Goal: Task Accomplishment & Management: Manage account settings

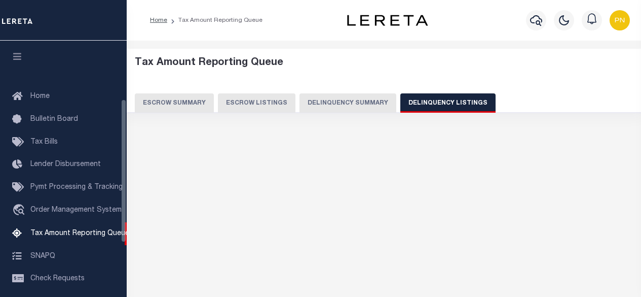
select select "100"
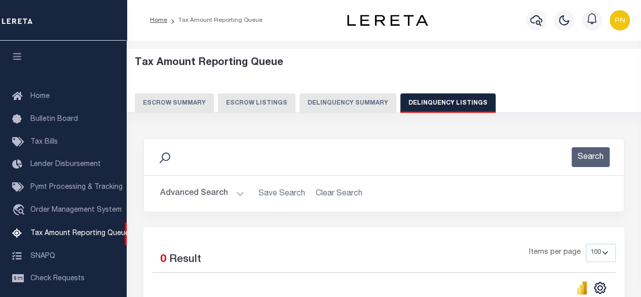
scroll to position [103, 0]
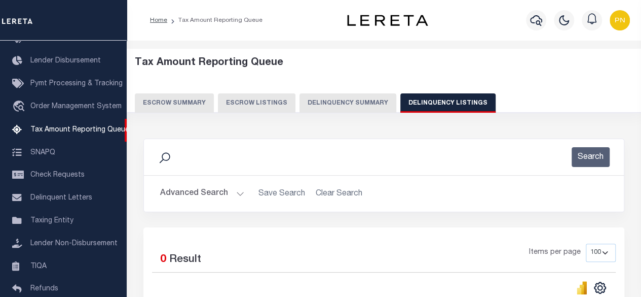
click at [190, 193] on button "Advanced Search" at bounding box center [202, 194] width 84 height 20
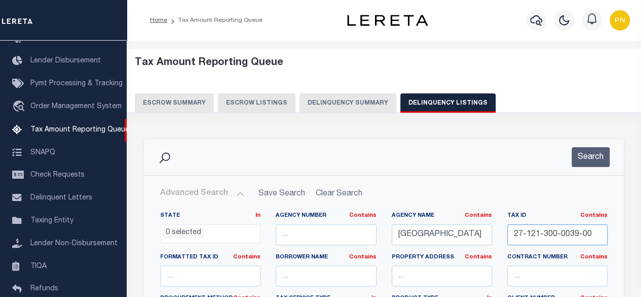
drag, startPoint x: 514, startPoint y: 234, endPoint x: 657, endPoint y: 197, distance: 147.5
paste input "40"
type input "27-121-300-0040-00"
click at [588, 160] on button "Search" at bounding box center [591, 157] width 38 height 20
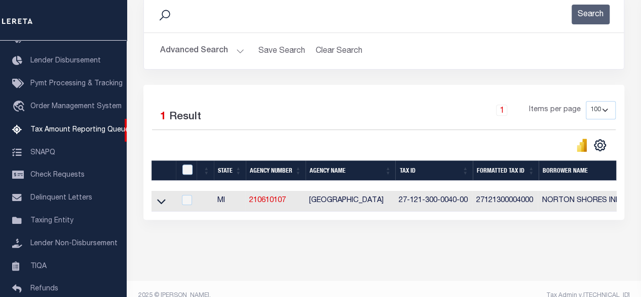
scroll to position [152, 0]
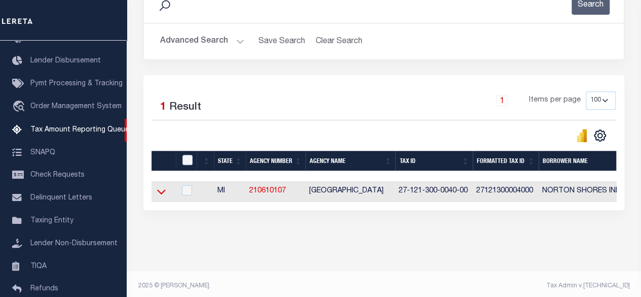
click at [161, 192] on icon at bounding box center [161, 191] width 9 height 11
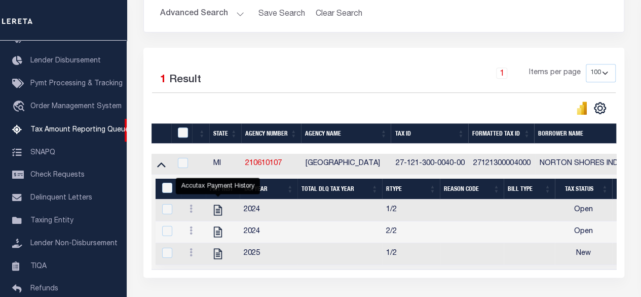
scroll to position [203, 0]
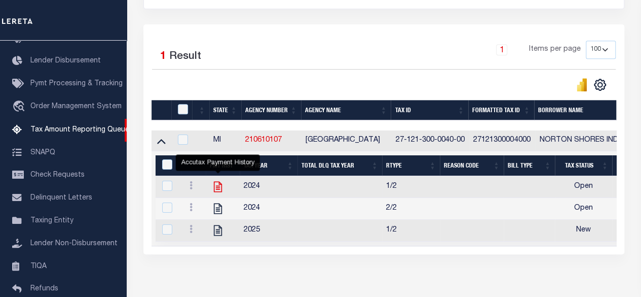
click at [220, 186] on icon "" at bounding box center [217, 186] width 13 height 13
checkbox input "true"
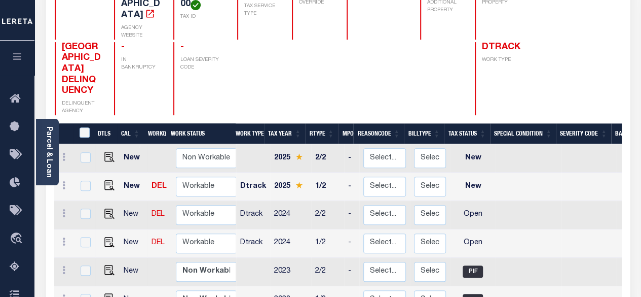
scroll to position [152, 0]
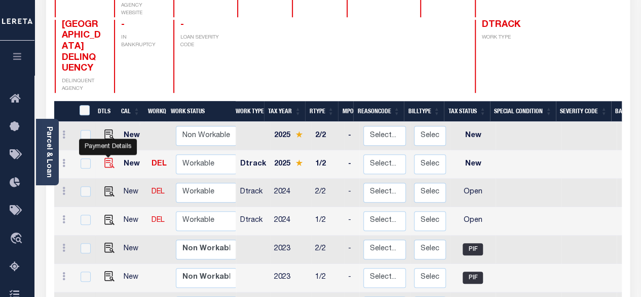
click at [111, 158] on img "" at bounding box center [109, 163] width 10 height 10
checkbox input "true"
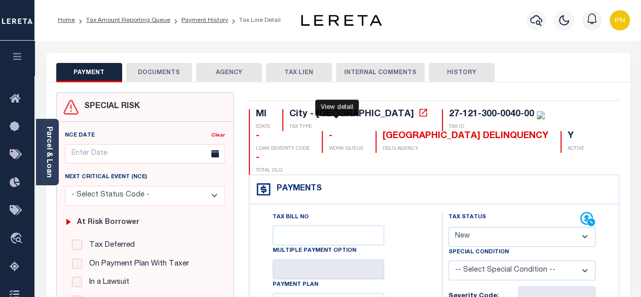
click at [418, 115] on icon at bounding box center [423, 112] width 10 height 10
click at [181, 75] on button "DOCUMENTS" at bounding box center [159, 72] width 66 height 19
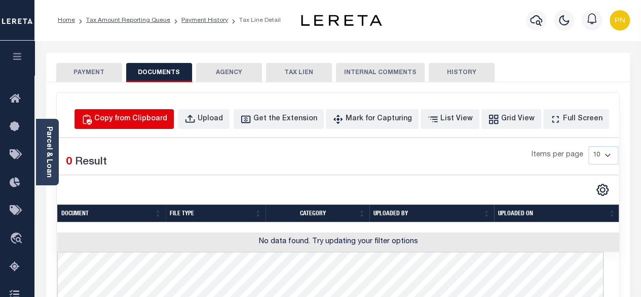
click at [163, 119] on div "Copy from Clipboard" at bounding box center [130, 119] width 73 height 11
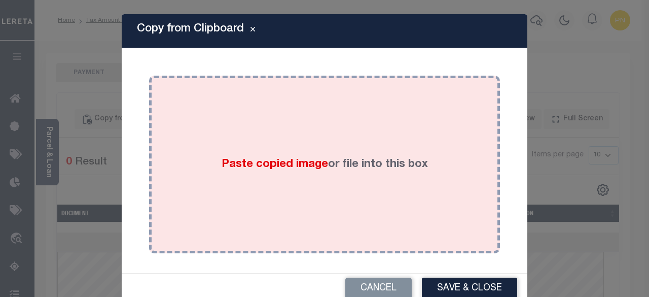
click at [293, 134] on div "Paste copied image or file into this box" at bounding box center [325, 164] width 336 height 162
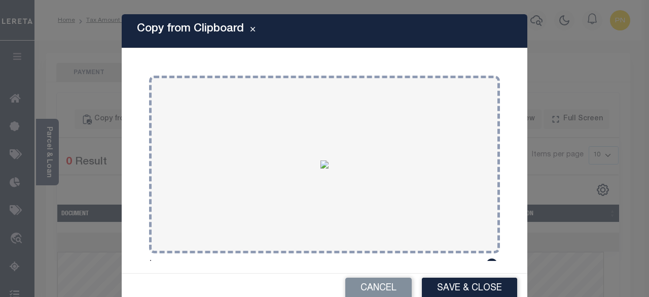
click at [430, 284] on button "Save & Close" at bounding box center [469, 288] width 95 height 22
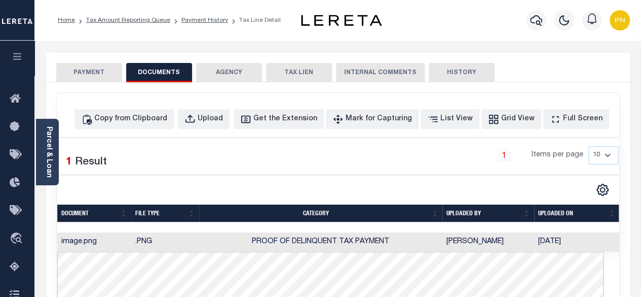
click at [84, 68] on button "PAYMENT" at bounding box center [89, 72] width 66 height 19
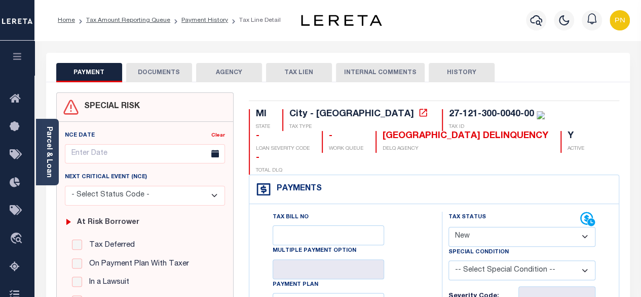
click at [498, 227] on select "- Select Status Code - Open Due/Unpaid Paid Incomplete No Tax Due Internal Refu…" at bounding box center [523, 237] width 148 height 20
select select "PYD"
click at [449, 227] on select "- Select Status Code - Open Due/Unpaid Paid Incomplete No Tax Due Internal Refu…" at bounding box center [523, 237] width 148 height 20
type input "[DATE]"
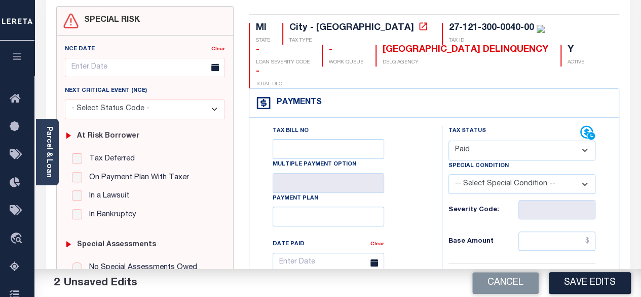
scroll to position [101, 0]
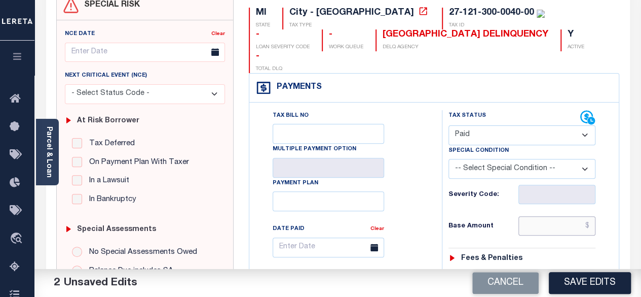
click at [592, 216] on input "text" at bounding box center [557, 225] width 77 height 19
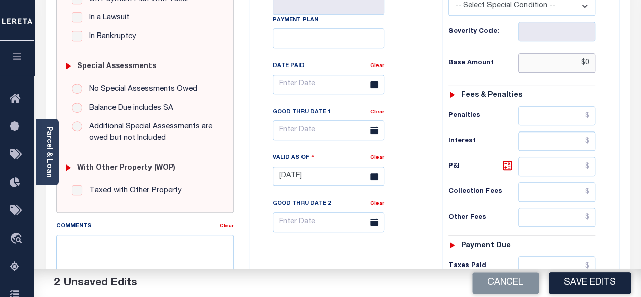
scroll to position [304, 0]
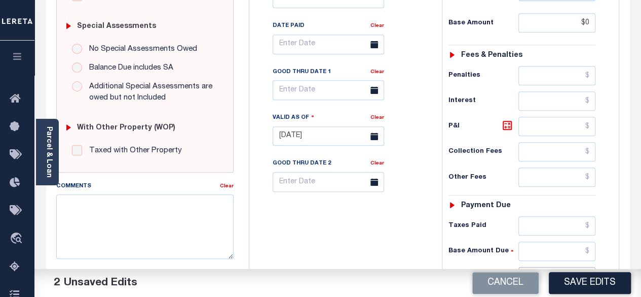
type input "$0.00"
click at [588, 267] on input "text" at bounding box center [557, 276] width 77 height 19
type input "$0.00"
click at [509, 121] on icon at bounding box center [507, 125] width 9 height 9
type input "$0.00"
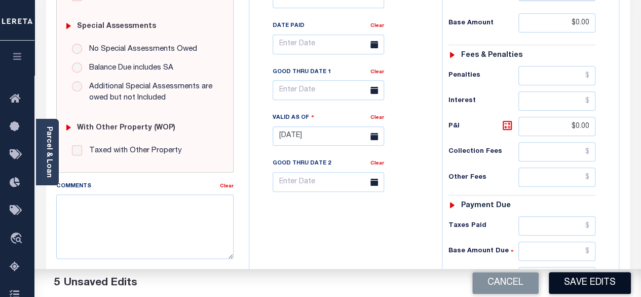
click at [562, 284] on button "Save Edits" at bounding box center [590, 283] width 82 height 22
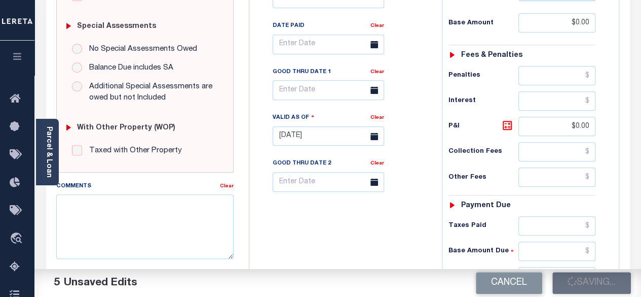
checkbox input "false"
type input "$0"
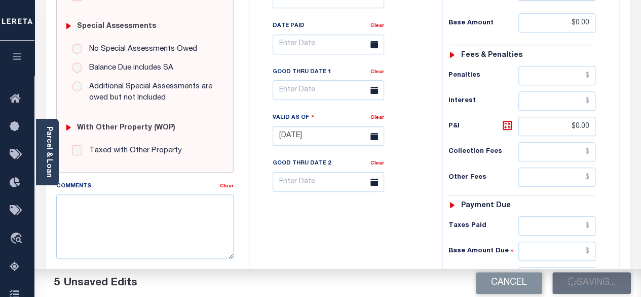
type input "$0"
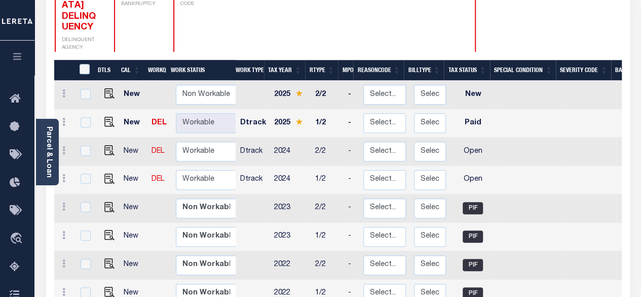
scroll to position [203, 0]
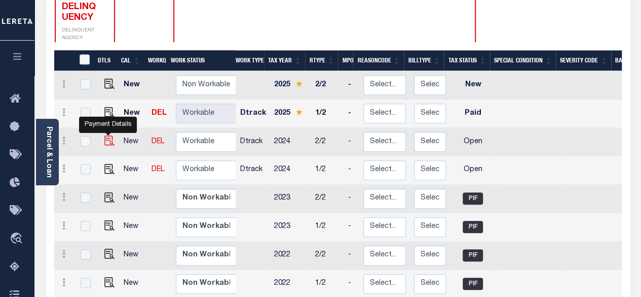
click at [104, 135] on img "" at bounding box center [109, 140] width 10 height 10
checkbox input "true"
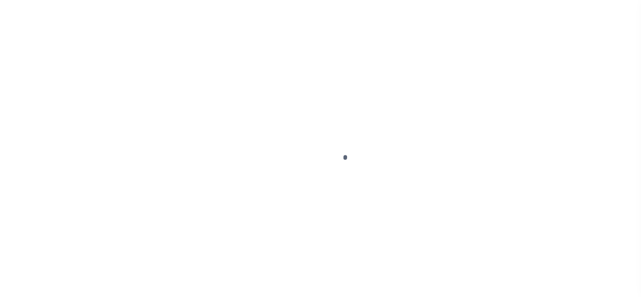
select select "OP2"
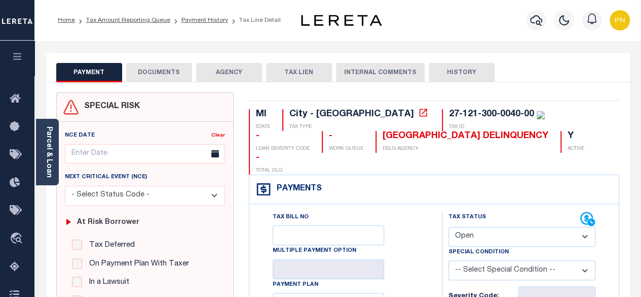
click at [164, 74] on button "DOCUMENTS" at bounding box center [159, 72] width 66 height 19
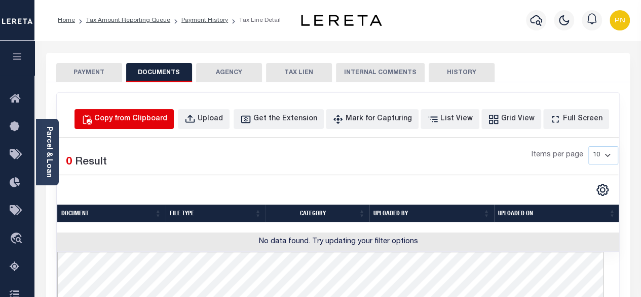
click at [151, 127] on button "Copy from Clipboard" at bounding box center [124, 119] width 99 height 20
select select "POP"
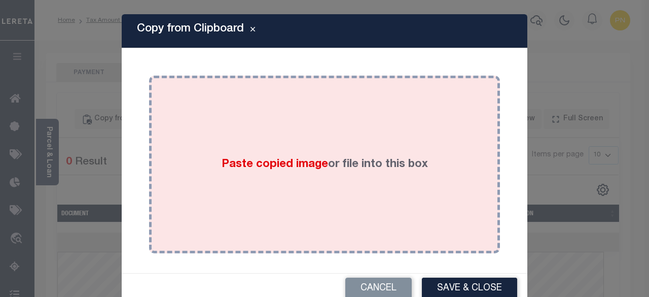
click at [294, 141] on div "Paste copied image or file into this box" at bounding box center [325, 164] width 336 height 162
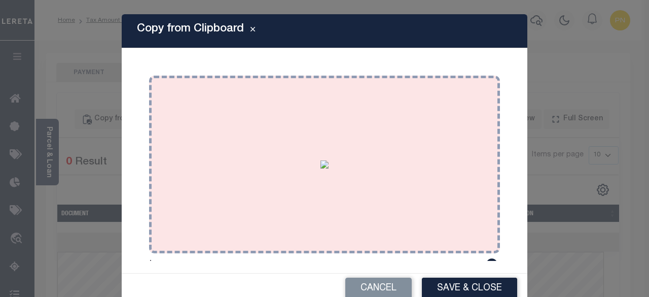
drag, startPoint x: 493, startPoint y: 283, endPoint x: 408, endPoint y: 239, distance: 96.1
click at [492, 284] on button "Save & Close" at bounding box center [469, 288] width 95 height 22
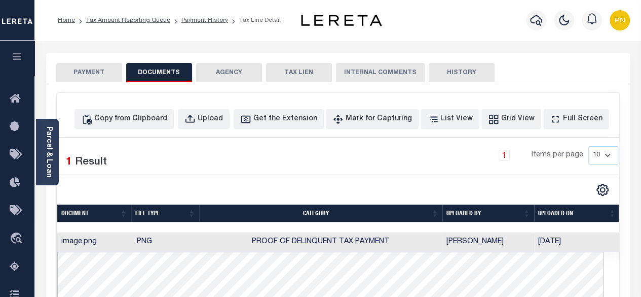
click at [86, 72] on button "PAYMENT" at bounding box center [89, 72] width 66 height 19
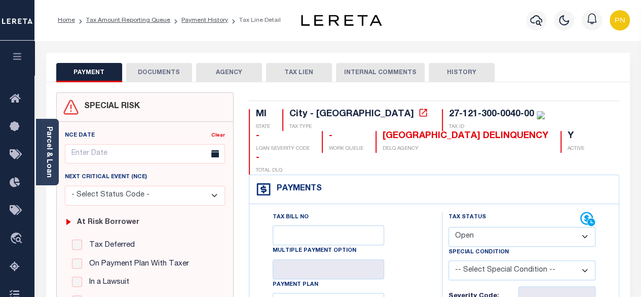
drag, startPoint x: 544, startPoint y: 218, endPoint x: 540, endPoint y: 211, distance: 8.2
click at [544, 227] on select "- Select Status Code - Open Due/Unpaid Paid Incomplete No Tax Due Internal Refu…" at bounding box center [523, 237] width 148 height 20
select select "PYD"
click at [449, 227] on select "- Select Status Code - Open Due/Unpaid Paid Incomplete No Tax Due Internal Refu…" at bounding box center [523, 237] width 148 height 20
type input "[DATE]"
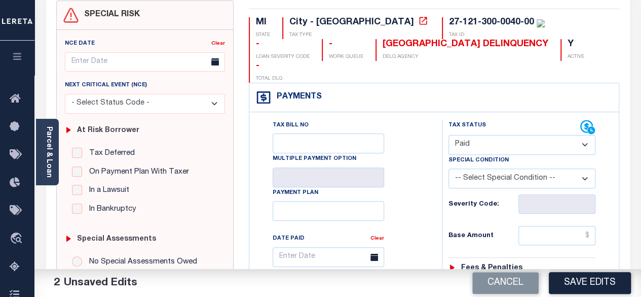
scroll to position [152, 0]
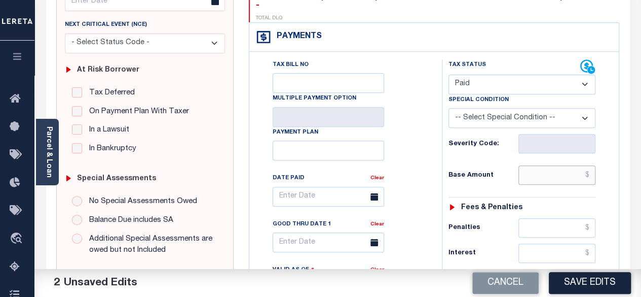
click at [591, 165] on input "text" at bounding box center [557, 174] width 77 height 19
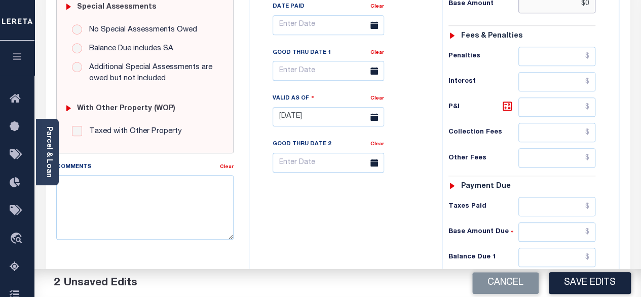
scroll to position [355, 0]
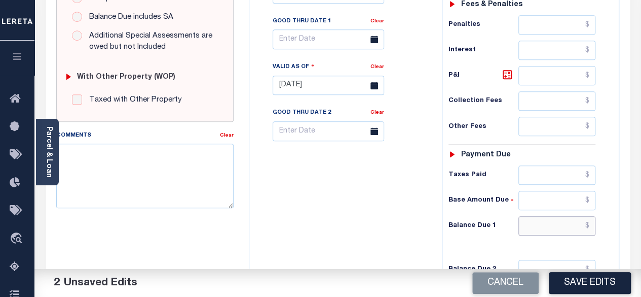
type input "$0.00"
click at [591, 216] on input "text" at bounding box center [557, 225] width 77 height 19
type input "$0.00"
click at [508, 68] on icon at bounding box center [507, 74] width 12 height 12
type input "$0.00"
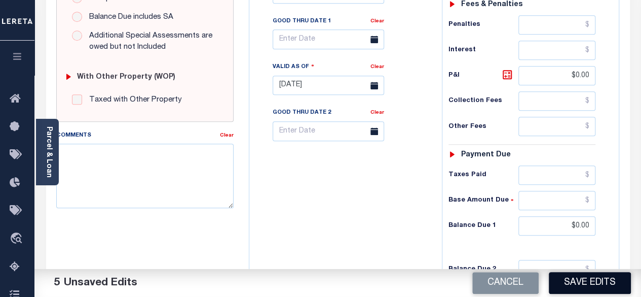
click at [580, 285] on button "Save Edits" at bounding box center [590, 283] width 82 height 22
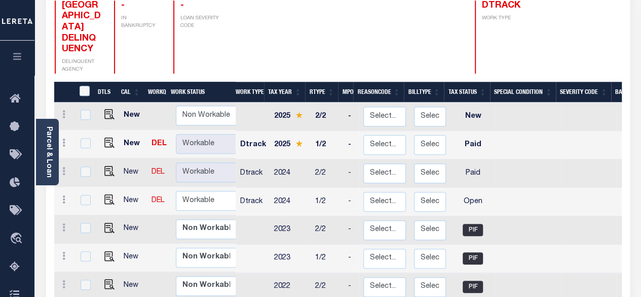
scroll to position [203, 0]
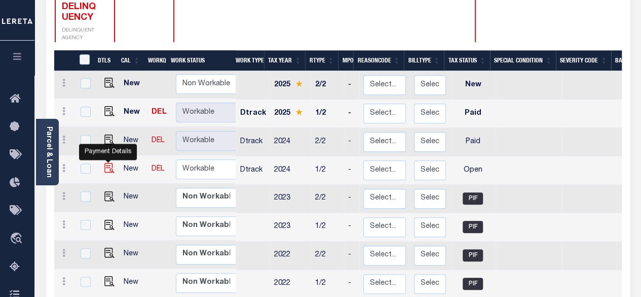
click at [107, 163] on img "" at bounding box center [109, 168] width 10 height 10
checkbox input "true"
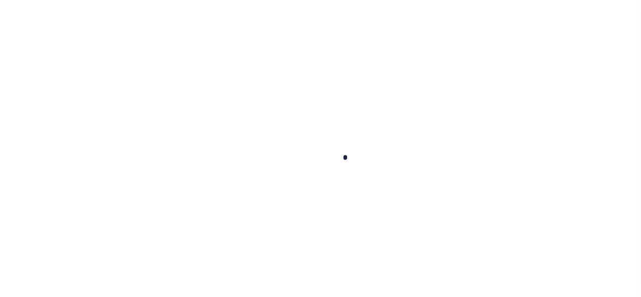
select select "OP2"
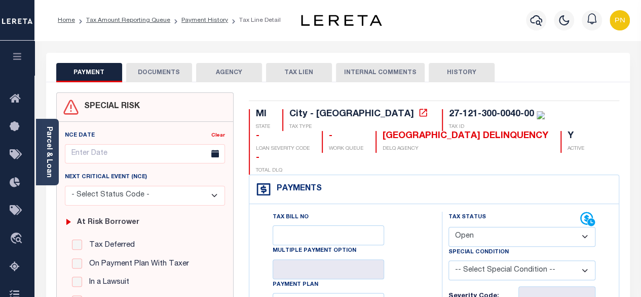
drag, startPoint x: 165, startPoint y: 65, endPoint x: 173, endPoint y: 76, distance: 12.7
click at [165, 65] on button "DOCUMENTS" at bounding box center [159, 72] width 66 height 19
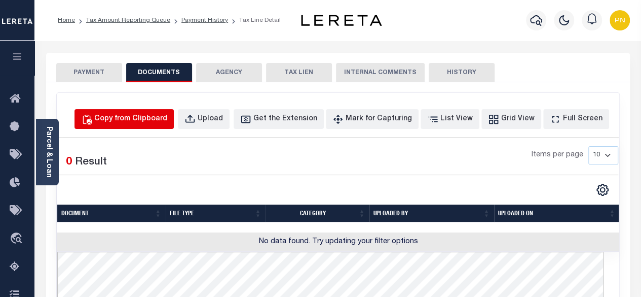
click at [167, 115] on div "Copy from Clipboard" at bounding box center [130, 119] width 73 height 11
select select "POP"
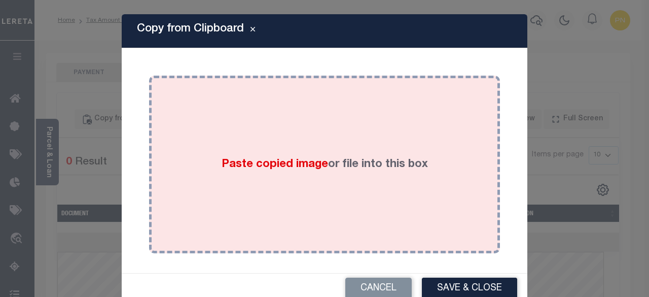
click at [296, 121] on div "Paste copied image or file into this box" at bounding box center [325, 164] width 336 height 162
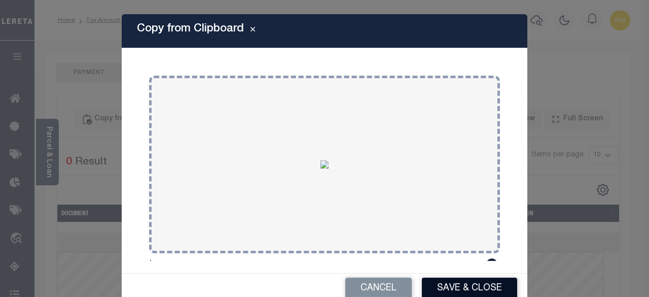
click at [463, 285] on button "Save & Close" at bounding box center [469, 288] width 95 height 22
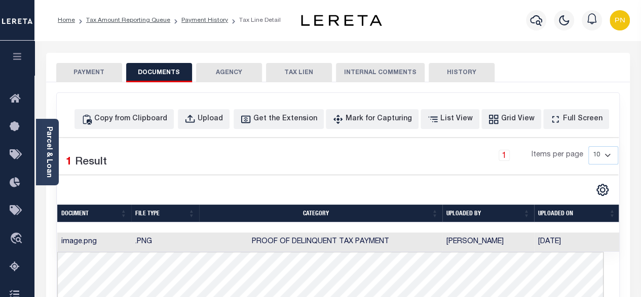
click at [83, 75] on button "PAYMENT" at bounding box center [89, 72] width 66 height 19
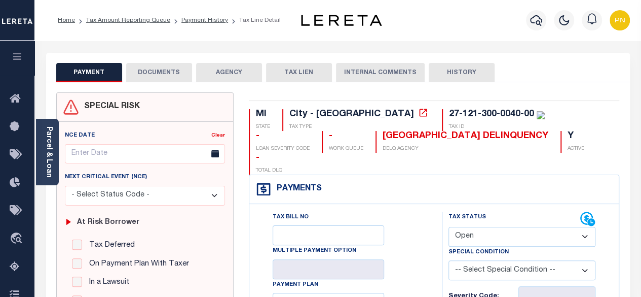
click at [488, 227] on select "- Select Status Code - Open Due/Unpaid Paid Incomplete No Tax Due Internal Refu…" at bounding box center [523, 237] width 148 height 20
select select "PYD"
click at [449, 227] on select "- Select Status Code - Open Due/Unpaid Paid Incomplete No Tax Due Internal Refu…" at bounding box center [523, 237] width 148 height 20
type input "10/02/2025"
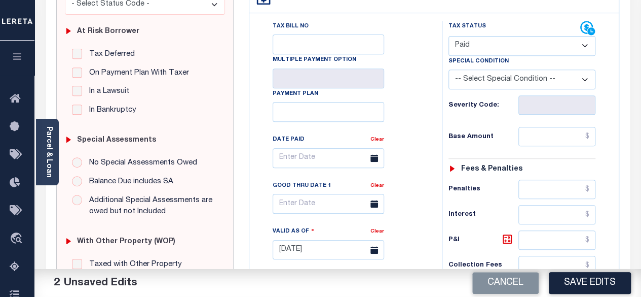
scroll to position [253, 0]
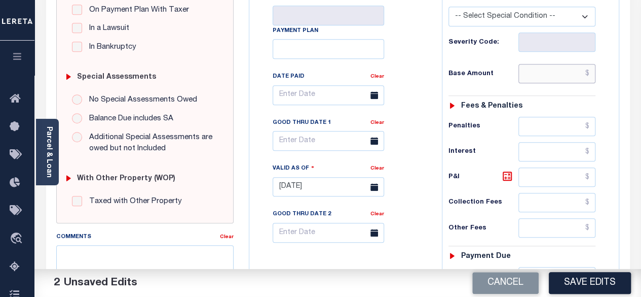
click at [590, 64] on input "text" at bounding box center [557, 73] width 77 height 19
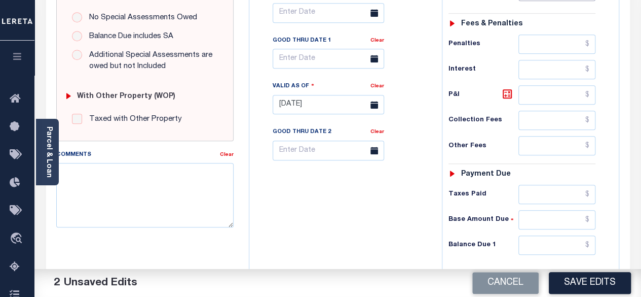
scroll to position [355, 0]
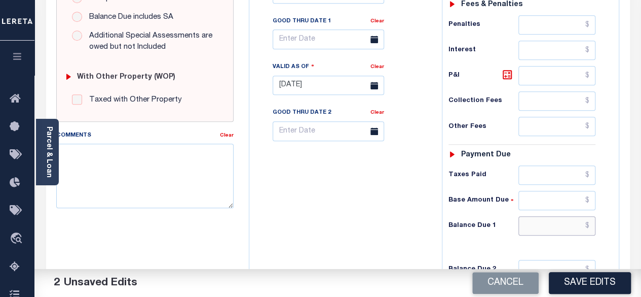
type input "$0.00"
click at [593, 216] on input "text" at bounding box center [557, 225] width 77 height 19
type input "$0.00"
click at [508, 71] on icon at bounding box center [507, 74] width 6 height 6
type input "$0.00"
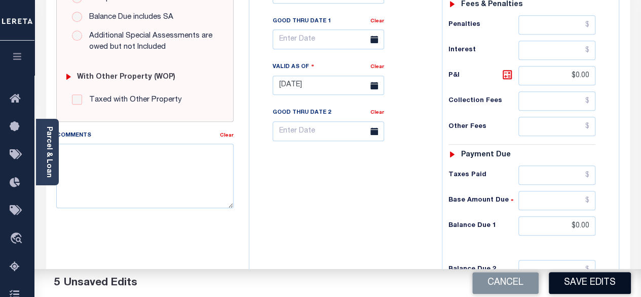
click at [577, 289] on button "Save Edits" at bounding box center [590, 283] width 82 height 22
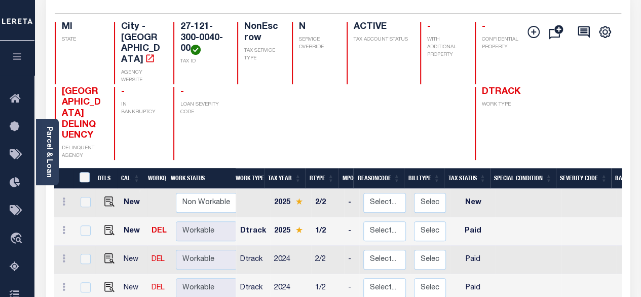
scroll to position [203, 0]
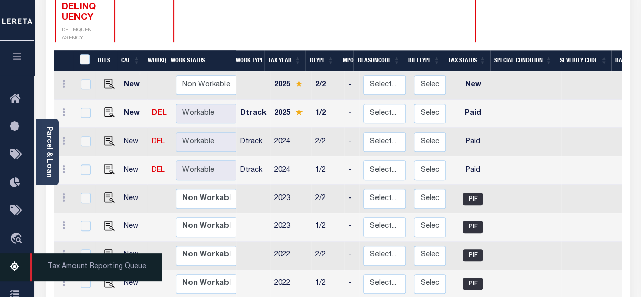
click at [16, 273] on icon at bounding box center [18, 267] width 16 height 13
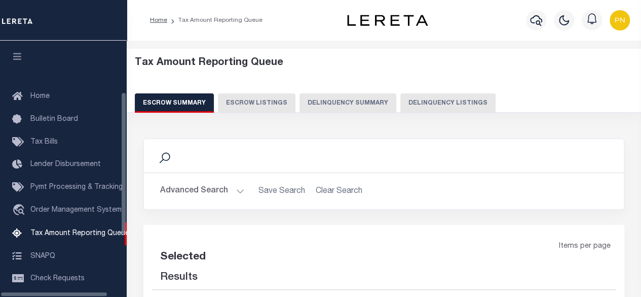
click at [431, 104] on button "Delinquency Listings" at bounding box center [447, 102] width 95 height 19
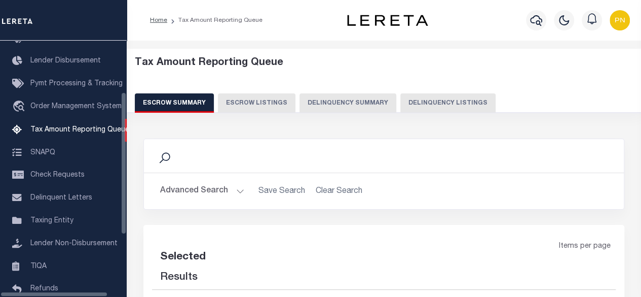
select select "100"
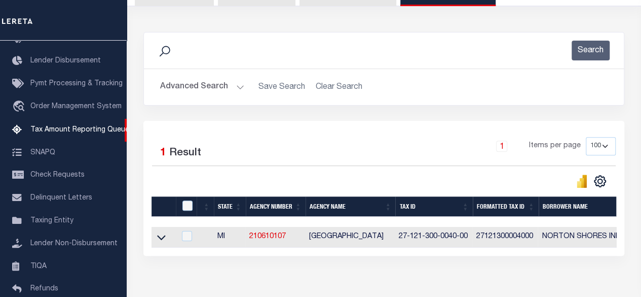
scroll to position [163, 0]
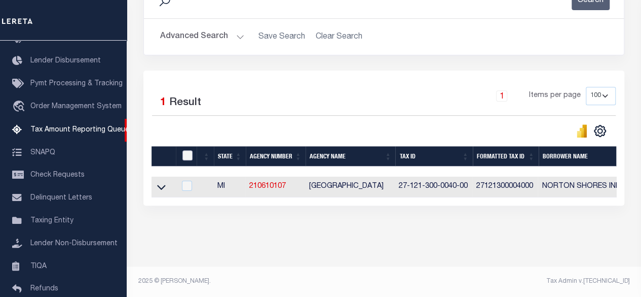
drag, startPoint x: 187, startPoint y: 147, endPoint x: 193, endPoint y: 151, distance: 7.0
click at [187, 150] on input "checkbox" at bounding box center [187, 155] width 10 height 10
checkbox input "true"
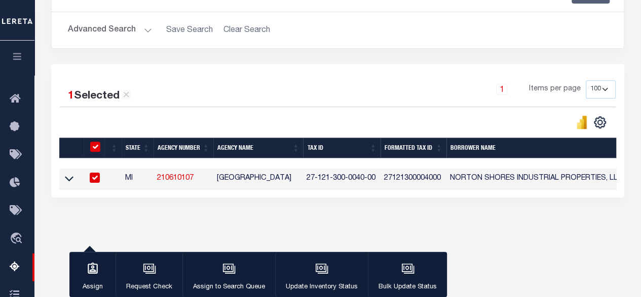
scroll to position [161, 0]
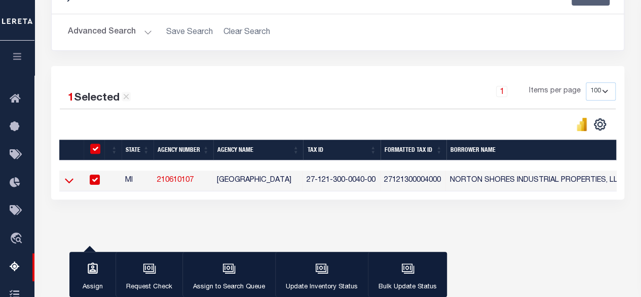
click at [69, 179] on icon at bounding box center [69, 180] width 9 height 11
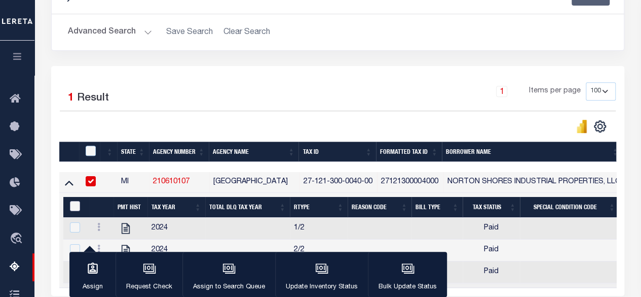
click at [78, 205] on input "&nbsp;" at bounding box center [75, 206] width 10 height 10
checkbox input "true"
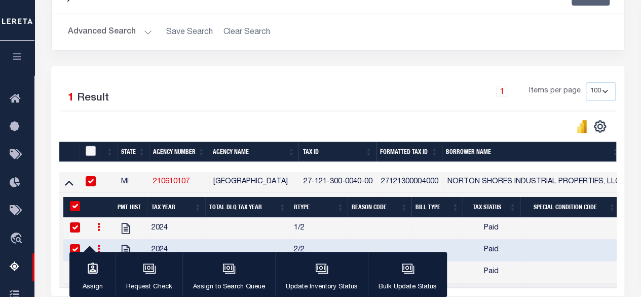
click at [93, 148] on input "checkbox" at bounding box center [91, 150] width 10 height 10
checkbox input "true"
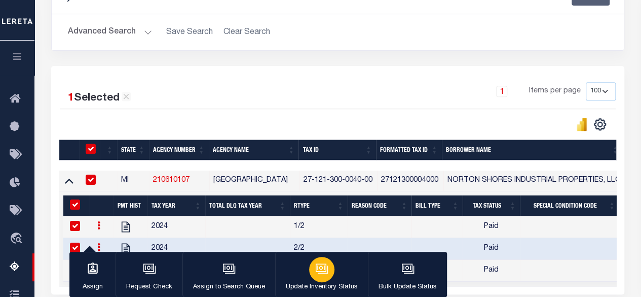
click at [321, 278] on div "button" at bounding box center [321, 268] width 25 height 25
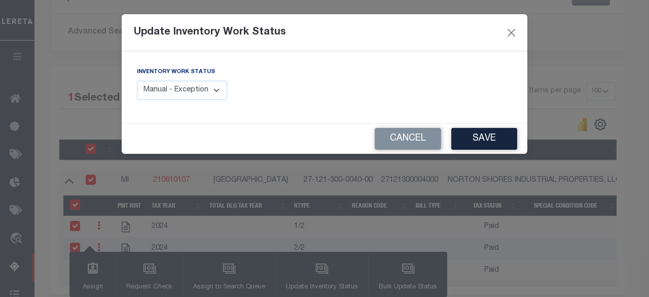
click at [194, 93] on select "Manual - Exception Pended - Awaiting Search Late Add Exception Completed" at bounding box center [182, 91] width 90 height 20
select select "4"
click at [137, 81] on select "Manual - Exception Pended - Awaiting Search Late Add Exception Completed" at bounding box center [182, 91] width 90 height 20
click at [482, 135] on button "Save" at bounding box center [484, 139] width 66 height 22
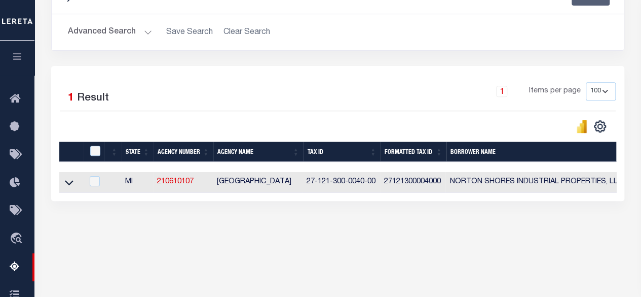
click at [138, 30] on button "Advanced Search" at bounding box center [110, 32] width 84 height 20
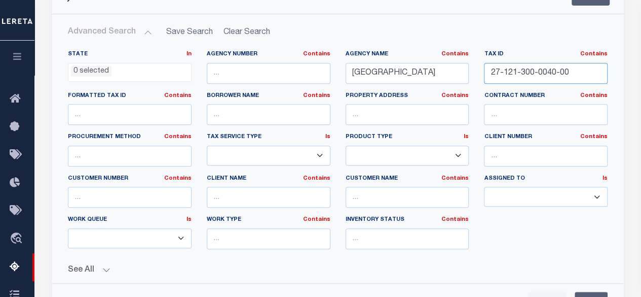
drag, startPoint x: 584, startPoint y: 71, endPoint x: 451, endPoint y: 77, distance: 133.4
click at [452, 77] on div "State In In AK AL AR AZ CA CO CT DC DE FL GA GU HI IA ID IL IN KS KY LA MA MD M…" at bounding box center [337, 153] width 555 height 207
paste input "1"
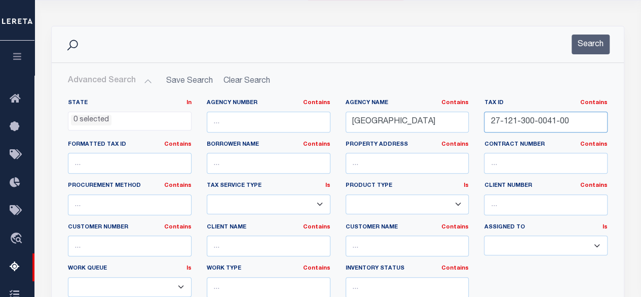
scroll to position [111, 0]
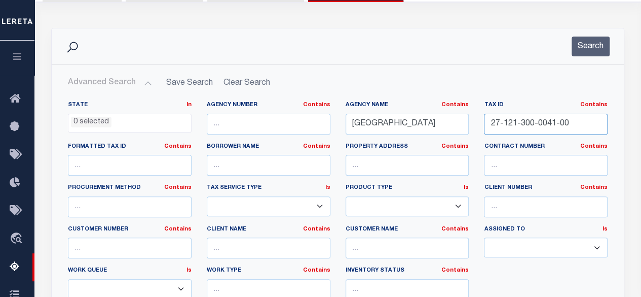
type input "27-121-300-0041-00"
click at [587, 57] on div "Search" at bounding box center [338, 46] width 572 height 36
click at [583, 50] on button "Search" at bounding box center [591, 46] width 38 height 20
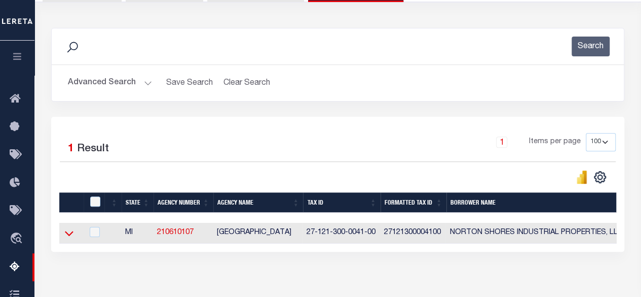
click at [68, 233] on icon at bounding box center [69, 233] width 9 height 11
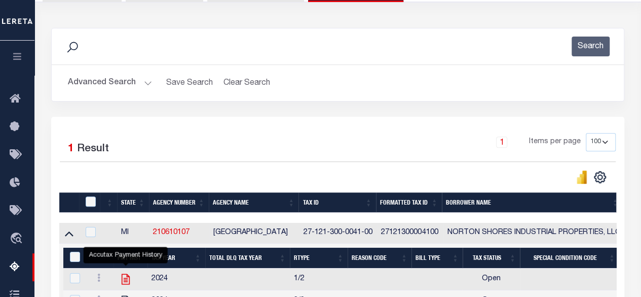
click at [127, 282] on icon "" at bounding box center [125, 278] width 13 height 13
checkbox input "false"
checkbox input "true"
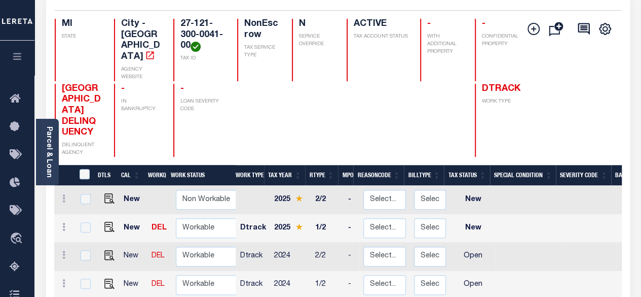
scroll to position [101, 0]
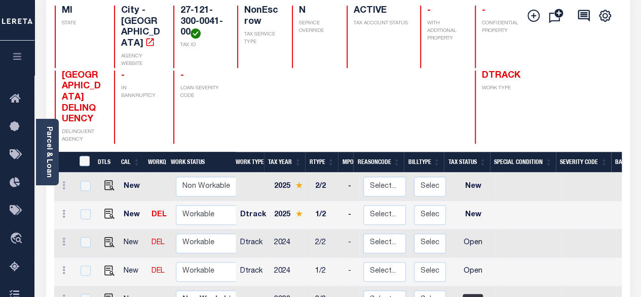
click at [113, 201] on td at bounding box center [107, 215] width 24 height 28
checkbox input "true"
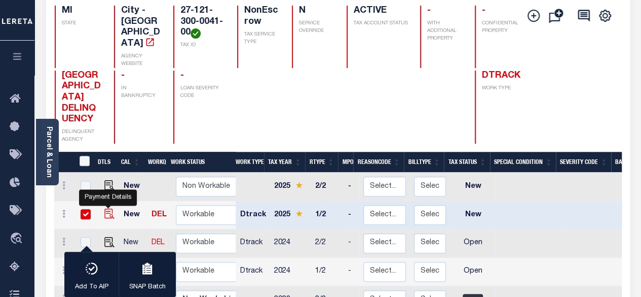
click at [109, 208] on img "" at bounding box center [109, 213] width 10 height 10
checkbox input "false"
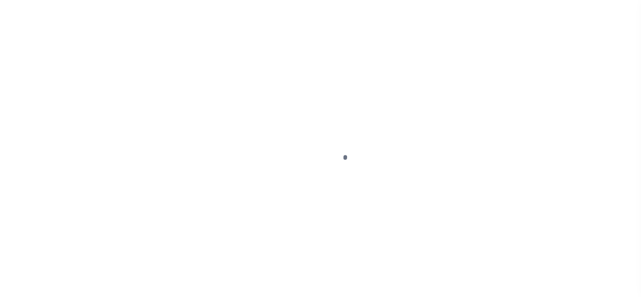
select select "NW2"
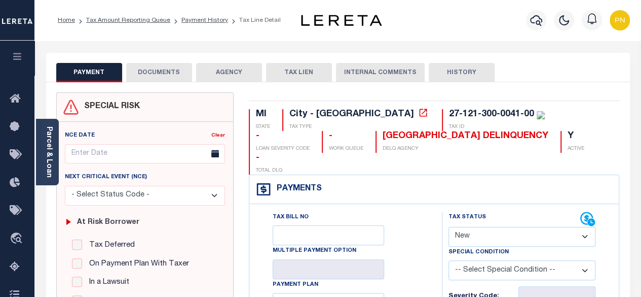
click at [144, 66] on button "DOCUMENTS" at bounding box center [159, 72] width 66 height 19
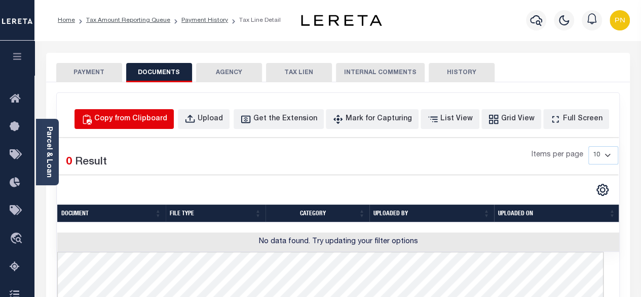
click at [143, 121] on div "Copy from Clipboard" at bounding box center [130, 119] width 73 height 11
select select "POP"
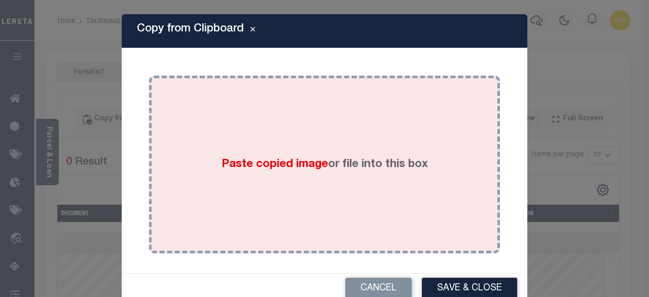
click at [272, 124] on div "Paste copied image or file into this box" at bounding box center [325, 164] width 336 height 162
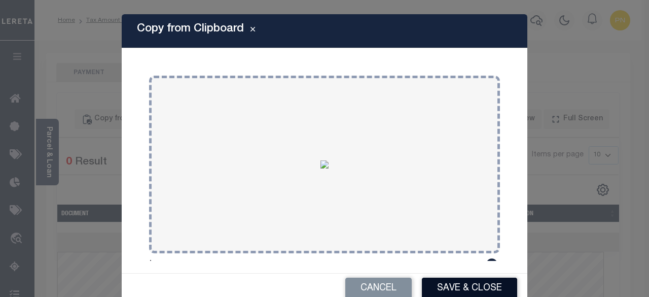
click at [438, 288] on button "Save & Close" at bounding box center [469, 288] width 95 height 22
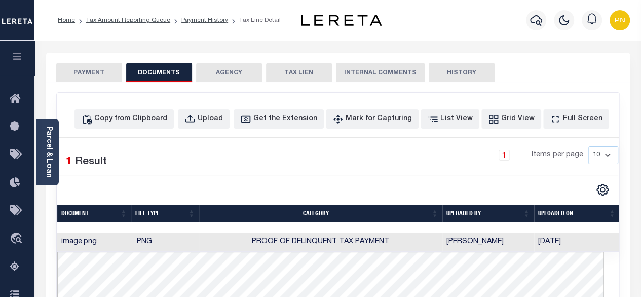
drag, startPoint x: 81, startPoint y: 79, endPoint x: 116, endPoint y: 85, distance: 35.1
click at [81, 78] on button "PAYMENT" at bounding box center [89, 72] width 66 height 19
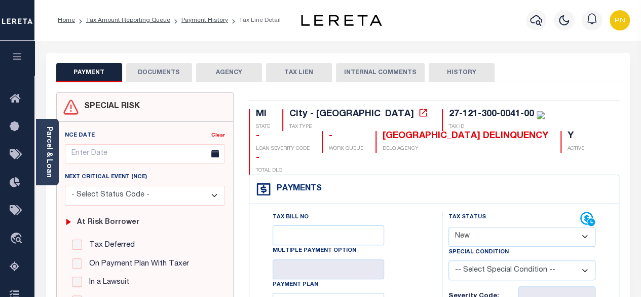
click at [526, 227] on select "- Select Status Code - Open Due/Unpaid Paid Incomplete No Tax Due Internal Refu…" at bounding box center [523, 237] width 148 height 20
select select "PYD"
click at [449, 227] on select "- Select Status Code - Open Due/Unpaid Paid Incomplete No Tax Due Internal Refu…" at bounding box center [523, 237] width 148 height 20
type input "[DATE]"
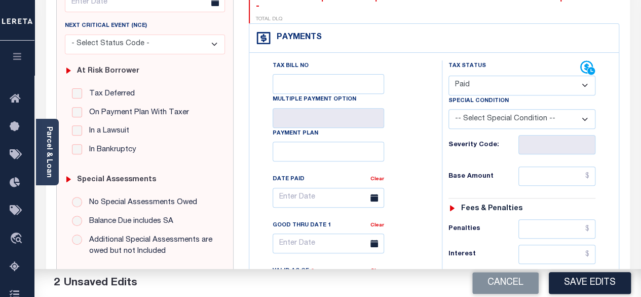
scroll to position [203, 0]
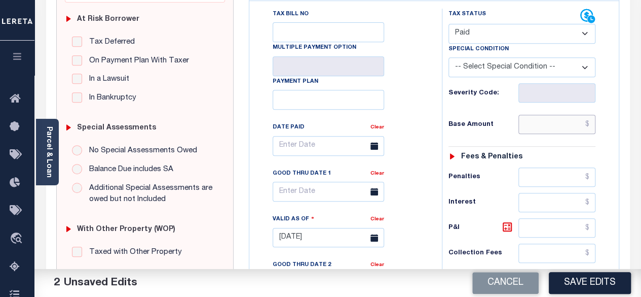
click at [590, 115] on input "text" at bounding box center [557, 124] width 77 height 19
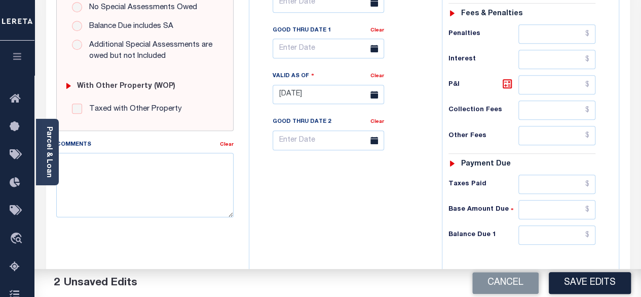
scroll to position [355, 0]
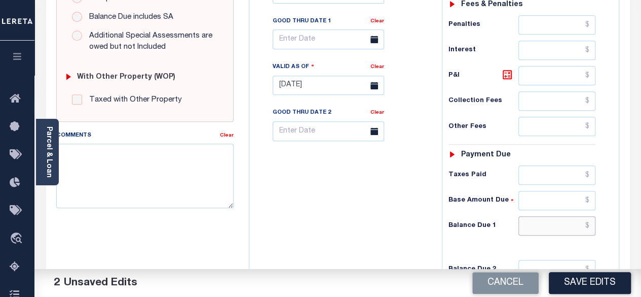
type input "$0.00"
click at [594, 216] on input "text" at bounding box center [557, 225] width 77 height 19
type input "$0.00"
click at [510, 68] on icon at bounding box center [507, 74] width 12 height 12
type input "$0.00"
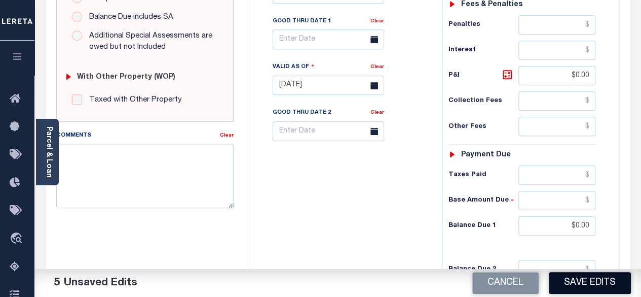
click at [594, 280] on button "Save Edits" at bounding box center [590, 283] width 82 height 22
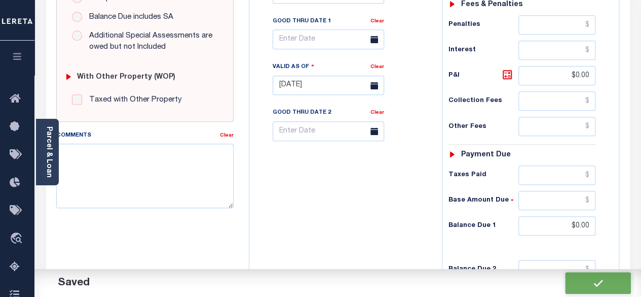
checkbox input "false"
type input "$0"
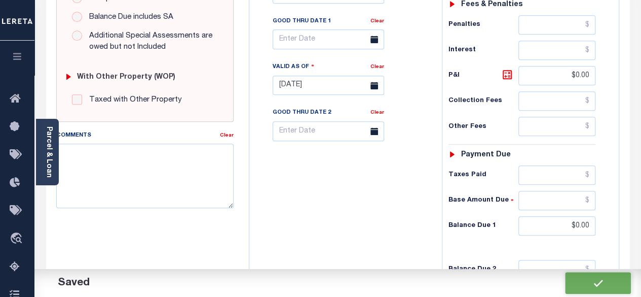
type input "$0"
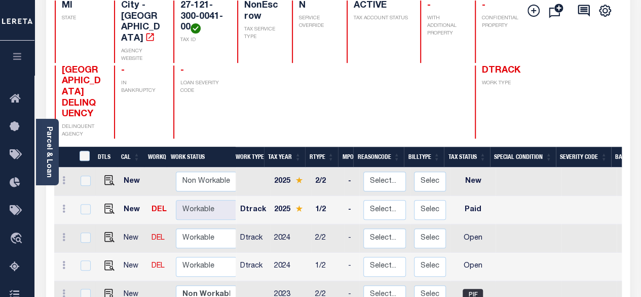
scroll to position [152, 0]
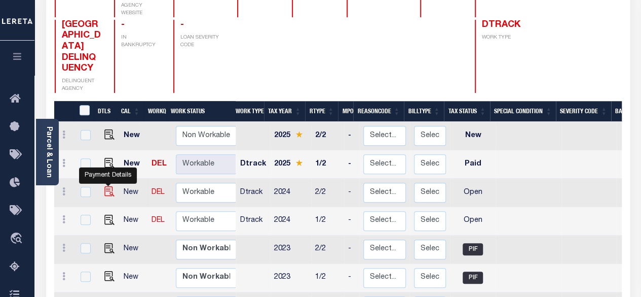
click at [107, 186] on img "" at bounding box center [109, 191] width 10 height 10
checkbox input "true"
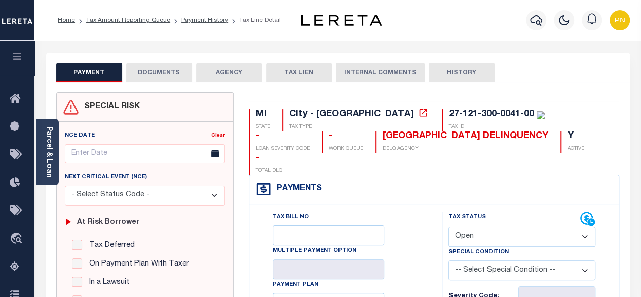
click at [549, 227] on select "- Select Status Code - Open Due/Unpaid Paid Incomplete No Tax Due Internal Refu…" at bounding box center [523, 237] width 148 height 20
select select "PYD"
click at [449, 227] on select "- Select Status Code - Open Due/Unpaid Paid Incomplete No Tax Due Internal Refu…" at bounding box center [523, 237] width 148 height 20
type input "[DATE]"
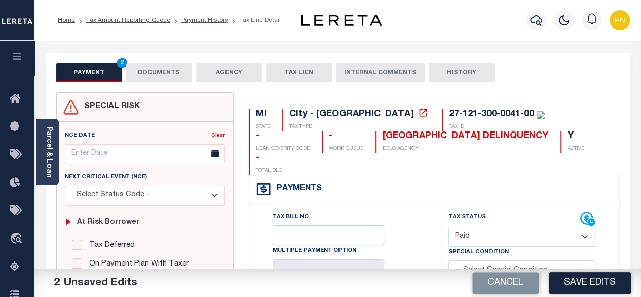
click at [148, 80] on button "DOCUMENTS" at bounding box center [159, 72] width 66 height 19
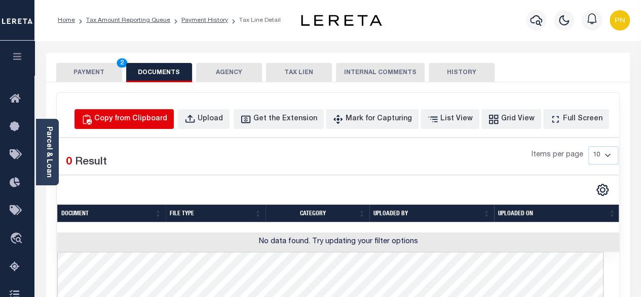
click at [159, 115] on div "Copy from Clipboard" at bounding box center [130, 119] width 73 height 11
select select "POP"
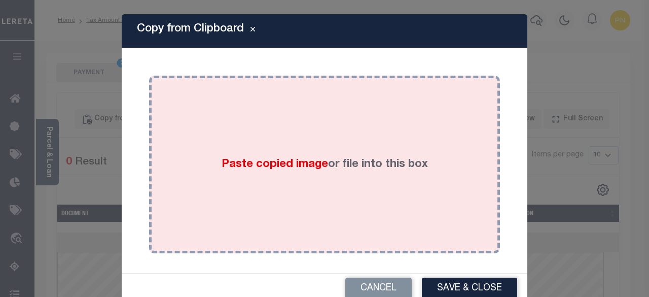
click at [250, 124] on div "Paste copied image or file into this box" at bounding box center [325, 164] width 336 height 162
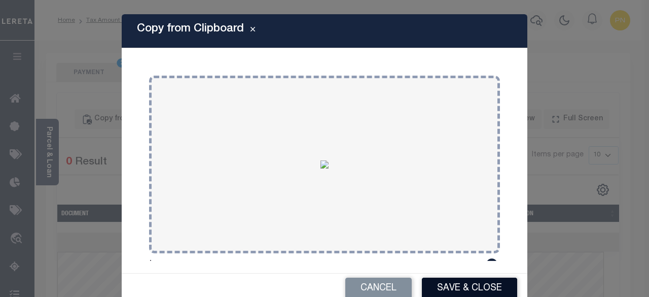
click at [476, 291] on button "Save & Close" at bounding box center [469, 288] width 95 height 22
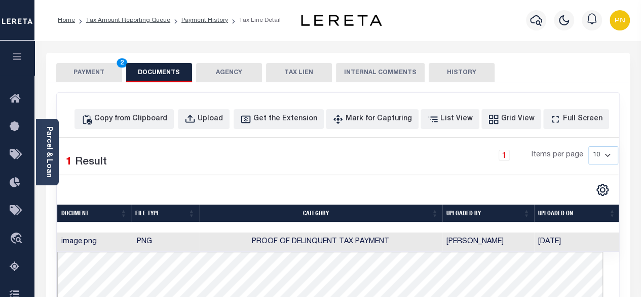
click at [91, 76] on button "PAYMENT 2" at bounding box center [89, 72] width 66 height 19
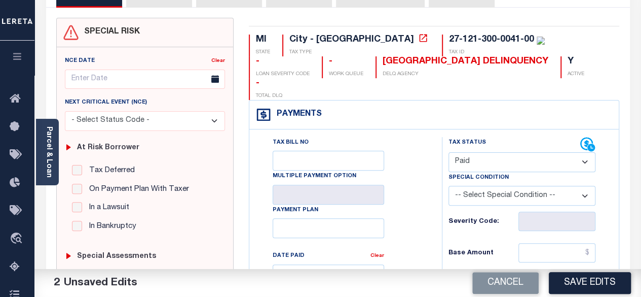
scroll to position [152, 0]
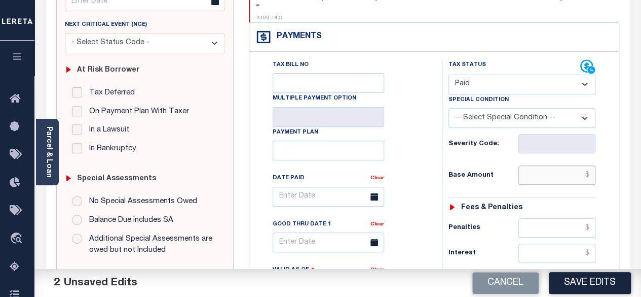
click at [593, 165] on input "text" at bounding box center [557, 174] width 77 height 19
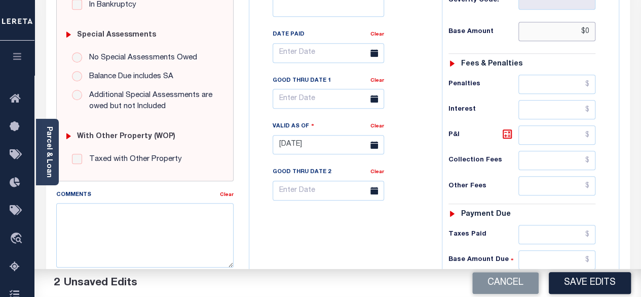
scroll to position [304, 0]
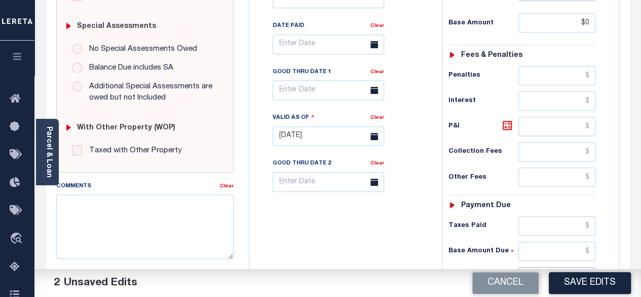
type input "$0.00"
click at [591, 267] on input "text" at bounding box center [557, 276] width 77 height 19
type input "$0.00"
click at [502, 119] on icon at bounding box center [507, 125] width 12 height 12
type input "$0.00"
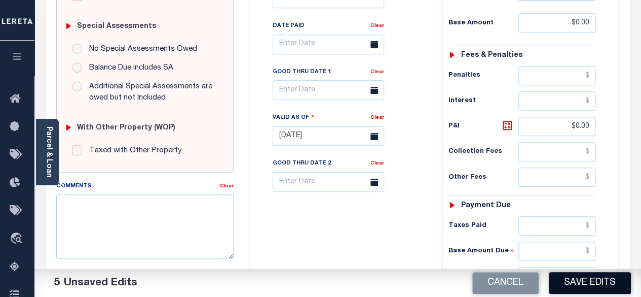
click at [604, 280] on button "Save Edits" at bounding box center [590, 283] width 82 height 22
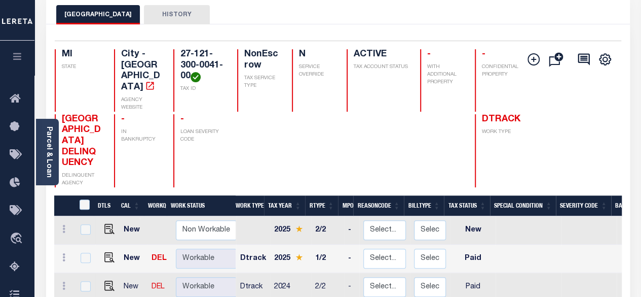
scroll to position [203, 0]
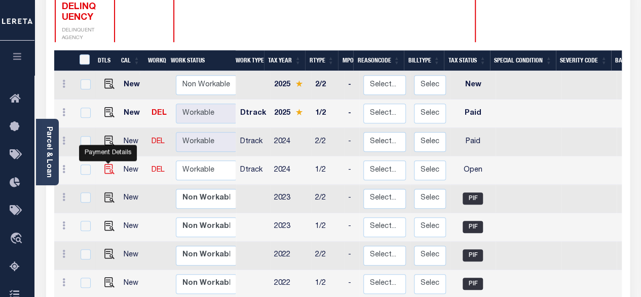
click at [108, 164] on img "" at bounding box center [109, 169] width 10 height 10
checkbox input "true"
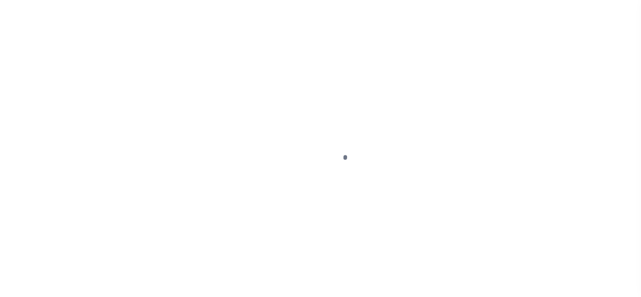
select select "OP2"
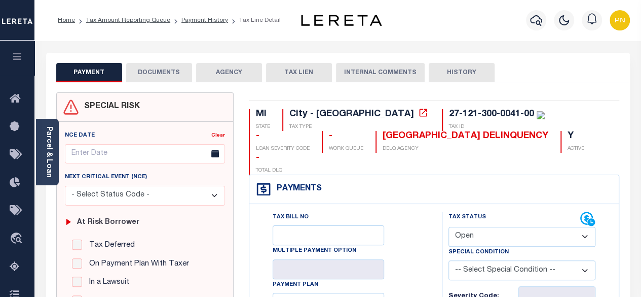
click at [163, 71] on button "DOCUMENTS" at bounding box center [159, 72] width 66 height 19
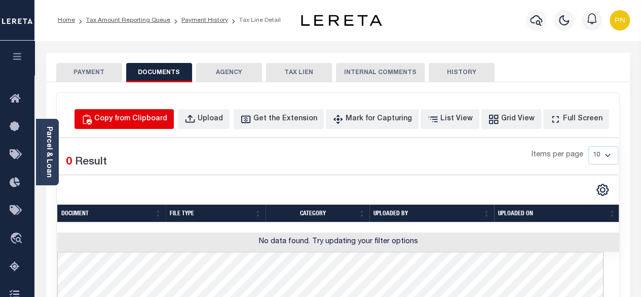
click at [155, 117] on div "Copy from Clipboard" at bounding box center [130, 119] width 73 height 11
select select "POP"
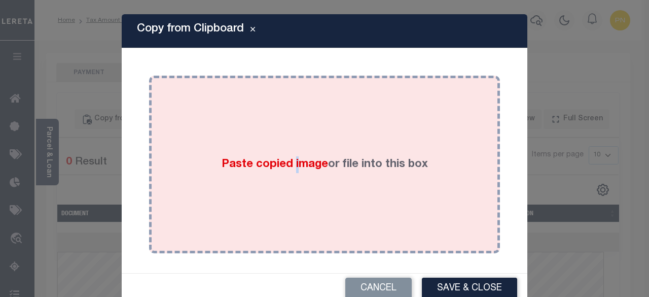
click at [288, 134] on div "Paste copied image or file into this box" at bounding box center [325, 164] width 336 height 162
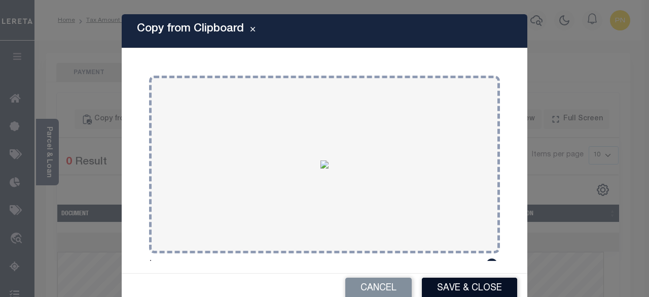
click at [475, 284] on button "Save & Close" at bounding box center [469, 288] width 95 height 22
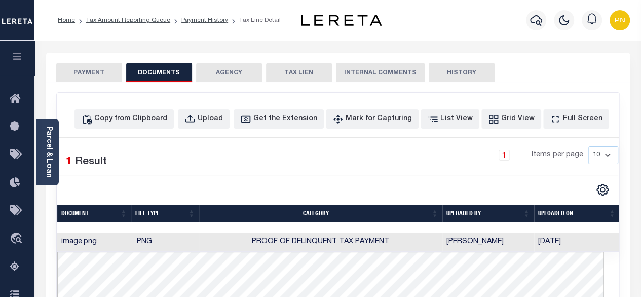
click at [94, 72] on button "PAYMENT" at bounding box center [89, 72] width 66 height 19
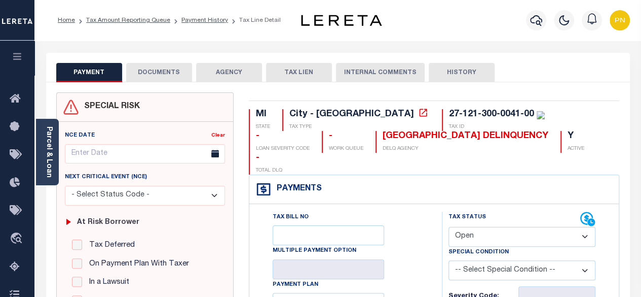
click at [519, 227] on select "- Select Status Code - Open Due/Unpaid Paid Incomplete No Tax Due Internal Refu…" at bounding box center [523, 237] width 148 height 20
select select "PYD"
click at [449, 227] on select "- Select Status Code - Open Due/Unpaid Paid Incomplete No Tax Due Internal Refu…" at bounding box center [523, 237] width 148 height 20
type input "[DATE]"
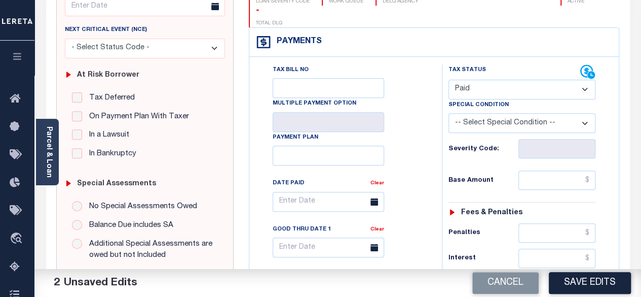
scroll to position [152, 0]
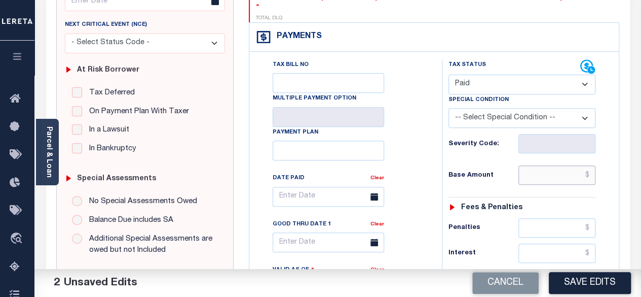
click at [592, 165] on input "text" at bounding box center [557, 174] width 77 height 19
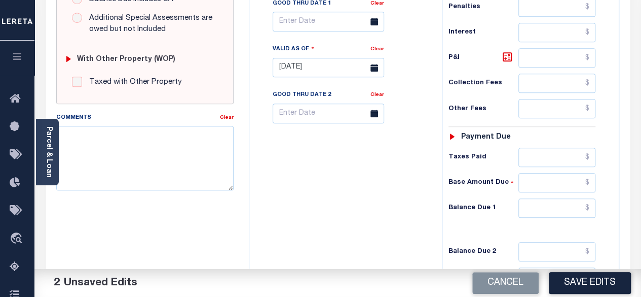
scroll to position [406, 0]
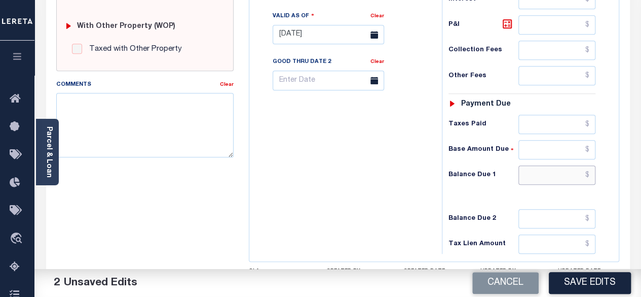
type input "$0.00"
click at [592, 165] on input "text" at bounding box center [557, 174] width 77 height 19
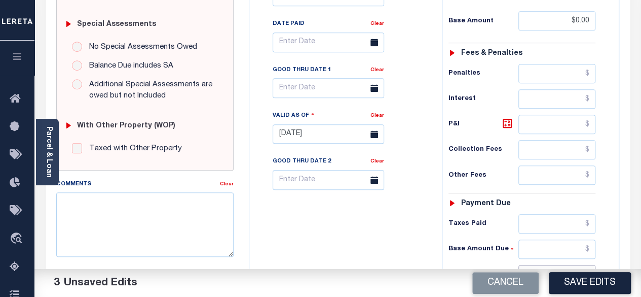
scroll to position [304, 0]
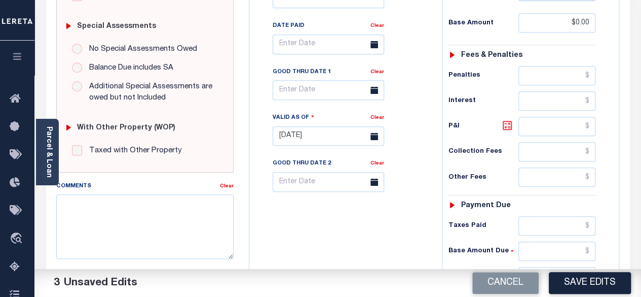
type input "$0.00"
click at [506, 119] on icon at bounding box center [507, 125] width 12 height 12
type input "$0.00"
click at [583, 283] on button "Save Edits" at bounding box center [590, 283] width 82 height 22
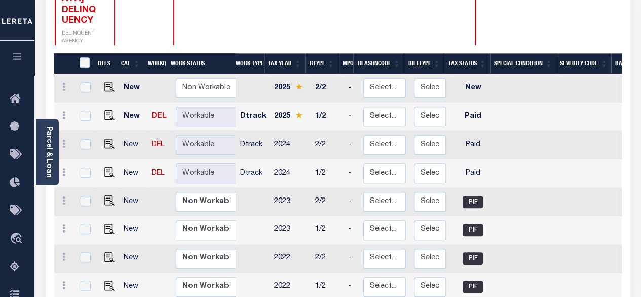
scroll to position [203, 0]
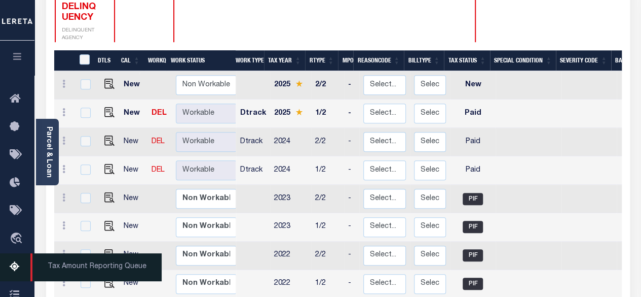
click at [15, 267] on icon at bounding box center [18, 267] width 16 height 13
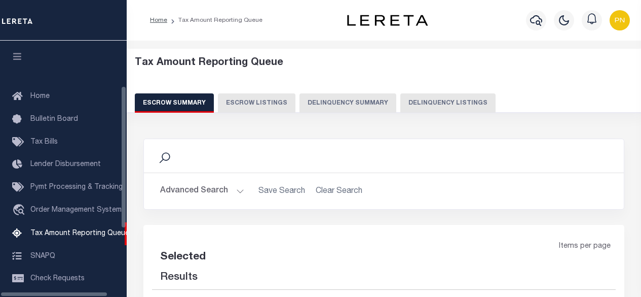
select select "100"
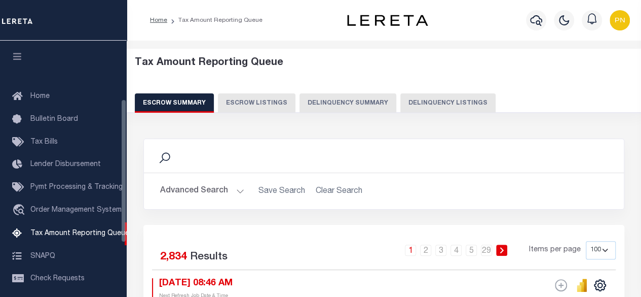
scroll to position [103, 0]
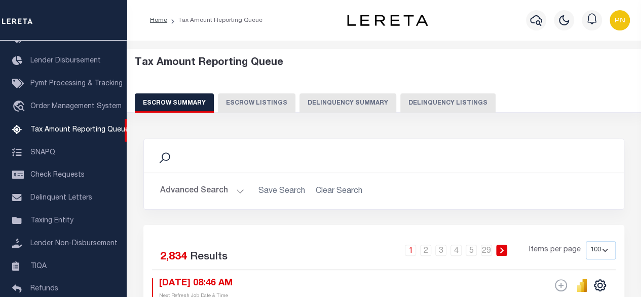
click at [436, 103] on button "Delinquency Listings" at bounding box center [447, 102] width 95 height 19
select select "100"
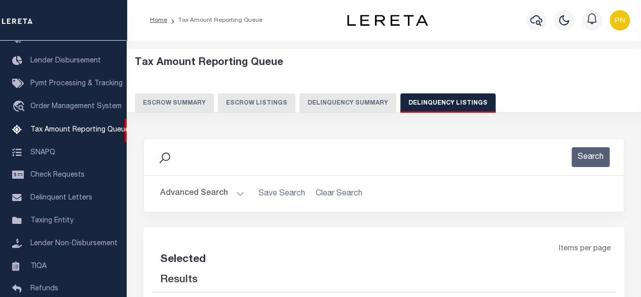
select select "100"
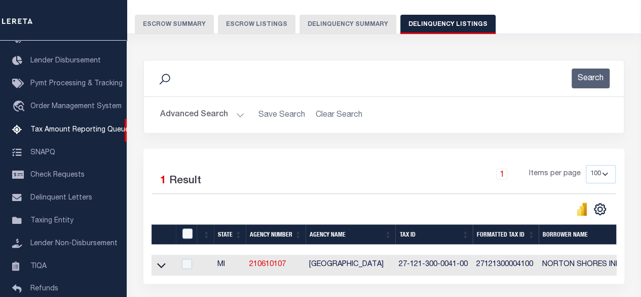
scroll to position [101, 0]
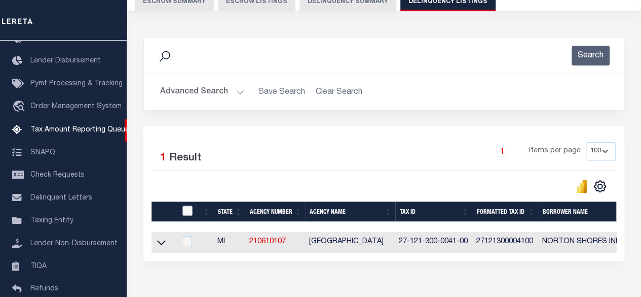
click at [184, 205] on input "checkbox" at bounding box center [187, 210] width 10 height 10
checkbox input "true"
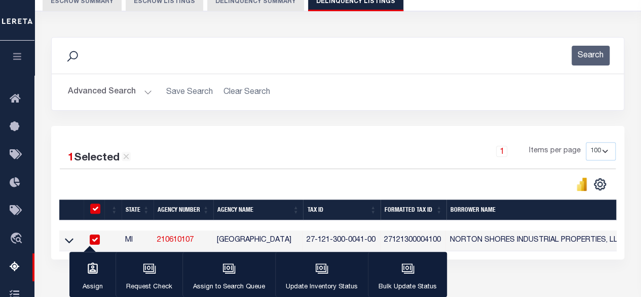
click at [74, 240] on link at bounding box center [69, 239] width 12 height 7
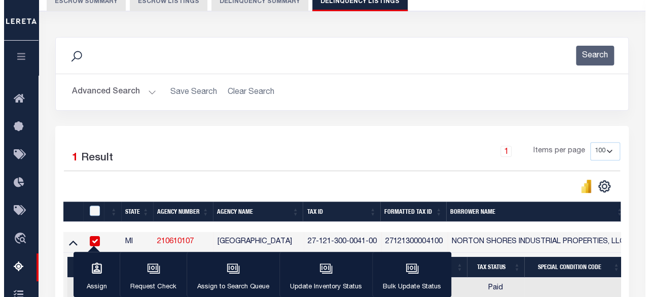
scroll to position [253, 0]
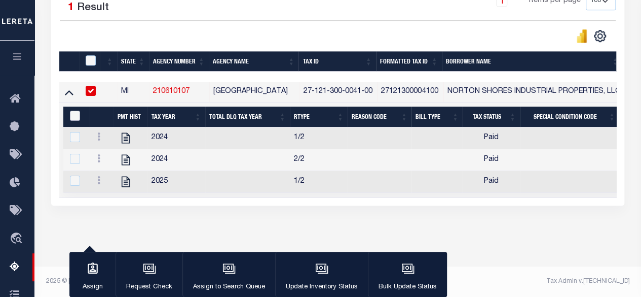
click at [74, 113] on input "&nbsp;" at bounding box center [75, 116] width 10 height 10
checkbox input "true"
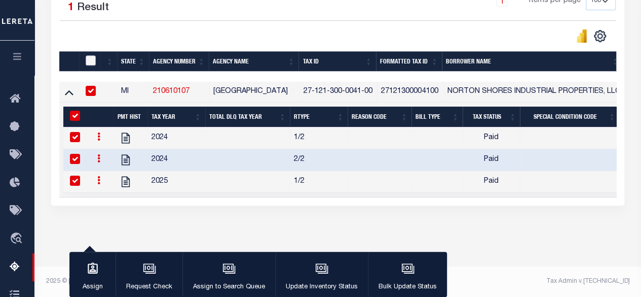
click at [90, 58] on input "checkbox" at bounding box center [91, 60] width 10 height 10
checkbox input "true"
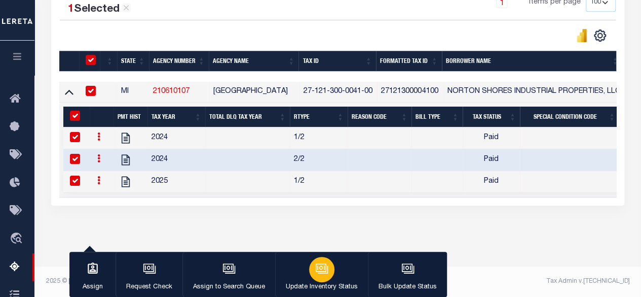
click at [332, 270] on button "Update Inventory Status" at bounding box center [321, 274] width 93 height 46
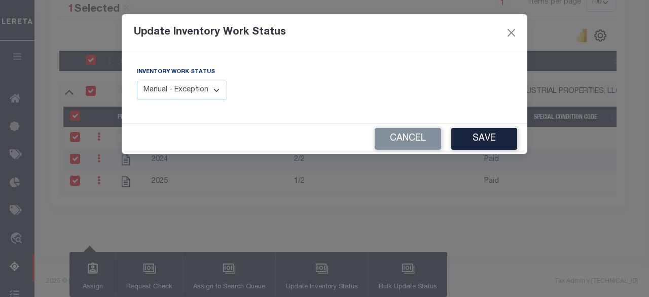
click at [214, 94] on select "Manual - Exception Pended - Awaiting Search Late Add Exception Completed" at bounding box center [182, 91] width 90 height 20
select select "4"
click at [137, 81] on select "Manual - Exception Pended - Awaiting Search Late Add Exception Completed" at bounding box center [182, 91] width 90 height 20
click at [501, 137] on button "Save" at bounding box center [484, 139] width 66 height 22
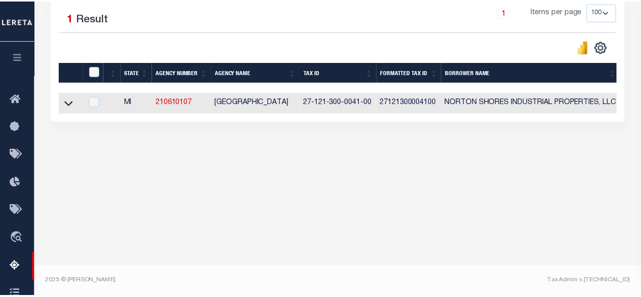
scroll to position [240, 0]
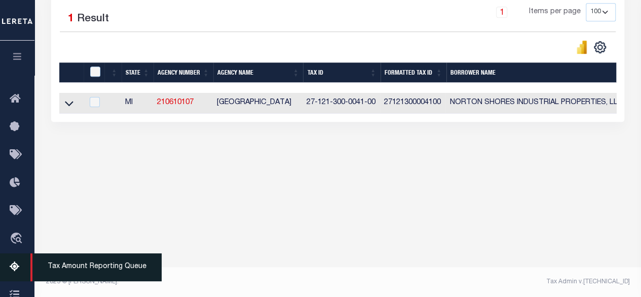
click at [11, 272] on icon at bounding box center [18, 267] width 16 height 13
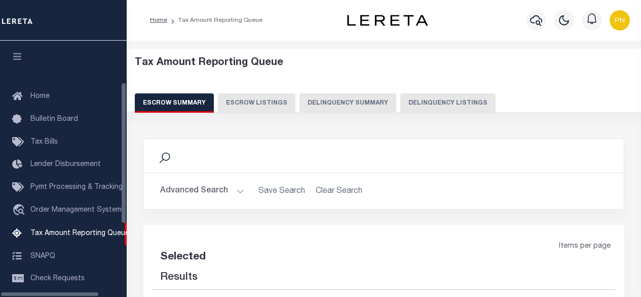
click at [407, 104] on button "Delinquency Listings" at bounding box center [447, 102] width 95 height 19
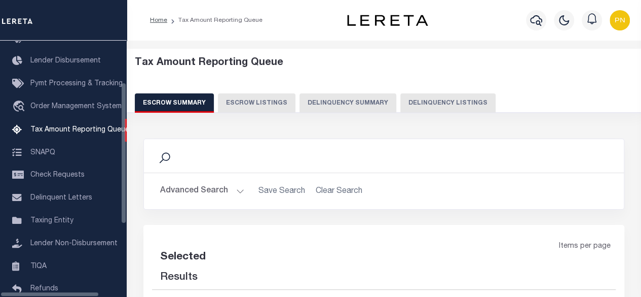
select select "100"
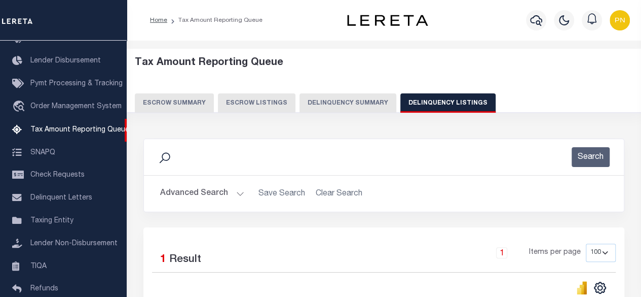
click at [210, 194] on button "Advanced Search" at bounding box center [202, 194] width 84 height 20
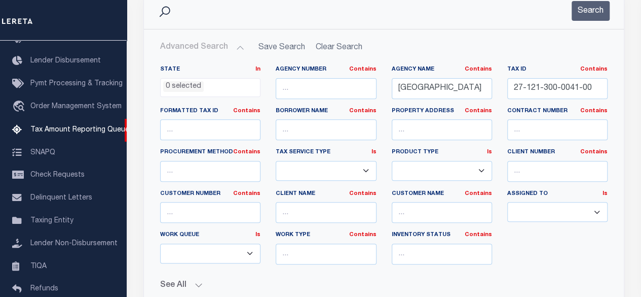
scroll to position [152, 0]
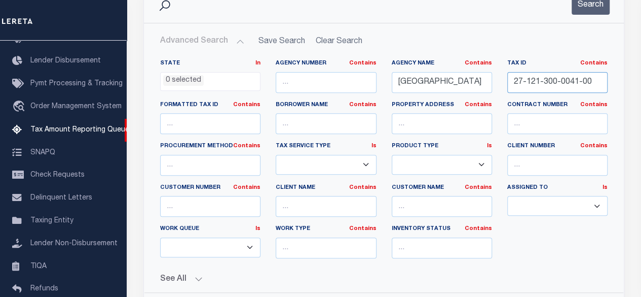
drag, startPoint x: 598, startPoint y: 82, endPoint x: 477, endPoint y: 93, distance: 121.7
click at [478, 93] on div "State In In AK AL AR AZ CA CO CT DC DE FL GA GU HI IA ID IL IN KS KY LA MA MD M…" at bounding box center [384, 162] width 463 height 207
paste input "2"
type input "27-121-300-0042-00"
click at [582, 8] on button "Search" at bounding box center [591, 5] width 38 height 20
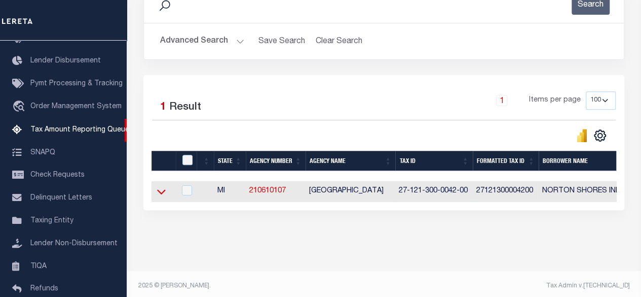
click at [161, 192] on icon at bounding box center [161, 191] width 9 height 11
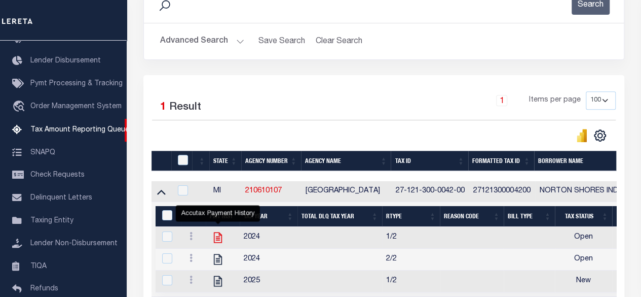
click at [215, 237] on icon "" at bounding box center [217, 237] width 13 height 13
checkbox input "true"
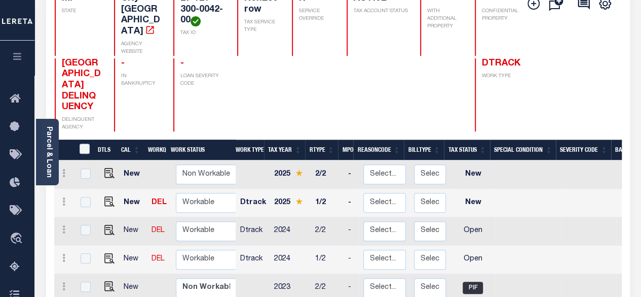
scroll to position [152, 0]
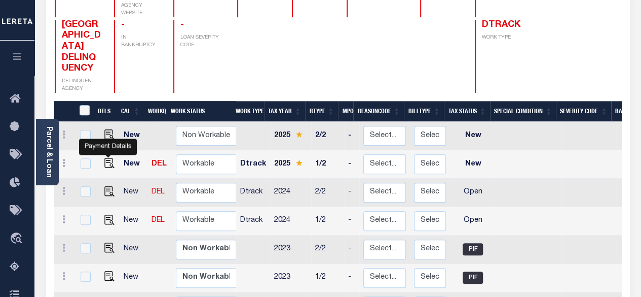
drag, startPoint x: 105, startPoint y: 146, endPoint x: 117, endPoint y: 141, distance: 13.2
click at [105, 158] on img "" at bounding box center [109, 163] width 10 height 10
checkbox input "true"
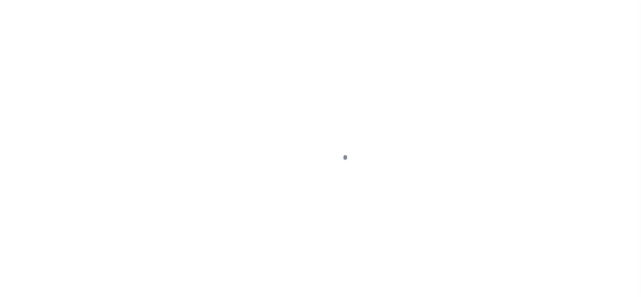
select select "NW2"
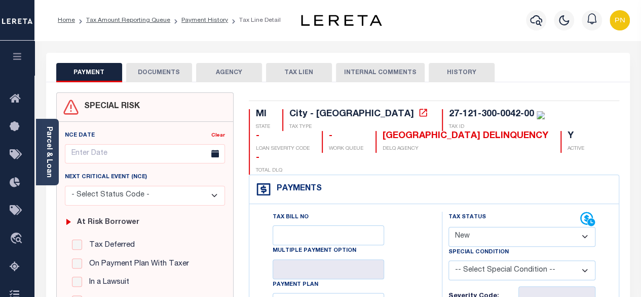
click at [160, 71] on button "DOCUMENTS" at bounding box center [159, 72] width 66 height 19
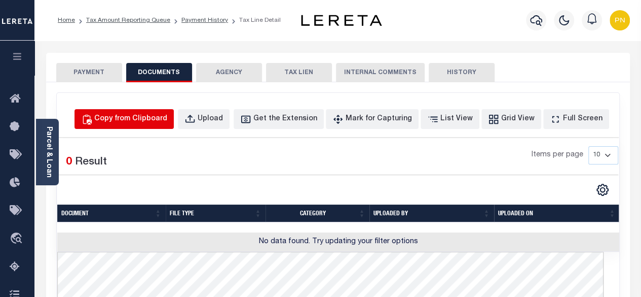
click at [128, 109] on button "Copy from Clipboard" at bounding box center [124, 119] width 99 height 20
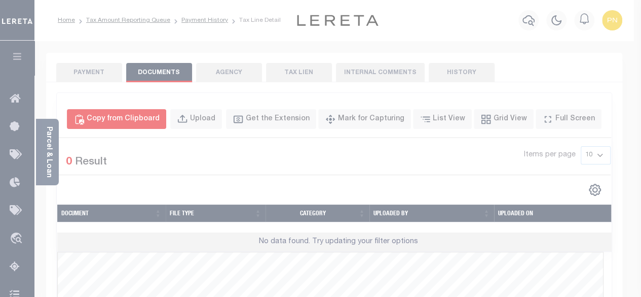
select select "POP"
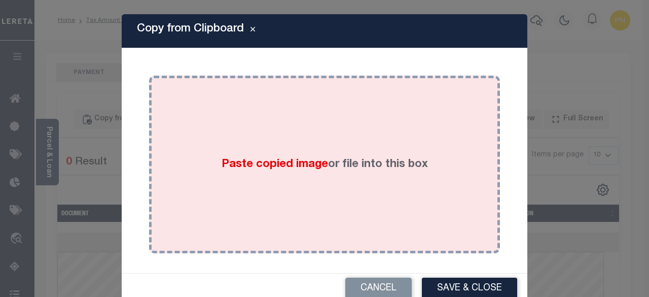
click at [149, 120] on div "Paste copied image or file into this box" at bounding box center [324, 164] width 351 height 177
click at [268, 129] on div "Paste copied image or file into this box" at bounding box center [325, 164] width 336 height 162
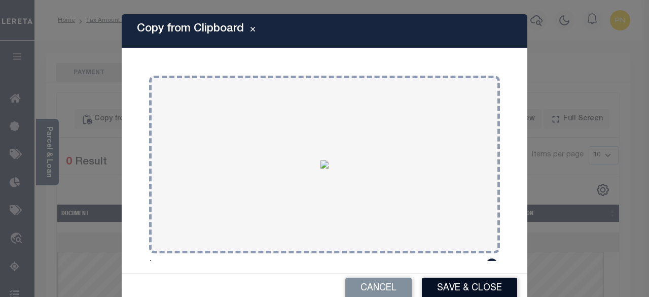
click at [433, 286] on button "Save & Close" at bounding box center [469, 288] width 95 height 22
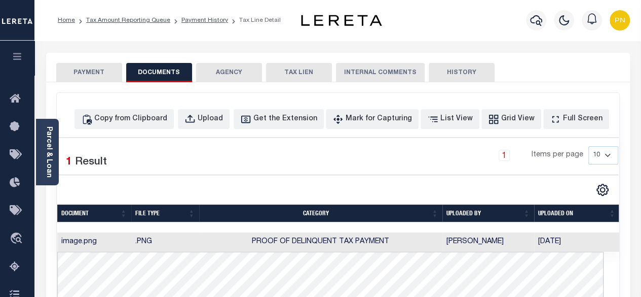
click at [82, 78] on button "PAYMENT" at bounding box center [89, 72] width 66 height 19
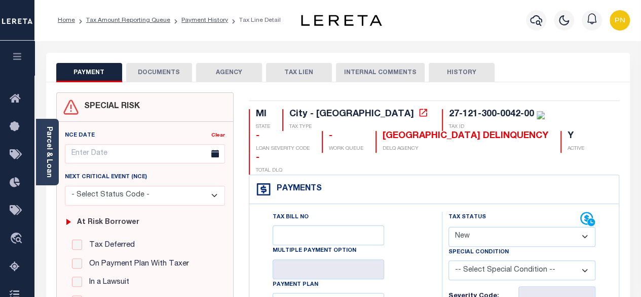
drag, startPoint x: 507, startPoint y: 212, endPoint x: 507, endPoint y: 207, distance: 5.6
click at [507, 227] on select "- Select Status Code - Open Due/Unpaid Paid Incomplete No Tax Due Internal Refu…" at bounding box center [523, 237] width 148 height 20
select select "PYD"
click at [449, 227] on select "- Select Status Code - Open Due/Unpaid Paid Incomplete No Tax Due Internal Refu…" at bounding box center [523, 237] width 148 height 20
type input "[DATE]"
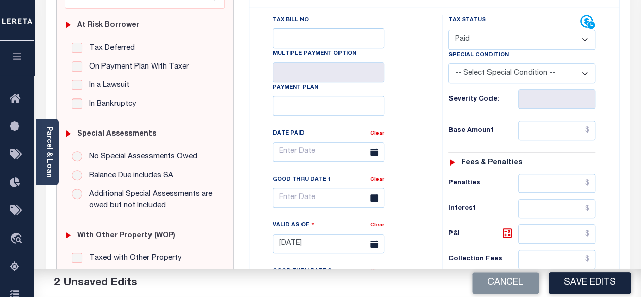
scroll to position [253, 0]
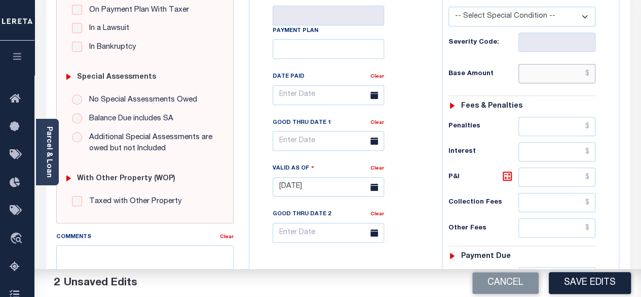
click at [593, 64] on input "text" at bounding box center [557, 73] width 77 height 19
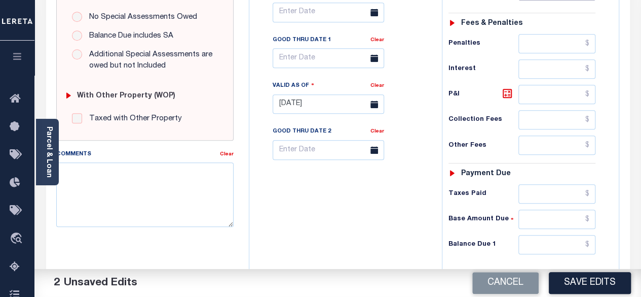
scroll to position [355, 0]
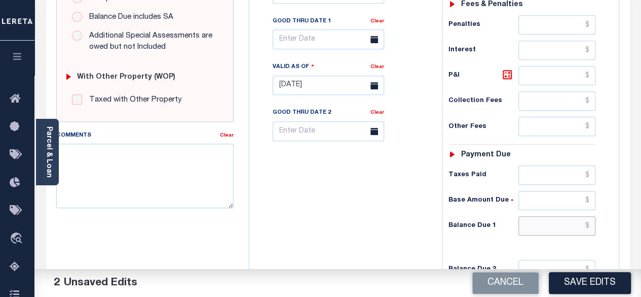
type input "$0.00"
click at [592, 216] on input "text" at bounding box center [557, 225] width 77 height 19
type input "$0.00"
click at [505, 68] on icon at bounding box center [507, 74] width 12 height 12
type input "$0.00"
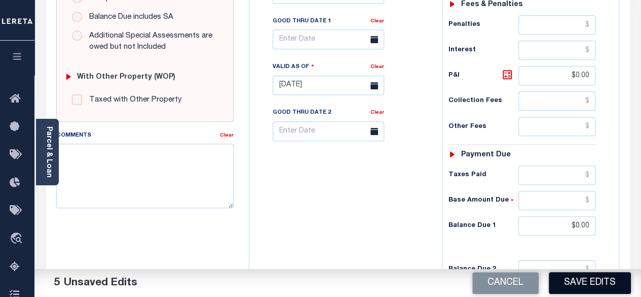
click at [598, 284] on button "Save Edits" at bounding box center [590, 283] width 82 height 22
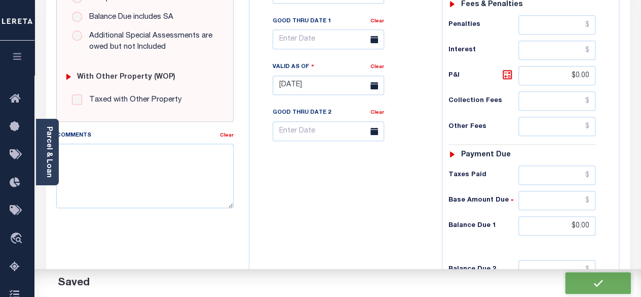
checkbox input "false"
type input "$0"
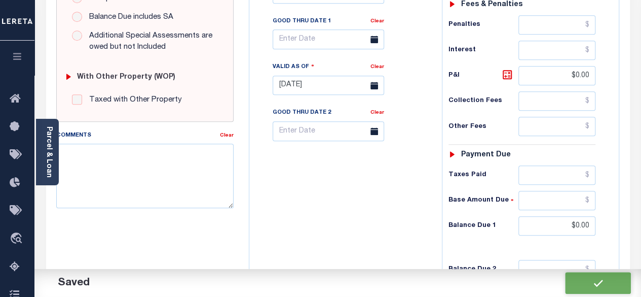
type input "$0"
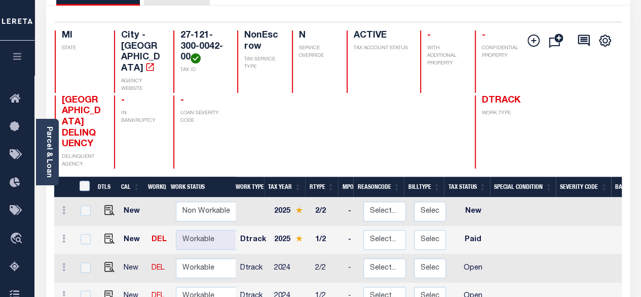
scroll to position [101, 0]
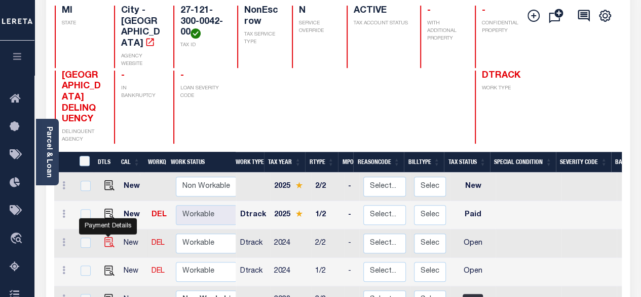
click at [107, 237] on img "" at bounding box center [109, 242] width 10 height 10
checkbox input "true"
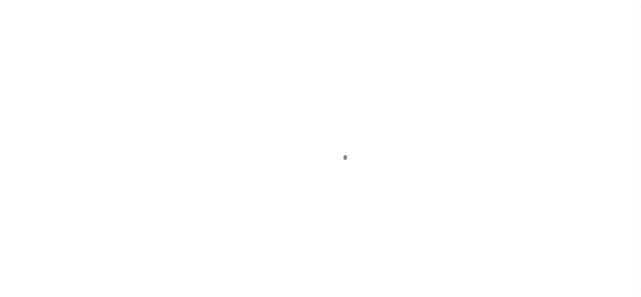
select select "OP2"
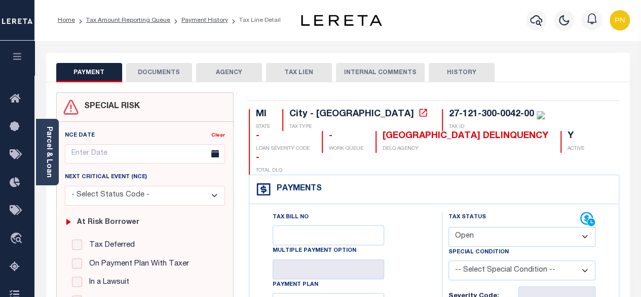
click at [165, 77] on button "DOCUMENTS" at bounding box center [159, 72] width 66 height 19
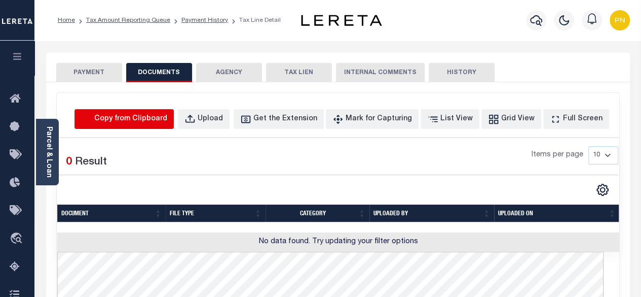
click at [92, 117] on icon "button" at bounding box center [86, 119] width 11 height 11
select select "POP"
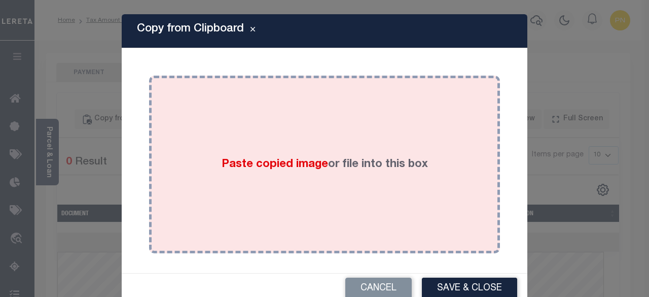
click at [270, 151] on div "Paste copied image or file into this box" at bounding box center [325, 164] width 336 height 162
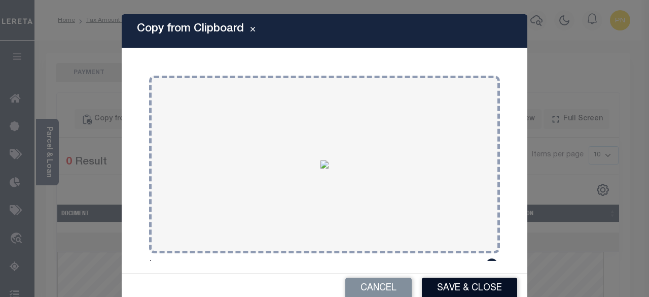
click at [459, 289] on button "Save & Close" at bounding box center [469, 288] width 95 height 22
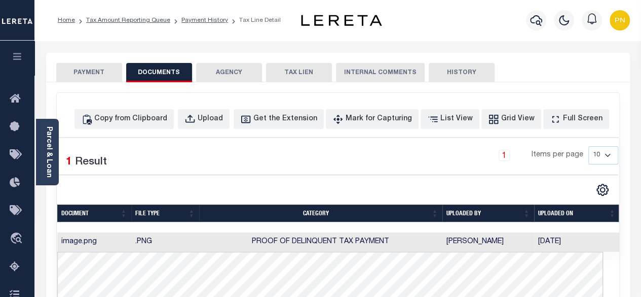
click at [94, 72] on button "PAYMENT" at bounding box center [89, 72] width 66 height 19
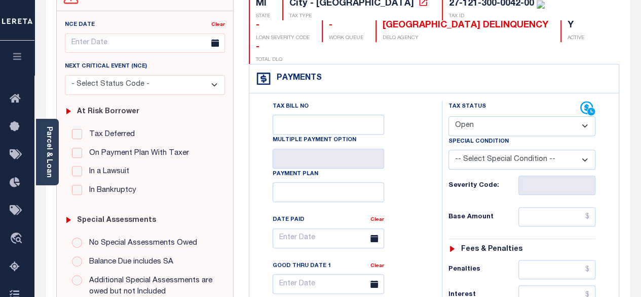
scroll to position [152, 0]
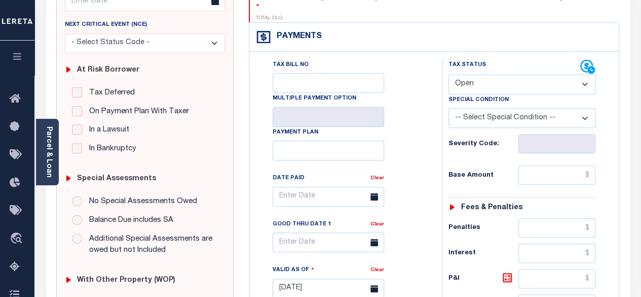
click at [498, 75] on select "- Select Status Code - Open Due/Unpaid Paid Incomplete No Tax Due Internal Refu…" at bounding box center [523, 85] width 148 height 20
select select "PYD"
click at [449, 75] on select "- Select Status Code - Open Due/Unpaid Paid Incomplete No Tax Due Internal Refu…" at bounding box center [523, 85] width 148 height 20
type input "[DATE]"
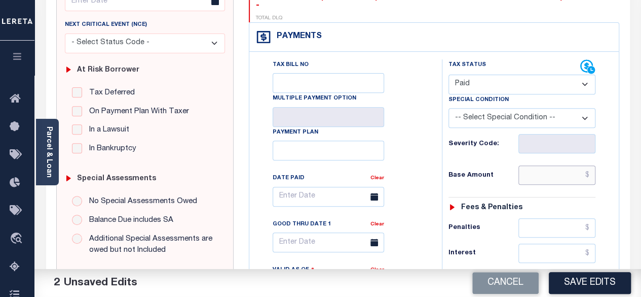
click at [589, 165] on input "text" at bounding box center [557, 174] width 77 height 19
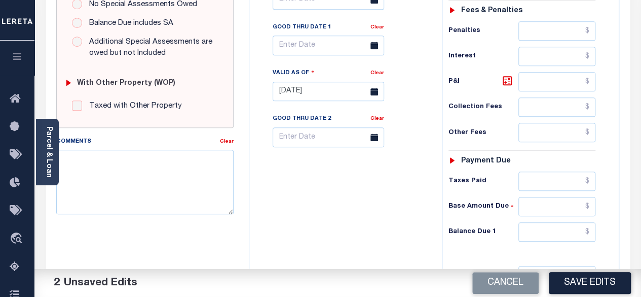
scroll to position [355, 0]
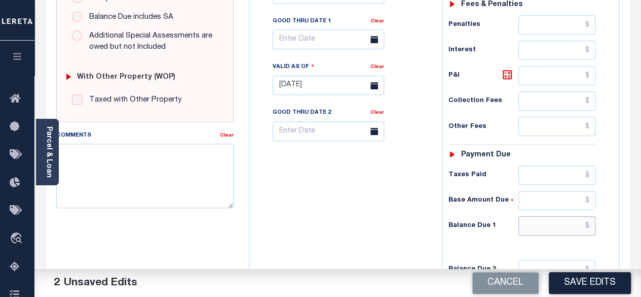
type input "$0.00"
click at [592, 216] on input "text" at bounding box center [557, 225] width 77 height 19
type input "$0.00"
click at [509, 70] on icon at bounding box center [507, 74] width 9 height 9
type input "$0.00"
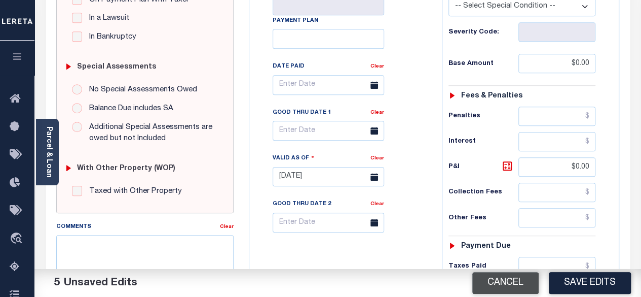
scroll to position [253, 0]
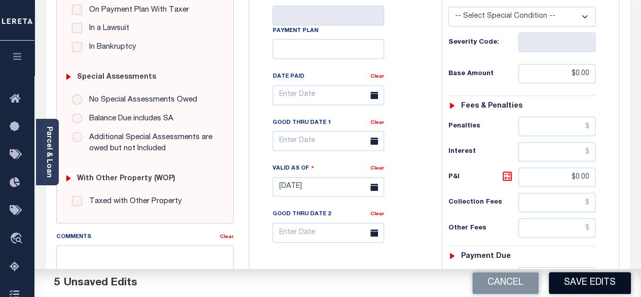
click at [580, 285] on button "Save Edits" at bounding box center [590, 283] width 82 height 22
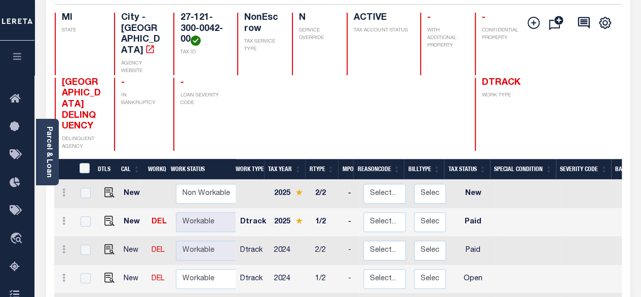
scroll to position [203, 0]
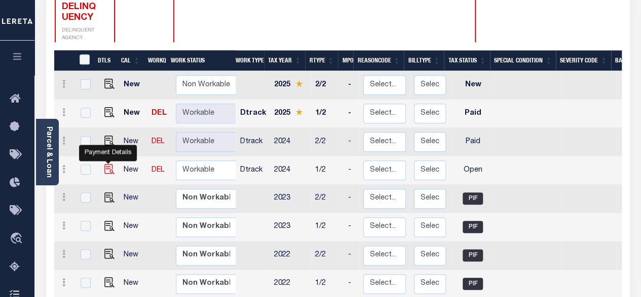
click at [105, 164] on img "" at bounding box center [109, 169] width 10 height 10
checkbox input "true"
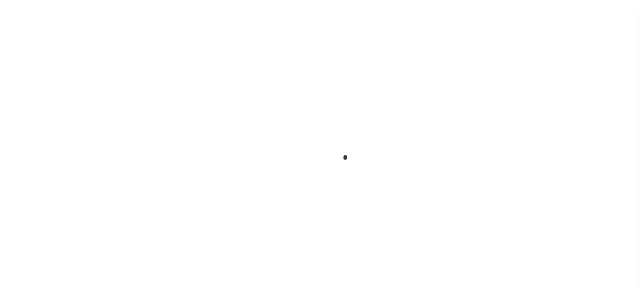
select select "OP2"
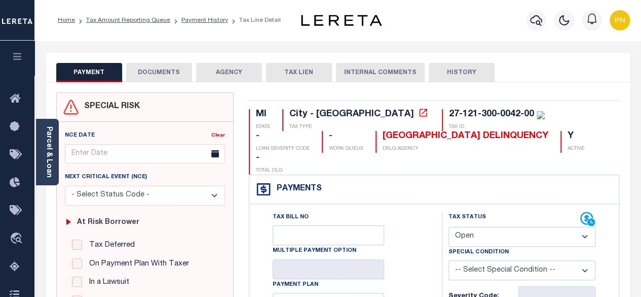
click at [163, 74] on button "DOCUMENTS" at bounding box center [159, 72] width 66 height 19
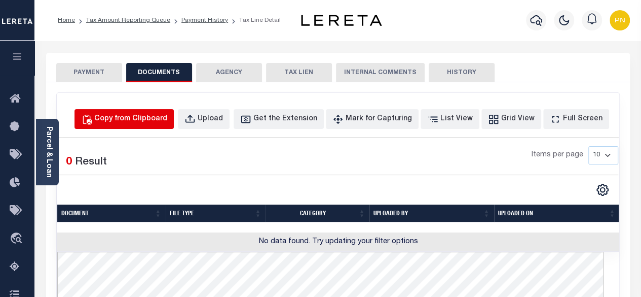
click at [148, 114] on div "Copy from Clipboard" at bounding box center [130, 119] width 73 height 11
select select "POP"
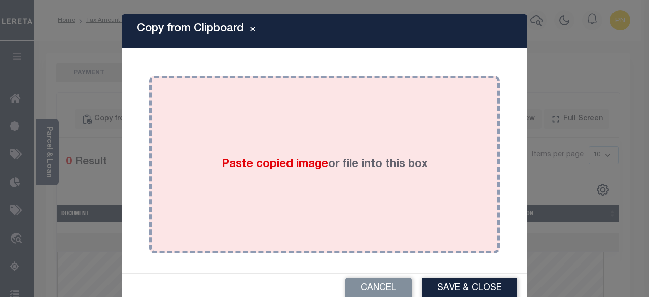
click at [271, 125] on div "Paste copied image or file into this box" at bounding box center [325, 164] width 336 height 162
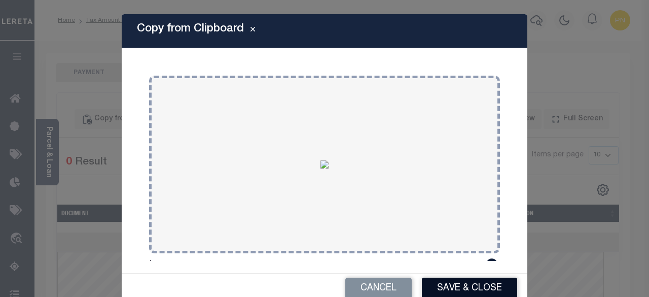
click at [446, 283] on button "Save & Close" at bounding box center [469, 288] width 95 height 22
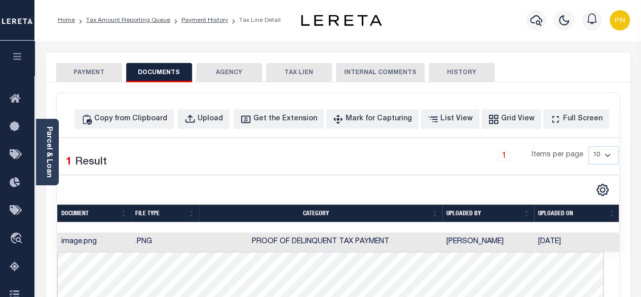
click at [98, 72] on button "PAYMENT" at bounding box center [89, 72] width 66 height 19
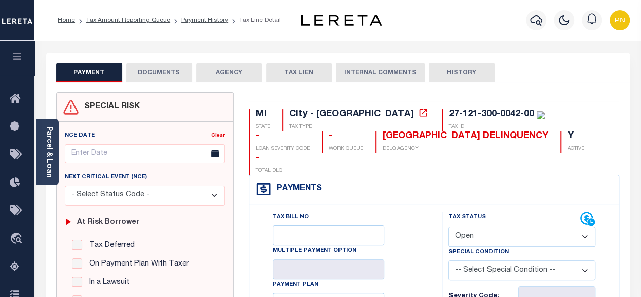
click at [494, 227] on select "- Select Status Code - Open Due/Unpaid Paid Incomplete No Tax Due Internal Refu…" at bounding box center [523, 237] width 148 height 20
select select "PYD"
click at [449, 227] on select "- Select Status Code - Open Due/Unpaid Paid Incomplete No Tax Due Internal Refu…" at bounding box center [523, 237] width 148 height 20
type input "[DATE]"
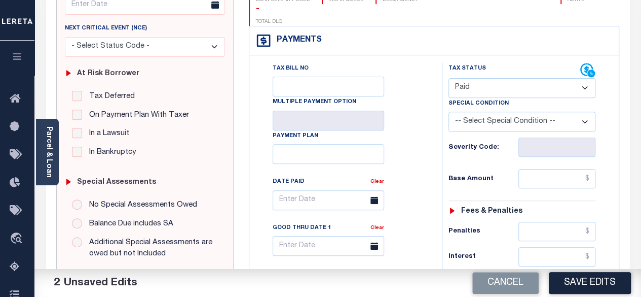
scroll to position [152, 0]
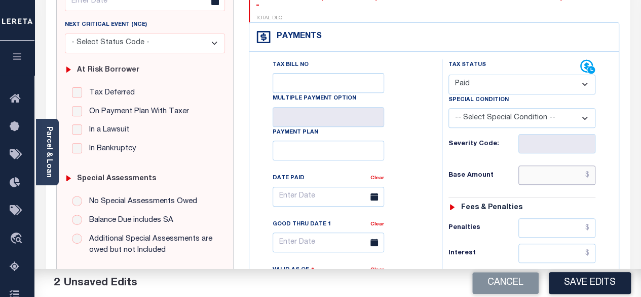
click at [589, 165] on input "text" at bounding box center [557, 174] width 77 height 19
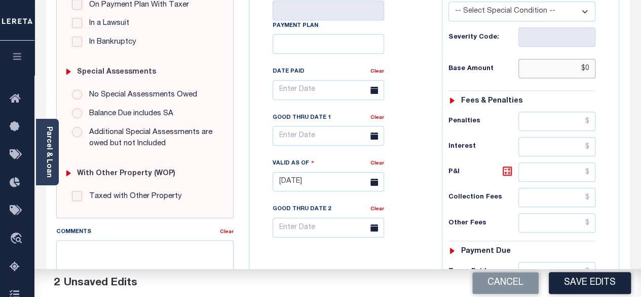
scroll to position [355, 0]
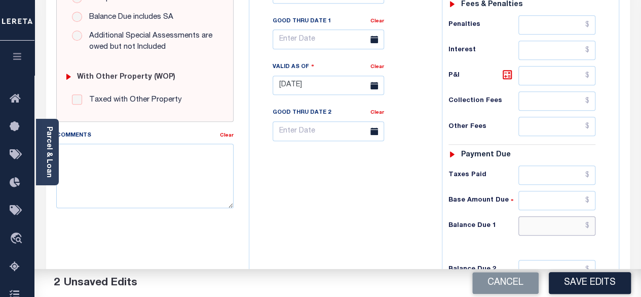
type input "$0.00"
click at [592, 216] on input "text" at bounding box center [557, 225] width 77 height 19
type input "$0.00"
click at [506, 71] on icon at bounding box center [507, 74] width 6 height 6
type input "$0.00"
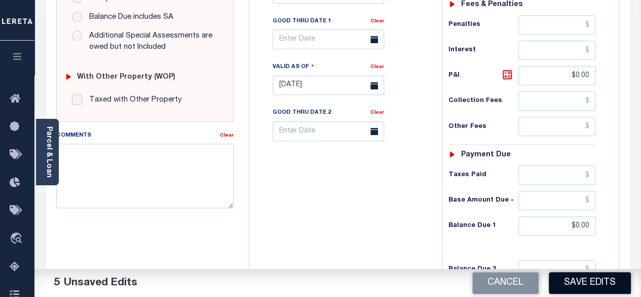
click at [573, 275] on button "Save Edits" at bounding box center [590, 283] width 82 height 22
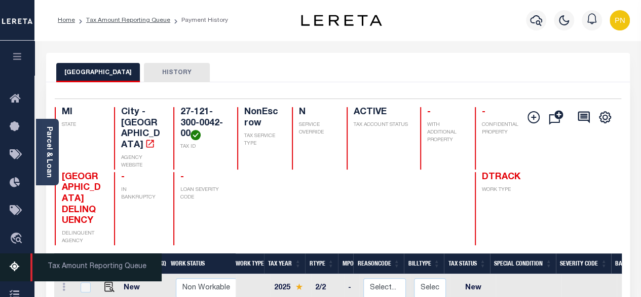
click at [14, 270] on icon at bounding box center [18, 267] width 16 height 13
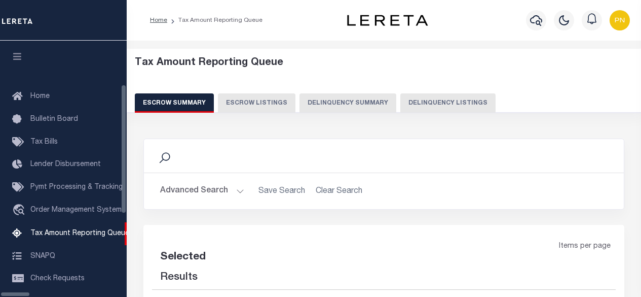
select select "100"
click at [389, 103] on div "Escrow Summary Escrow Listings Delinquency Summary Delinquency Listings" at bounding box center [384, 102] width 499 height 19
select select "100"
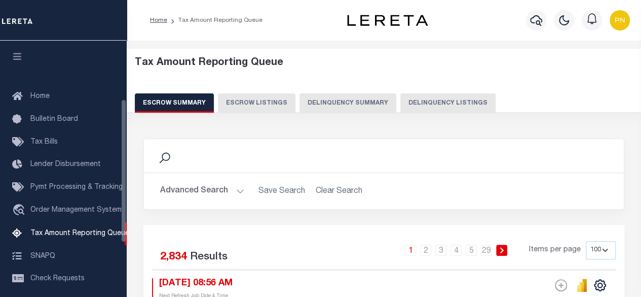
scroll to position [103, 0]
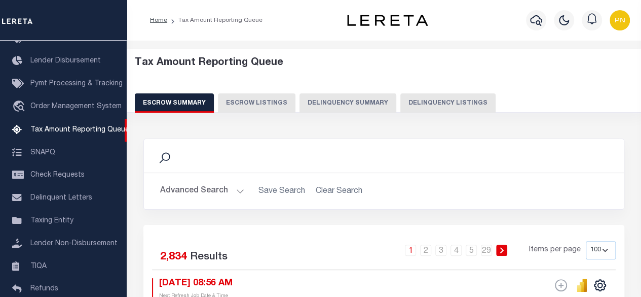
click at [422, 108] on button "Delinquency Listings" at bounding box center [447, 102] width 95 height 19
select select "100"
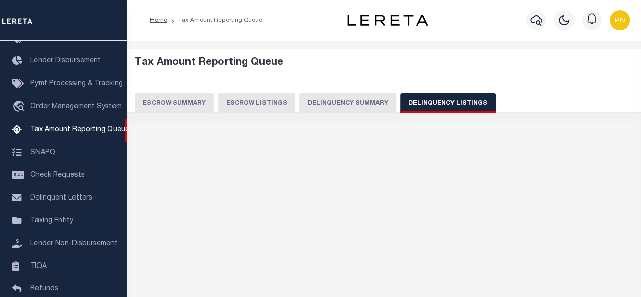
select select "100"
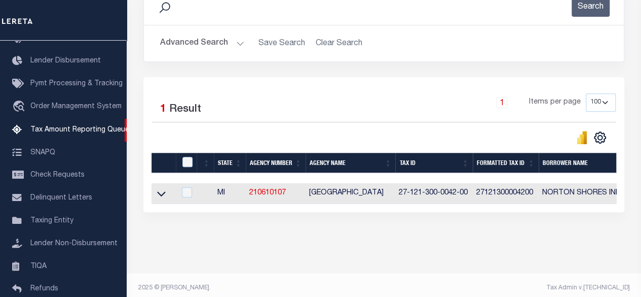
scroll to position [152, 0]
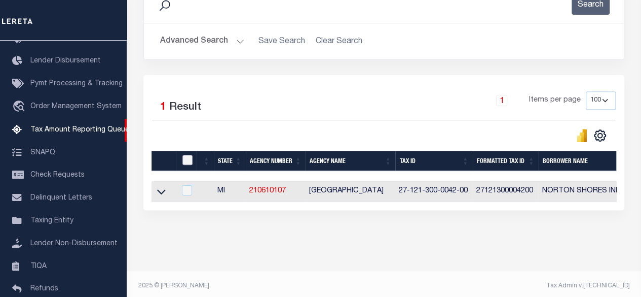
click at [185, 155] on input "checkbox" at bounding box center [187, 160] width 10 height 10
checkbox input "true"
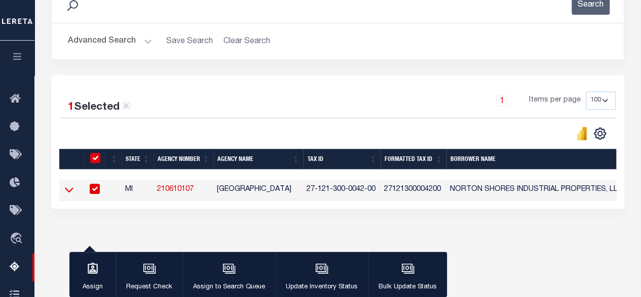
click at [71, 189] on icon at bounding box center [69, 189] width 9 height 11
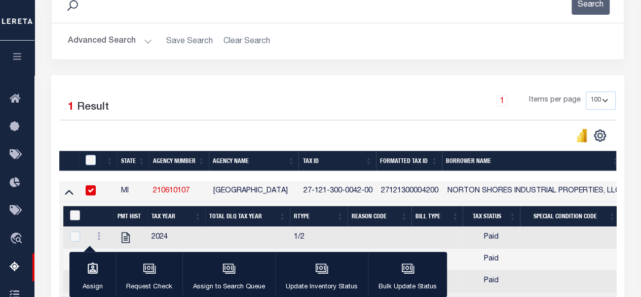
click at [72, 214] on input "&nbsp;" at bounding box center [75, 215] width 10 height 10
checkbox input "true"
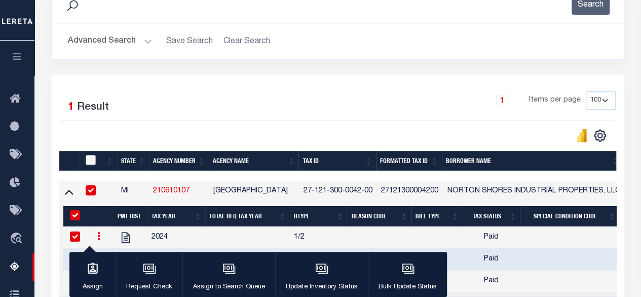
click at [90, 155] on input "checkbox" at bounding box center [91, 160] width 10 height 10
checkbox input "true"
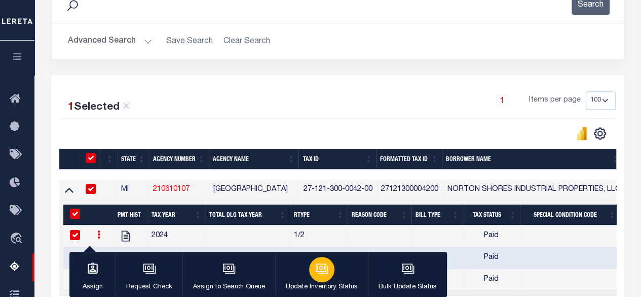
click at [333, 275] on button "Update Inventory Status" at bounding box center [321, 274] width 93 height 46
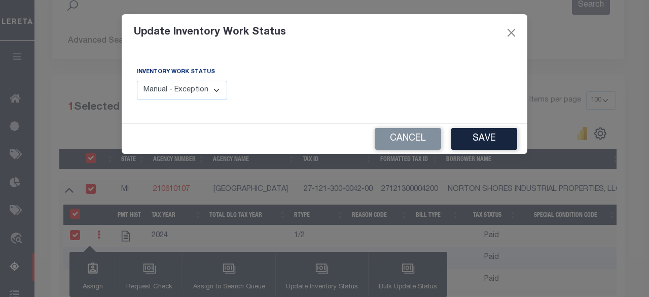
click at [198, 93] on select "Manual - Exception Pended - Awaiting Search Late Add Exception Completed" at bounding box center [182, 91] width 90 height 20
select select "4"
click at [137, 81] on select "Manual - Exception Pended - Awaiting Search Late Add Exception Completed" at bounding box center [182, 91] width 90 height 20
click at [479, 145] on button "Save" at bounding box center [484, 139] width 66 height 22
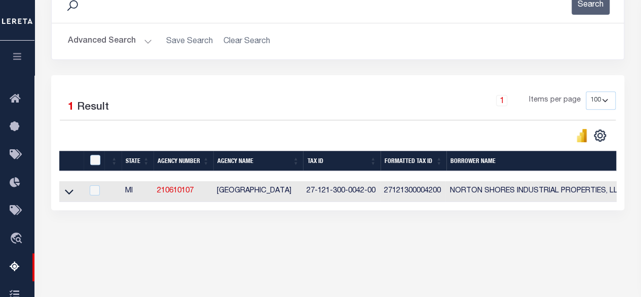
click at [128, 53] on div "Advanced Search Save Search Clear Search tblassign_wrapper_dynamictable_____Def…" at bounding box center [338, 41] width 572 height 36
click at [141, 39] on button "Advanced Search" at bounding box center [110, 41] width 84 height 20
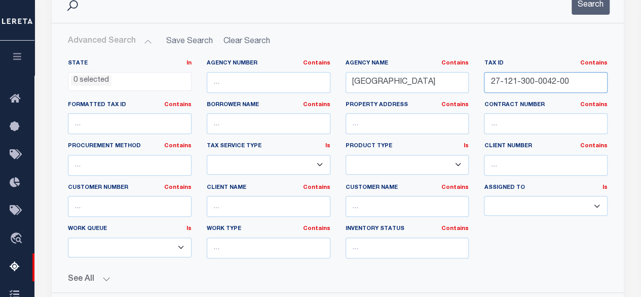
drag, startPoint x: 570, startPoint y: 86, endPoint x: 482, endPoint y: 83, distance: 88.3
click at [482, 83] on div "Tax ID Contains Contains Is 27-121-300-0042-00" at bounding box center [545, 80] width 139 height 42
paste input "33-100-0028"
type input "27-133-100-0028-00"
click at [591, 9] on button "Search" at bounding box center [591, 5] width 38 height 20
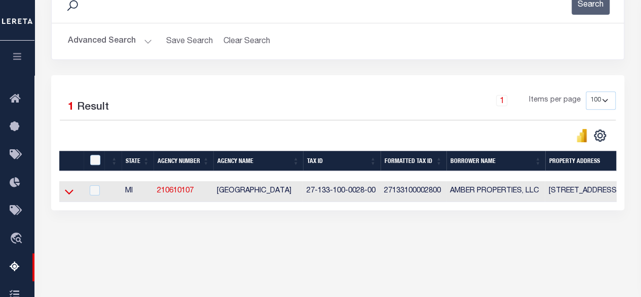
click at [68, 188] on icon at bounding box center [69, 191] width 9 height 11
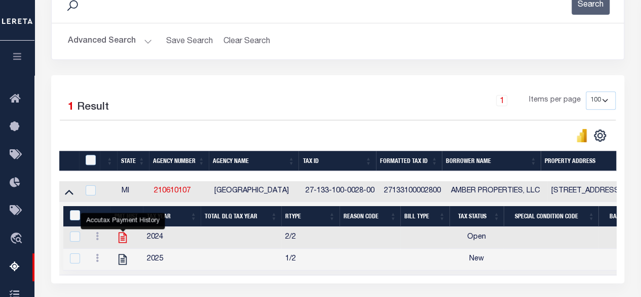
click at [125, 238] on icon "" at bounding box center [122, 237] width 13 height 13
checkbox input "false"
checkbox input "true"
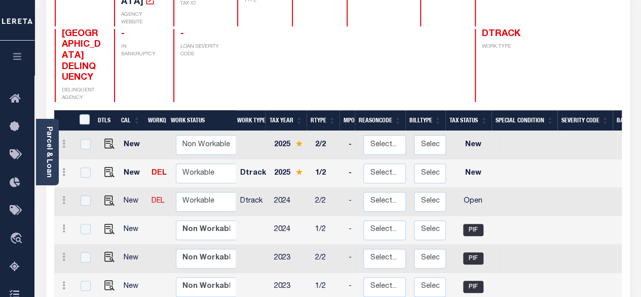
scroll to position [152, 0]
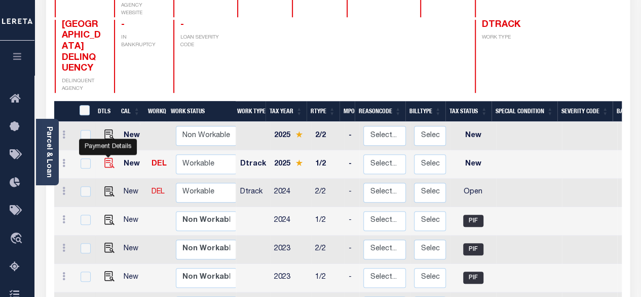
click at [108, 158] on img "" at bounding box center [109, 163] width 10 height 10
checkbox input "true"
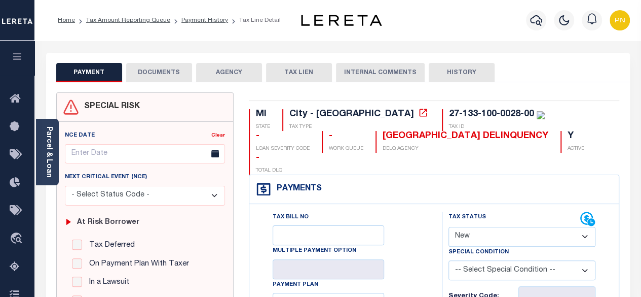
click at [156, 67] on button "DOCUMENTS" at bounding box center [159, 72] width 66 height 19
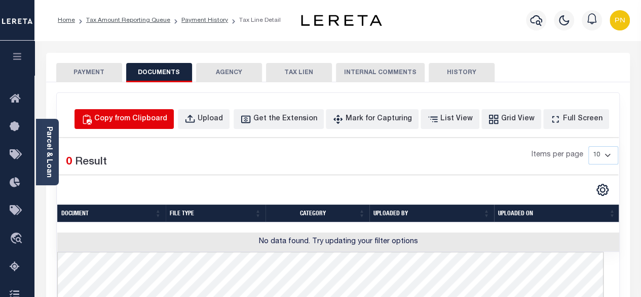
click at [143, 125] on button "Copy from Clipboard" at bounding box center [124, 119] width 99 height 20
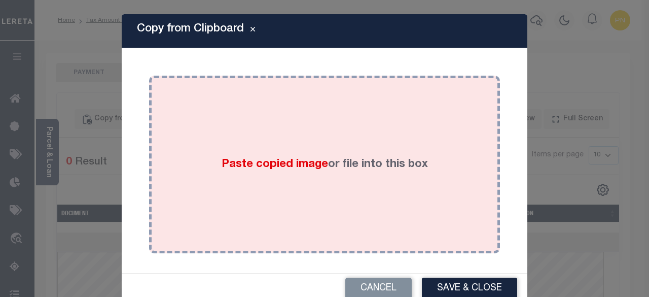
click at [236, 136] on div "Paste copied image or file into this box" at bounding box center [325, 164] width 336 height 162
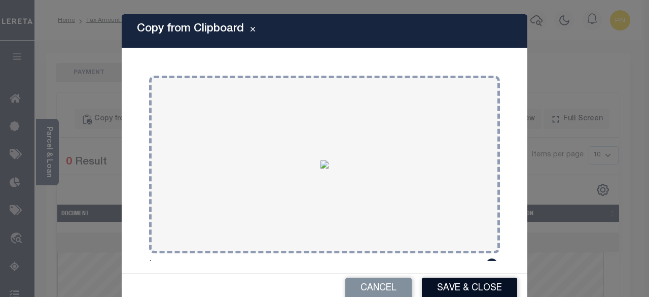
click at [434, 289] on button "Save & Close" at bounding box center [469, 288] width 95 height 22
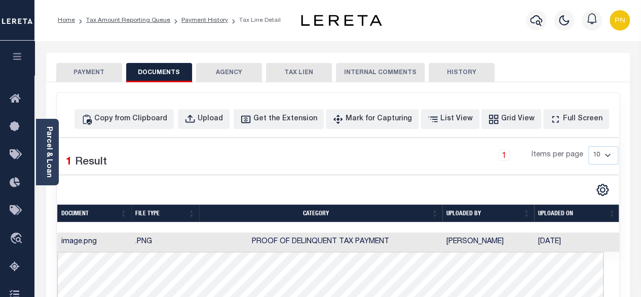
click at [89, 73] on button "PAYMENT" at bounding box center [89, 72] width 66 height 19
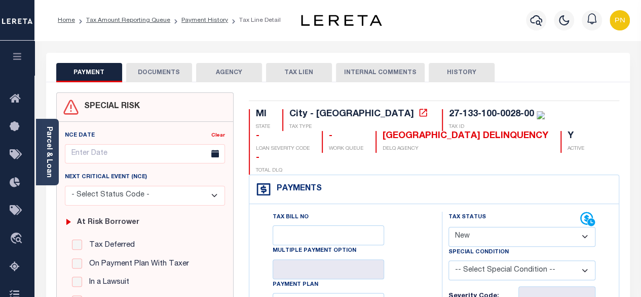
click at [524, 227] on select "- Select Status Code - Open Due/Unpaid Paid Incomplete No Tax Due Internal Refu…" at bounding box center [523, 237] width 148 height 20
select select "PYD"
click at [449, 227] on select "- Select Status Code - Open Due/Unpaid Paid Incomplete No Tax Due Internal Refu…" at bounding box center [523, 237] width 148 height 20
type input "[DATE]"
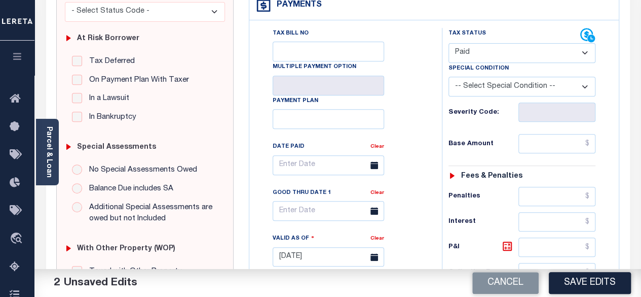
scroll to position [203, 0]
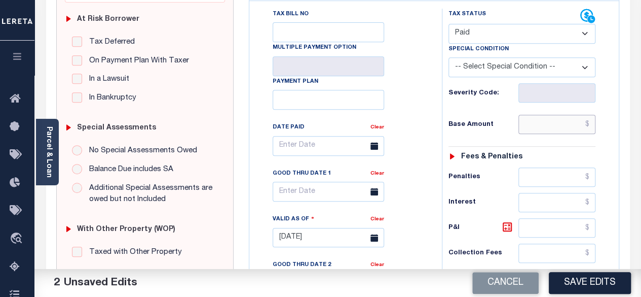
click at [589, 115] on input "text" at bounding box center [557, 124] width 77 height 19
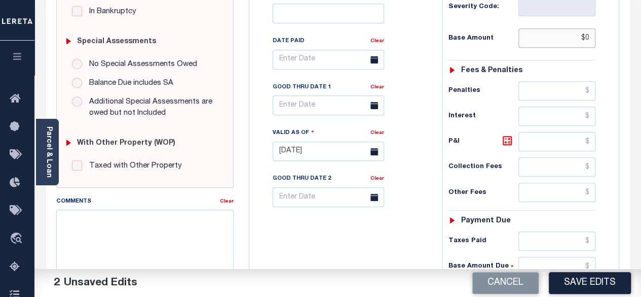
scroll to position [355, 0]
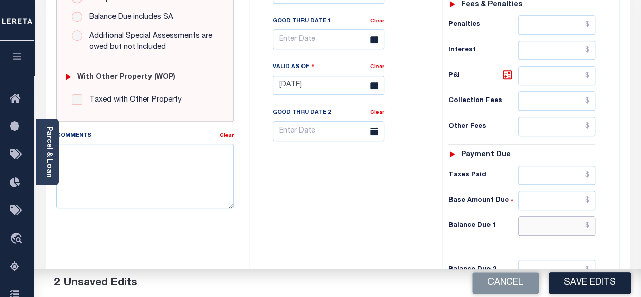
type input "$0.00"
drag, startPoint x: 593, startPoint y: 198, endPoint x: 607, endPoint y: 167, distance: 33.4
click at [593, 216] on input "text" at bounding box center [557, 225] width 77 height 19
type input "$0.00"
click at [509, 70] on icon at bounding box center [507, 74] width 9 height 9
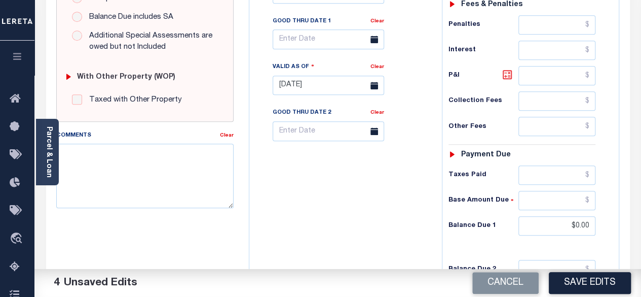
type input "$0.00"
click at [591, 287] on button "Save Edits" at bounding box center [590, 283] width 82 height 22
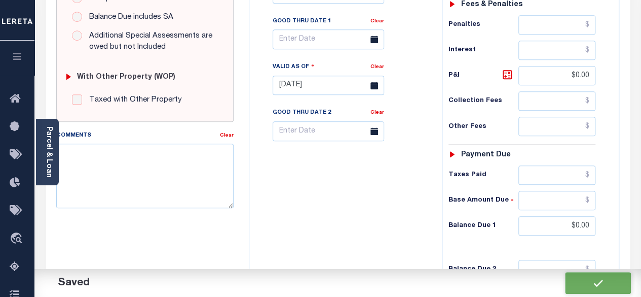
checkbox input "false"
type input "$0"
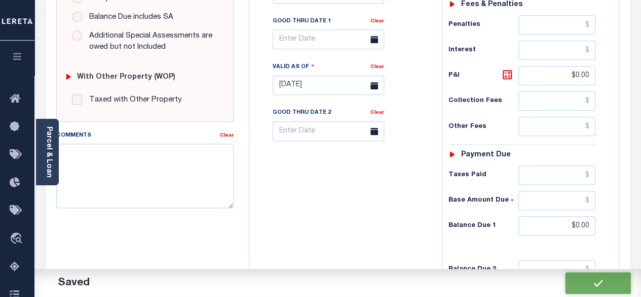
type input "$0"
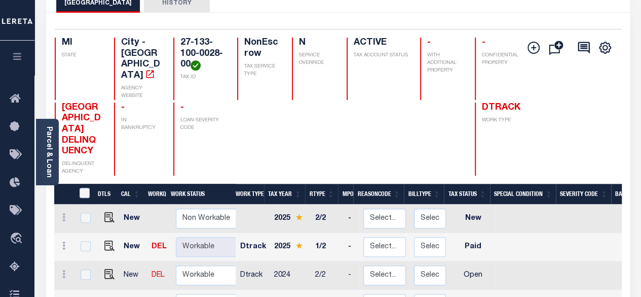
scroll to position [152, 0]
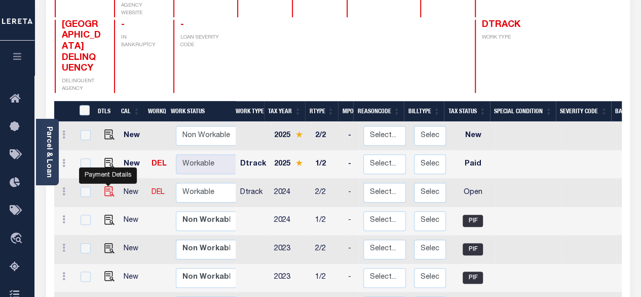
click at [104, 186] on img "" at bounding box center [109, 191] width 10 height 10
checkbox input "true"
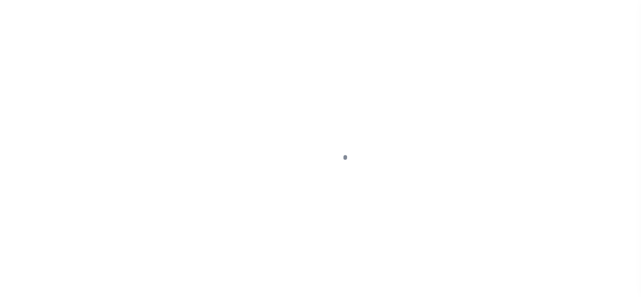
select select "OP2"
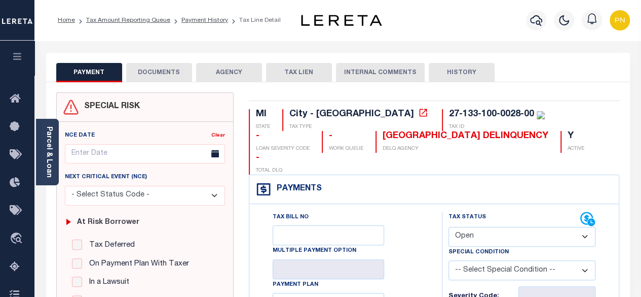
click at [152, 70] on button "DOCUMENTS" at bounding box center [159, 72] width 66 height 19
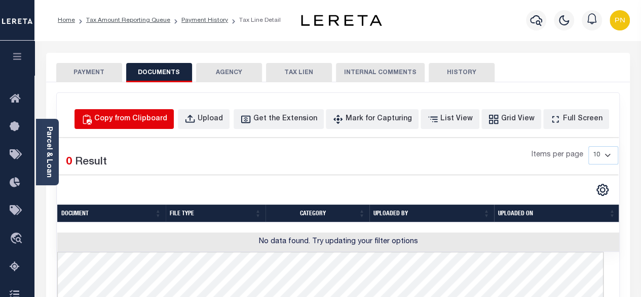
click at [154, 120] on div "Copy from Clipboard" at bounding box center [130, 119] width 73 height 11
select select "POP"
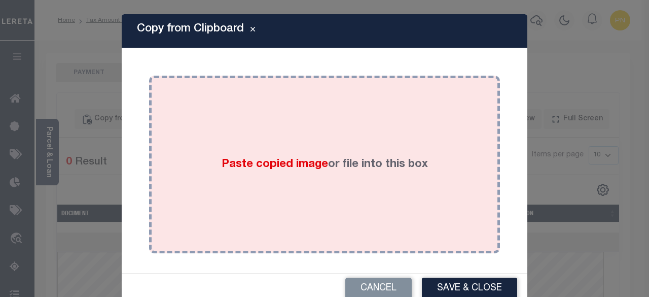
click at [303, 123] on div "Paste copied image or file into this box" at bounding box center [325, 164] width 336 height 162
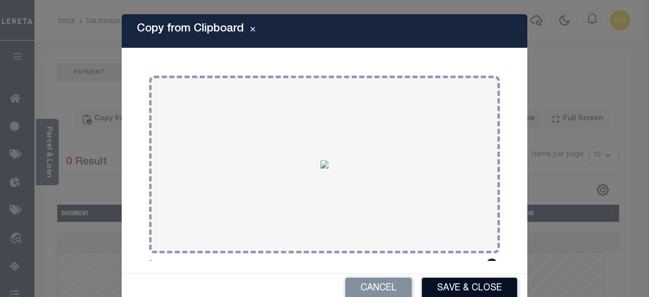
click at [488, 291] on button "Save & Close" at bounding box center [469, 288] width 95 height 22
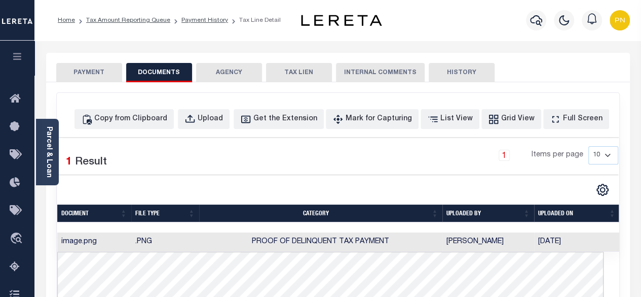
click at [105, 65] on button "PAYMENT" at bounding box center [89, 72] width 66 height 19
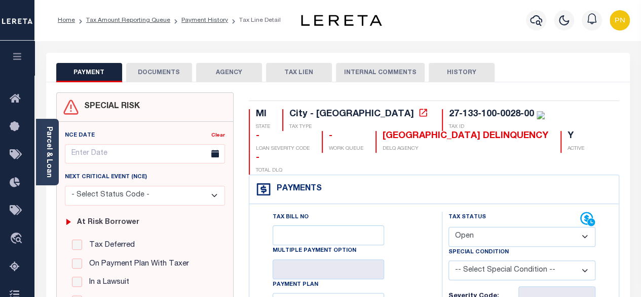
click at [531, 227] on select "- Select Status Code - Open Due/Unpaid Paid Incomplete No Tax Due Internal Refu…" at bounding box center [523, 237] width 148 height 20
select select "PYD"
click at [449, 227] on select "- Select Status Code - Open Due/Unpaid Paid Incomplete No Tax Due Internal Refu…" at bounding box center [523, 237] width 148 height 20
type input "[DATE]"
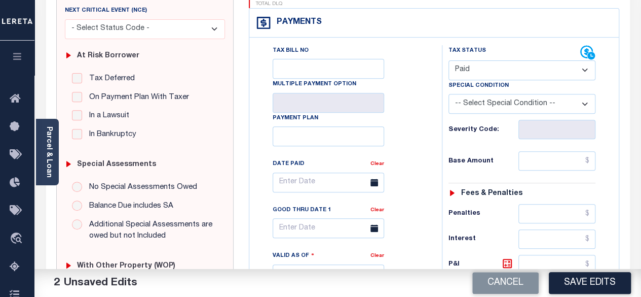
scroll to position [203, 0]
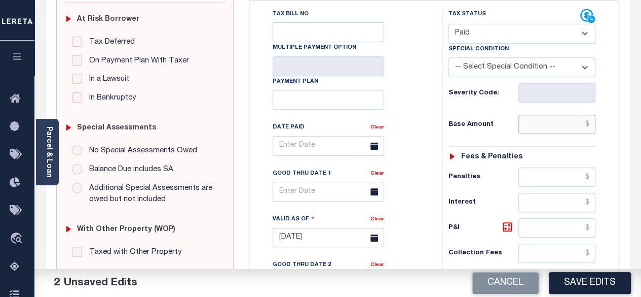
click at [596, 115] on input "text" at bounding box center [557, 124] width 77 height 19
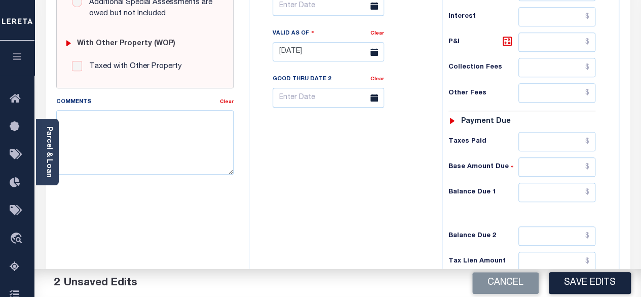
scroll to position [406, 0]
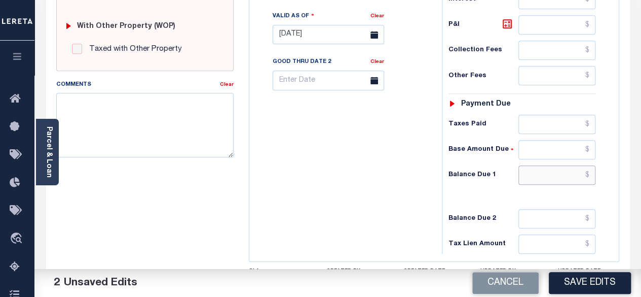
type input "$0.00"
click at [591, 165] on input "text" at bounding box center [557, 174] width 77 height 19
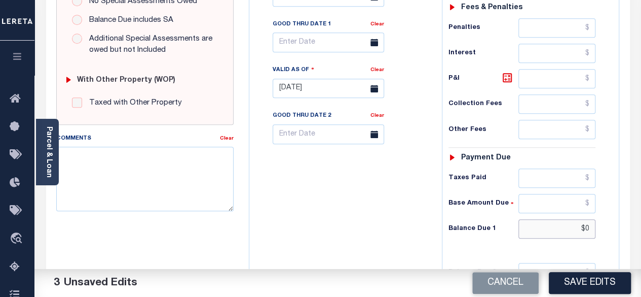
scroll to position [304, 0]
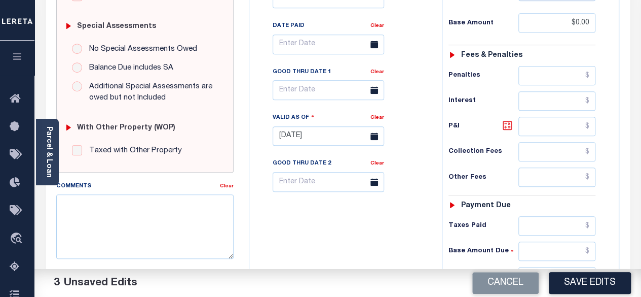
type input "$0.00"
click at [507, 119] on icon at bounding box center [507, 125] width 12 height 12
type input "$0.00"
click at [587, 278] on button "Save Edits" at bounding box center [590, 283] width 82 height 22
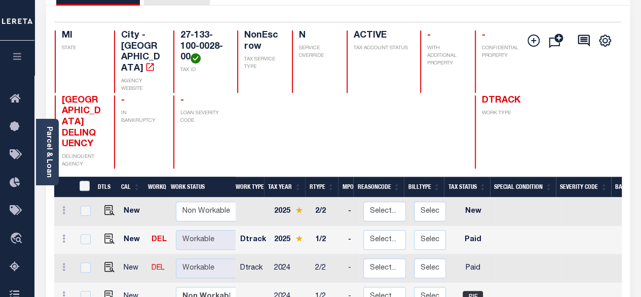
scroll to position [51, 0]
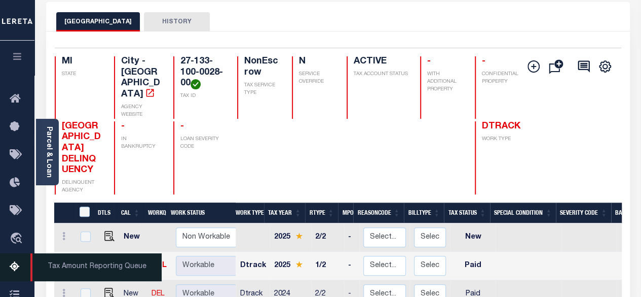
click at [16, 267] on icon at bounding box center [18, 267] width 16 height 13
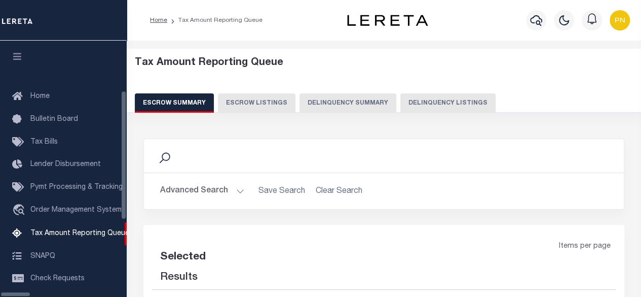
click at [400, 105] on button "Delinquency Listings" at bounding box center [447, 102] width 95 height 19
select select "100"
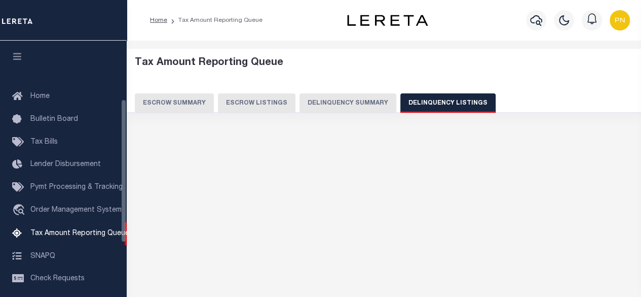
scroll to position [103, 0]
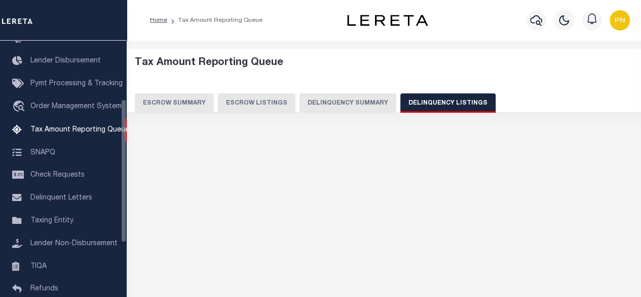
select select "100"
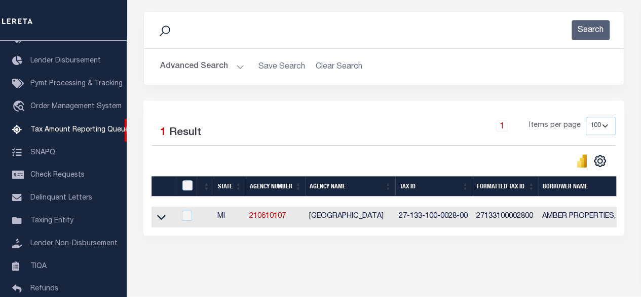
scroll to position [152, 0]
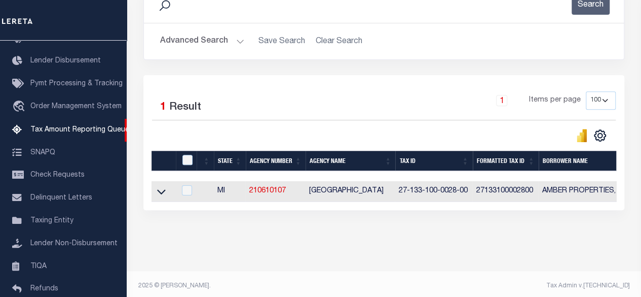
drag, startPoint x: 187, startPoint y: 153, endPoint x: 191, endPoint y: 160, distance: 8.4
click at [189, 155] on th at bounding box center [186, 161] width 21 height 21
click at [188, 165] on div at bounding box center [188, 160] width 17 height 11
click at [187, 159] on input "checkbox" at bounding box center [187, 160] width 10 height 10
checkbox input "true"
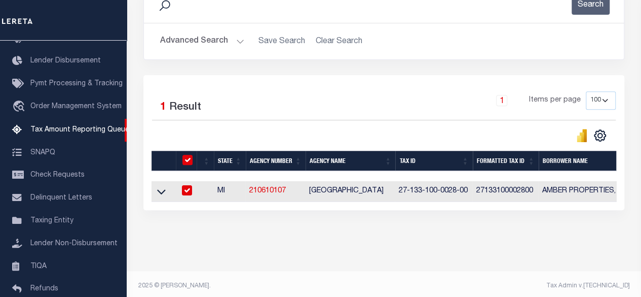
checkbox input "true"
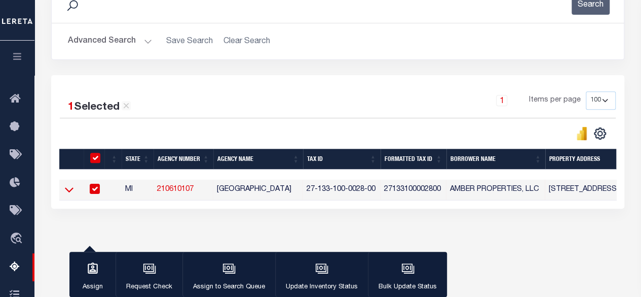
click at [73, 190] on icon at bounding box center [69, 189] width 9 height 11
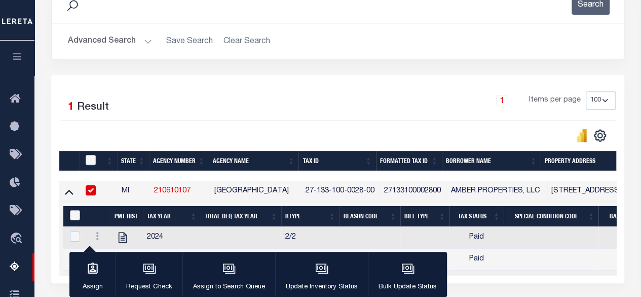
click at [80, 212] on input "&nbsp;" at bounding box center [75, 215] width 10 height 10
checkbox input "true"
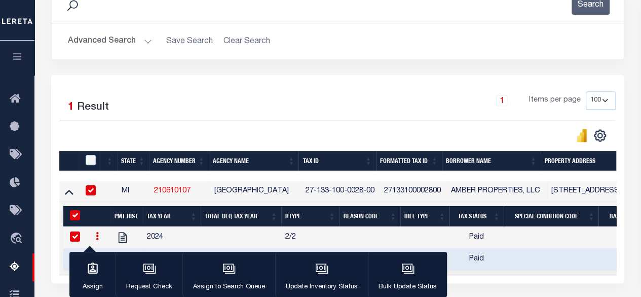
click at [93, 153] on th at bounding box center [89, 161] width 21 height 21
click at [93, 159] on input "checkbox" at bounding box center [91, 160] width 10 height 10
checkbox input "true"
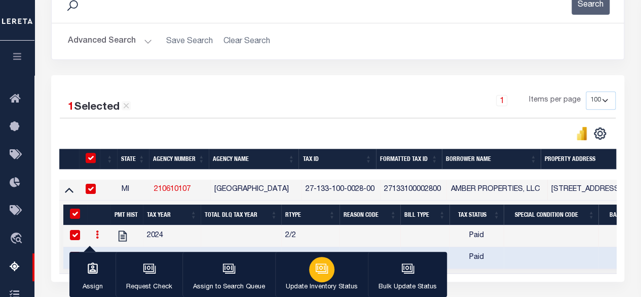
click at [323, 271] on icon "button" at bounding box center [321, 268] width 13 height 13
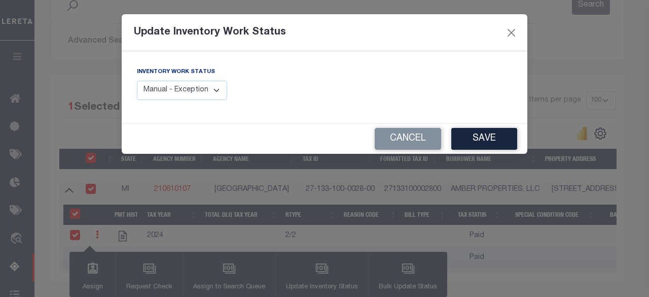
drag, startPoint x: 173, startPoint y: 91, endPoint x: 173, endPoint y: 99, distance: 8.1
click at [173, 91] on select "Manual - Exception Pended - Awaiting Search Late Add Exception Completed" at bounding box center [182, 91] width 90 height 20
select select "4"
click at [137, 81] on select "Manual - Exception Pended - Awaiting Search Late Add Exception Completed" at bounding box center [182, 91] width 90 height 20
click at [466, 141] on button "Save" at bounding box center [484, 139] width 66 height 22
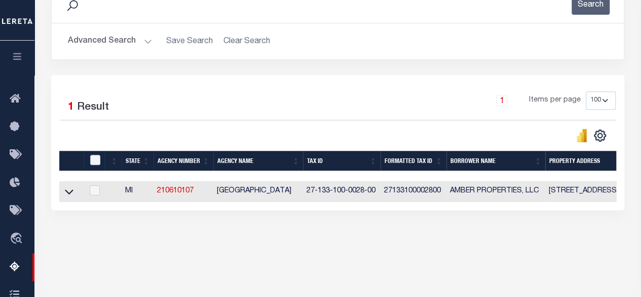
drag, startPoint x: 125, startPoint y: 43, endPoint x: 131, endPoint y: 51, distance: 9.7
click at [125, 43] on button "Advanced Search" at bounding box center [110, 41] width 84 height 20
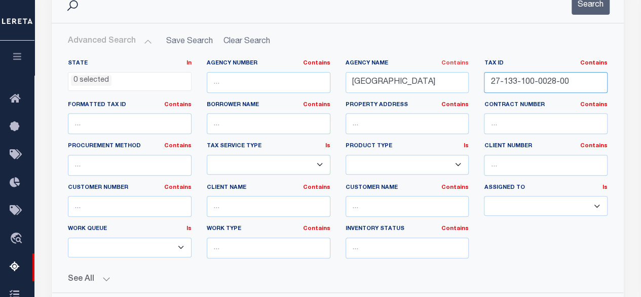
drag, startPoint x: 571, startPoint y: 76, endPoint x: 454, endPoint y: 59, distance: 117.8
click at [451, 59] on div "State In In AK AL AR AZ CA CO CT DC DE FL GA GU HI IA ID IL IN KS KY LA MA MD M…" at bounding box center [337, 162] width 555 height 207
paste input "50-000-0145"
type input "27-150-000-0145-00"
click at [581, 10] on button "Search" at bounding box center [591, 5] width 38 height 20
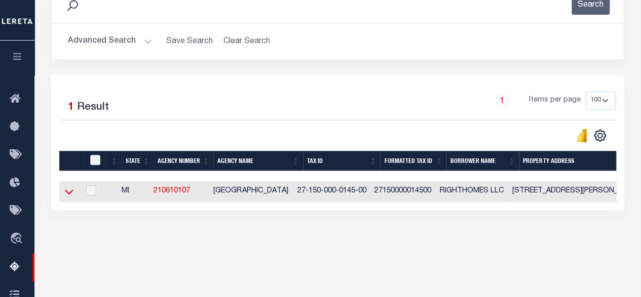
click at [72, 190] on icon at bounding box center [69, 191] width 9 height 11
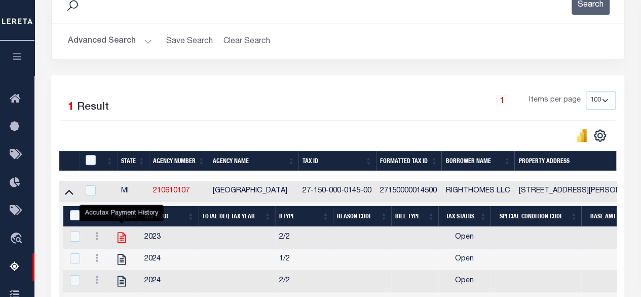
click at [120, 235] on icon "" at bounding box center [121, 237] width 13 height 13
checkbox input "false"
checkbox input "true"
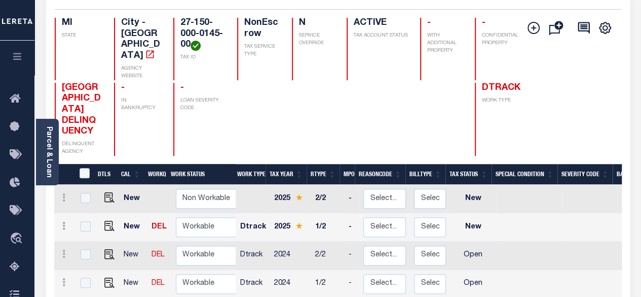
scroll to position [152, 0]
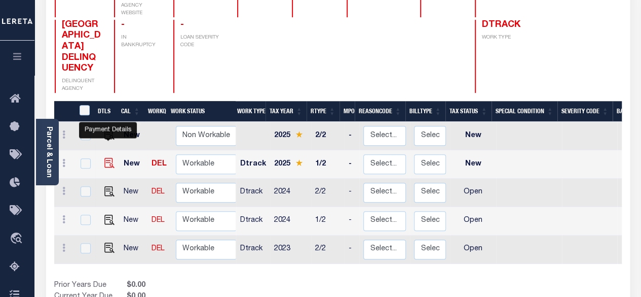
click at [107, 158] on img "" at bounding box center [109, 163] width 10 height 10
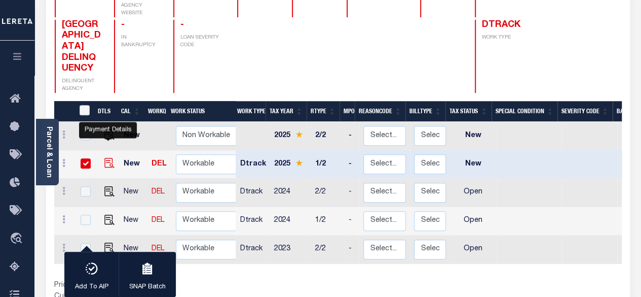
checkbox input "true"
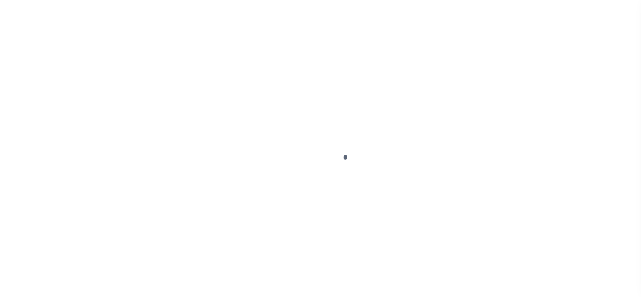
select select "NW2"
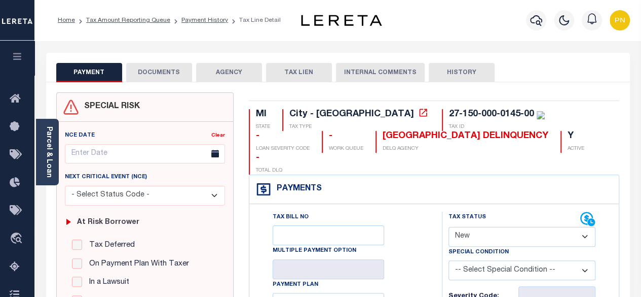
click at [145, 74] on button "DOCUMENTS" at bounding box center [159, 72] width 66 height 19
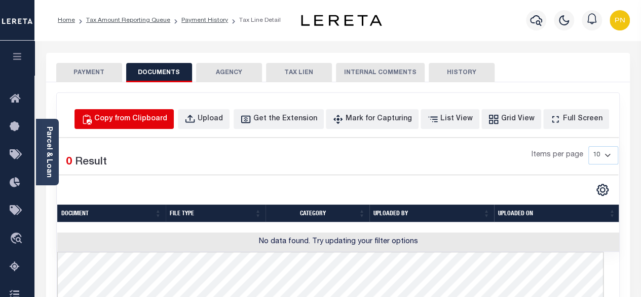
click at [159, 117] on div "Copy from Clipboard" at bounding box center [130, 119] width 73 height 11
select select "POP"
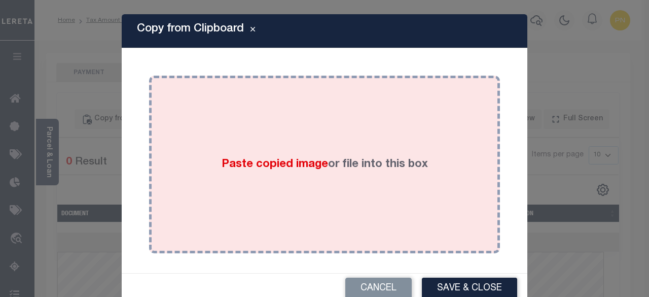
click at [306, 124] on div "Paste copied image or file into this box" at bounding box center [325, 164] width 336 height 162
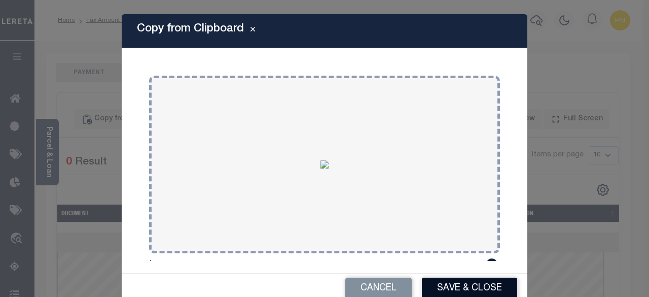
click at [444, 284] on button "Save & Close" at bounding box center [469, 288] width 95 height 22
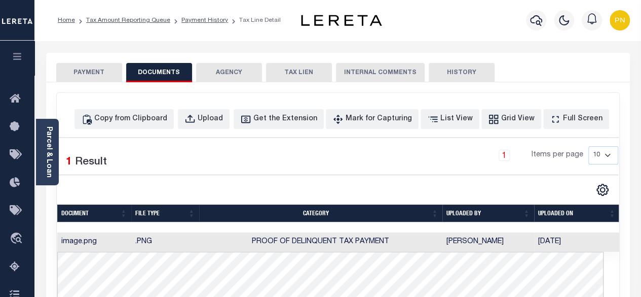
click at [89, 74] on button "PAYMENT" at bounding box center [89, 72] width 66 height 19
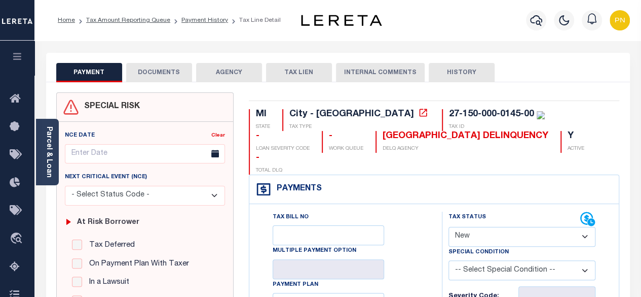
click at [531, 227] on select "- Select Status Code - Open Due/Unpaid Paid Incomplete No Tax Due Internal Refu…" at bounding box center [523, 237] width 148 height 20
select select "PYD"
click at [449, 227] on select "- Select Status Code - Open Due/Unpaid Paid Incomplete No Tax Due Internal Refu…" at bounding box center [523, 237] width 148 height 20
type input "[DATE]"
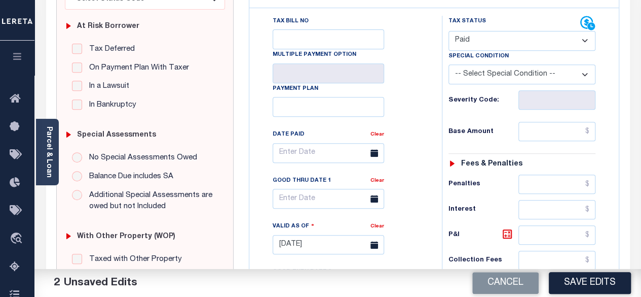
scroll to position [203, 0]
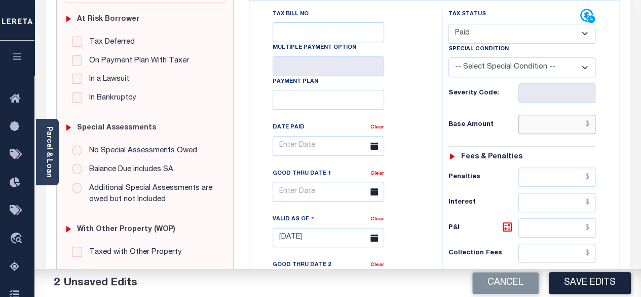
click at [593, 115] on input "text" at bounding box center [557, 124] width 77 height 19
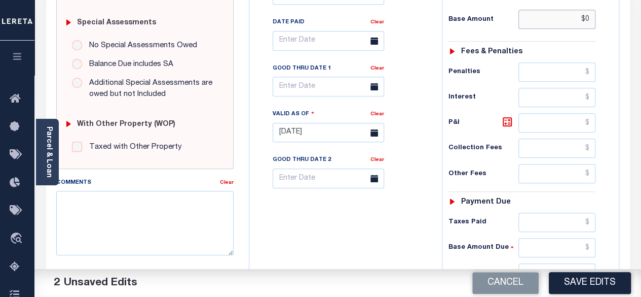
scroll to position [355, 0]
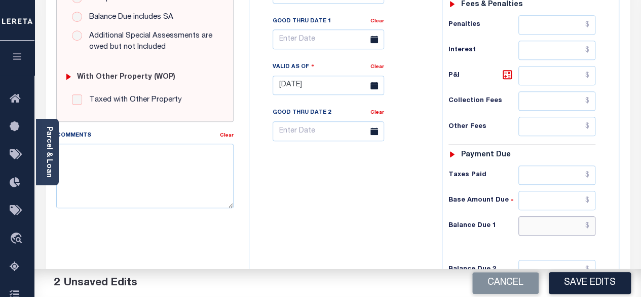
type input "$0.00"
click at [591, 216] on input "text" at bounding box center [557, 225] width 77 height 19
type input "$0.00"
click at [507, 68] on icon at bounding box center [507, 74] width 12 height 12
type input "$0.00"
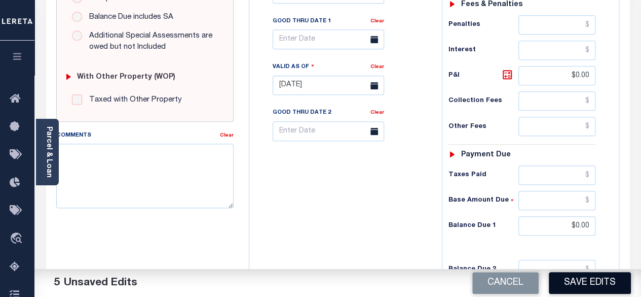
click at [585, 290] on button "Save Edits" at bounding box center [590, 283] width 82 height 22
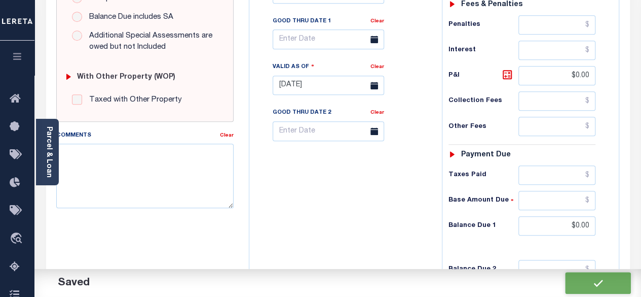
checkbox input "false"
type input "$0"
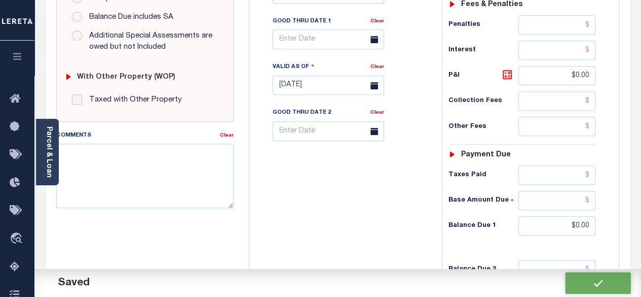
type input "$0"
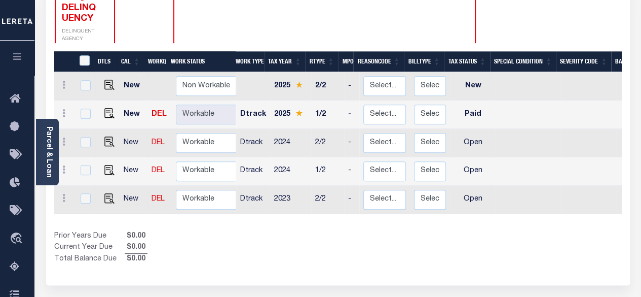
scroll to position [203, 0]
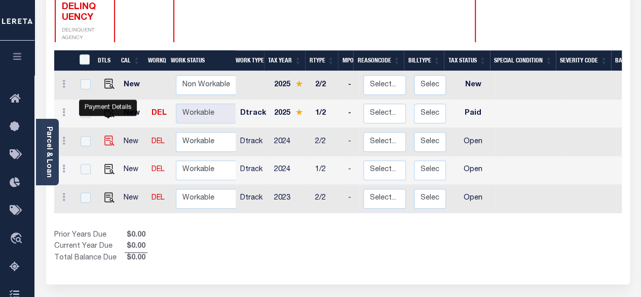
click at [108, 135] on img "" at bounding box center [109, 140] width 10 height 10
checkbox input "true"
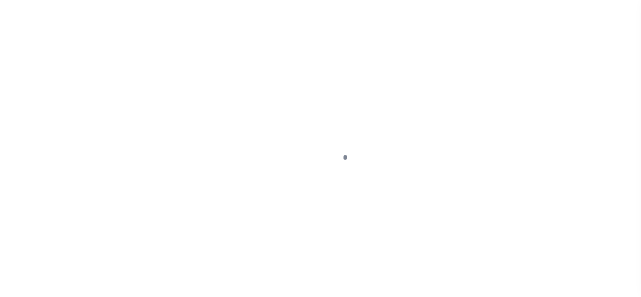
select select "OP2"
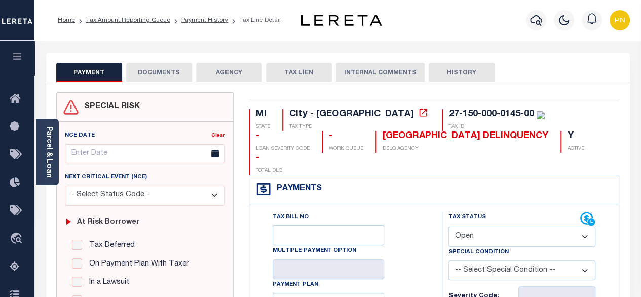
click at [158, 75] on button "DOCUMENTS" at bounding box center [159, 72] width 66 height 19
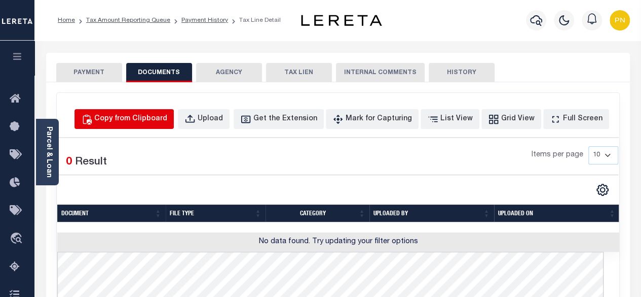
click at [159, 120] on div "Copy from Clipboard" at bounding box center [130, 119] width 73 height 11
select select "POP"
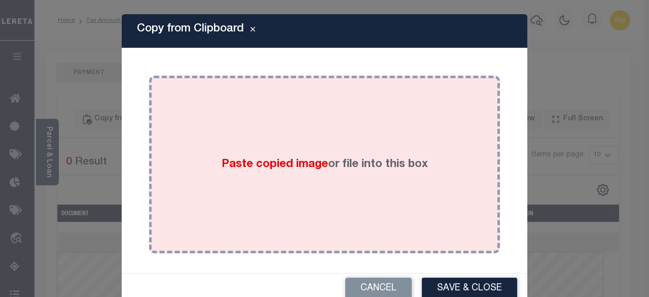
click at [348, 107] on div "Paste copied image or file into this box" at bounding box center [325, 164] width 336 height 162
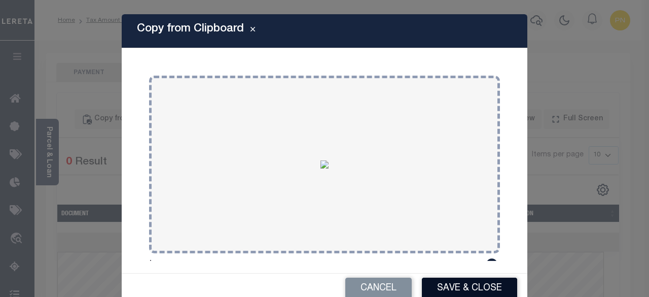
click at [475, 284] on button "Save & Close" at bounding box center [469, 288] width 95 height 22
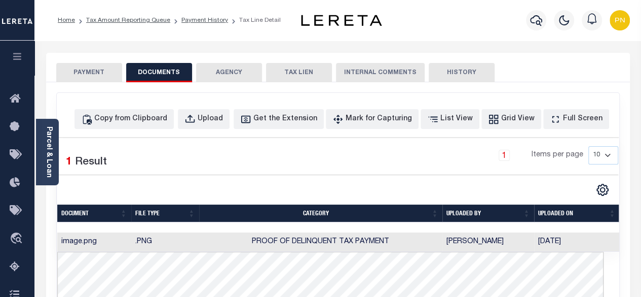
click at [83, 69] on button "PAYMENT" at bounding box center [89, 72] width 66 height 19
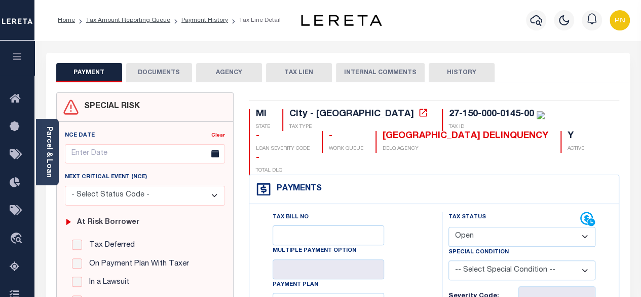
drag, startPoint x: 505, startPoint y: 213, endPoint x: 502, endPoint y: 206, distance: 8.2
click at [505, 227] on select "- Select Status Code - Open Due/Unpaid Paid Incomplete No Tax Due Internal Refu…" at bounding box center [523, 237] width 148 height 20
select select "PYD"
click at [449, 227] on select "- Select Status Code - Open Due/Unpaid Paid Incomplete No Tax Due Internal Refu…" at bounding box center [523, 237] width 148 height 20
type input "[DATE]"
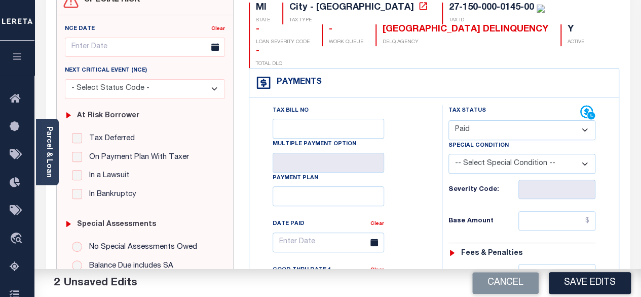
scroll to position [152, 0]
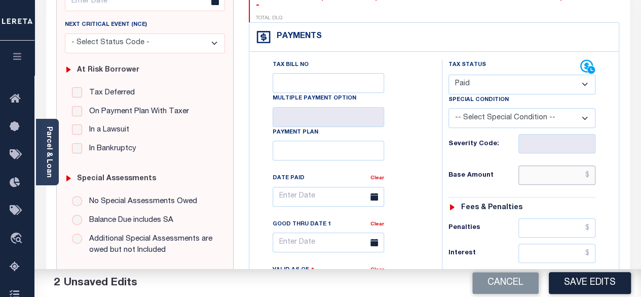
click at [592, 165] on input "text" at bounding box center [557, 174] width 77 height 19
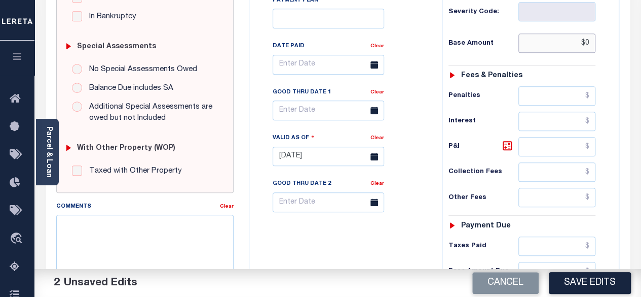
scroll to position [355, 0]
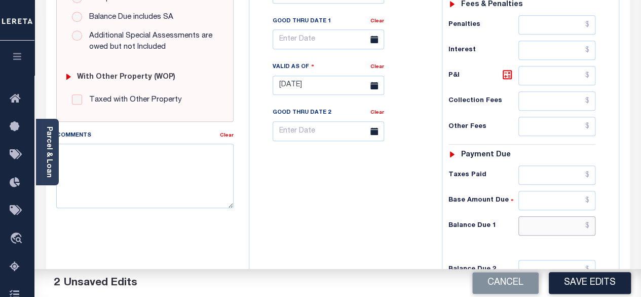
type input "$0.00"
click at [591, 216] on input "text" at bounding box center [557, 225] width 77 height 19
type input "$0.00"
click at [506, 68] on icon at bounding box center [507, 74] width 12 height 12
type input "$0.00"
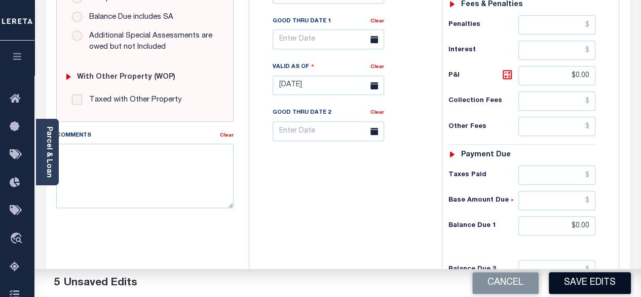
click at [569, 286] on button "Save Edits" at bounding box center [590, 283] width 82 height 22
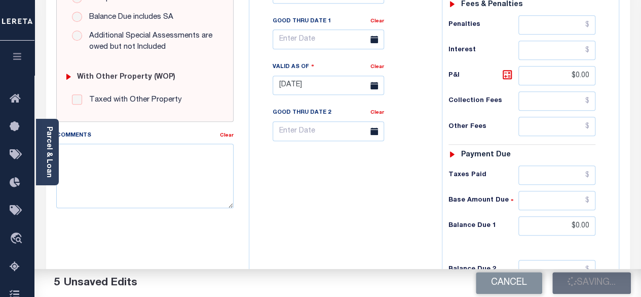
checkbox input "false"
type input "$0"
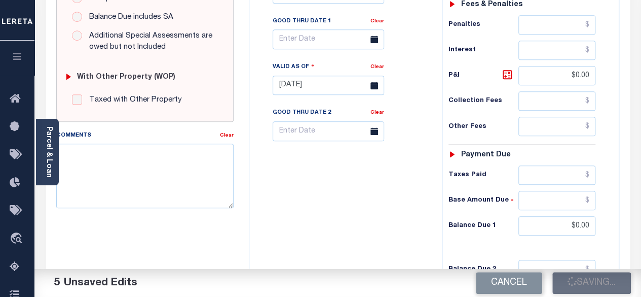
type input "$0"
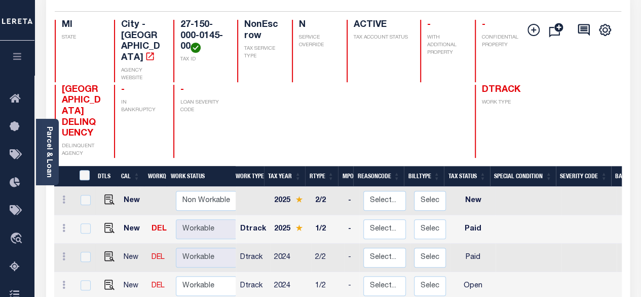
scroll to position [203, 0]
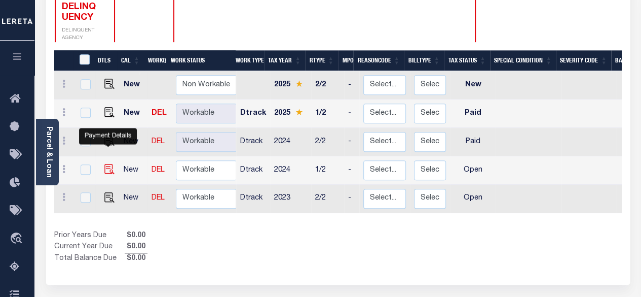
click at [108, 164] on img "" at bounding box center [109, 169] width 10 height 10
checkbox input "true"
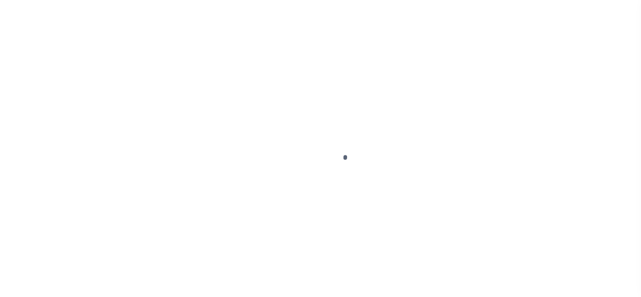
select select "OP2"
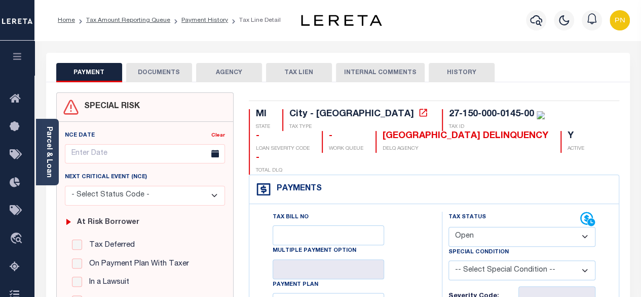
click at [168, 75] on button "DOCUMENTS" at bounding box center [159, 72] width 66 height 19
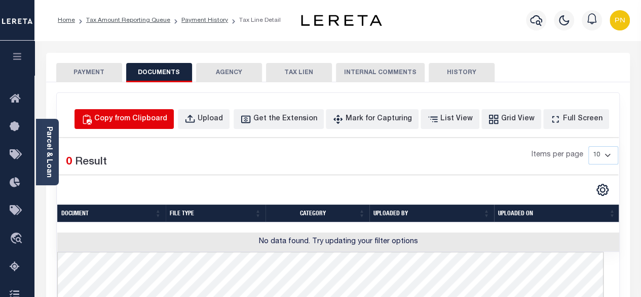
click at [163, 120] on div "Copy from Clipboard" at bounding box center [130, 119] width 73 height 11
select select "POP"
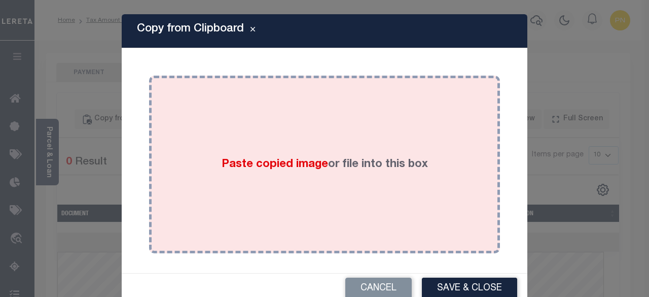
click at [277, 103] on div "Paste copied image or file into this box" at bounding box center [325, 164] width 336 height 162
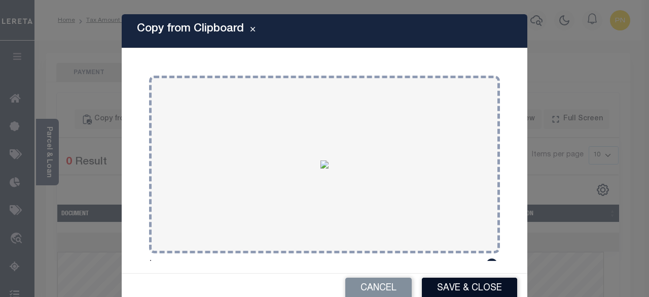
click at [445, 284] on button "Save & Close" at bounding box center [469, 288] width 95 height 22
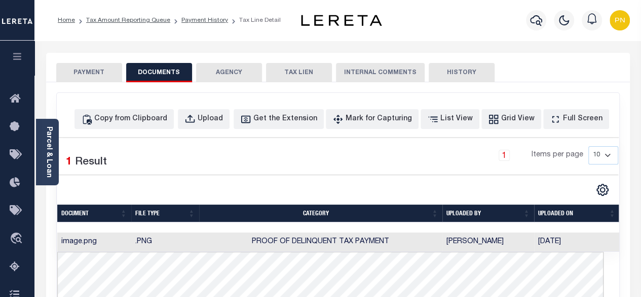
click at [98, 77] on button "PAYMENT" at bounding box center [89, 72] width 66 height 19
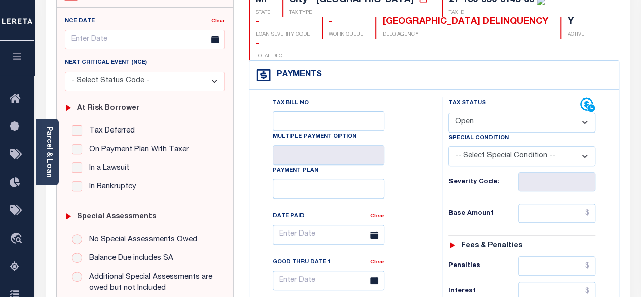
scroll to position [152, 0]
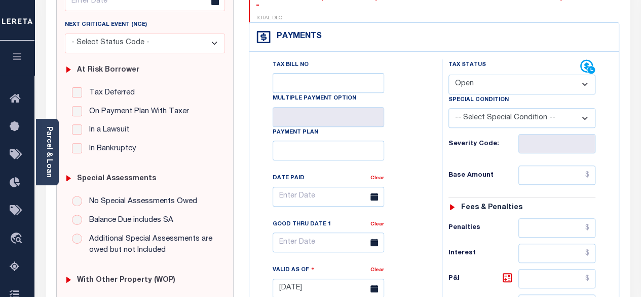
click at [487, 75] on select "- Select Status Code - Open Due/Unpaid Paid Incomplete No Tax Due Internal Refu…" at bounding box center [523, 85] width 148 height 20
select select "PYD"
click at [449, 75] on select "- Select Status Code - Open Due/Unpaid Paid Incomplete No Tax Due Internal Refu…" at bounding box center [523, 85] width 148 height 20
type input "[DATE]"
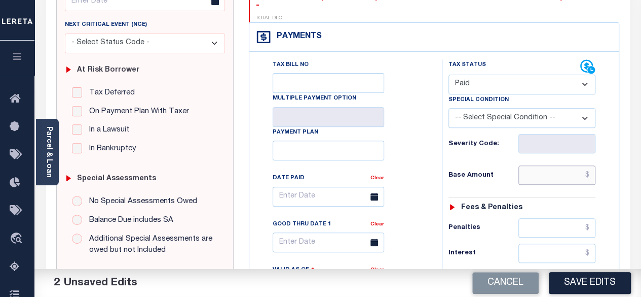
click at [591, 165] on input "text" at bounding box center [557, 174] width 77 height 19
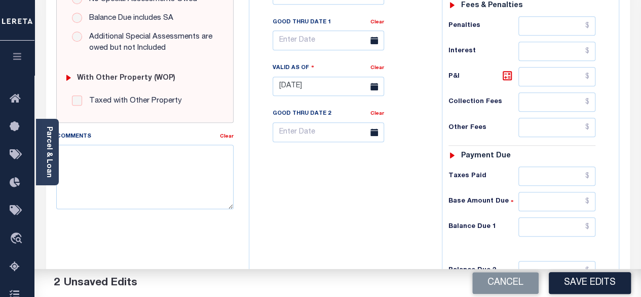
scroll to position [355, 0]
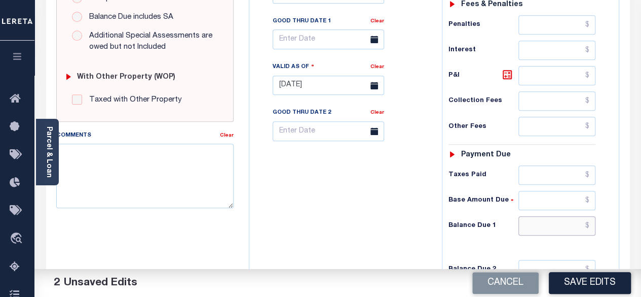
type input "$0.00"
click at [590, 216] on input "text" at bounding box center [557, 225] width 77 height 19
type input "$0.00"
click at [574, 284] on button "Save Edits" at bounding box center [590, 283] width 82 height 22
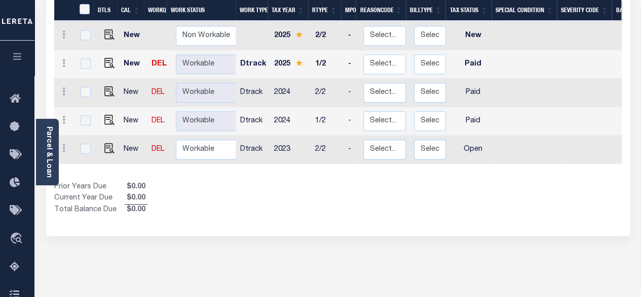
scroll to position [253, 0]
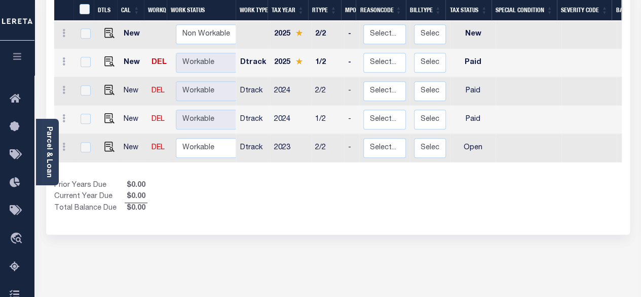
click at [101, 144] on link at bounding box center [106, 147] width 15 height 7
checkbox input "true"
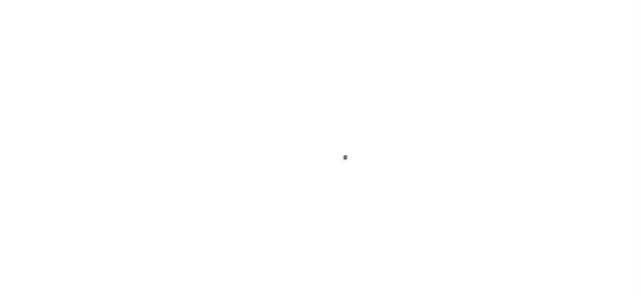
select select "OP2"
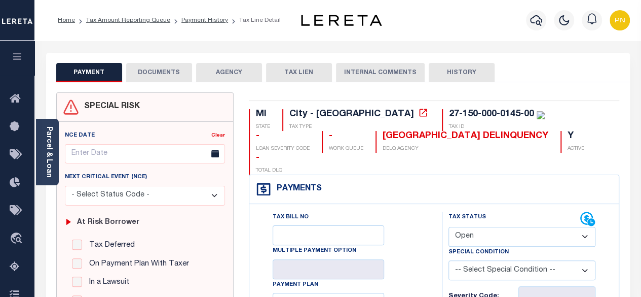
click at [169, 71] on button "DOCUMENTS" at bounding box center [159, 72] width 66 height 19
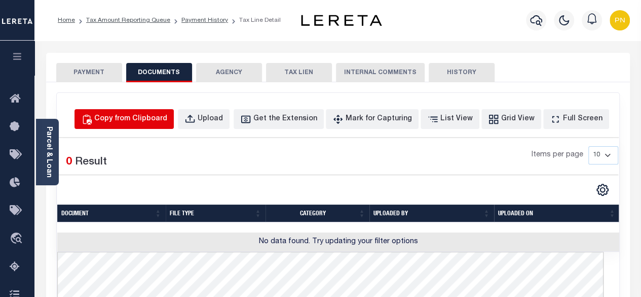
click at [138, 123] on div "Copy from Clipboard" at bounding box center [130, 119] width 73 height 11
select select "POP"
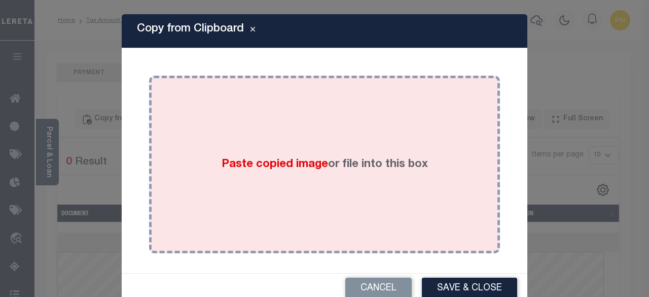
click at [301, 126] on div "Paste copied image or file into this box" at bounding box center [325, 164] width 336 height 162
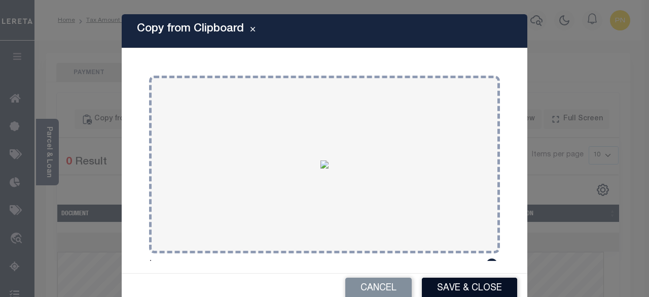
click at [449, 285] on button "Save & Close" at bounding box center [469, 288] width 95 height 22
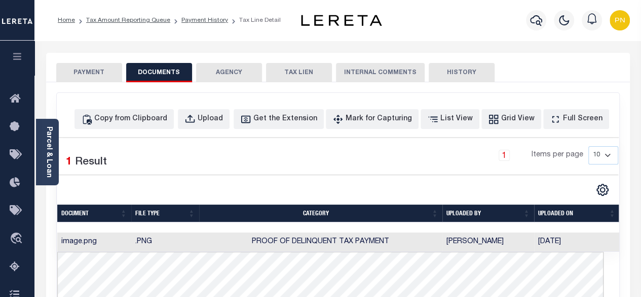
click at [97, 79] on button "PAYMENT" at bounding box center [89, 72] width 66 height 19
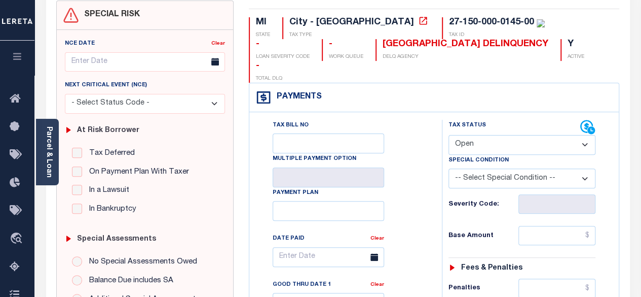
scroll to position [101, 0]
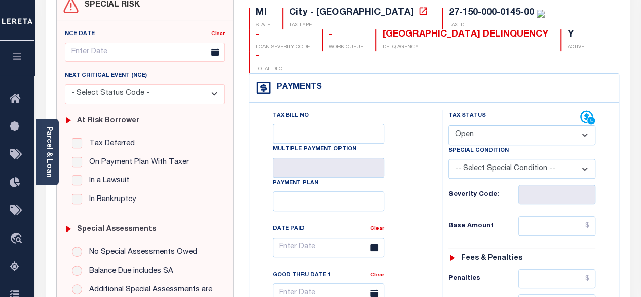
click at [508, 125] on select "- Select Status Code - Open Due/Unpaid Paid Incomplete No Tax Due Internal Refu…" at bounding box center [523, 135] width 148 height 20
select select "PYD"
click at [449, 125] on select "- Select Status Code - Open Due/Unpaid Paid Incomplete No Tax Due Internal Refu…" at bounding box center [523, 135] width 148 height 20
type input "[DATE]"
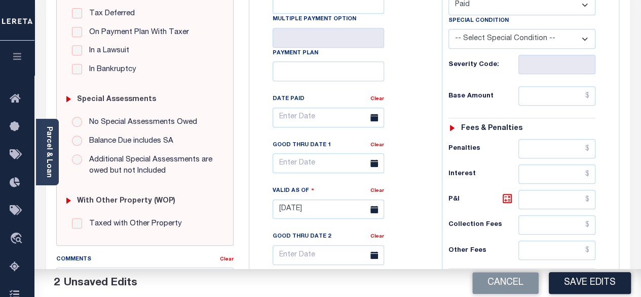
scroll to position [203, 0]
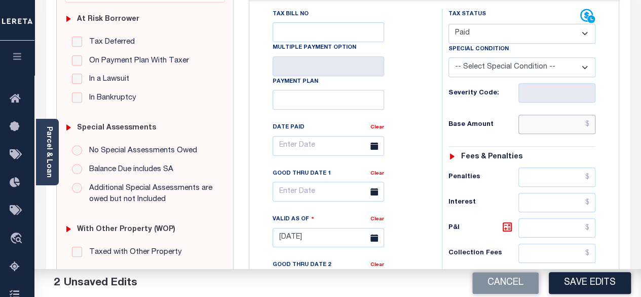
click at [593, 115] on input "text" at bounding box center [557, 124] width 77 height 19
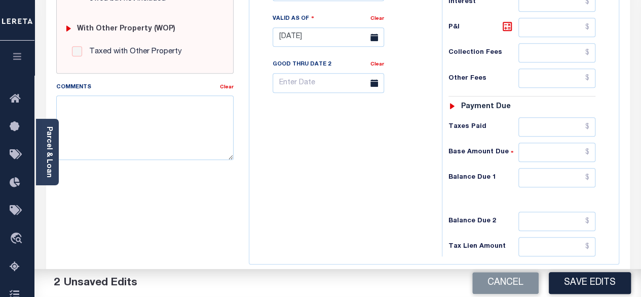
scroll to position [406, 0]
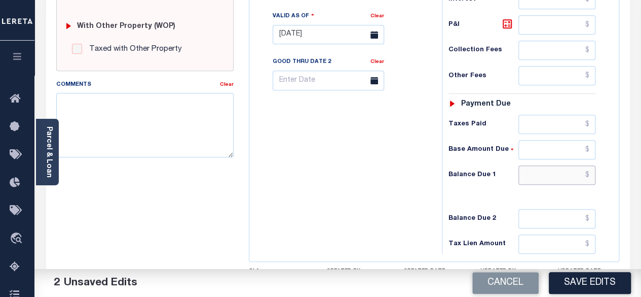
type input "$0.00"
click at [594, 165] on input "text" at bounding box center [557, 174] width 77 height 19
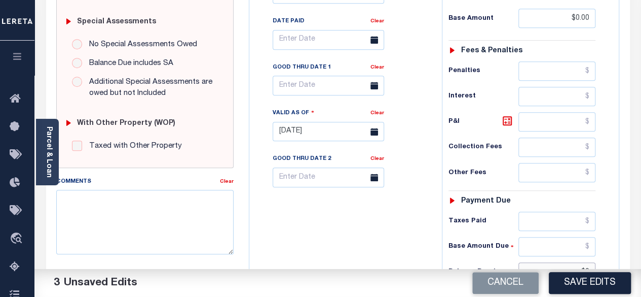
scroll to position [253, 0]
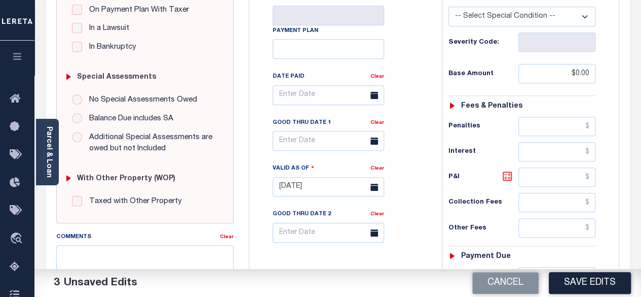
type input "$0.00"
click at [506, 170] on icon at bounding box center [507, 176] width 12 height 12
type input "$0.00"
click at [576, 280] on button "Save Edits" at bounding box center [590, 283] width 82 height 22
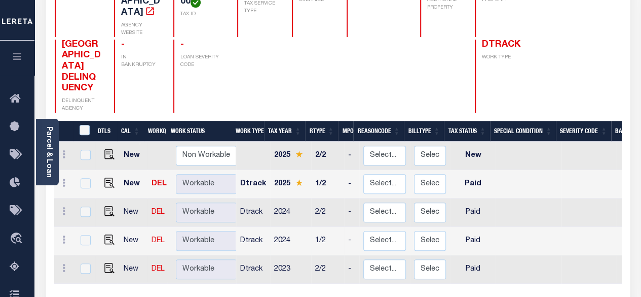
scroll to position [203, 0]
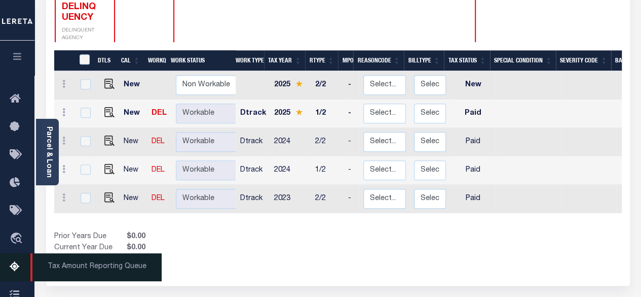
click at [12, 269] on icon at bounding box center [18, 267] width 16 height 13
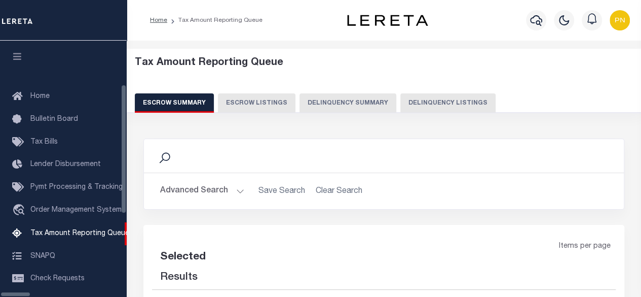
click at [391, 104] on div "Escrow Summary Escrow Listings Delinquency Summary Delinquency Listings" at bounding box center [384, 102] width 499 height 19
select select "100"
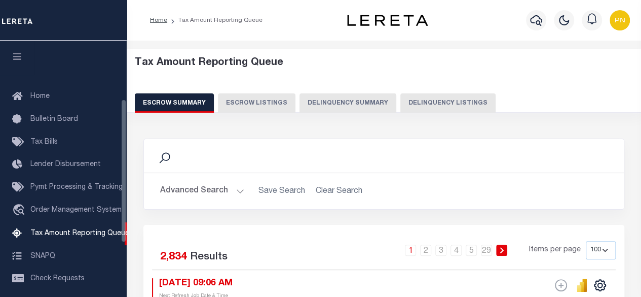
scroll to position [103, 0]
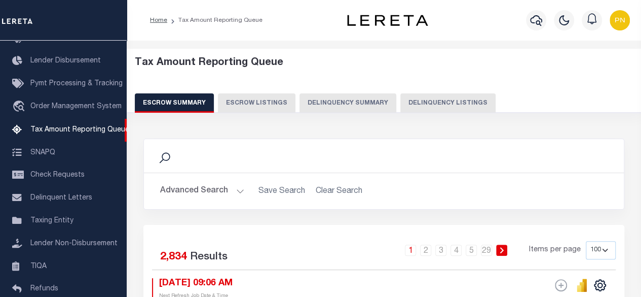
click at [448, 108] on button "Delinquency Listings" at bounding box center [447, 102] width 95 height 19
select select "100"
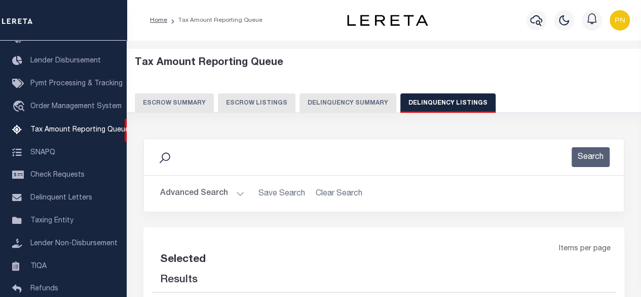
select select "100"
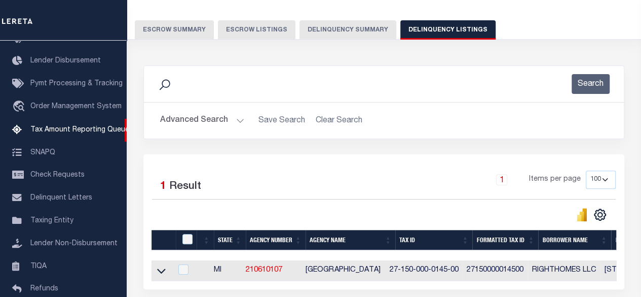
scroll to position [152, 0]
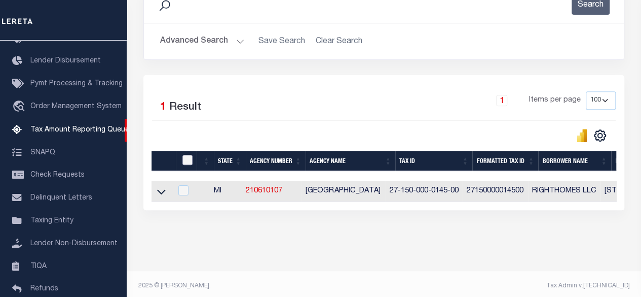
click at [189, 160] on input "checkbox" at bounding box center [187, 160] width 10 height 10
checkbox input "true"
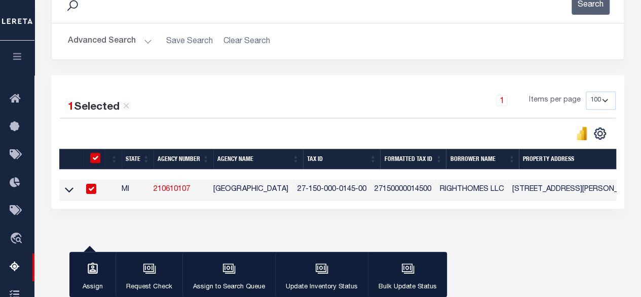
checkbox input "true"
click at [62, 192] on td at bounding box center [69, 189] width 21 height 21
checkbox input "false"
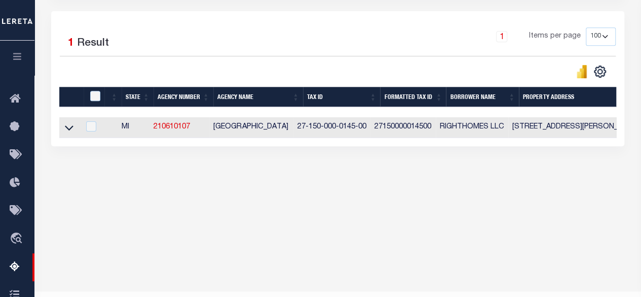
scroll to position [240, 0]
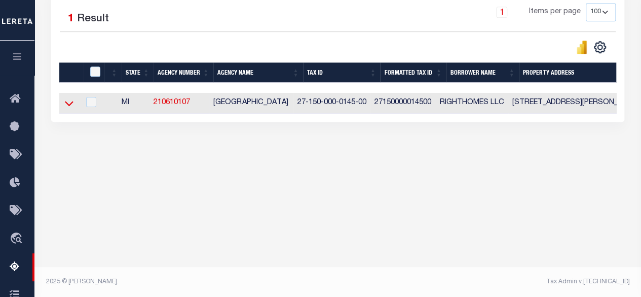
click at [68, 107] on icon at bounding box center [69, 103] width 9 height 11
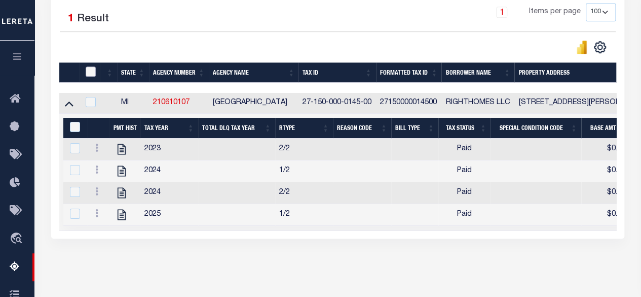
click at [89, 71] on input "checkbox" at bounding box center [91, 71] width 10 height 10
checkbox input "true"
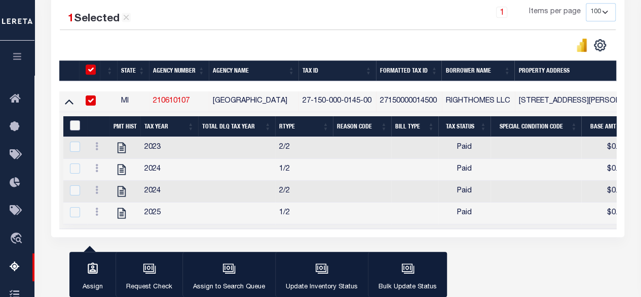
click at [77, 122] on input "&nbsp;" at bounding box center [75, 125] width 10 height 10
checkbox input "true"
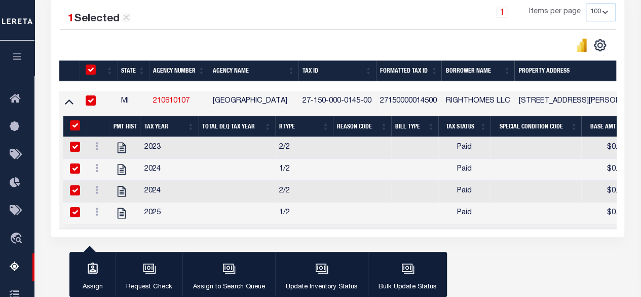
checkbox input "true"
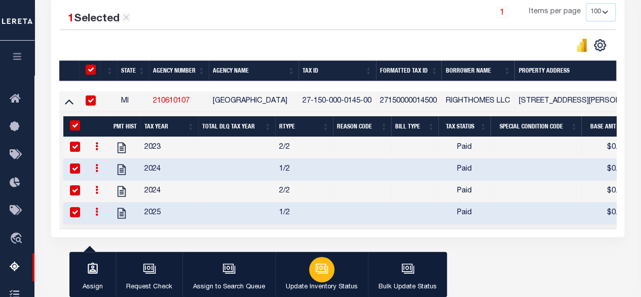
click at [338, 271] on button "Update Inventory Status" at bounding box center [321, 274] width 93 height 46
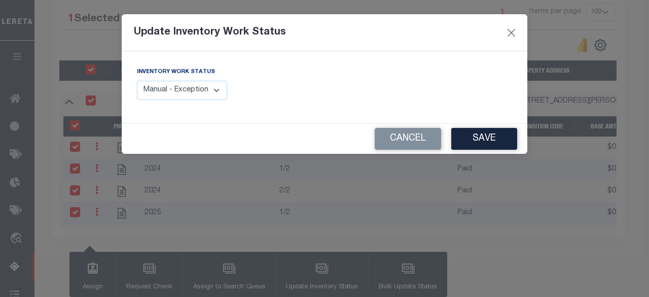
click at [199, 94] on select "Manual - Exception Pended - Awaiting Search Late Add Exception Completed" at bounding box center [182, 91] width 90 height 20
select select "4"
click at [137, 81] on select "Manual - Exception Pended - Awaiting Search Late Add Exception Completed" at bounding box center [182, 91] width 90 height 20
click at [481, 138] on button "Save" at bounding box center [484, 139] width 66 height 22
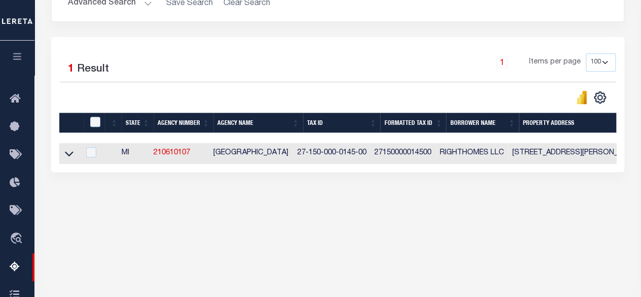
scroll to position [190, 0]
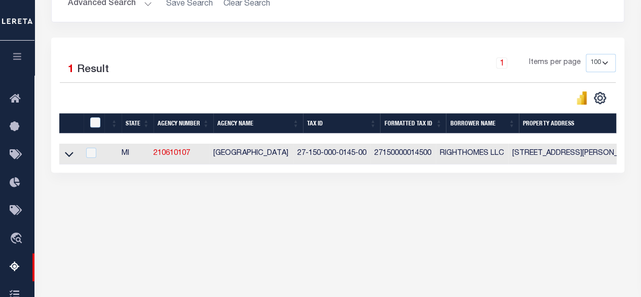
click at [134, 3] on button "Advanced Search" at bounding box center [110, 4] width 84 height 20
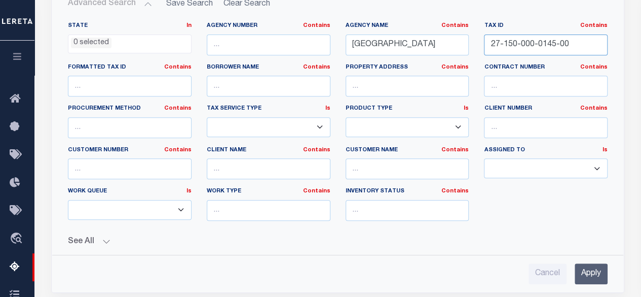
drag, startPoint x: 588, startPoint y: 39, endPoint x: 478, endPoint y: 43, distance: 110.6
click at [478, 43] on div "Tax ID Contains Contains Is 27-150-000-0145-00" at bounding box center [545, 43] width 139 height 42
paste input "270-000-0006"
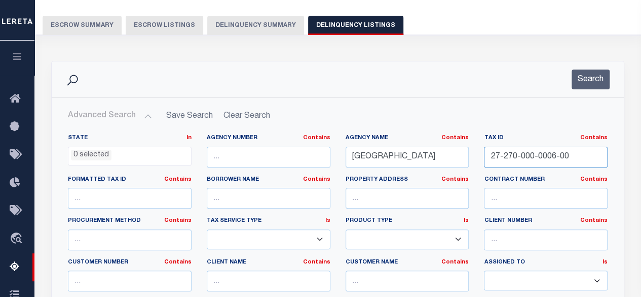
scroll to position [38, 0]
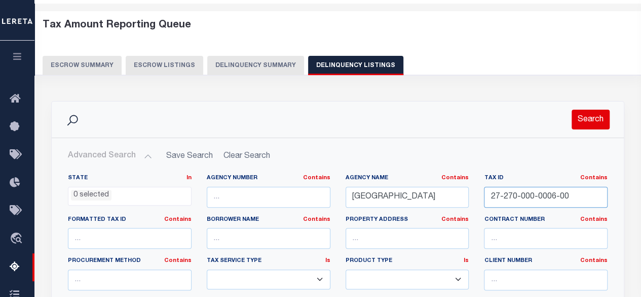
type input "27-270-000-0006-00"
click at [590, 114] on button "Search" at bounding box center [591, 119] width 38 height 20
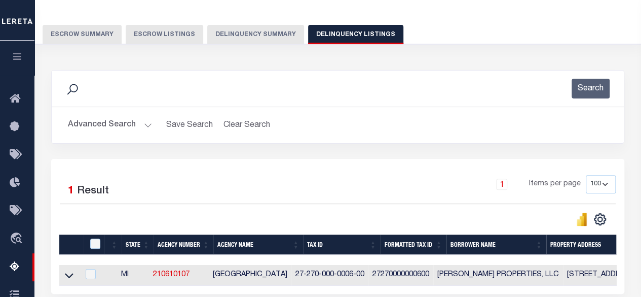
scroll to position [88, 0]
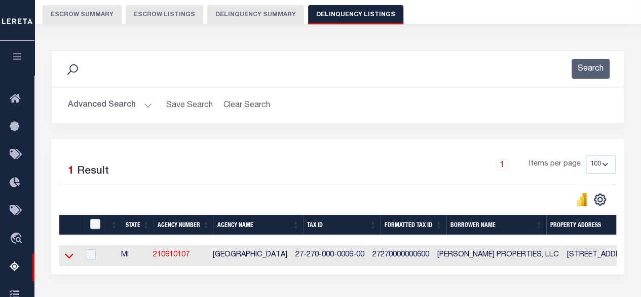
click at [69, 258] on icon at bounding box center [69, 255] width 9 height 5
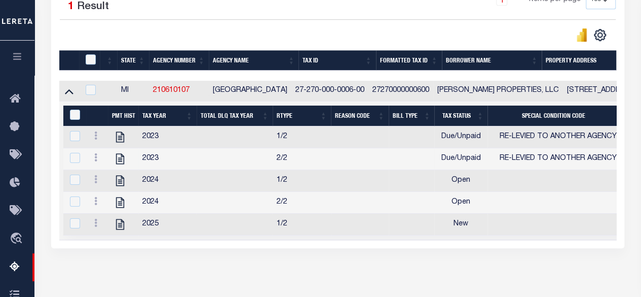
scroll to position [291, 0]
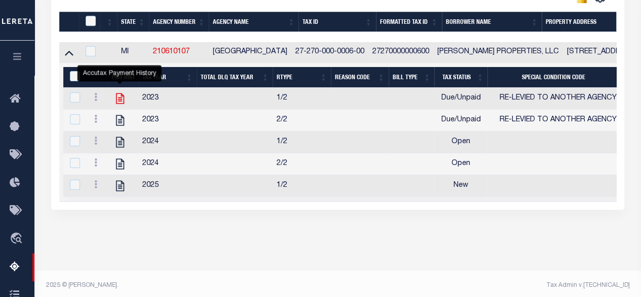
click at [121, 99] on icon "" at bounding box center [120, 98] width 8 height 11
checkbox input "false"
checkbox input "true"
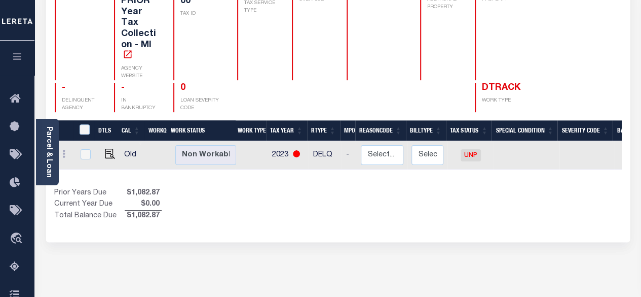
scroll to position [101, 0]
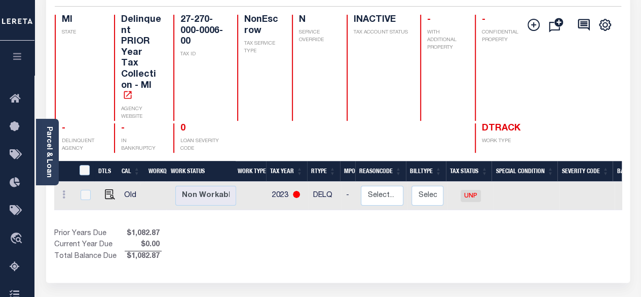
drag, startPoint x: 272, startPoint y: 194, endPoint x: 296, endPoint y: 199, distance: 24.8
click at [296, 199] on div "DTLS CAL WorkQ Work Status Work Type Tax Year RType MPO ReasonCode BillType Tax…" at bounding box center [338, 211] width 568 height 101
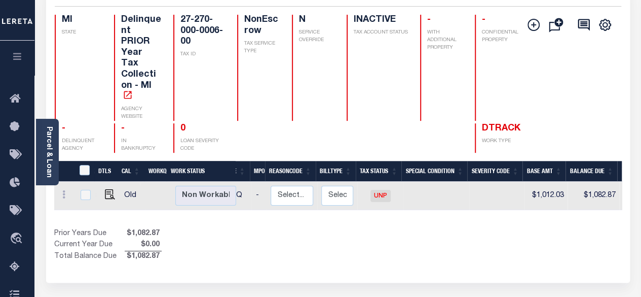
scroll to position [0, 0]
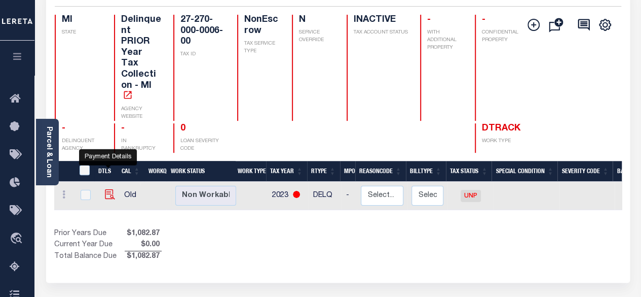
click at [106, 189] on img "" at bounding box center [110, 194] width 10 height 10
checkbox input "true"
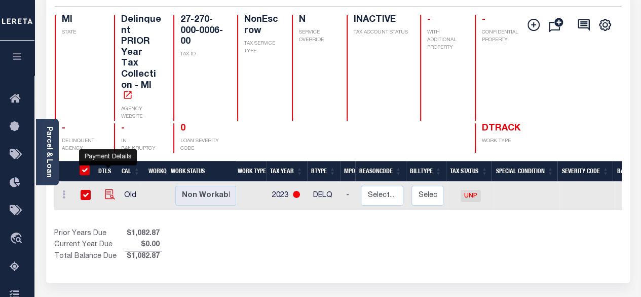
checkbox input "true"
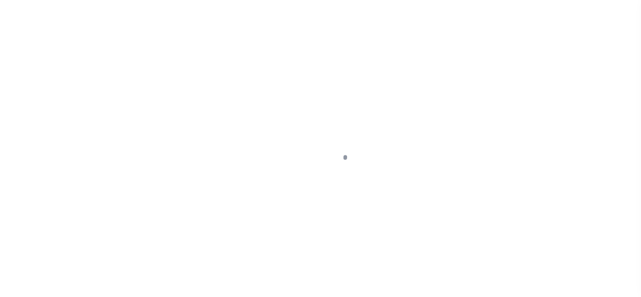
select select "UNP"
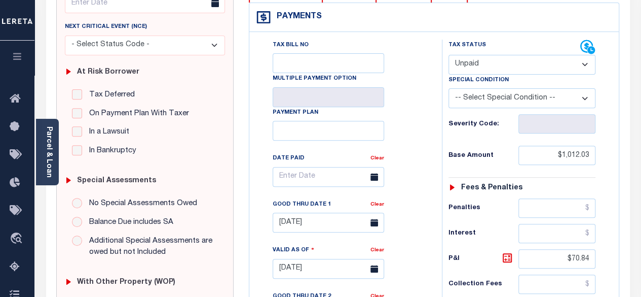
scroll to position [152, 0]
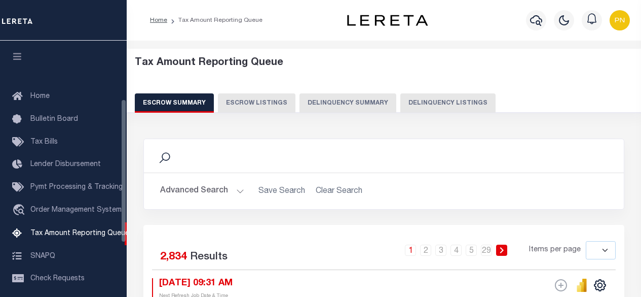
select select
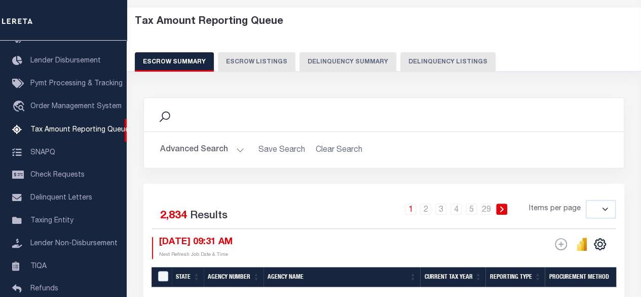
scroll to position [23, 0]
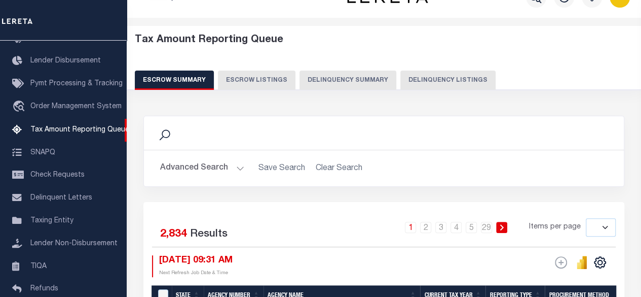
drag, startPoint x: 423, startPoint y: 86, endPoint x: 425, endPoint y: 108, distance: 23.0
click at [424, 86] on button "Delinquency Listings" at bounding box center [447, 79] width 95 height 19
select select "100"
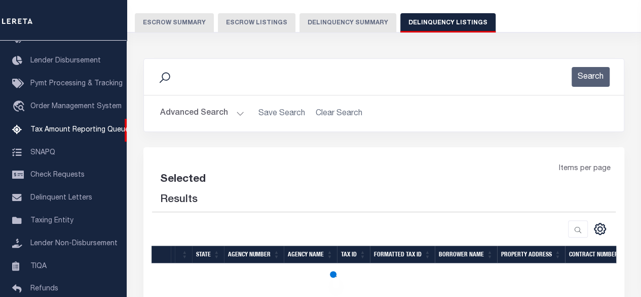
select select "100"
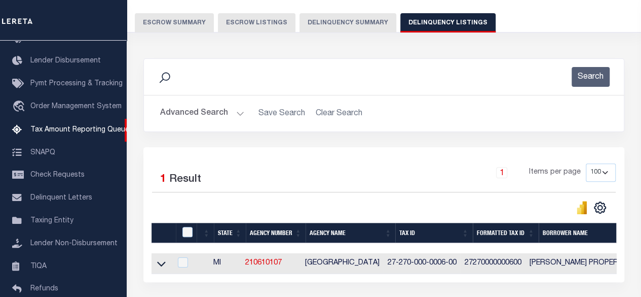
scroll to position [160, 0]
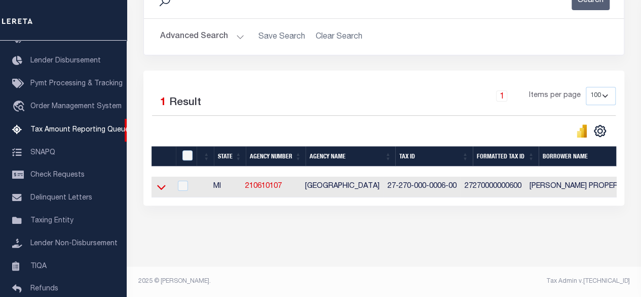
click at [161, 183] on icon at bounding box center [161, 186] width 9 height 11
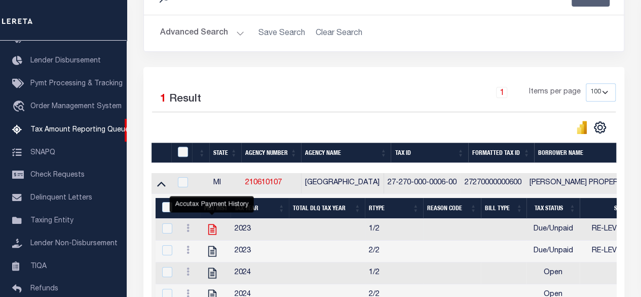
click at [212, 231] on icon "" at bounding box center [212, 229] width 13 height 13
checkbox input "true"
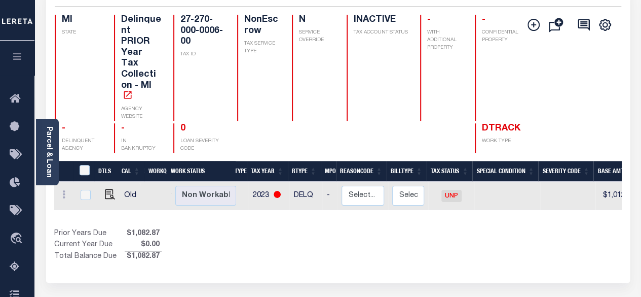
scroll to position [0, 7]
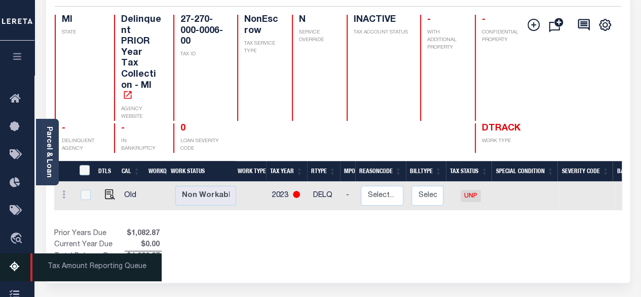
click at [18, 270] on icon at bounding box center [18, 267] width 16 height 13
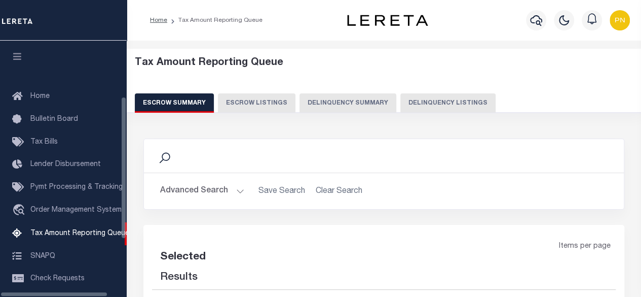
select select "100"
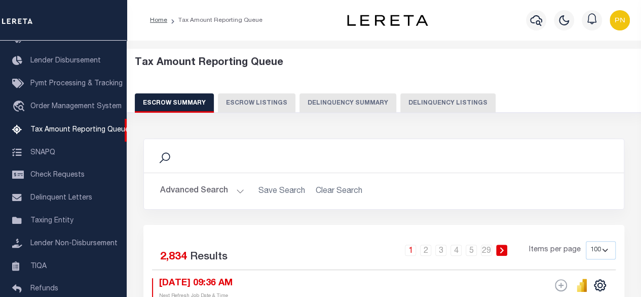
click at [430, 107] on button "Delinquency Listings" at bounding box center [447, 102] width 95 height 19
select select "100"
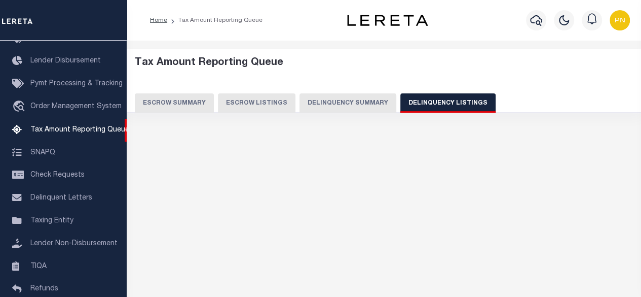
select select "100"
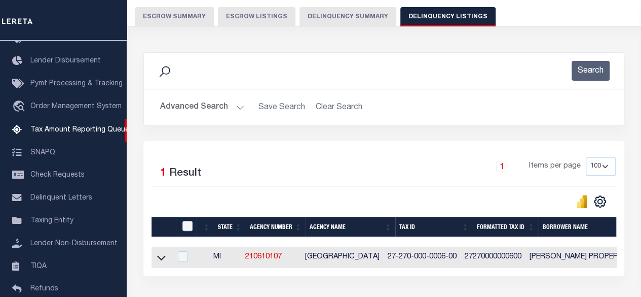
scroll to position [152, 0]
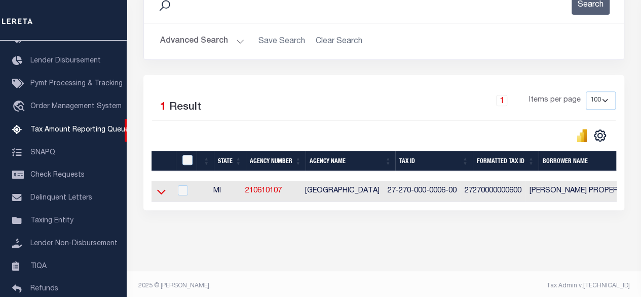
click at [163, 192] on icon at bounding box center [161, 192] width 9 height 5
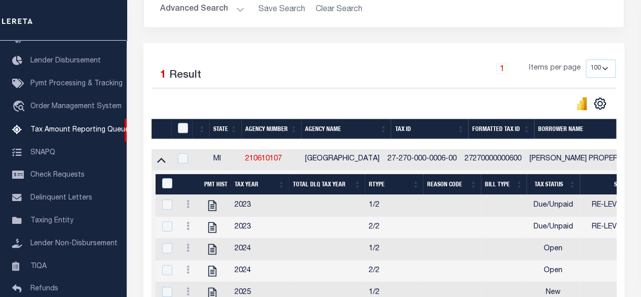
scroll to position [253, 0]
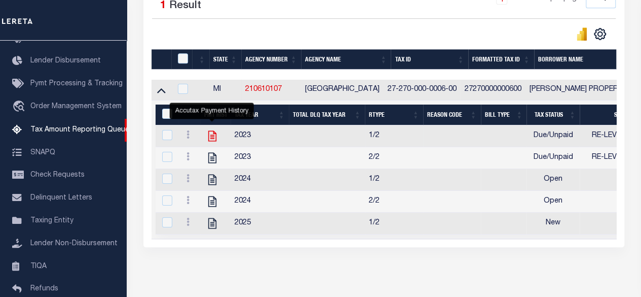
click at [213, 136] on icon "" at bounding box center [212, 135] width 13 height 13
checkbox input "true"
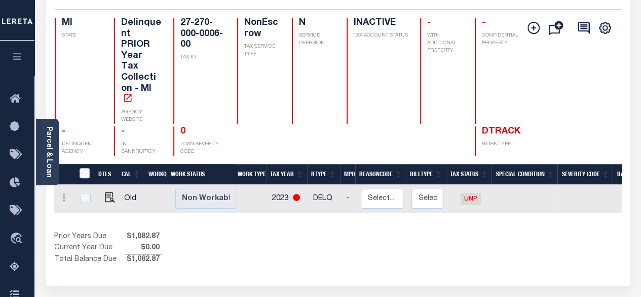
scroll to position [152, 0]
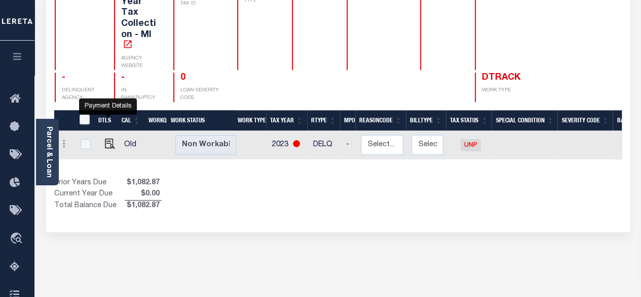
drag, startPoint x: 104, startPoint y: 122, endPoint x: 112, endPoint y: 138, distance: 17.7
click at [105, 138] on img "" at bounding box center [110, 143] width 10 height 10
checkbox input "true"
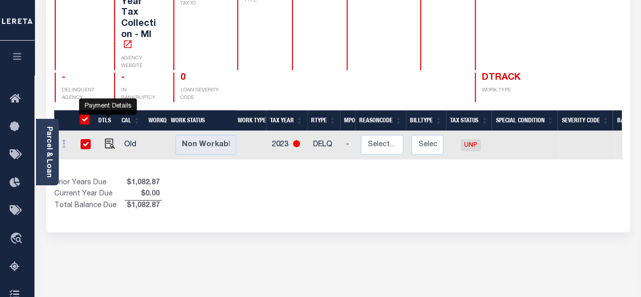
checkbox input "true"
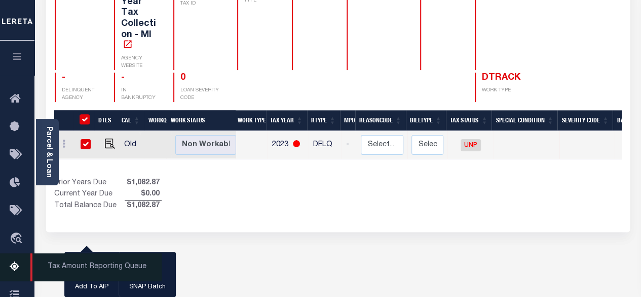
click at [14, 267] on icon at bounding box center [18, 267] width 16 height 13
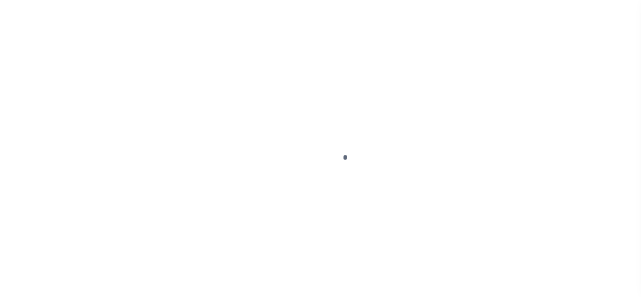
select select "UNP"
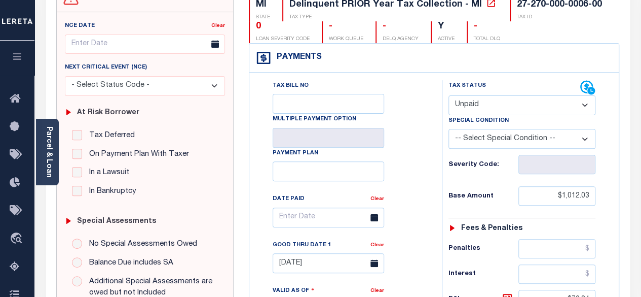
scroll to position [59, 0]
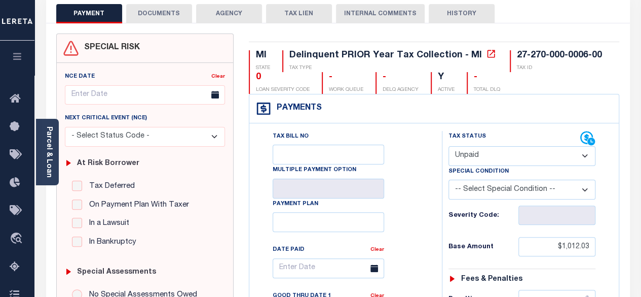
drag, startPoint x: 166, startPoint y: 12, endPoint x: 190, endPoint y: 43, distance: 38.7
click at [166, 14] on button "DOCUMENTS" at bounding box center [159, 13] width 66 height 19
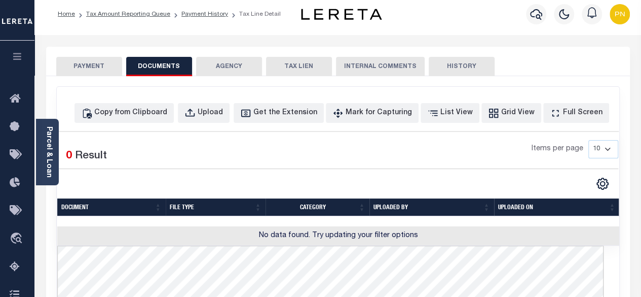
scroll to position [0, 0]
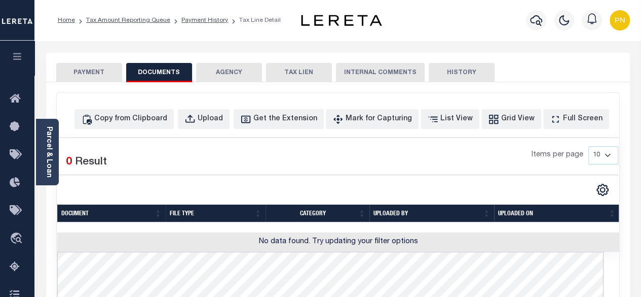
click at [90, 72] on button "PAYMENT" at bounding box center [89, 72] width 66 height 19
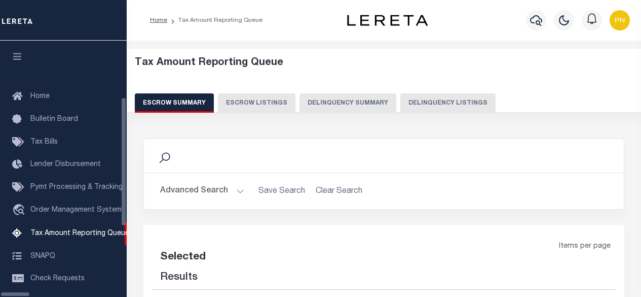
click at [411, 105] on button "Delinquency Listings" at bounding box center [447, 102] width 95 height 19
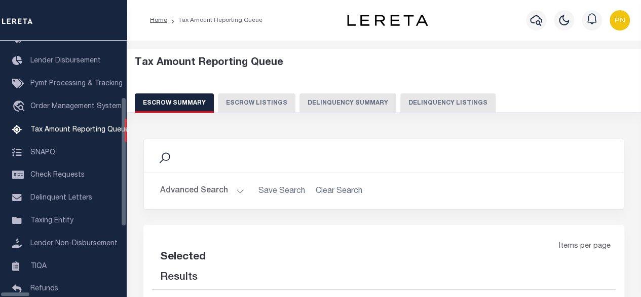
select select "100"
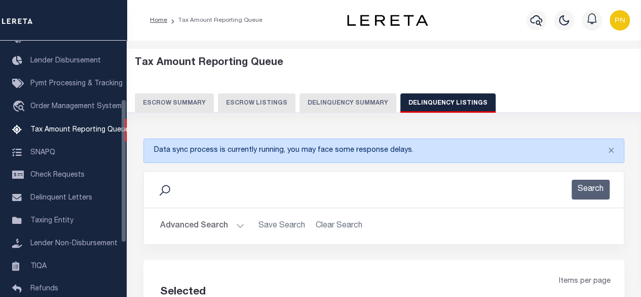
select select "100"
click at [218, 235] on div "Advanced Search Save Search Clear Search tblassign_wrapper_dynamictable_____Def…" at bounding box center [384, 226] width 480 height 36
click at [231, 226] on button "Advanced Search" at bounding box center [202, 226] width 84 height 20
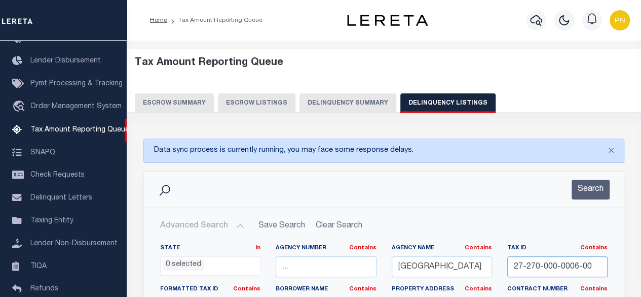
drag, startPoint x: 593, startPoint y: 266, endPoint x: 493, endPoint y: 269, distance: 100.4
paste input "70"
type input "27-270-000-0070-00"
click at [591, 185] on button "Search" at bounding box center [591, 189] width 38 height 20
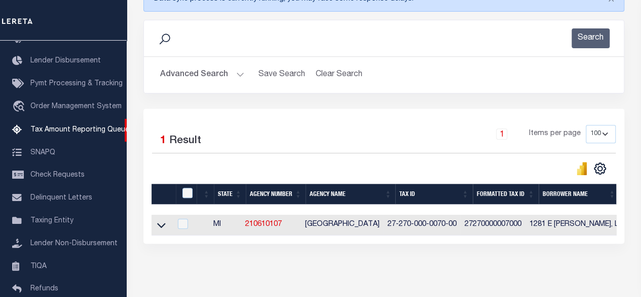
scroll to position [152, 0]
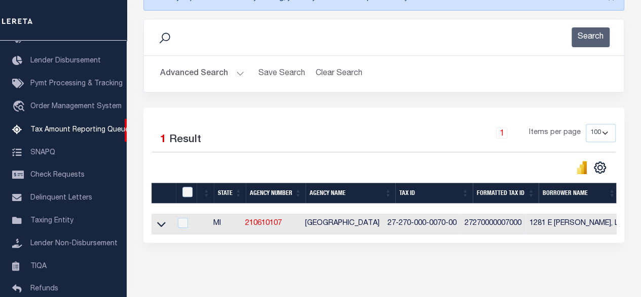
drag, startPoint x: 160, startPoint y: 226, endPoint x: 321, endPoint y: 205, distance: 162.5
click at [160, 226] on icon at bounding box center [161, 224] width 9 height 5
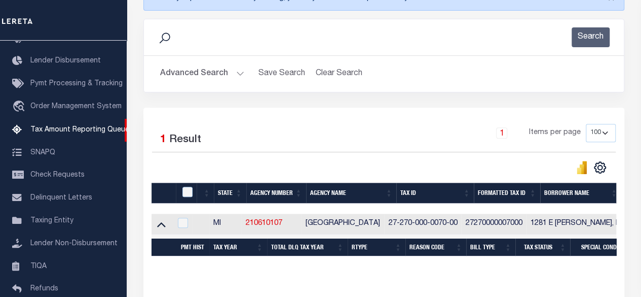
scroll to position [253, 0]
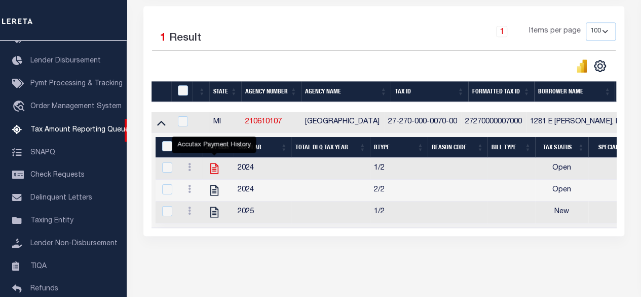
click at [215, 166] on icon "" at bounding box center [214, 168] width 8 height 11
checkbox input "true"
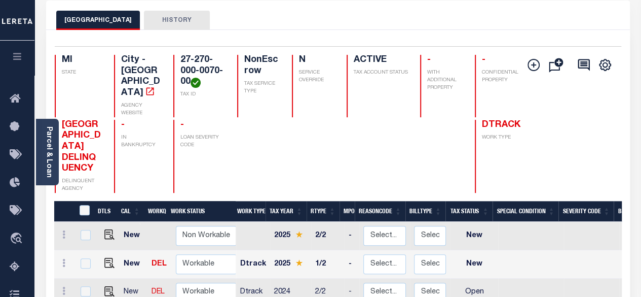
scroll to position [51, 0]
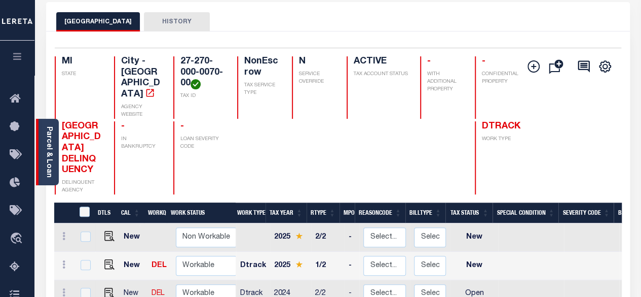
click at [47, 145] on link "Parcel & Loan" at bounding box center [48, 151] width 7 height 51
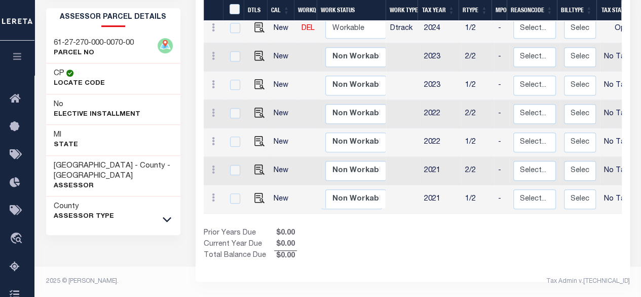
scroll to position [370, 0]
click at [157, 203] on div "County Assessor Type" at bounding box center [113, 211] width 135 height 30
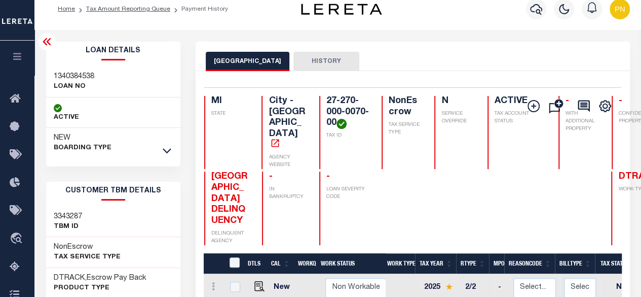
scroll to position [0, 0]
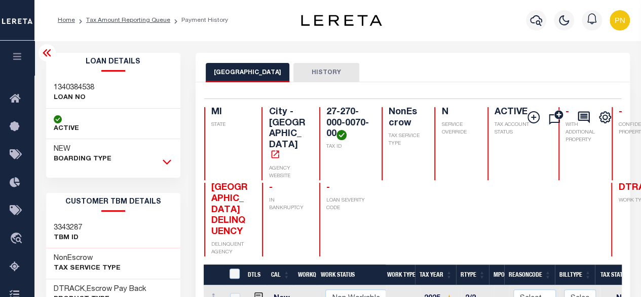
click at [165, 162] on icon at bounding box center [167, 162] width 9 height 5
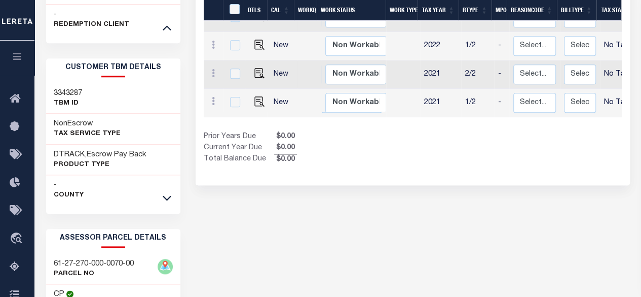
scroll to position [456, 0]
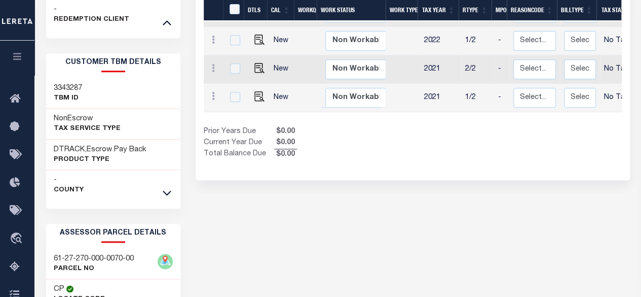
click at [160, 189] on div "- County" at bounding box center [113, 185] width 135 height 30
click at [166, 189] on icon at bounding box center [167, 192] width 9 height 11
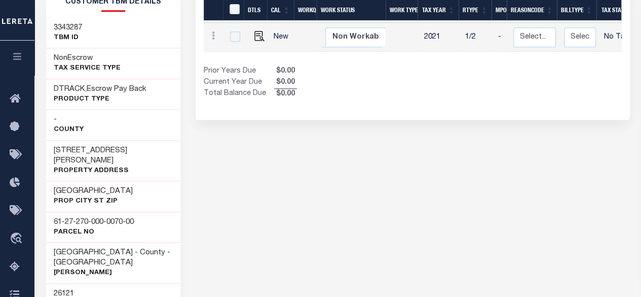
scroll to position [507, 0]
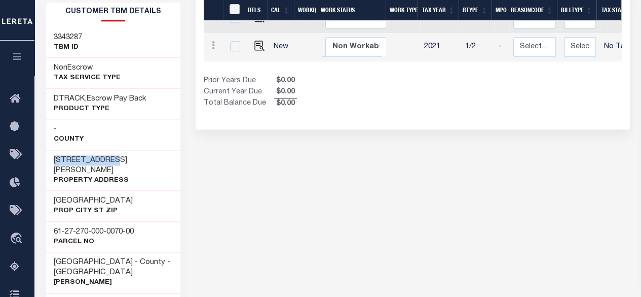
drag, startPoint x: 54, startPoint y: 157, endPoint x: 110, endPoint y: 157, distance: 56.3
click at [110, 157] on h3 "[STREET_ADDRESS][PERSON_NAME]" at bounding box center [114, 165] width 120 height 20
copy h3 "1281 E Sherman"
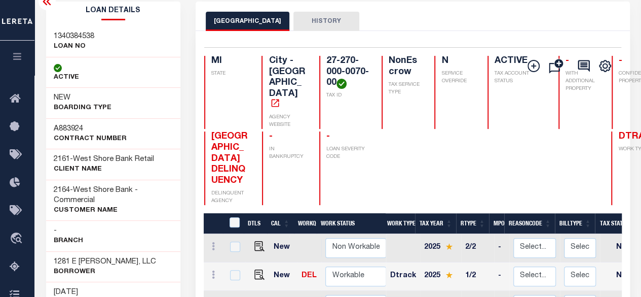
scroll to position [51, 0]
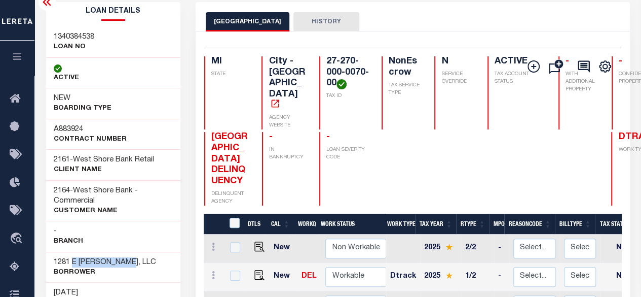
drag, startPoint x: 72, startPoint y: 260, endPoint x: 130, endPoint y: 264, distance: 57.9
click at [130, 264] on div "1281 E Sherman, LLC Borrower" at bounding box center [113, 266] width 135 height 31
copy h3 "E Sherman, LLC"
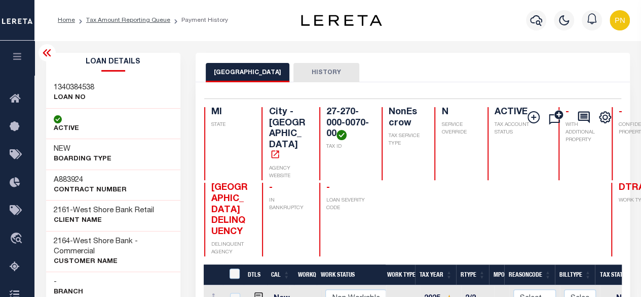
click at [47, 56] on icon at bounding box center [47, 53] width 12 height 12
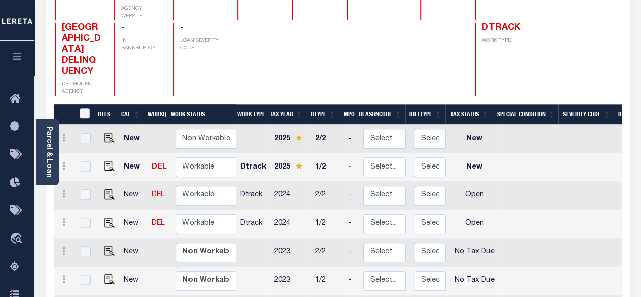
scroll to position [152, 0]
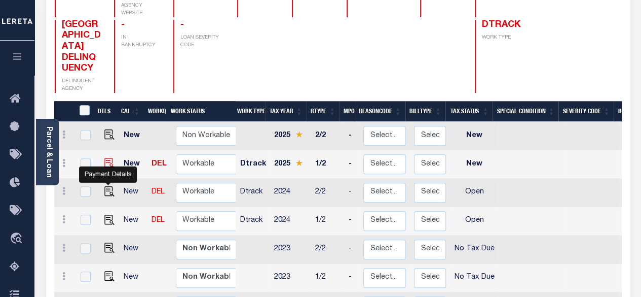
click at [109, 158] on img "" at bounding box center [109, 163] width 10 height 10
checkbox input "true"
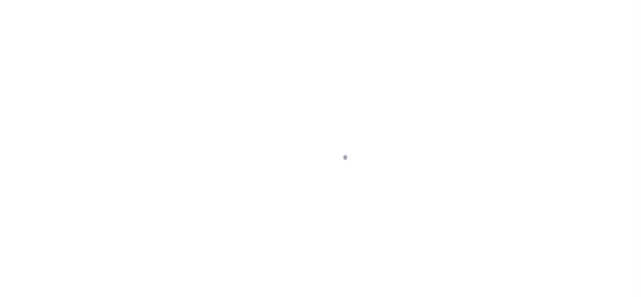
select select "NW2"
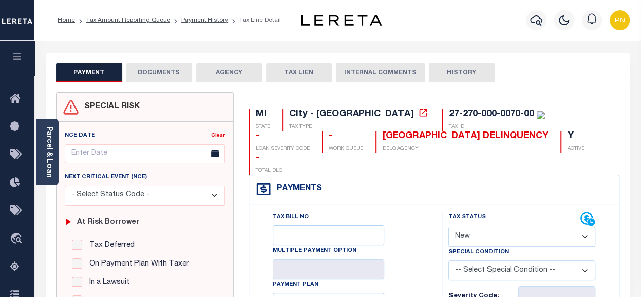
click at [155, 75] on button "DOCUMENTS" at bounding box center [159, 72] width 66 height 19
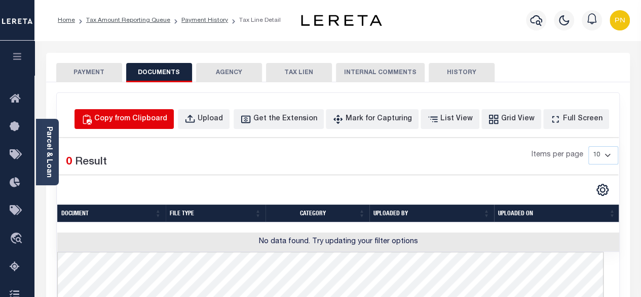
click at [162, 121] on div "Copy from Clipboard" at bounding box center [130, 119] width 73 height 11
select select "POP"
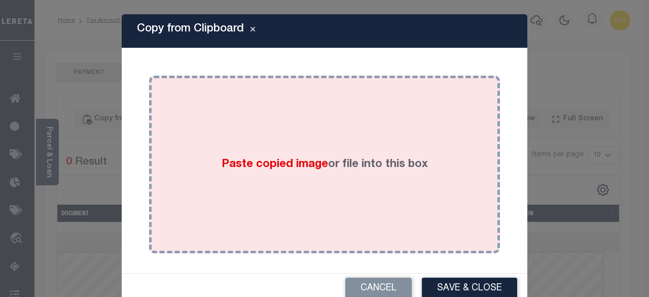
click at [222, 141] on div "Paste copied image or file into this box" at bounding box center [325, 164] width 336 height 162
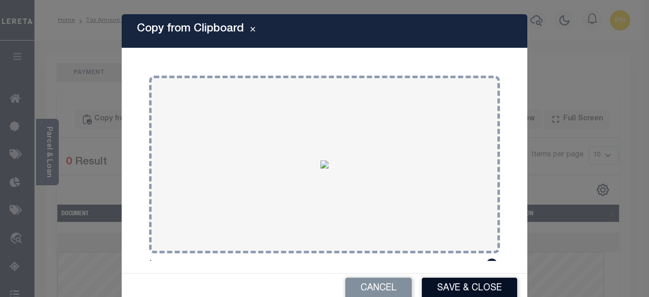
click at [448, 283] on button "Save & Close" at bounding box center [469, 288] width 95 height 22
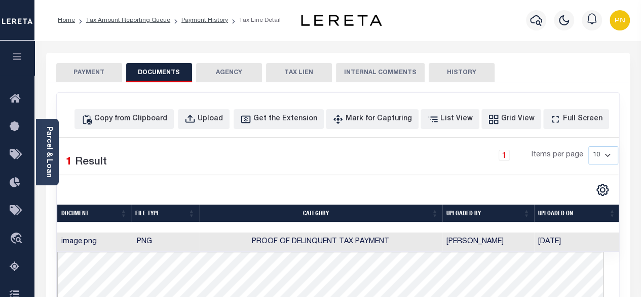
click at [100, 75] on button "PAYMENT" at bounding box center [89, 72] width 66 height 19
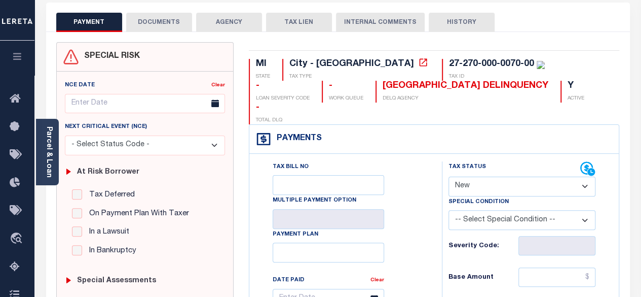
scroll to position [51, 0]
click at [517, 176] on select "- Select Status Code - Open Due/Unpaid Paid Incomplete No Tax Due Internal Refu…" at bounding box center [523, 186] width 148 height 20
select select "PYD"
click at [449, 176] on select "- Select Status Code - Open Due/Unpaid Paid Incomplete No Tax Due Internal Refu…" at bounding box center [523, 186] width 148 height 20
type input "[DATE]"
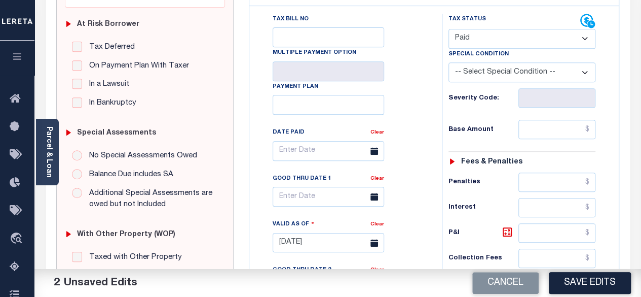
scroll to position [203, 0]
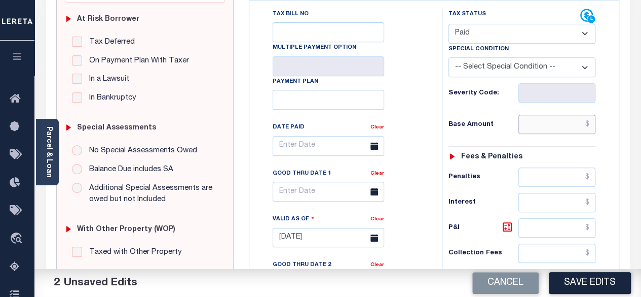
click at [593, 115] on input "text" at bounding box center [557, 124] width 77 height 19
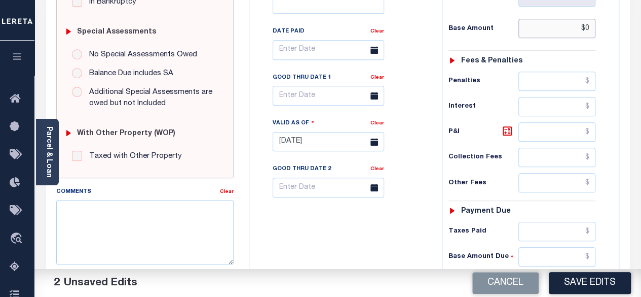
scroll to position [304, 0]
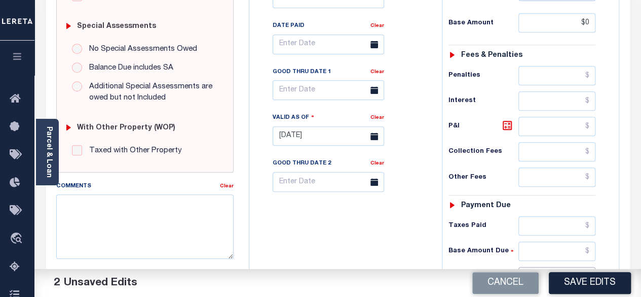
type input "$0.00"
click at [589, 267] on input "text" at bounding box center [557, 276] width 77 height 19
type input "$0.00"
click at [510, 121] on icon at bounding box center [507, 125] width 9 height 9
type input "$0.00"
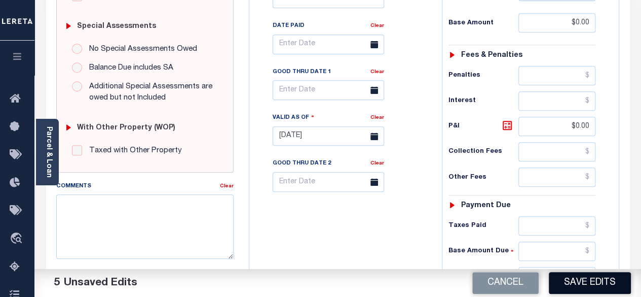
click at [576, 288] on button "Save Edits" at bounding box center [590, 283] width 82 height 22
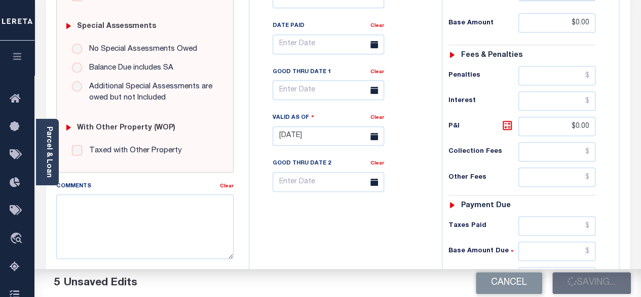
checkbox input "false"
type input "$0"
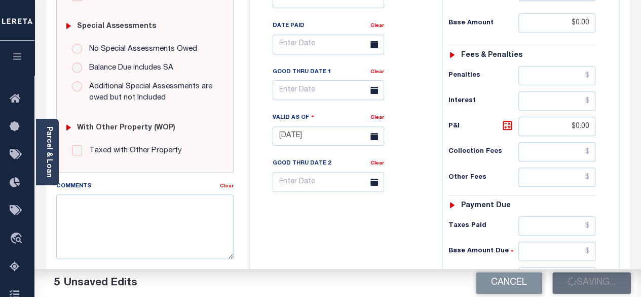
type input "$0"
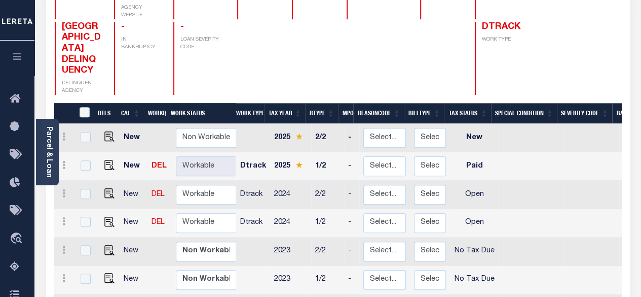
scroll to position [152, 0]
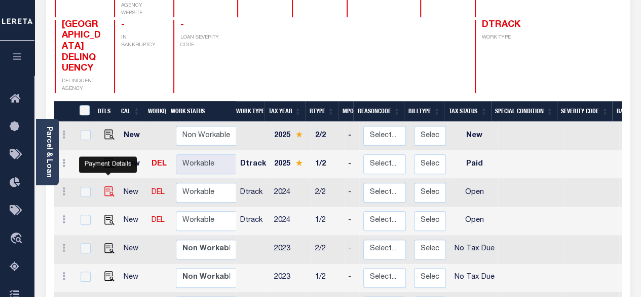
click at [106, 186] on img "" at bounding box center [109, 191] width 10 height 10
checkbox input "true"
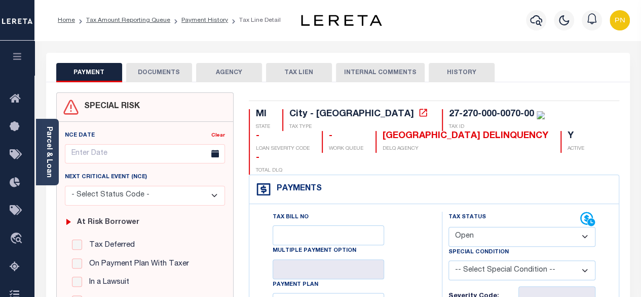
click at [159, 70] on button "DOCUMENTS" at bounding box center [159, 72] width 66 height 19
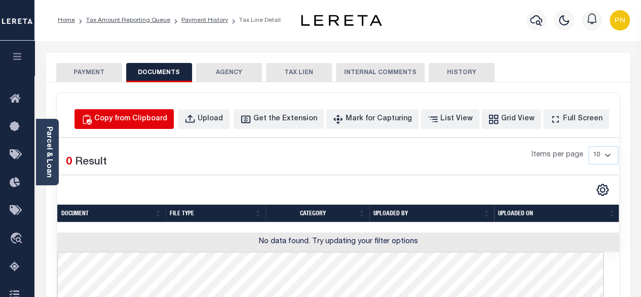
click at [167, 118] on div "Copy from Clipboard" at bounding box center [130, 119] width 73 height 11
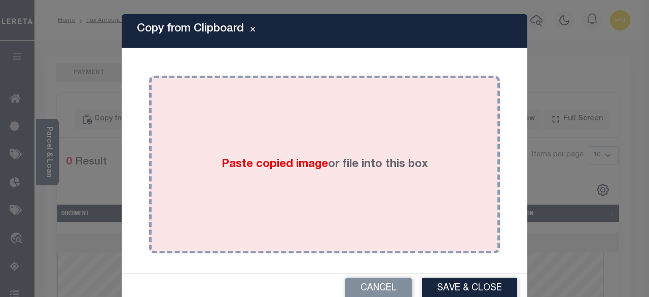
click at [262, 139] on div "Paste copied image or file into this box" at bounding box center [325, 164] width 336 height 162
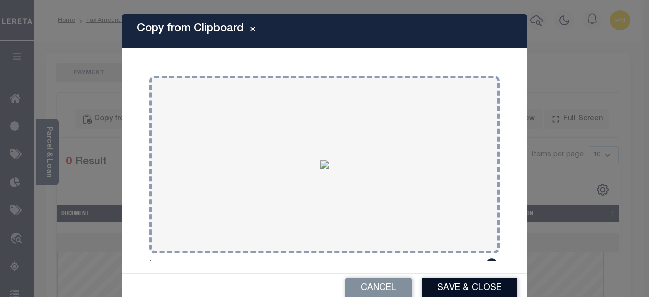
click at [472, 288] on button "Save & Close" at bounding box center [469, 288] width 95 height 22
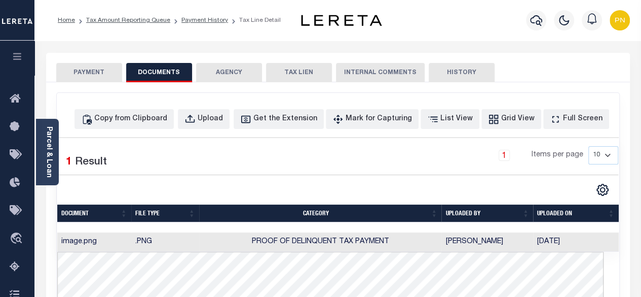
click at [105, 82] on button "PAYMENT" at bounding box center [89, 72] width 66 height 19
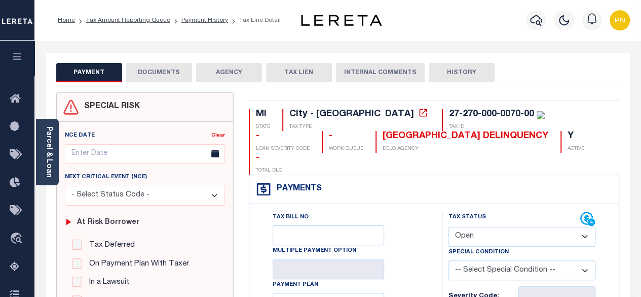
click at [481, 227] on select "- Select Status Code - Open Due/Unpaid Paid Incomplete No Tax Due Internal Refu…" at bounding box center [523, 237] width 148 height 20
select select "PYD"
click at [449, 227] on select "- Select Status Code - Open Due/Unpaid Paid Incomplete No Tax Due Internal Refu…" at bounding box center [523, 237] width 148 height 20
type input "[DATE]"
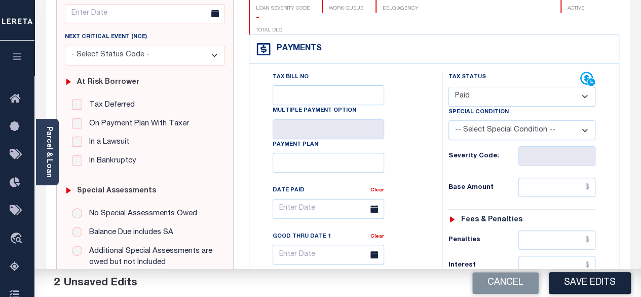
scroll to position [203, 0]
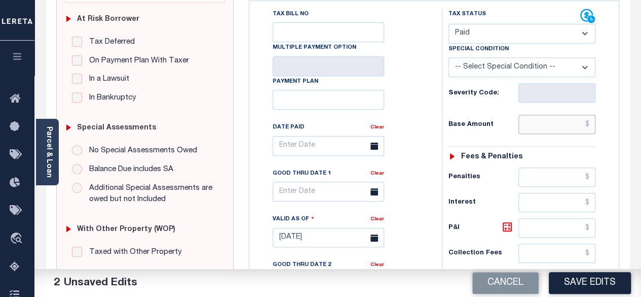
click at [591, 115] on input "text" at bounding box center [557, 124] width 77 height 19
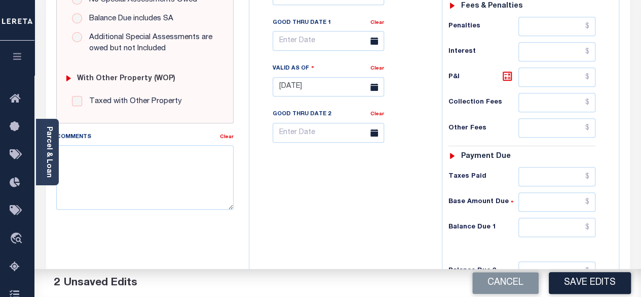
scroll to position [355, 0]
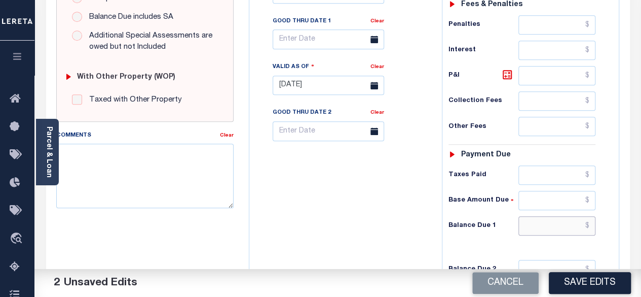
type input "$0.00"
click at [591, 216] on input "text" at bounding box center [557, 225] width 77 height 19
type input "$0.00"
drag, startPoint x: 505, startPoint y: 51, endPoint x: 508, endPoint y: 59, distance: 8.7
click at [505, 68] on icon at bounding box center [507, 74] width 12 height 12
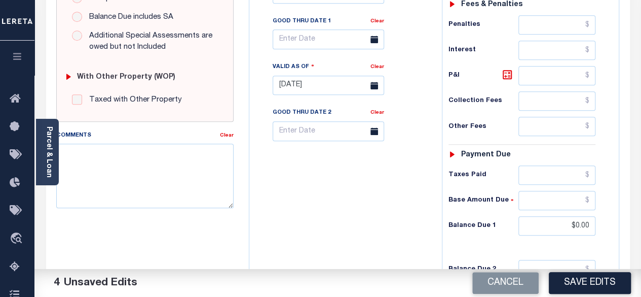
type input "$0.00"
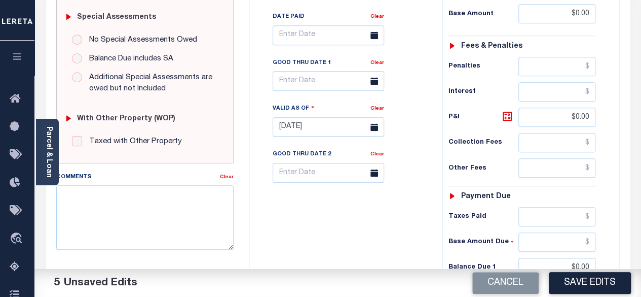
scroll to position [304, 0]
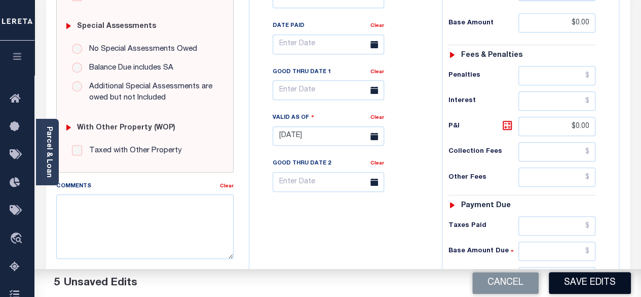
click at [559, 282] on button "Save Edits" at bounding box center [590, 283] width 82 height 22
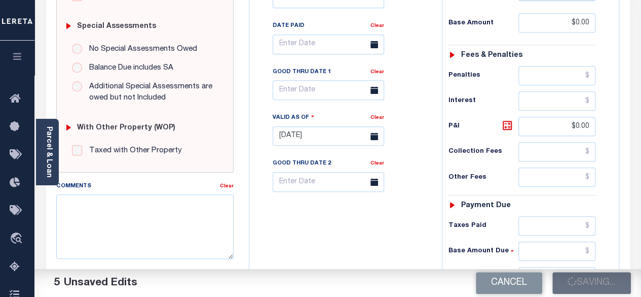
checkbox input "false"
type input "$0"
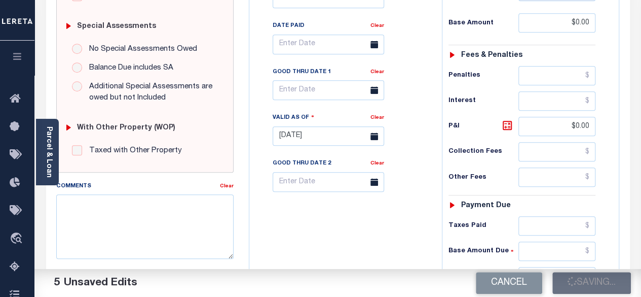
type input "$0"
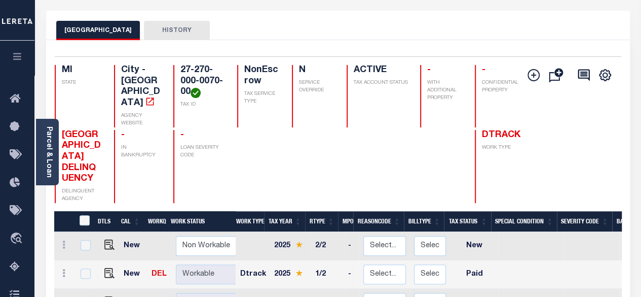
scroll to position [203, 0]
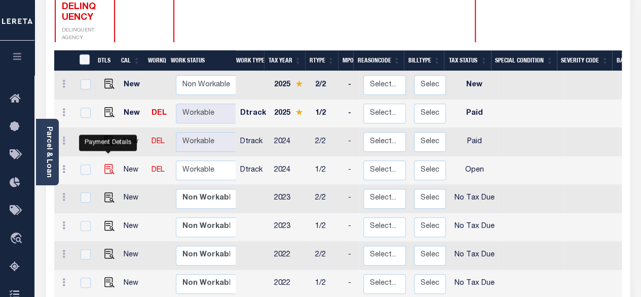
click at [107, 164] on img "" at bounding box center [109, 169] width 10 height 10
checkbox input "true"
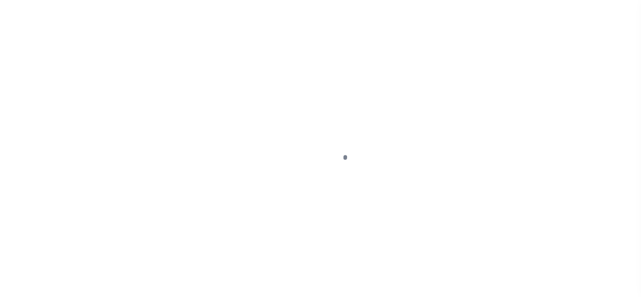
select select "OP2"
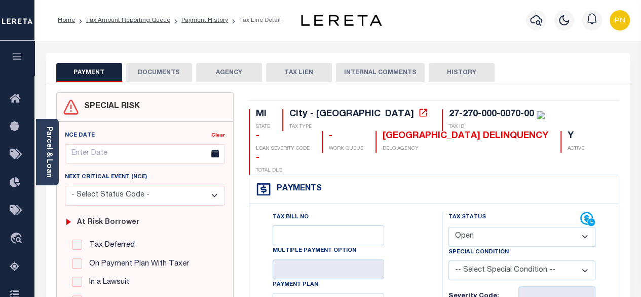
drag, startPoint x: 164, startPoint y: 76, endPoint x: 184, endPoint y: 77, distance: 19.3
click at [164, 76] on button "DOCUMENTS" at bounding box center [159, 72] width 66 height 19
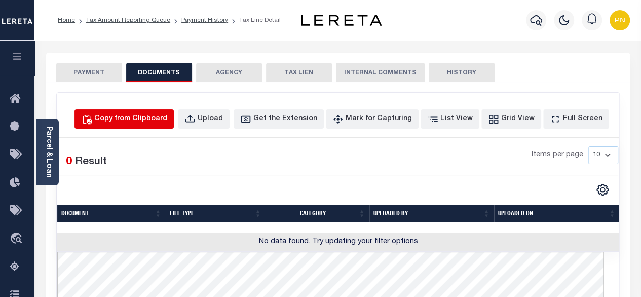
click at [165, 115] on div "Copy from Clipboard" at bounding box center [130, 119] width 73 height 11
select select "POP"
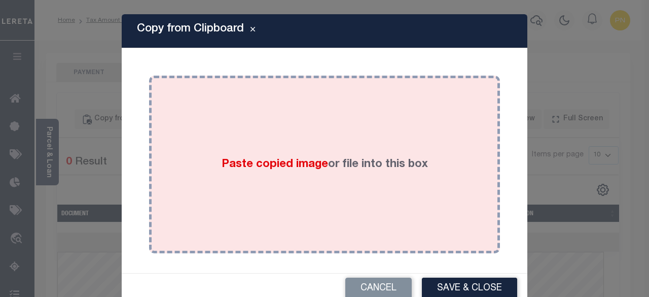
click at [239, 149] on div "Paste copied image or file into this box" at bounding box center [325, 164] width 336 height 162
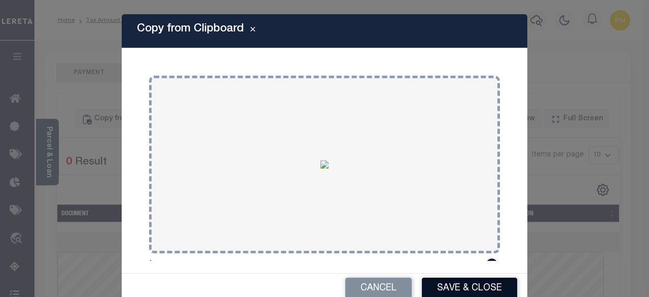
click at [458, 285] on button "Save & Close" at bounding box center [469, 288] width 95 height 22
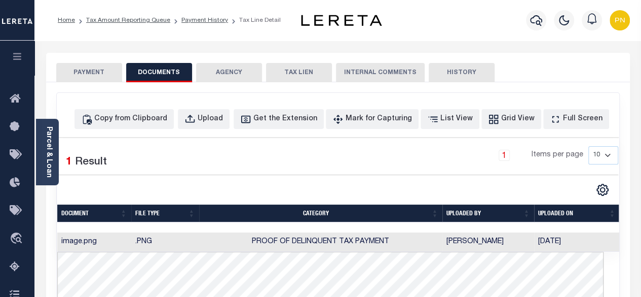
click at [88, 70] on button "PAYMENT" at bounding box center [89, 72] width 66 height 19
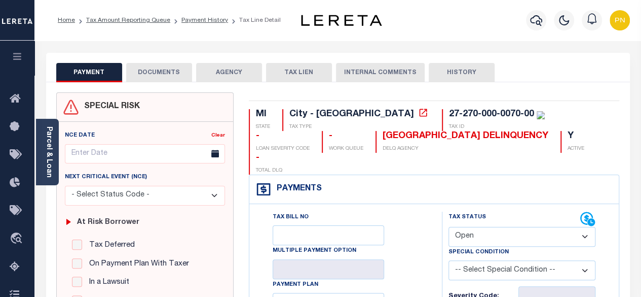
click at [548, 227] on select "- Select Status Code - Open Due/Unpaid Paid Incomplete No Tax Due Internal Refu…" at bounding box center [523, 237] width 148 height 20
select select "PYD"
click at [449, 227] on select "- Select Status Code - Open Due/Unpaid Paid Incomplete No Tax Due Internal Refu…" at bounding box center [523, 237] width 148 height 20
type input "[DATE]"
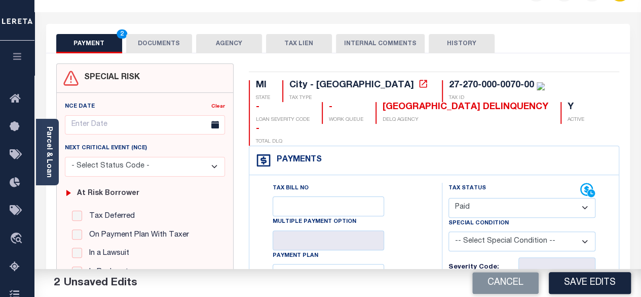
scroll to position [101, 0]
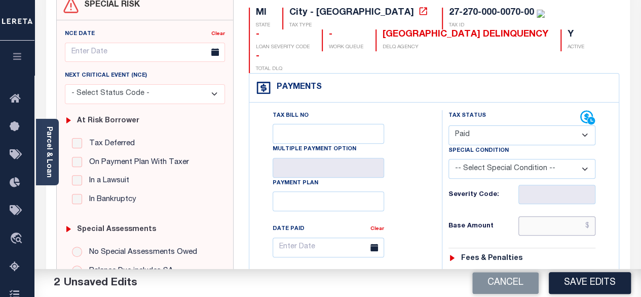
click at [590, 216] on input "text" at bounding box center [557, 225] width 77 height 19
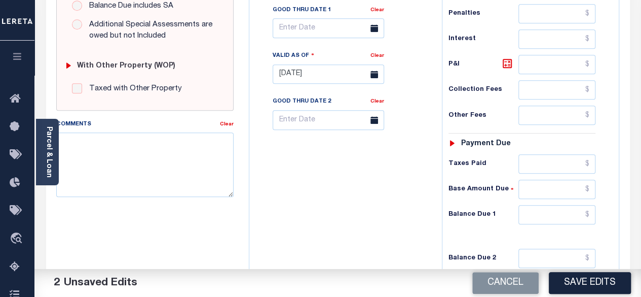
scroll to position [406, 0]
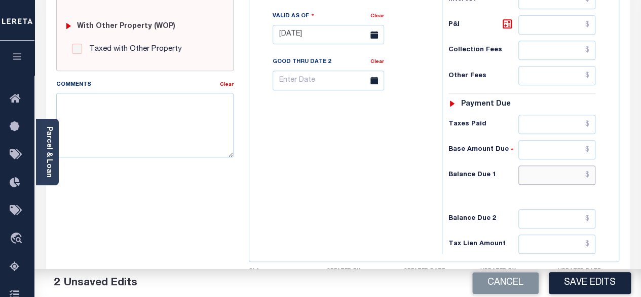
type input "$0.00"
click at [590, 165] on input "text" at bounding box center [557, 174] width 77 height 19
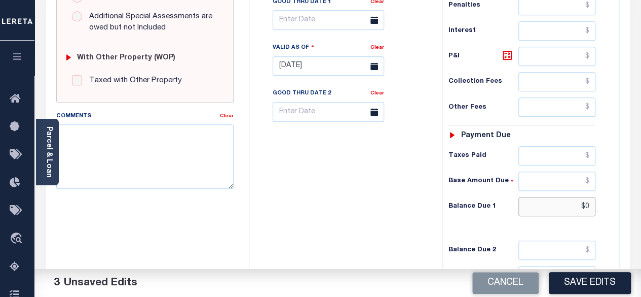
scroll to position [304, 0]
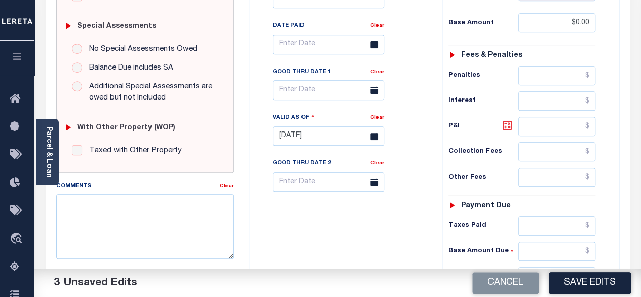
type input "$0.00"
click at [505, 119] on icon at bounding box center [507, 125] width 12 height 12
type input "$0.00"
click at [587, 287] on button "Save Edits" at bounding box center [590, 283] width 82 height 22
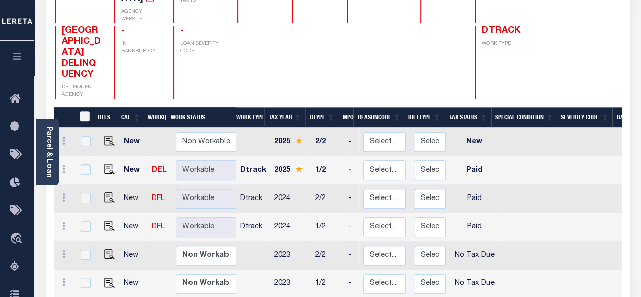
scroll to position [101, 0]
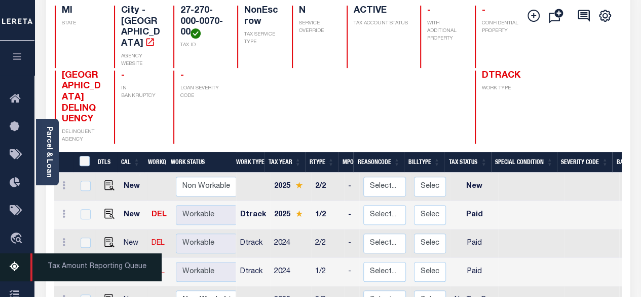
click at [15, 266] on icon at bounding box center [18, 267] width 16 height 13
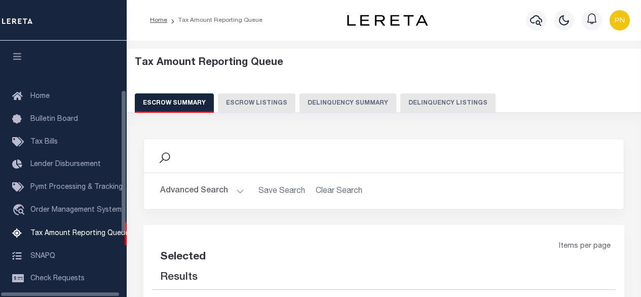
click at [454, 101] on button "Delinquency Listings" at bounding box center [447, 102] width 95 height 19
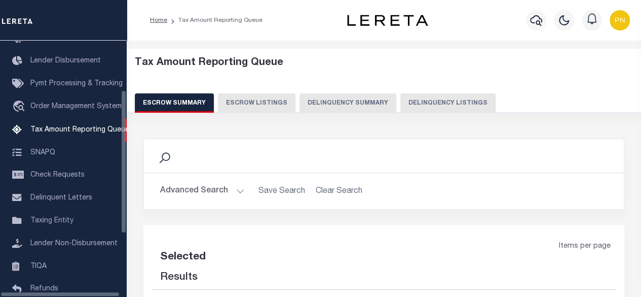
select select "100"
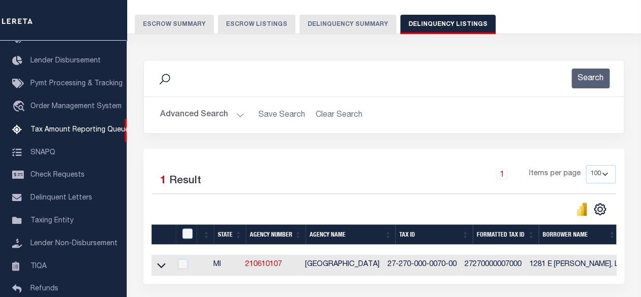
scroll to position [101, 0]
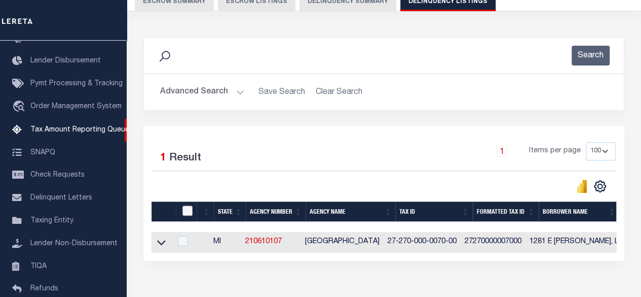
click at [192, 211] on input "checkbox" at bounding box center [187, 210] width 10 height 10
checkbox input "true"
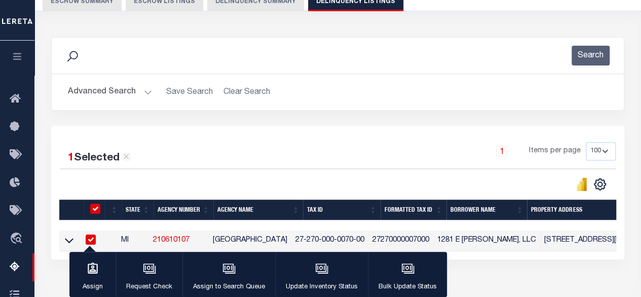
click at [63, 238] on td at bounding box center [69, 240] width 20 height 21
checkbox input "false"
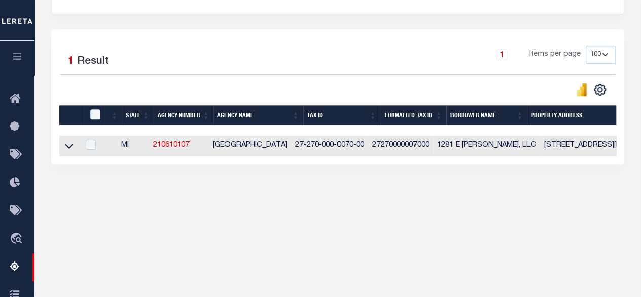
scroll to position [203, 0]
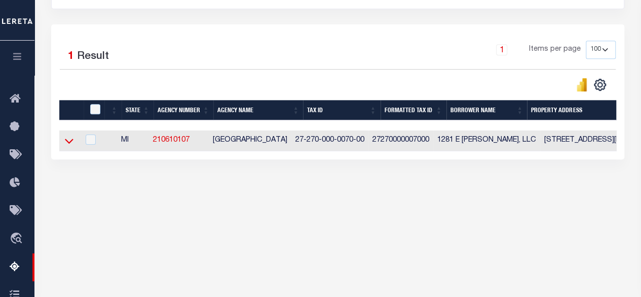
click at [71, 145] on icon at bounding box center [69, 140] width 9 height 11
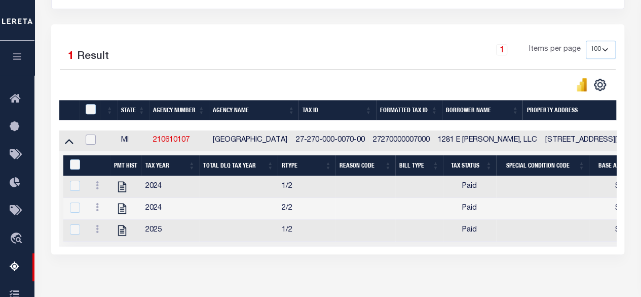
click at [90, 140] on input "checkbox" at bounding box center [91, 139] width 10 height 10
checkbox input "true"
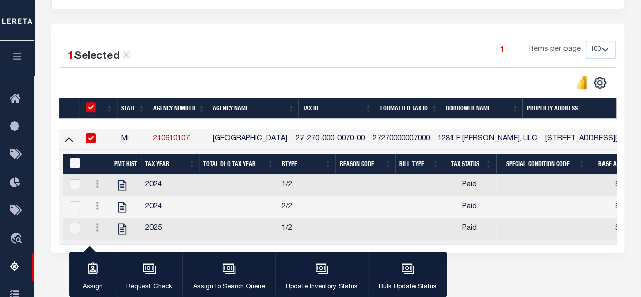
drag, startPoint x: 76, startPoint y: 162, endPoint x: 83, endPoint y: 146, distance: 17.2
click at [77, 163] on input "&nbsp;" at bounding box center [75, 163] width 10 height 10
checkbox input "true"
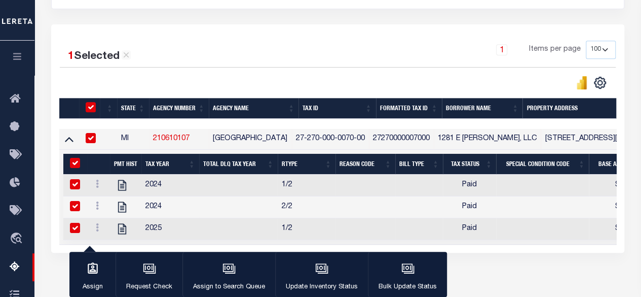
checkbox input "true"
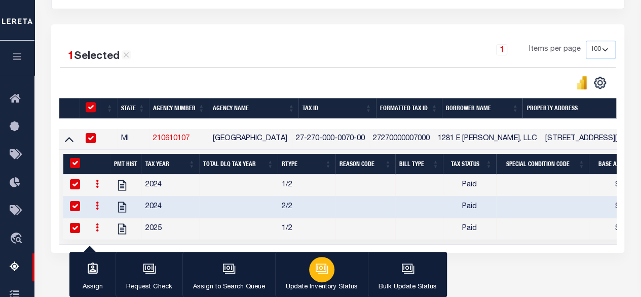
click at [333, 266] on button "Update Inventory Status" at bounding box center [321, 274] width 93 height 46
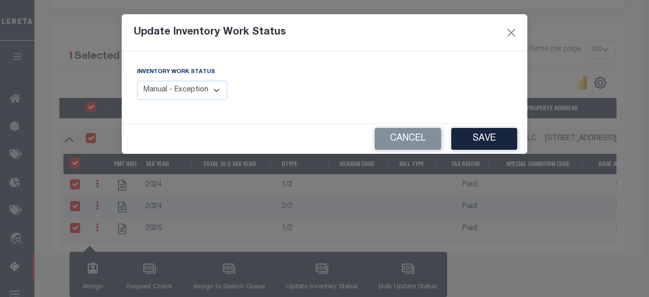
drag, startPoint x: 186, startPoint y: 86, endPoint x: 194, endPoint y: 98, distance: 14.3
click at [186, 86] on select "Manual - Exception Pended - Awaiting Search Late Add Exception Completed" at bounding box center [182, 91] width 90 height 20
select select "4"
click at [137, 81] on select "Manual - Exception Pended - Awaiting Search Late Add Exception Completed" at bounding box center [182, 91] width 90 height 20
click at [492, 137] on button "Save" at bounding box center [484, 139] width 66 height 22
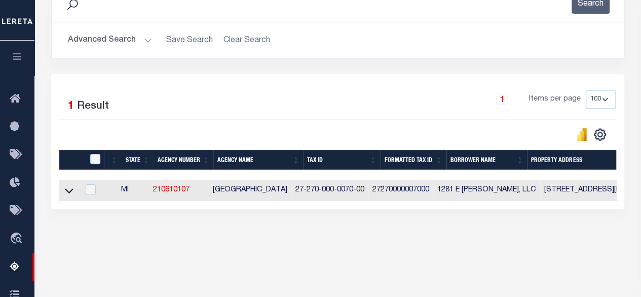
scroll to position [152, 0]
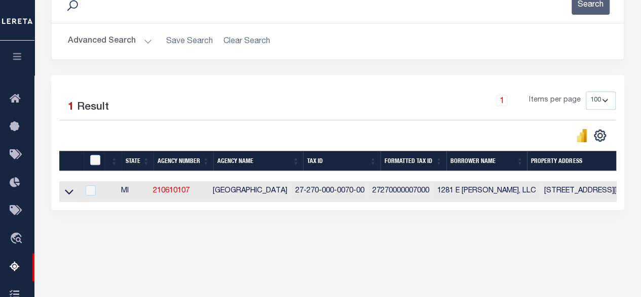
drag, startPoint x: 130, startPoint y: 43, endPoint x: 135, endPoint y: 44, distance: 5.2
click at [130, 43] on button "Advanced Search" at bounding box center [110, 41] width 84 height 20
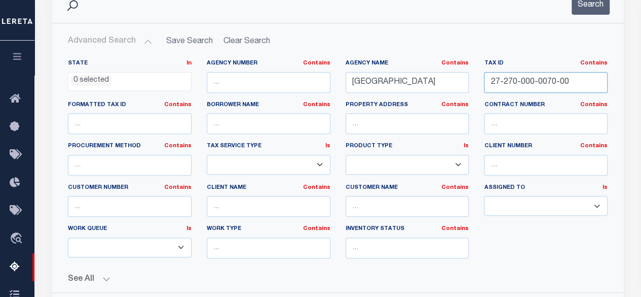
drag, startPoint x: 497, startPoint y: 87, endPoint x: 389, endPoint y: 87, distance: 108.5
click at [389, 87] on div "State In In AK AL AR AZ CA CO CT DC DE FL GA GU HI IA ID IL IN KS KY LA MA MD M…" at bounding box center [337, 162] width 555 height 207
paste input "312-000-0025"
type input "27-312-000-0025-00"
click at [595, 9] on button "Search" at bounding box center [591, 5] width 38 height 20
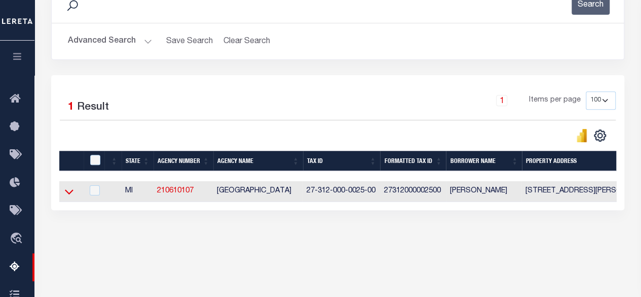
click at [68, 195] on icon at bounding box center [69, 191] width 9 height 11
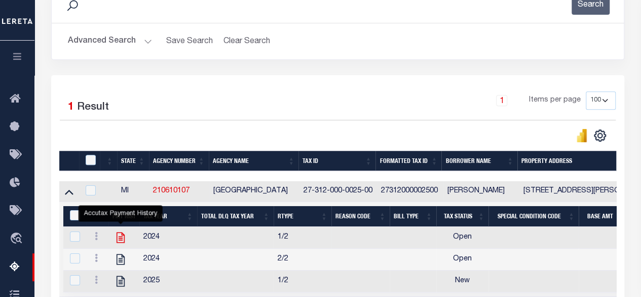
click at [124, 238] on icon "" at bounding box center [121, 237] width 8 height 11
checkbox input "false"
checkbox input "true"
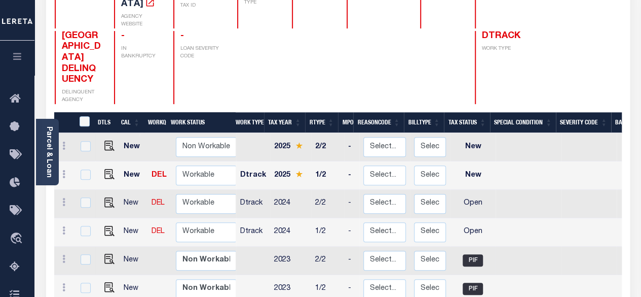
scroll to position [152, 0]
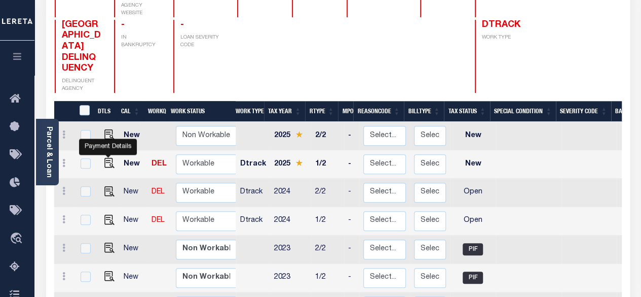
drag, startPoint x: 108, startPoint y: 146, endPoint x: 124, endPoint y: 145, distance: 16.3
click at [108, 158] on img "" at bounding box center [109, 163] width 10 height 10
checkbox input "true"
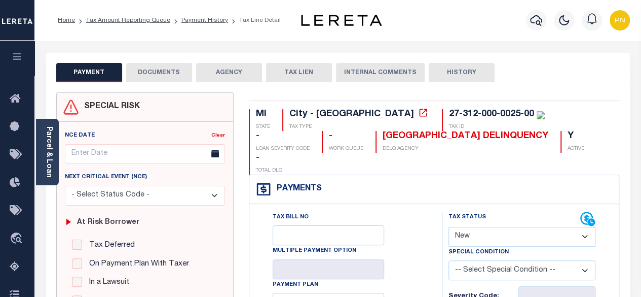
click at [151, 73] on button "DOCUMENTS" at bounding box center [159, 72] width 66 height 19
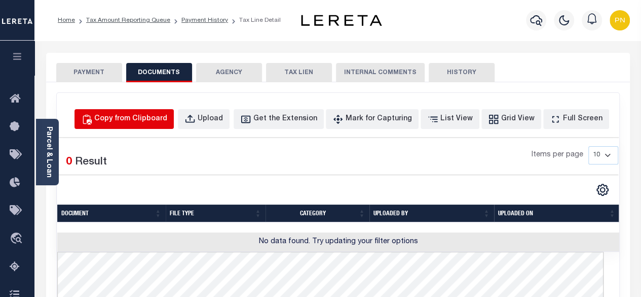
click at [152, 115] on div "Copy from Clipboard" at bounding box center [130, 119] width 73 height 11
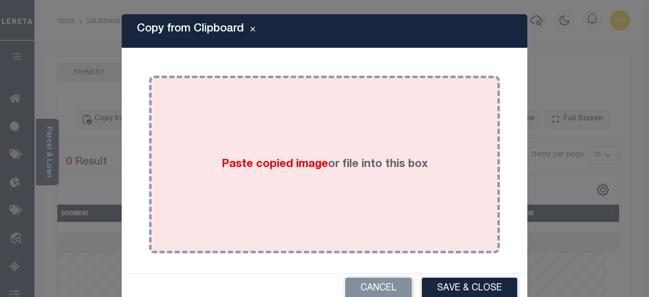
click at [322, 151] on div "Paste copied image or file into this box" at bounding box center [325, 164] width 336 height 162
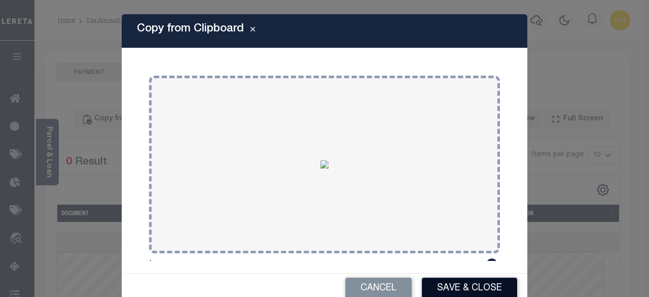
click at [444, 294] on button "Save & Close" at bounding box center [469, 288] width 95 height 22
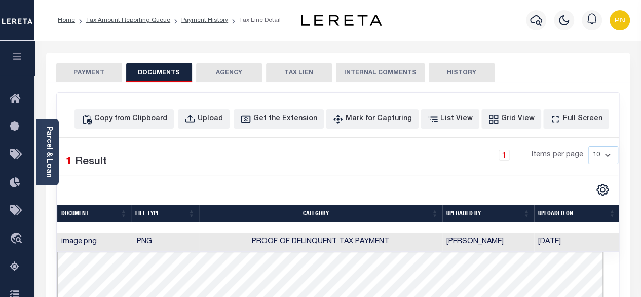
click at [104, 74] on button "PAYMENT" at bounding box center [89, 72] width 66 height 19
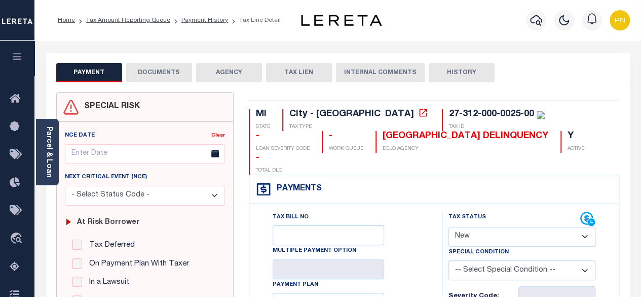
drag, startPoint x: 514, startPoint y: 213, endPoint x: 518, endPoint y: 207, distance: 7.3
click at [516, 227] on select "- Select Status Code - Open Due/Unpaid Paid Incomplete No Tax Due Internal Refu…" at bounding box center [523, 237] width 148 height 20
select select "PYD"
click at [449, 227] on select "- Select Status Code - Open Due/Unpaid Paid Incomplete No Tax Due Internal Refu…" at bounding box center [523, 237] width 148 height 20
type input "[DATE]"
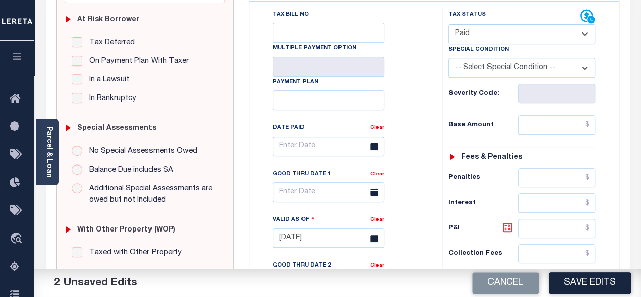
scroll to position [203, 0]
click at [591, 115] on input "text" at bounding box center [557, 124] width 77 height 19
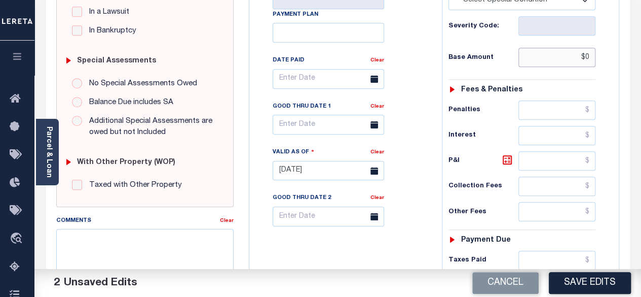
scroll to position [304, 0]
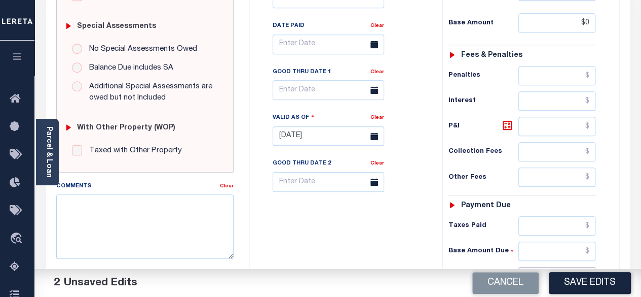
click at [588, 267] on input "text" at bounding box center [557, 276] width 77 height 19
type input "$0.00"
click at [500, 119] on h6 "P&I" at bounding box center [484, 126] width 70 height 14
click at [505, 119] on icon at bounding box center [507, 125] width 12 height 12
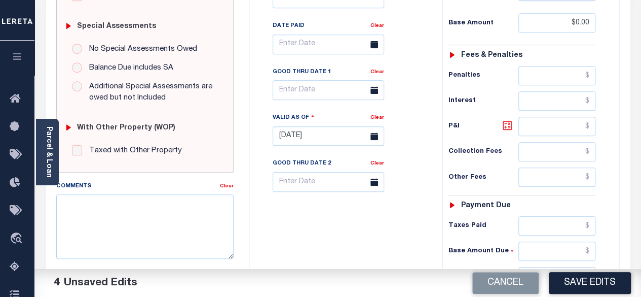
type input "$0.00"
click at [586, 280] on button "Save Edits" at bounding box center [590, 283] width 82 height 22
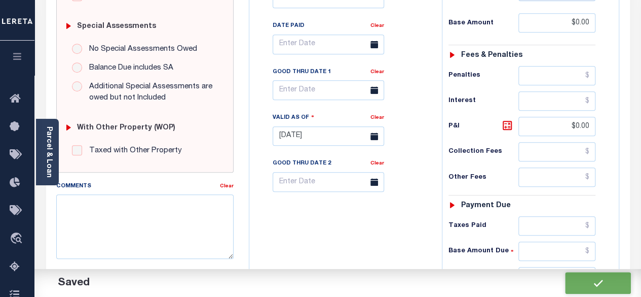
checkbox input "false"
type input "$0"
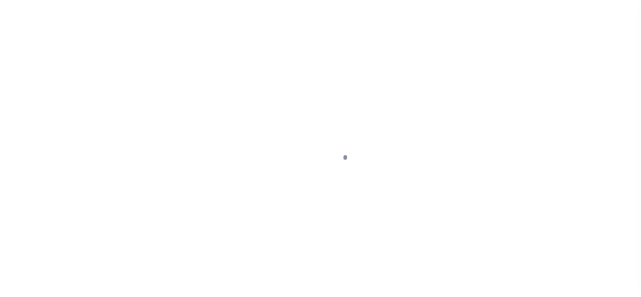
select select "OP2"
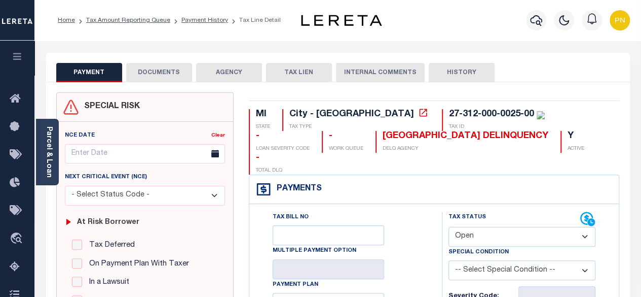
click at [157, 80] on button "DOCUMENTS" at bounding box center [159, 72] width 66 height 19
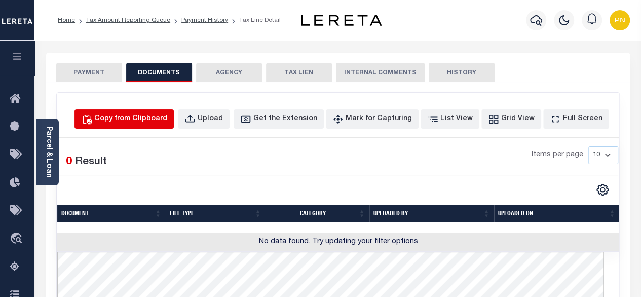
click at [165, 122] on div "Copy from Clipboard" at bounding box center [130, 119] width 73 height 11
select select "POP"
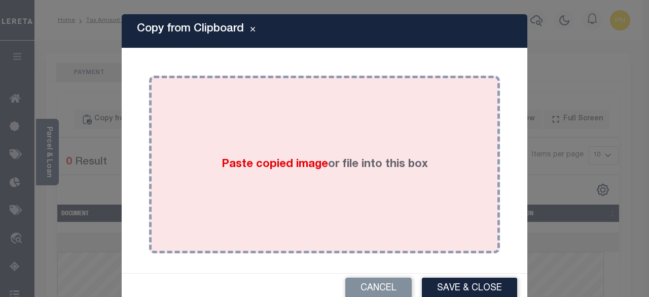
click at [264, 143] on div "Paste copied image or file into this box" at bounding box center [325, 164] width 336 height 162
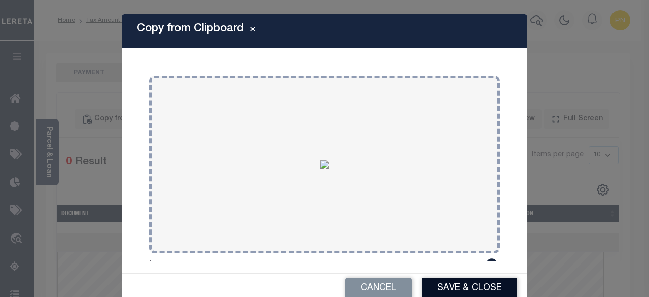
click at [454, 286] on button "Save & Close" at bounding box center [469, 288] width 95 height 22
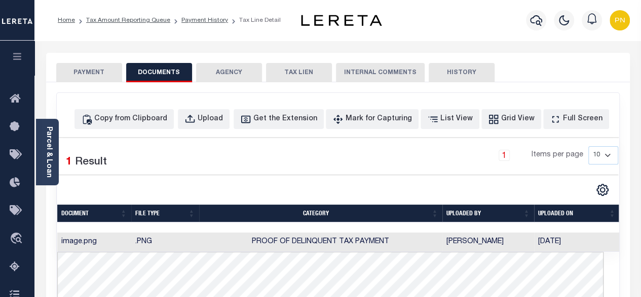
click at [88, 70] on button "PAYMENT" at bounding box center [89, 72] width 66 height 19
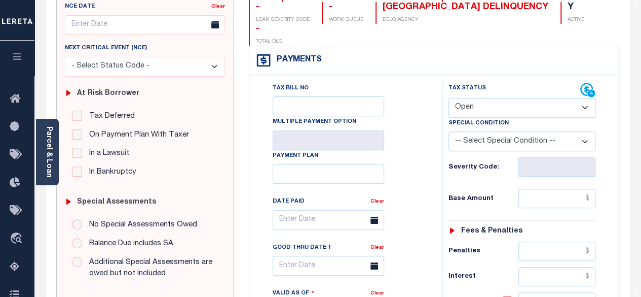
scroll to position [152, 0]
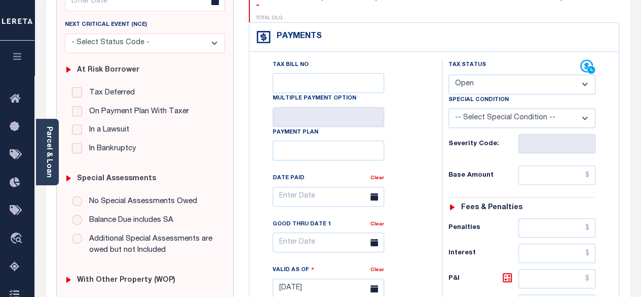
click at [488, 75] on select "- Select Status Code - Open Due/Unpaid Paid Incomplete No Tax Due Internal Refu…" at bounding box center [523, 85] width 148 height 20
select select "PYD"
click at [449, 75] on select "- Select Status Code - Open Due/Unpaid Paid Incomplete No Tax Due Internal Refu…" at bounding box center [523, 85] width 148 height 20
type input "[DATE]"
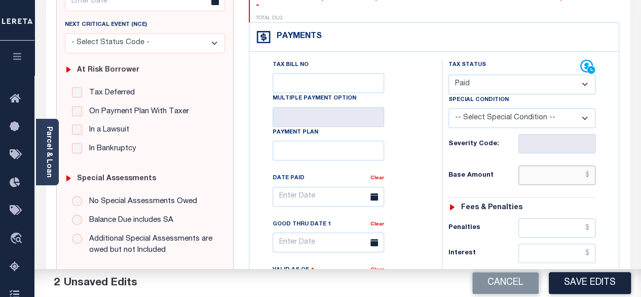
click at [590, 165] on input "text" at bounding box center [557, 174] width 77 height 19
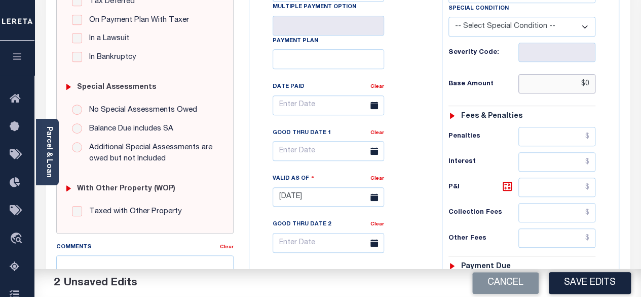
scroll to position [304, 0]
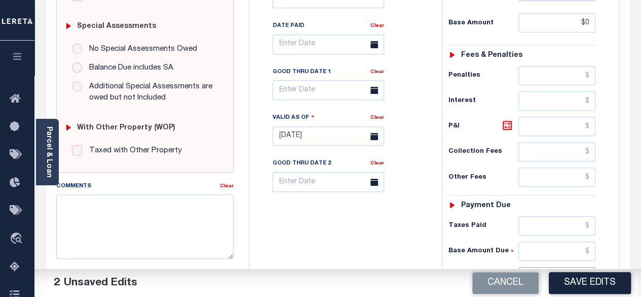
type input "$0.00"
click at [592, 267] on input "text" at bounding box center [557, 276] width 77 height 19
type input "$0.00"
drag, startPoint x: 504, startPoint y: 105, endPoint x: 505, endPoint y: 112, distance: 7.3
click at [504, 119] on icon at bounding box center [507, 125] width 12 height 12
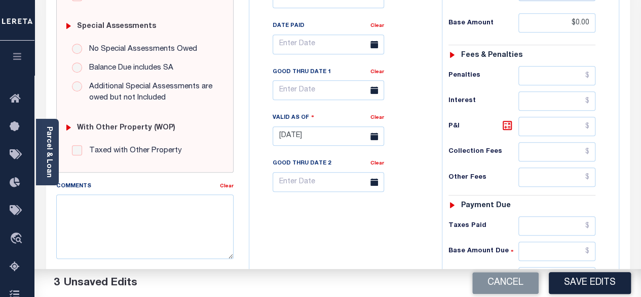
type input "$0.00"
click at [585, 279] on button "Save Edits" at bounding box center [590, 283] width 82 height 22
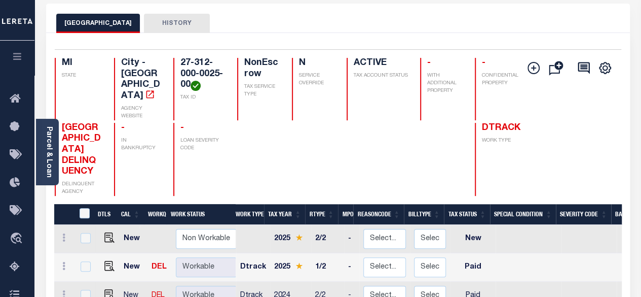
scroll to position [203, 0]
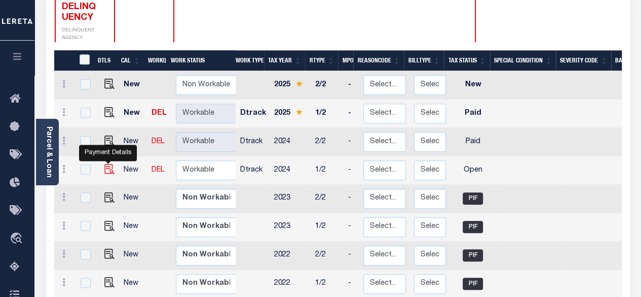
click at [108, 164] on img "" at bounding box center [109, 169] width 10 height 10
checkbox input "true"
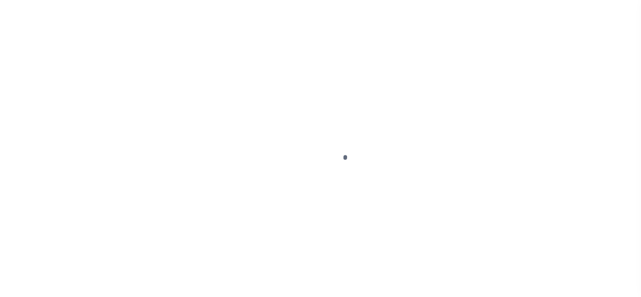
select select "OP2"
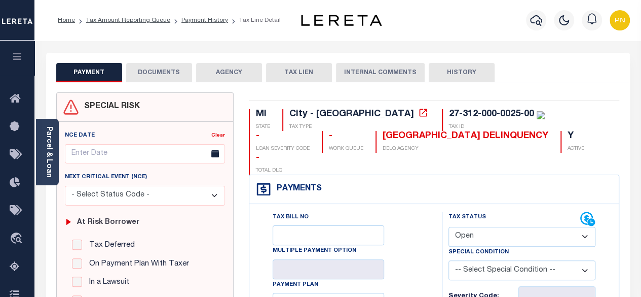
click at [163, 75] on button "DOCUMENTS" at bounding box center [159, 72] width 66 height 19
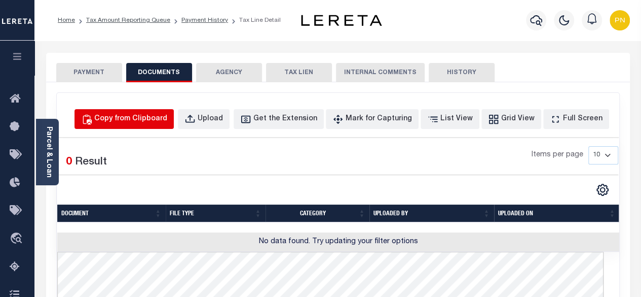
click at [141, 117] on div "Copy from Clipboard" at bounding box center [130, 119] width 73 height 11
select select "POP"
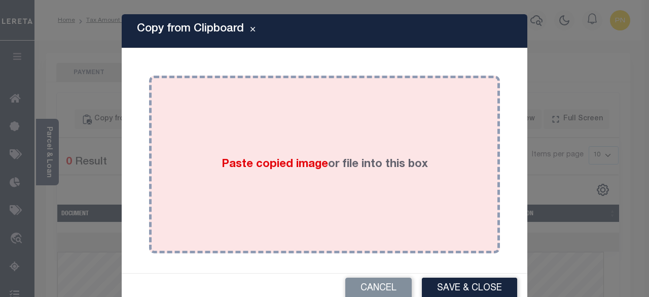
click at [275, 115] on div "Paste copied image or file into this box" at bounding box center [325, 164] width 336 height 162
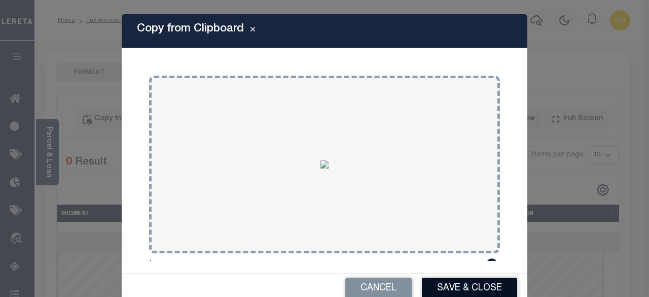
click at [449, 282] on button "Save & Close" at bounding box center [469, 288] width 95 height 22
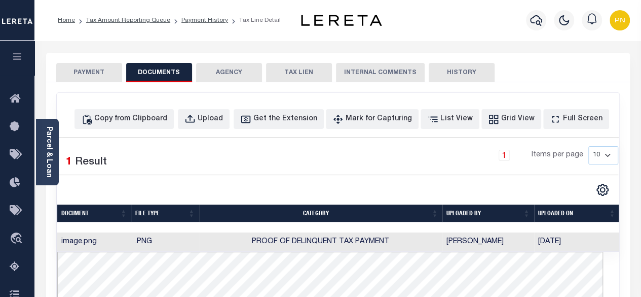
click at [97, 75] on button "PAYMENT" at bounding box center [89, 72] width 66 height 19
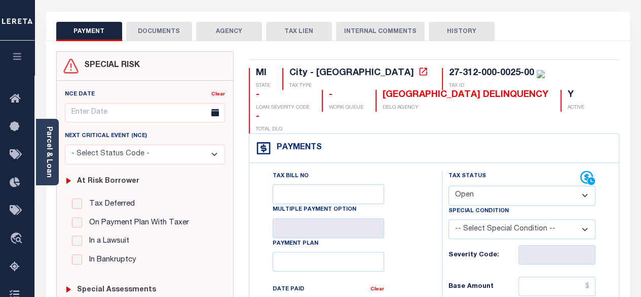
scroll to position [51, 0]
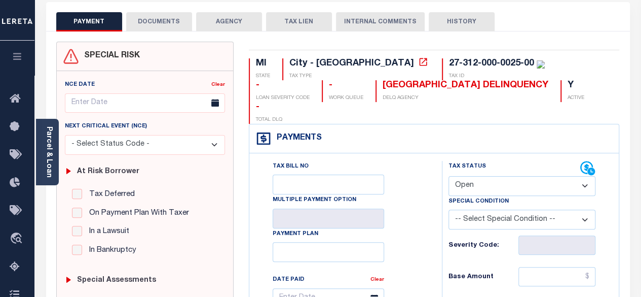
click at [492, 176] on select "- Select Status Code - Open Due/Unpaid Paid Incomplete No Tax Due Internal Refu…" at bounding box center [523, 186] width 148 height 20
select select "PYD"
click at [449, 176] on select "- Select Status Code - Open Due/Unpaid Paid Incomplete No Tax Due Internal Refu…" at bounding box center [523, 186] width 148 height 20
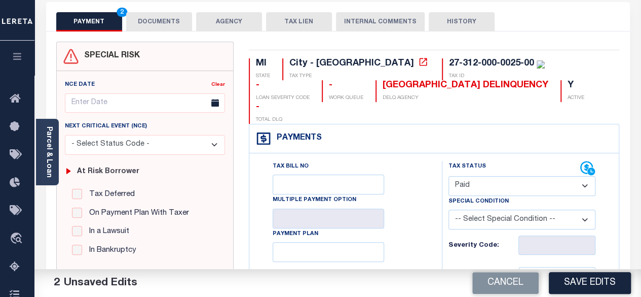
type input "[DATE]"
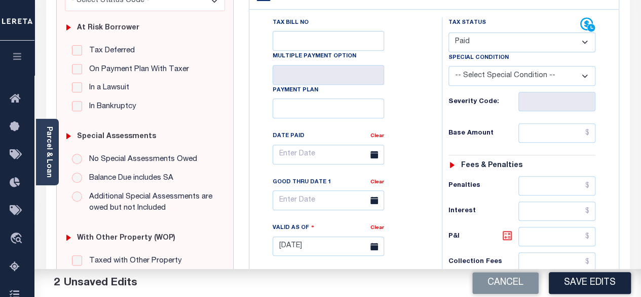
scroll to position [203, 0]
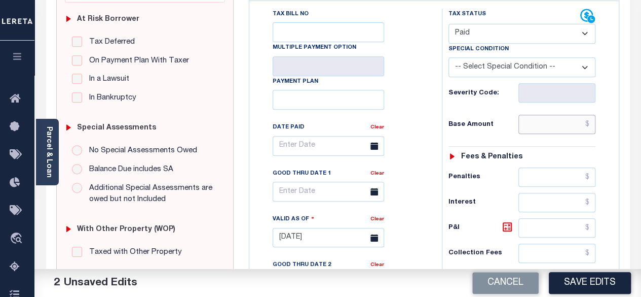
click at [591, 115] on input "text" at bounding box center [557, 124] width 77 height 19
type input "$0.00"
click at [416, 137] on div "Tax Bill No Multiple Payment Option Payment Plan Clear" at bounding box center [343, 151] width 167 height 284
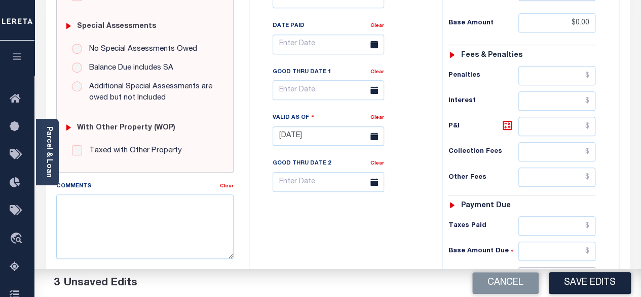
click at [591, 267] on input "text" at bounding box center [557, 276] width 77 height 19
type input "$0.00"
click at [507, 119] on icon at bounding box center [507, 125] width 12 height 12
type input "$0.00"
click at [573, 279] on button "Save Edits" at bounding box center [590, 283] width 82 height 22
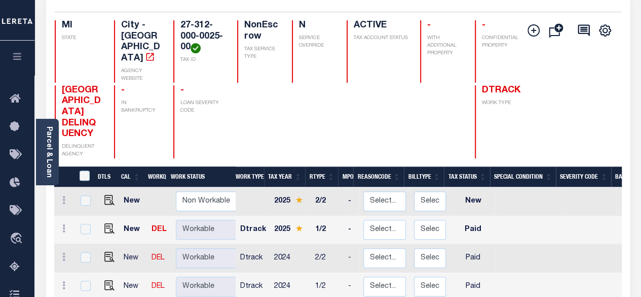
scroll to position [101, 0]
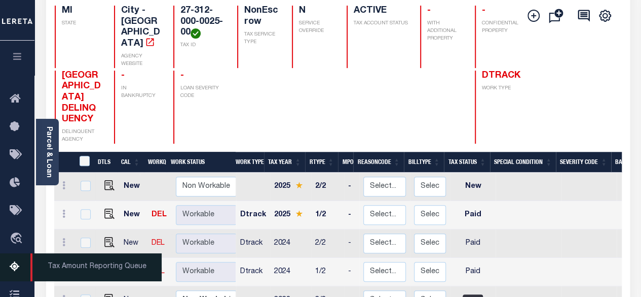
click at [12, 269] on icon at bounding box center [18, 267] width 16 height 13
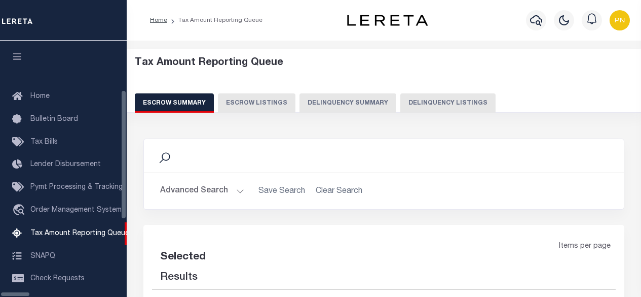
click at [430, 101] on button "Delinquency Listings" at bounding box center [447, 102] width 95 height 19
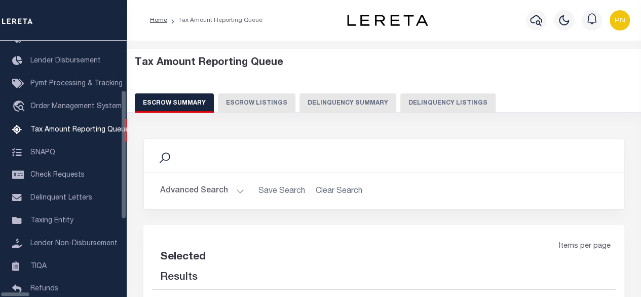
select select "100"
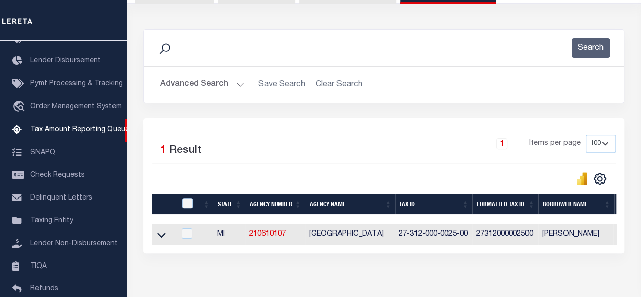
scroll to position [163, 0]
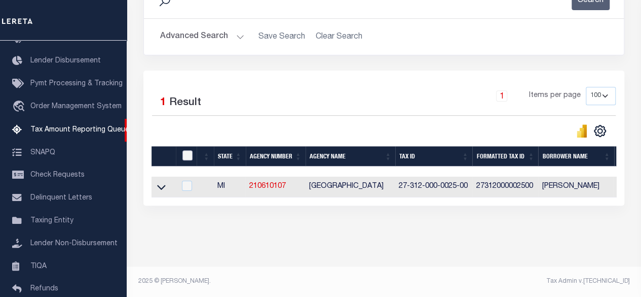
click at [186, 150] on input "checkbox" at bounding box center [187, 155] width 10 height 10
checkbox input "true"
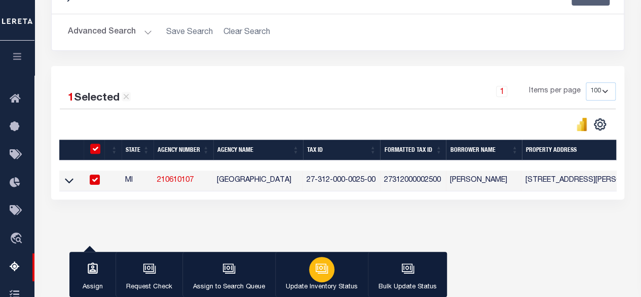
click at [325, 275] on icon "button" at bounding box center [321, 268] width 13 height 13
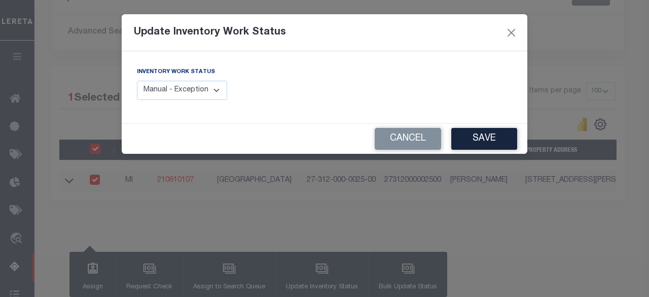
click at [209, 88] on select "Manual - Exception Pended - Awaiting Search Late Add Exception Completed" at bounding box center [182, 91] width 90 height 20
select select "4"
click at [137, 81] on select "Manual - Exception Pended - Awaiting Search Late Add Exception Completed" at bounding box center [182, 91] width 90 height 20
click at [482, 144] on button "Save" at bounding box center [484, 139] width 66 height 22
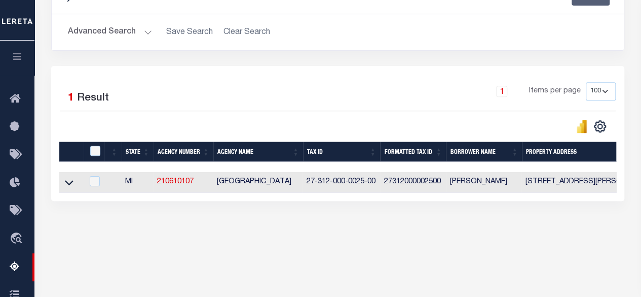
click at [129, 36] on button "Advanced Search" at bounding box center [110, 32] width 84 height 20
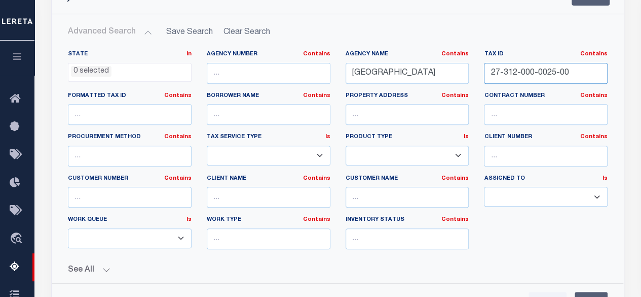
drag, startPoint x: 553, startPoint y: 72, endPoint x: 441, endPoint y: 68, distance: 111.6
click at [440, 69] on div "State In In AK AL AR AZ CA CO CT DC DE FL GA GU HI IA ID IL IN KS [GEOGRAPHIC_D…" at bounding box center [337, 153] width 555 height 207
paste input "[PHONE_NUMBER]"
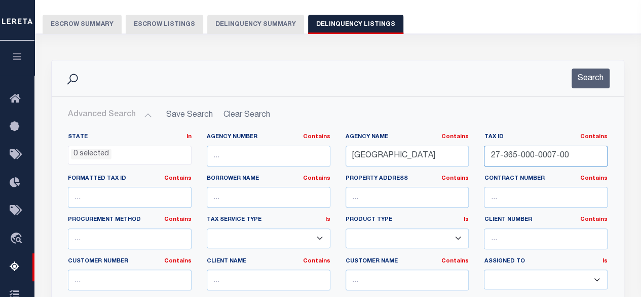
scroll to position [60, 0]
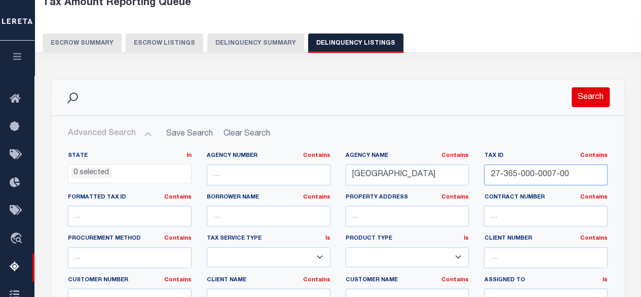
type input "27-365-000-0007-00"
click at [593, 94] on button "Search" at bounding box center [591, 97] width 38 height 20
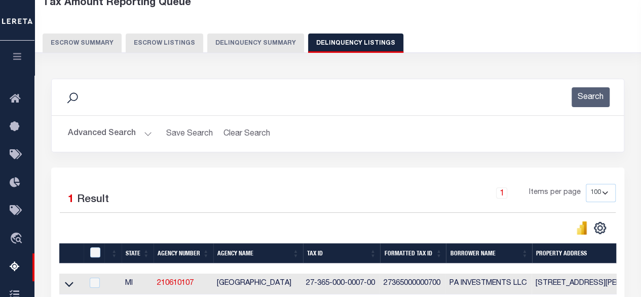
drag, startPoint x: 70, startPoint y: 284, endPoint x: 163, endPoint y: 162, distance: 154.1
click at [70, 284] on icon at bounding box center [69, 283] width 9 height 11
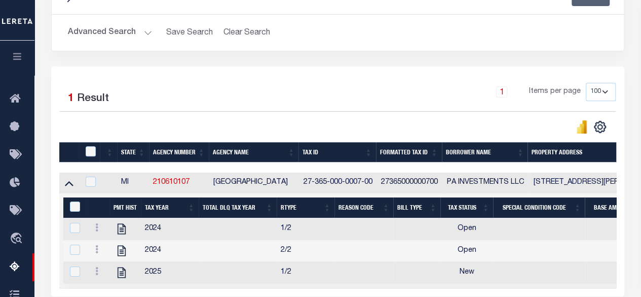
scroll to position [161, 0]
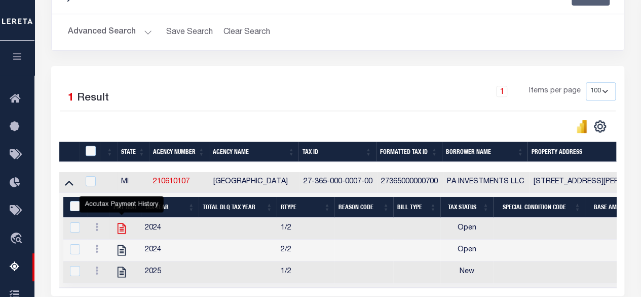
click at [122, 228] on icon "" at bounding box center [121, 228] width 13 height 13
checkbox input "true"
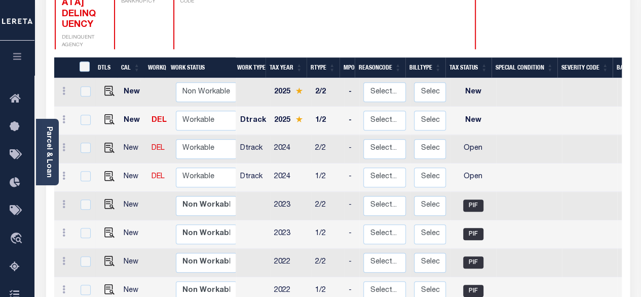
scroll to position [203, 0]
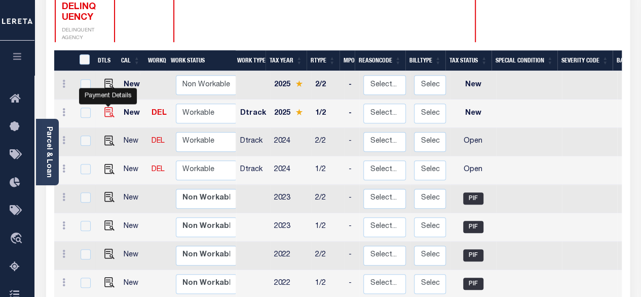
click at [111, 107] on img "" at bounding box center [109, 112] width 10 height 10
checkbox input "true"
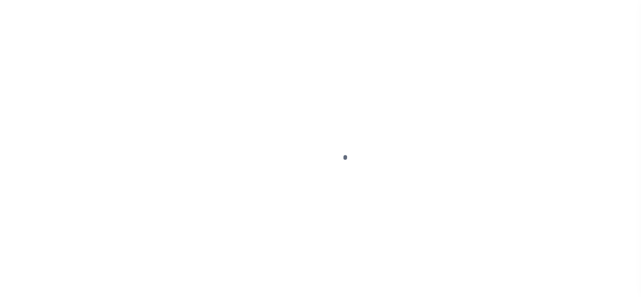
select select "NW2"
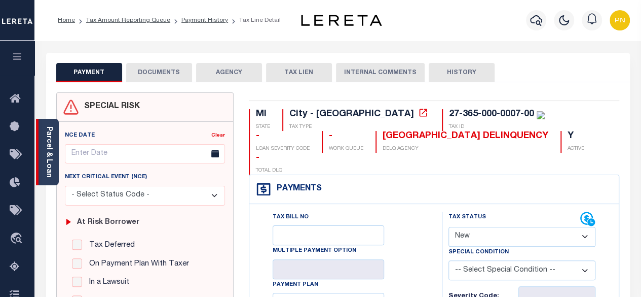
click at [46, 135] on link "Parcel & Loan" at bounding box center [48, 151] width 7 height 51
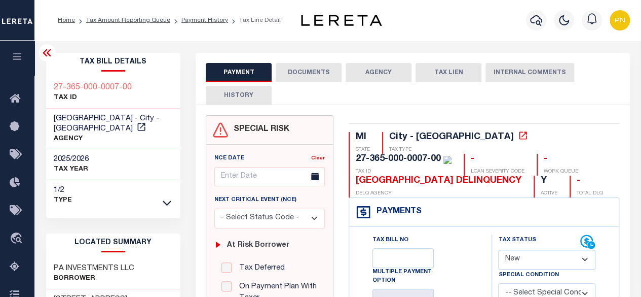
click at [46, 56] on icon at bounding box center [47, 52] width 8 height 7
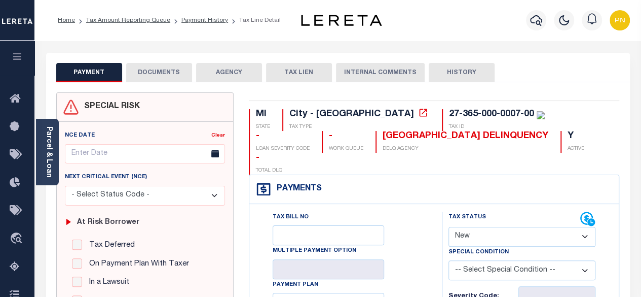
click at [173, 72] on button "DOCUMENTS" at bounding box center [159, 72] width 66 height 19
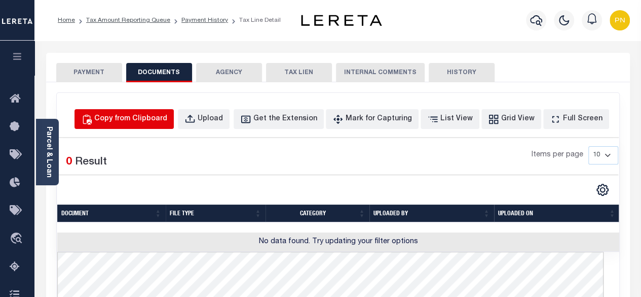
click at [151, 123] on div "Copy from Clipboard" at bounding box center [130, 119] width 73 height 11
select select "POP"
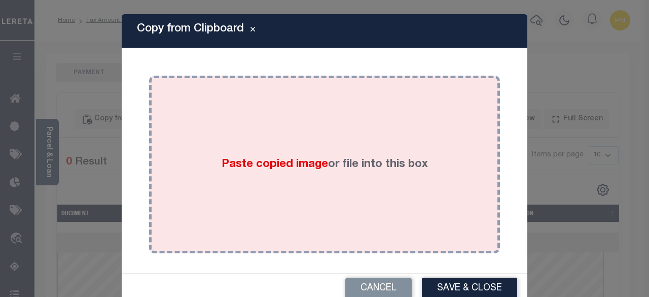
click at [253, 134] on div "Paste copied image or file into this box" at bounding box center [325, 164] width 336 height 162
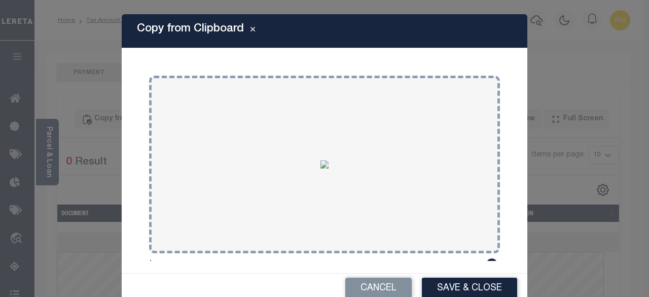
drag, startPoint x: 447, startPoint y: 286, endPoint x: 447, endPoint y: 276, distance: 10.1
click at [448, 285] on button "Save & Close" at bounding box center [469, 288] width 95 height 22
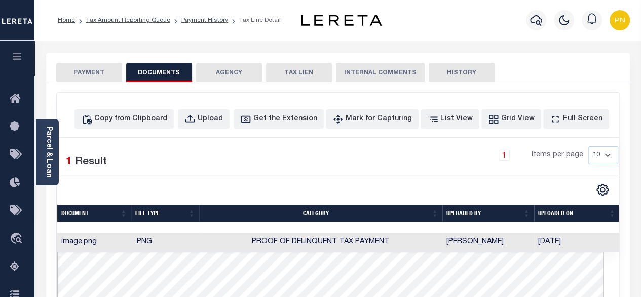
click at [95, 65] on button "PAYMENT" at bounding box center [89, 72] width 66 height 19
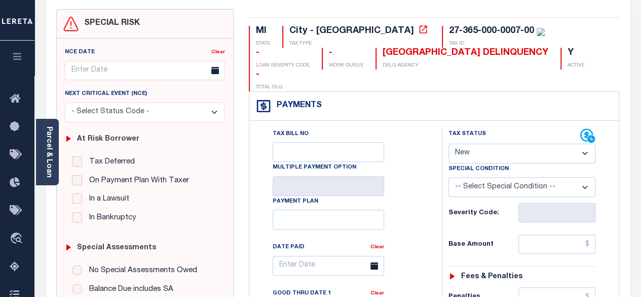
scroll to position [101, 0]
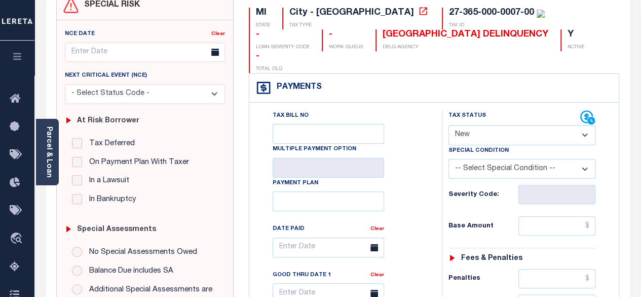
click at [506, 125] on select "- Select Status Code - Open Due/Unpaid Paid Incomplete No Tax Due Internal Refu…" at bounding box center [523, 135] width 148 height 20
select select "PYD"
click at [449, 125] on select "- Select Status Code - Open Due/Unpaid Paid Incomplete No Tax Due Internal Refu…" at bounding box center [523, 135] width 148 height 20
type input "[DATE]"
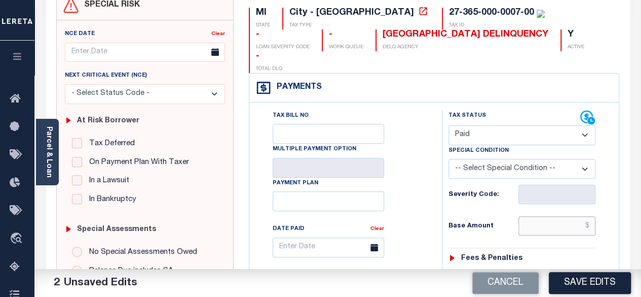
click at [589, 216] on input "text" at bounding box center [557, 225] width 77 height 19
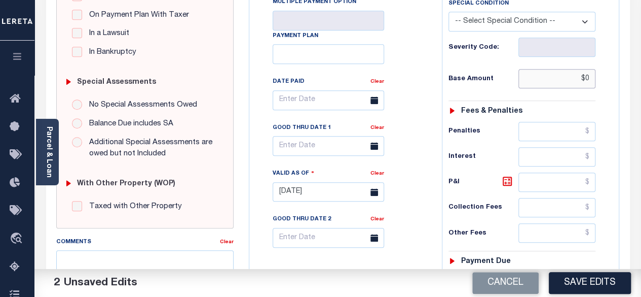
scroll to position [304, 0]
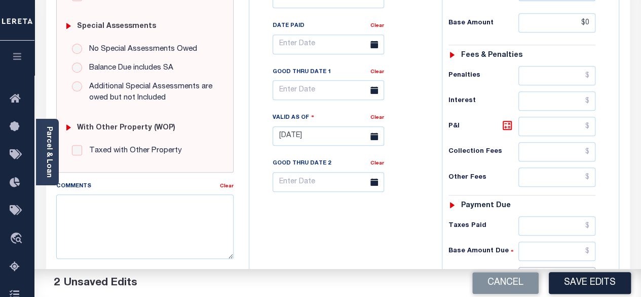
type input "$0.00"
drag, startPoint x: 592, startPoint y: 248, endPoint x: 592, endPoint y: 241, distance: 7.1
click at [592, 267] on input "text" at bounding box center [557, 276] width 77 height 19
type input "$0.00"
click at [505, 119] on icon at bounding box center [507, 125] width 12 height 12
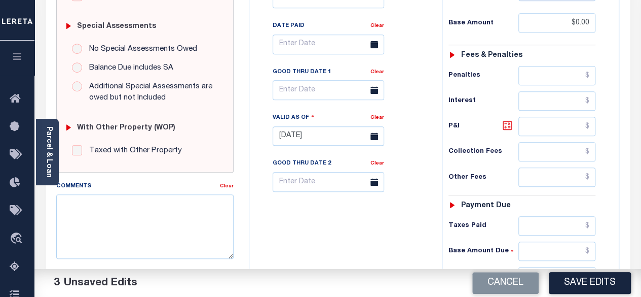
type input "$0.00"
click at [579, 286] on button "Save Edits" at bounding box center [590, 283] width 82 height 22
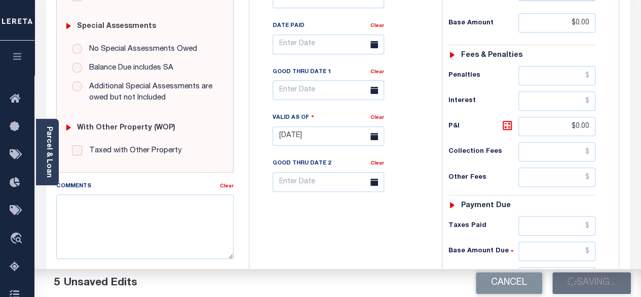
checkbox input "false"
type input "$0"
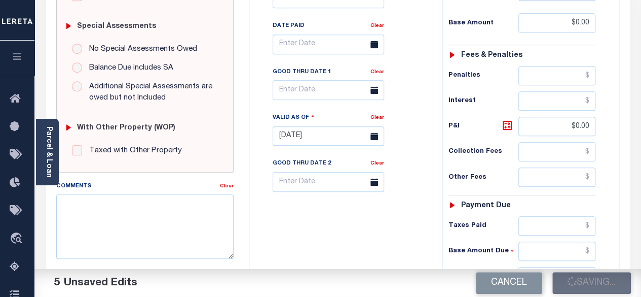
type input "$0"
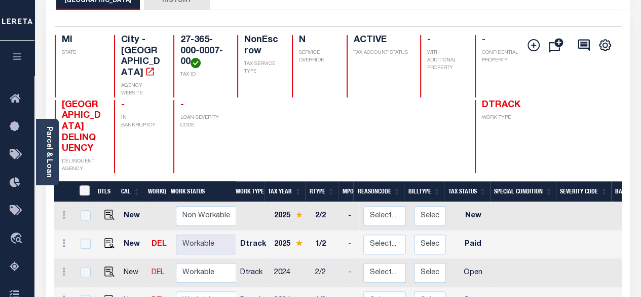
scroll to position [101, 0]
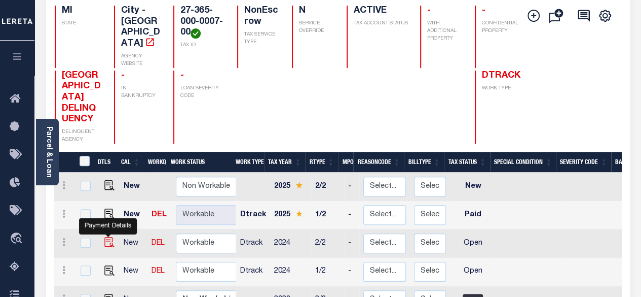
click at [106, 237] on img "" at bounding box center [109, 242] width 10 height 10
checkbox input "true"
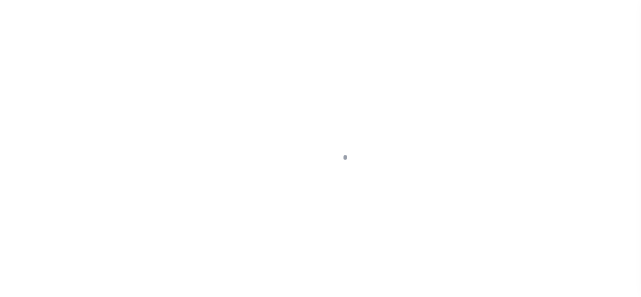
select select "OP2"
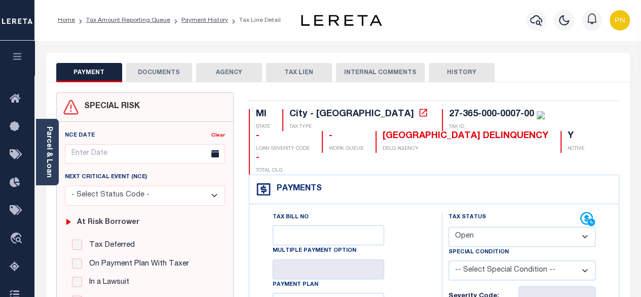
click at [173, 77] on button "DOCUMENTS" at bounding box center [159, 72] width 66 height 19
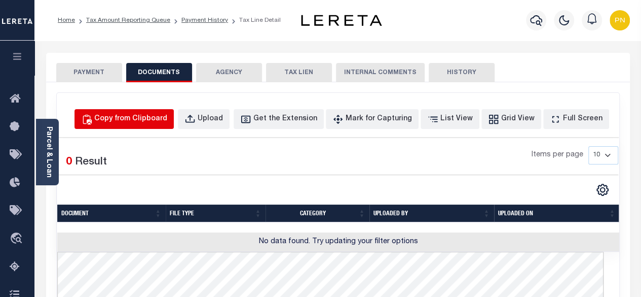
click at [169, 124] on button "Copy from Clipboard" at bounding box center [124, 119] width 99 height 20
select select "POP"
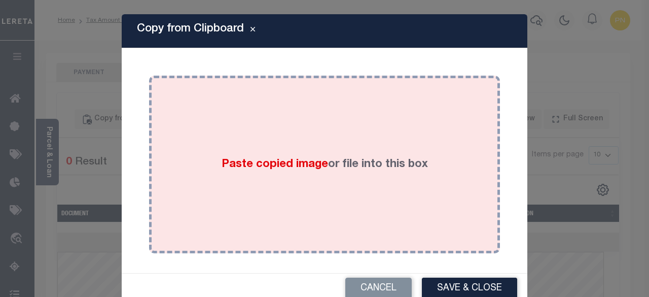
click at [328, 132] on div "Paste copied image or file into this box" at bounding box center [325, 164] width 336 height 162
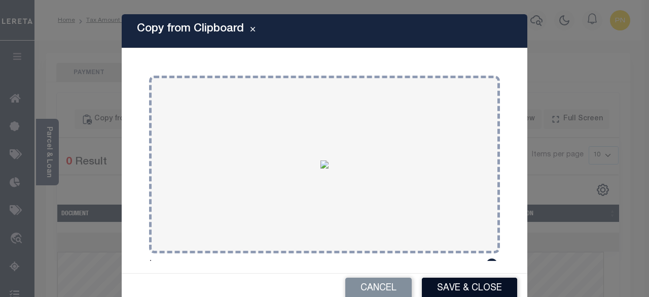
click at [460, 283] on button "Save & Close" at bounding box center [469, 288] width 95 height 22
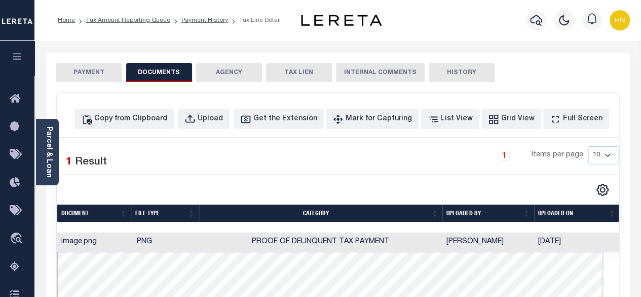
click at [91, 76] on button "PAYMENT" at bounding box center [89, 72] width 66 height 19
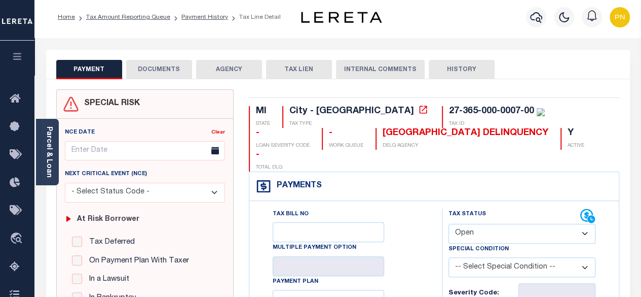
scroll to position [101, 0]
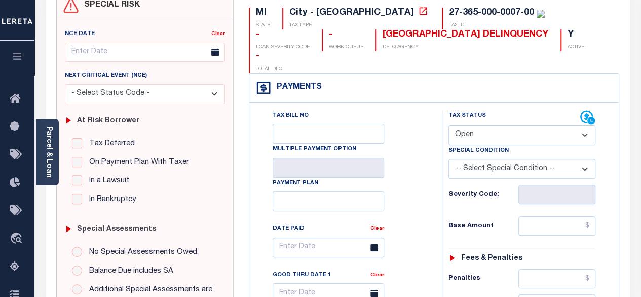
click at [497, 125] on select "- Select Status Code - Open Due/Unpaid Paid Incomplete No Tax Due Internal Refu…" at bounding box center [523, 135] width 148 height 20
select select "PYD"
click at [449, 125] on select "- Select Status Code - Open Due/Unpaid Paid Incomplete No Tax Due Internal Refu…" at bounding box center [523, 135] width 148 height 20
type input "[DATE]"
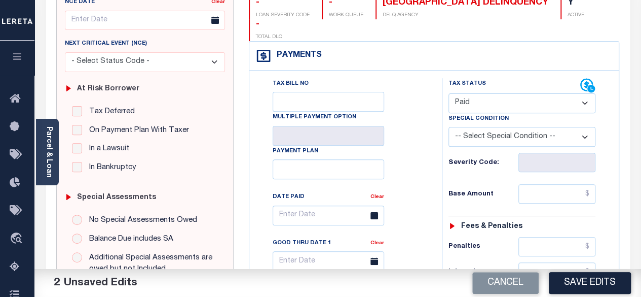
scroll to position [203, 0]
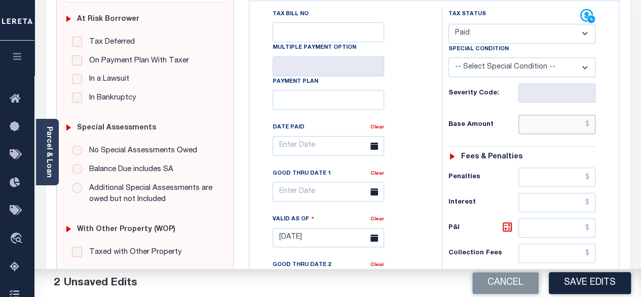
click at [591, 115] on input "text" at bounding box center [557, 124] width 77 height 19
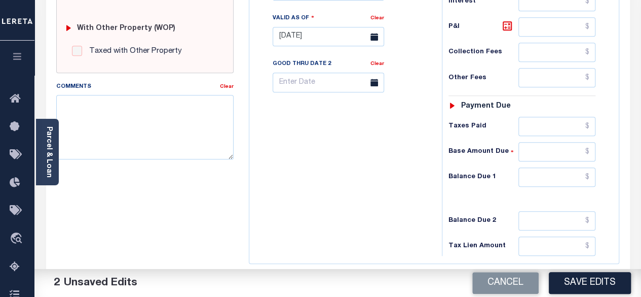
scroll to position [406, 0]
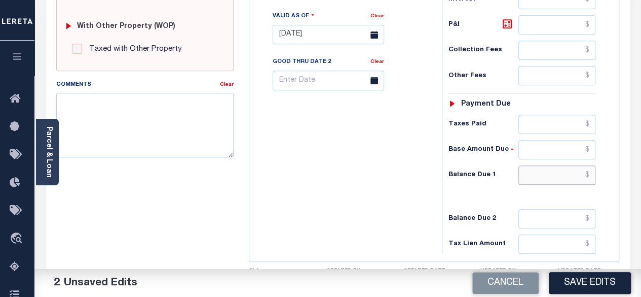
type input "$0.00"
click at [591, 165] on input "text" at bounding box center [557, 174] width 77 height 19
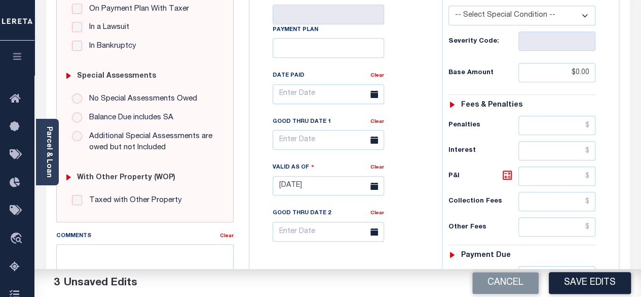
scroll to position [253, 0]
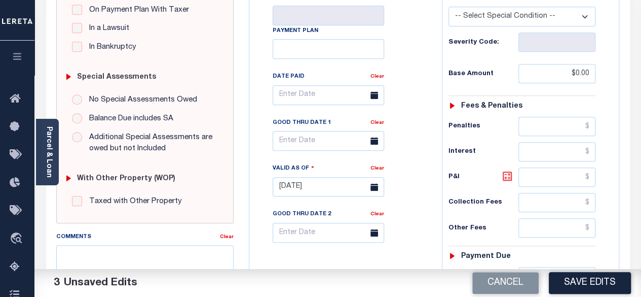
type input "$0.00"
click at [509, 170] on icon at bounding box center [507, 176] width 12 height 12
type input "$0.00"
drag, startPoint x: 579, startPoint y: 287, endPoint x: 576, endPoint y: 279, distance: 8.2
click at [579, 287] on button "Save Edits" at bounding box center [590, 283] width 82 height 22
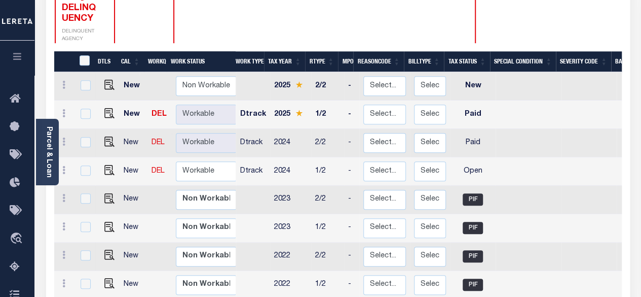
scroll to position [203, 0]
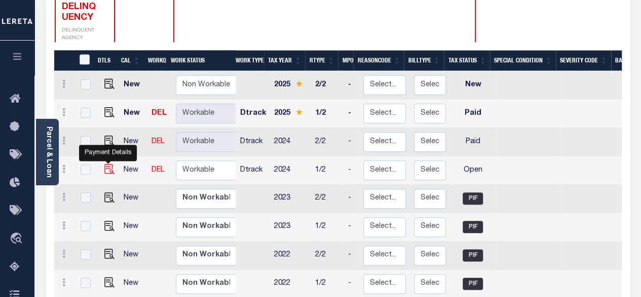
click at [107, 164] on img "" at bounding box center [109, 169] width 10 height 10
checkbox input "true"
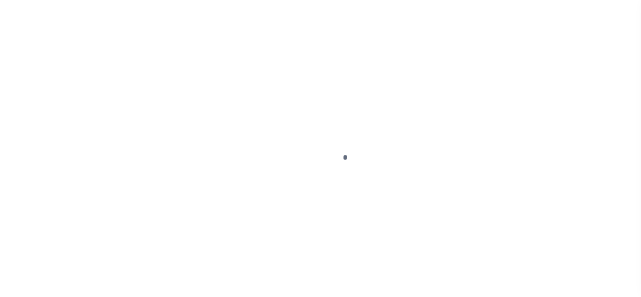
select select "OP2"
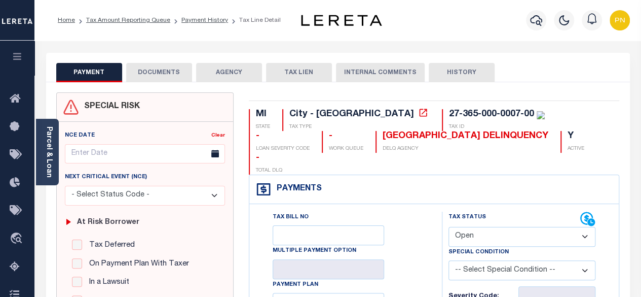
click at [166, 74] on button "DOCUMENTS" at bounding box center [159, 72] width 66 height 19
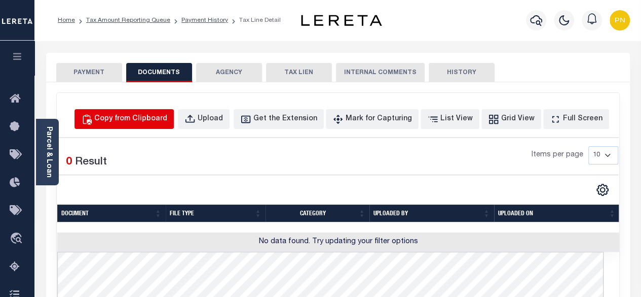
click at [161, 120] on div "Copy from Clipboard" at bounding box center [130, 119] width 73 height 11
select select "POP"
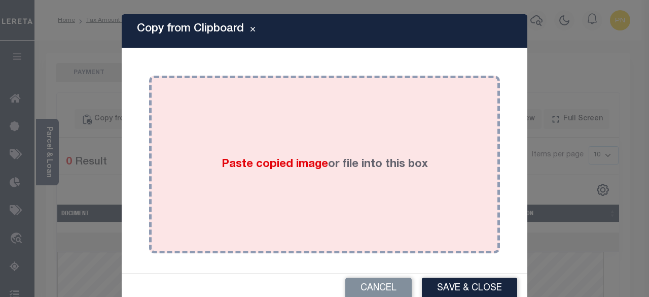
click at [329, 117] on div "Paste copied image or file into this box" at bounding box center [325, 164] width 336 height 162
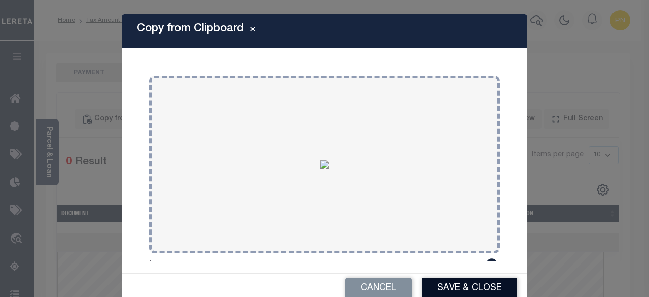
click at [485, 287] on button "Save & Close" at bounding box center [469, 288] width 95 height 22
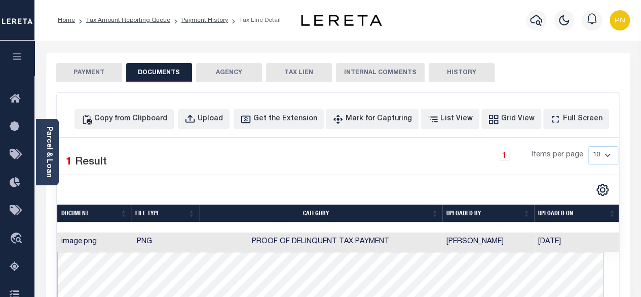
click at [78, 75] on button "PAYMENT" at bounding box center [89, 72] width 66 height 19
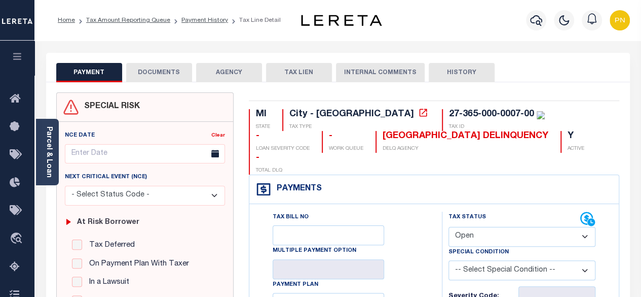
drag, startPoint x: 533, startPoint y: 216, endPoint x: 525, endPoint y: 214, distance: 8.5
click at [533, 227] on select "- Select Status Code - Open Due/Unpaid Paid Incomplete No Tax Due Internal Refu…" at bounding box center [523, 237] width 148 height 20
select select "PYD"
click at [449, 227] on select "- Select Status Code - Open Due/Unpaid Paid Incomplete No Tax Due Internal Refu…" at bounding box center [523, 237] width 148 height 20
type input "[DATE]"
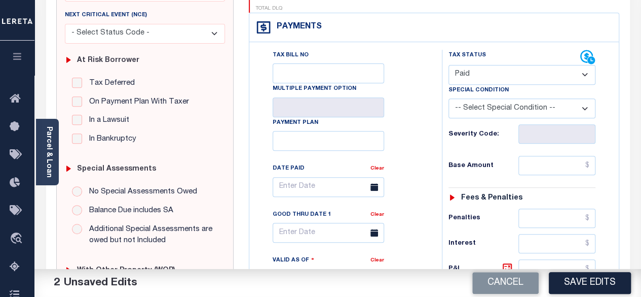
scroll to position [203, 0]
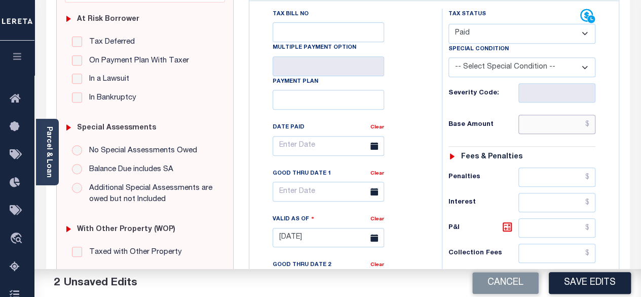
click at [592, 115] on input "text" at bounding box center [557, 124] width 77 height 19
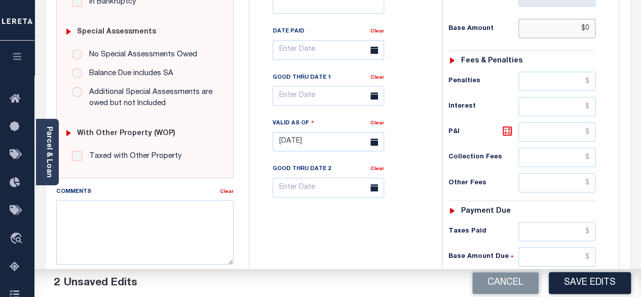
scroll to position [355, 0]
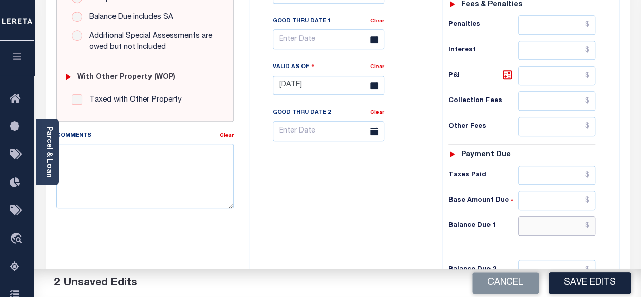
type input "$0.00"
click at [592, 216] on input "text" at bounding box center [557, 225] width 77 height 19
type input "$0.00"
drag, startPoint x: 506, startPoint y: 47, endPoint x: 507, endPoint y: 53, distance: 6.2
click at [506, 68] on icon at bounding box center [507, 74] width 12 height 12
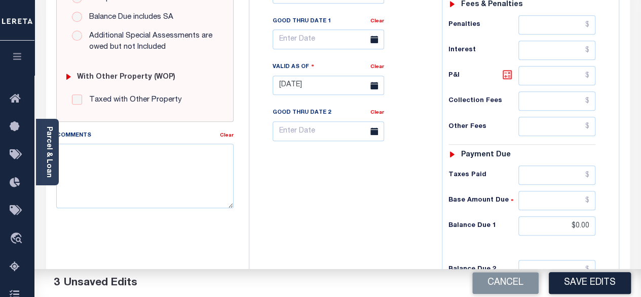
type input "$0.00"
drag, startPoint x: 582, startPoint y: 279, endPoint x: 572, endPoint y: 233, distance: 47.1
click at [582, 279] on button "Save Edits" at bounding box center [590, 283] width 82 height 22
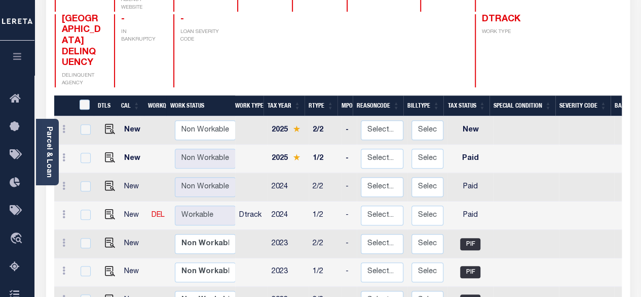
scroll to position [203, 0]
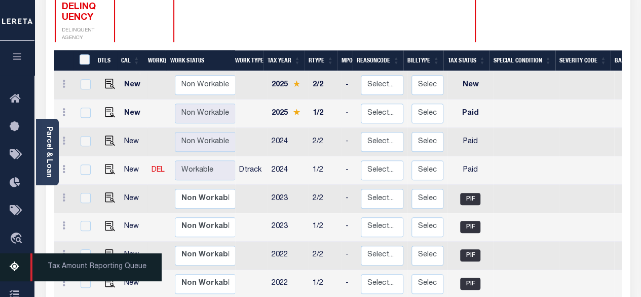
click at [11, 273] on icon at bounding box center [18, 267] width 16 height 13
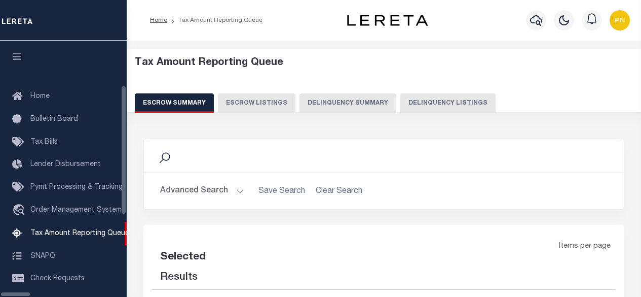
select select "100"
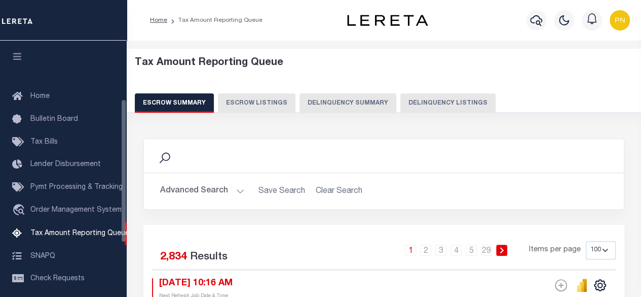
scroll to position [103, 0]
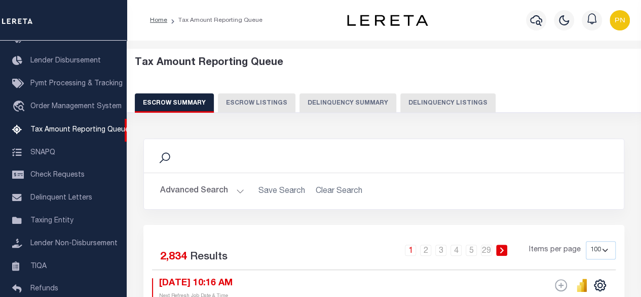
click at [434, 102] on button "Delinquency Listings" at bounding box center [447, 102] width 95 height 19
select select "100"
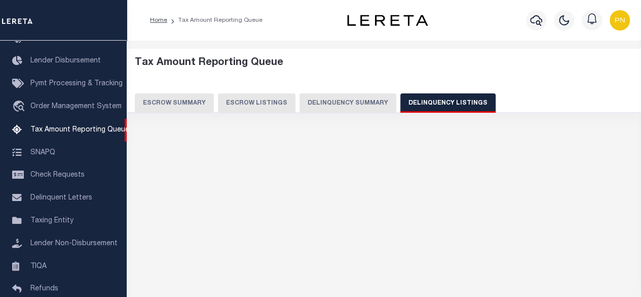
select select "100"
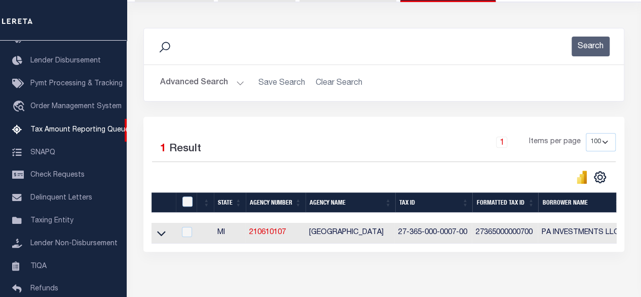
scroll to position [152, 0]
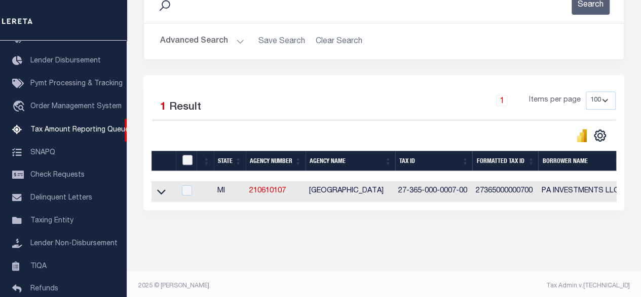
click at [188, 157] on input "checkbox" at bounding box center [187, 160] width 10 height 10
checkbox input "true"
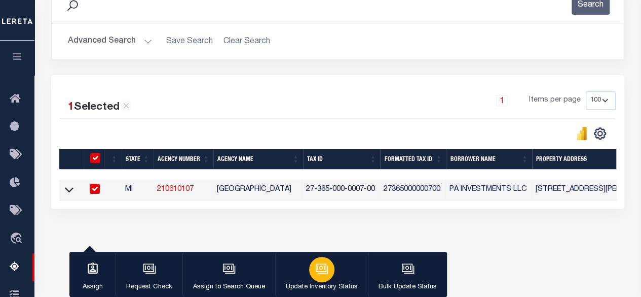
click at [326, 274] on div "button" at bounding box center [321, 268] width 25 height 25
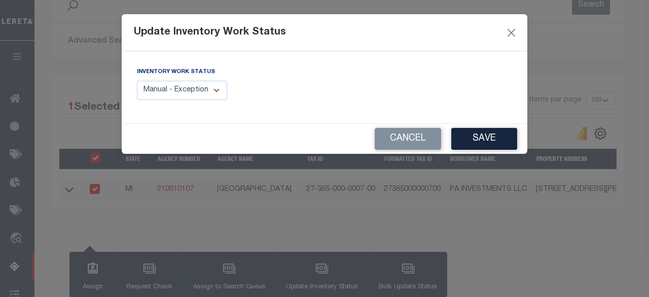
click at [185, 85] on select "Manual - Exception Pended - Awaiting Search Late Add Exception Completed" at bounding box center [182, 91] width 90 height 20
select select "4"
click at [137, 81] on select "Manual - Exception Pended - Awaiting Search Late Add Exception Completed" at bounding box center [182, 91] width 90 height 20
click at [476, 143] on button "Save" at bounding box center [484, 139] width 66 height 22
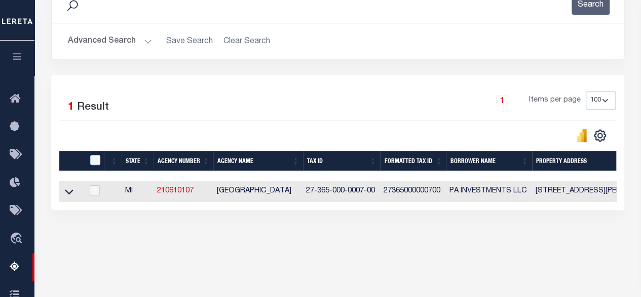
click at [111, 41] on button "Advanced Search" at bounding box center [110, 41] width 84 height 20
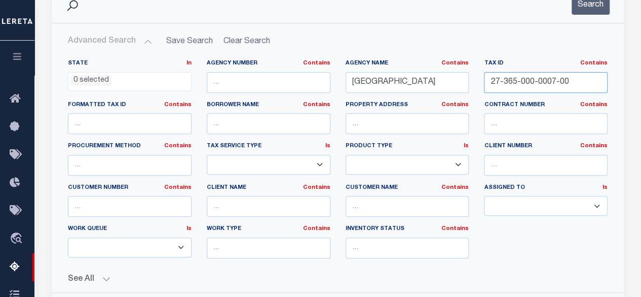
drag, startPoint x: 574, startPoint y: 76, endPoint x: 491, endPoint y: 69, distance: 83.9
click at [491, 69] on div "Tax ID Contains Contains Is 27-365-000-0007-00" at bounding box center [546, 75] width 124 height 33
paste input "270-000-0006"
type input "27-270-000-0006-00"
click at [598, 7] on button "Search" at bounding box center [591, 5] width 38 height 20
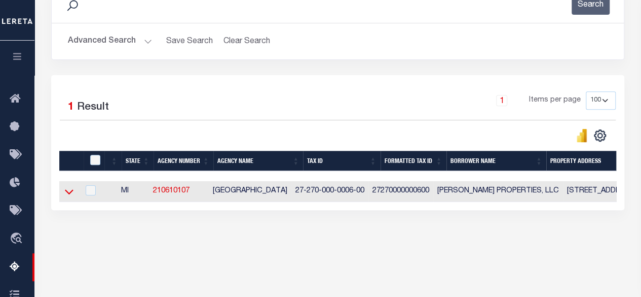
click at [70, 193] on icon at bounding box center [69, 192] width 9 height 5
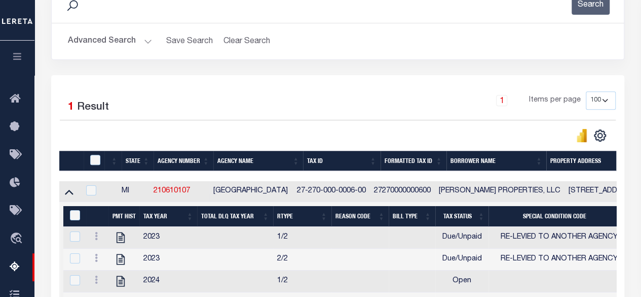
scroll to position [253, 0]
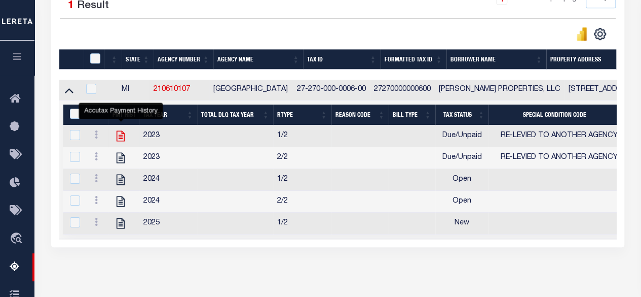
click at [122, 139] on icon "" at bounding box center [121, 136] width 8 height 11
checkbox input "true"
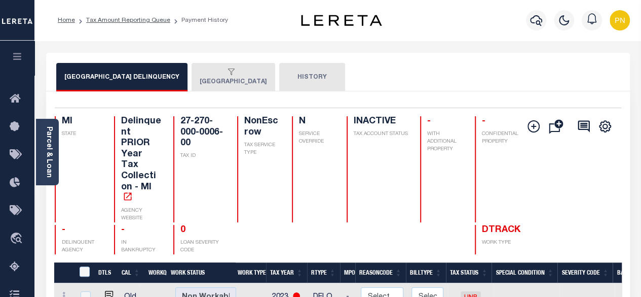
click at [207, 82] on button "[GEOGRAPHIC_DATA]" at bounding box center [234, 77] width 84 height 28
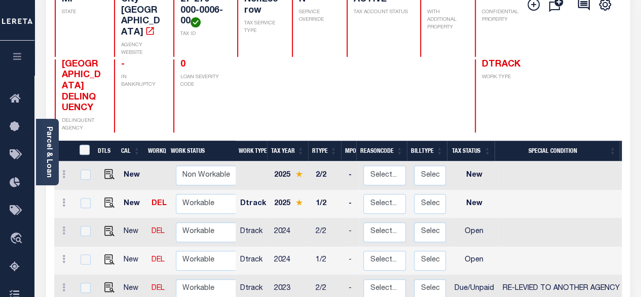
scroll to position [203, 0]
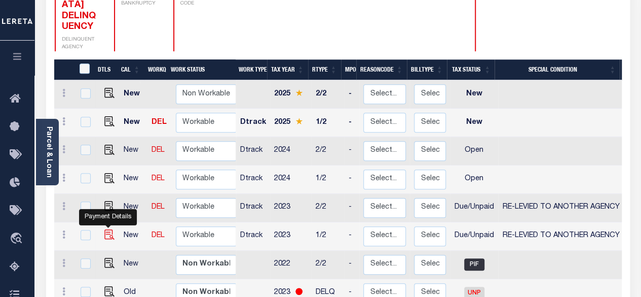
click at [107, 229] on img "" at bounding box center [109, 234] width 10 height 10
checkbox input "true"
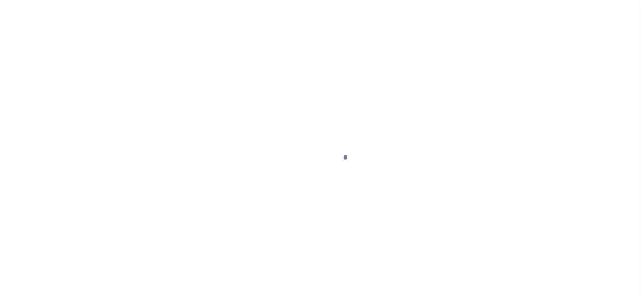
select select "DUE"
select select "31"
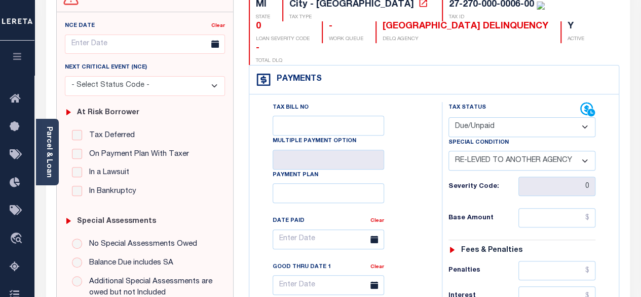
scroll to position [152, 0]
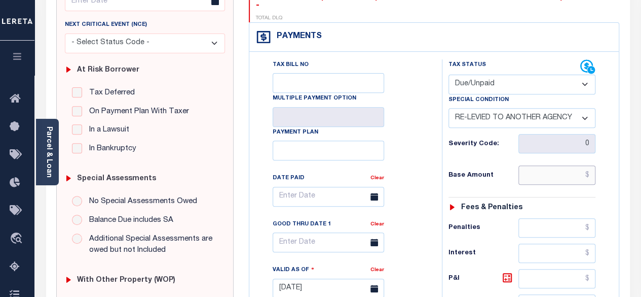
click at [590, 165] on input "text" at bounding box center [557, 174] width 77 height 19
paste input "435.5"
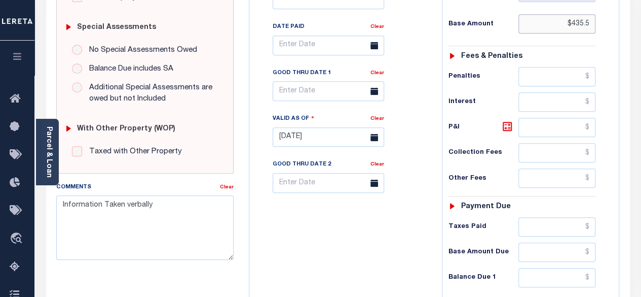
scroll to position [304, 0]
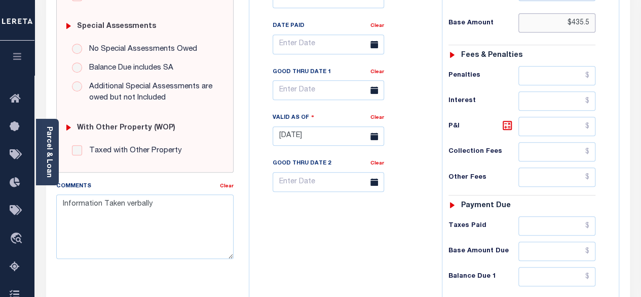
type input "$435.5"
type input "[DATE]"
type input "$435.50"
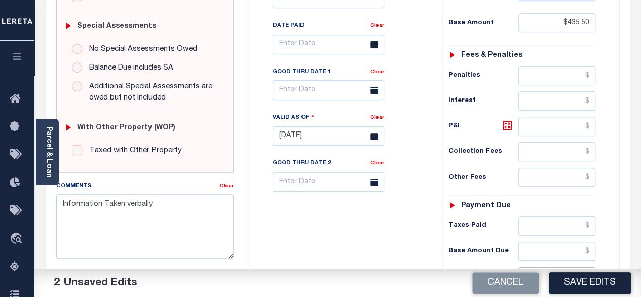
click at [589, 267] on input "text" at bounding box center [557, 276] width 77 height 19
paste input "483.87"
type input "$483.87"
click at [507, 119] on icon at bounding box center [507, 125] width 12 height 12
type input "$48.37"
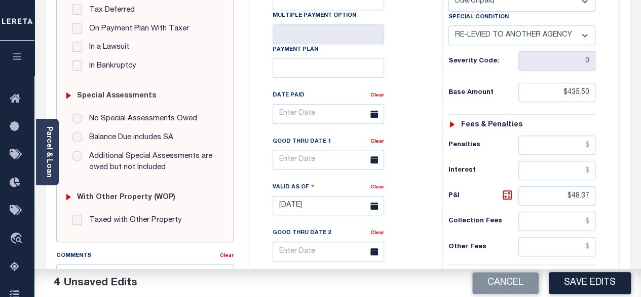
scroll to position [203, 0]
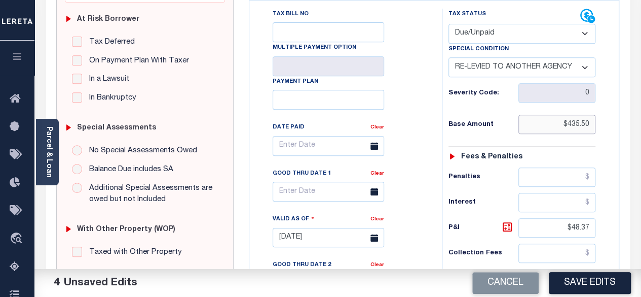
drag, startPoint x: 568, startPoint y: 102, endPoint x: 589, endPoint y: 105, distance: 21.5
click at [589, 115] on input "$435.50" at bounding box center [557, 124] width 77 height 19
paste input "44.28"
type input "$444.28"
click at [512, 221] on icon at bounding box center [507, 227] width 12 height 12
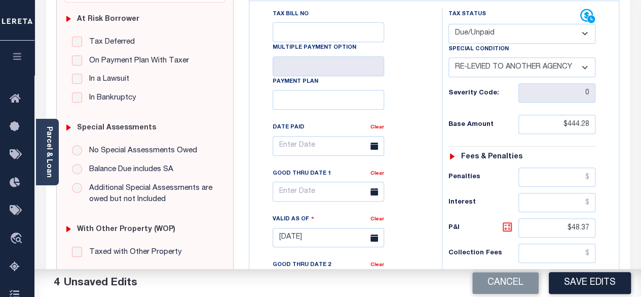
type input "$39.59"
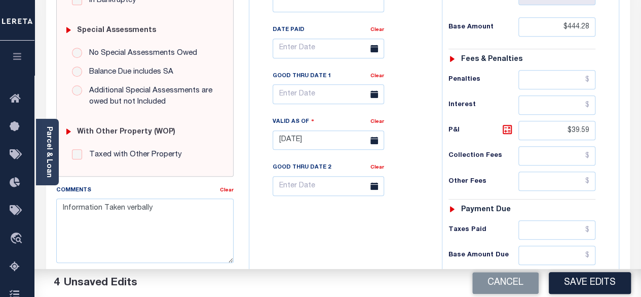
scroll to position [253, 0]
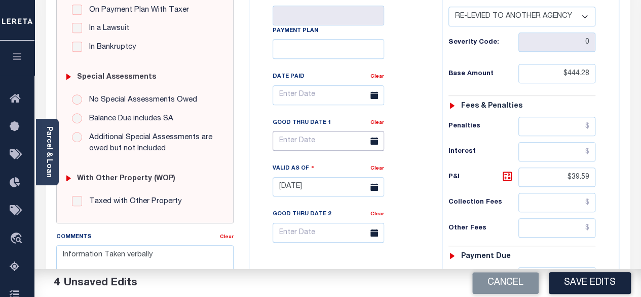
click at [323, 123] on body "Home Tax Amount Reporting Queue Payment History Tax Line Detail Profile" at bounding box center [320, 142] width 641 height 790
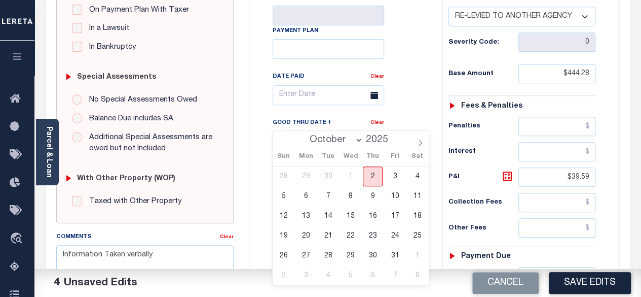
click at [377, 176] on span "2" at bounding box center [373, 176] width 20 height 20
type input "[DATE]"
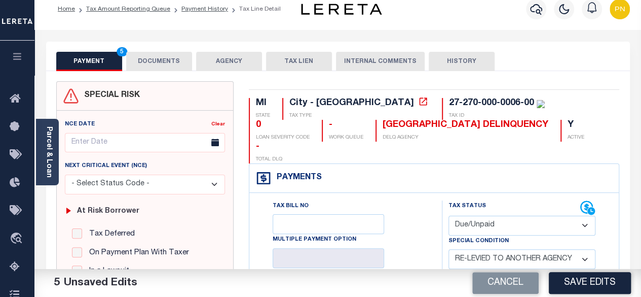
scroll to position [0, 0]
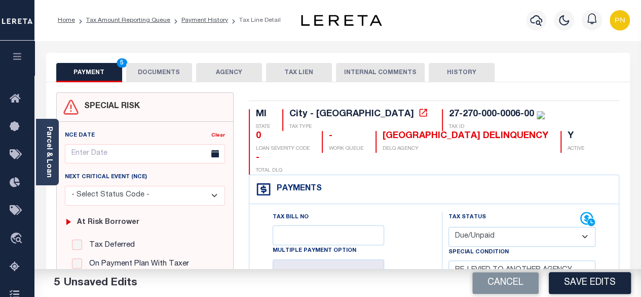
click at [144, 66] on button "DOCUMENTS" at bounding box center [159, 72] width 66 height 19
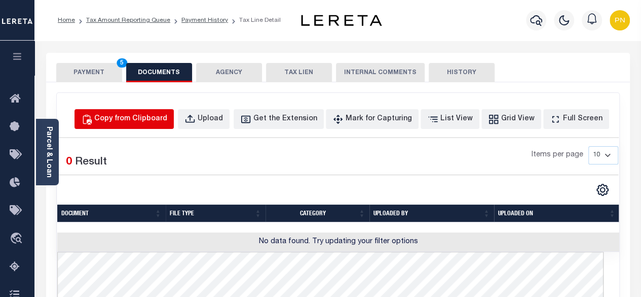
click at [153, 126] on button "Copy from Clipboard" at bounding box center [124, 119] width 99 height 20
select select "POP"
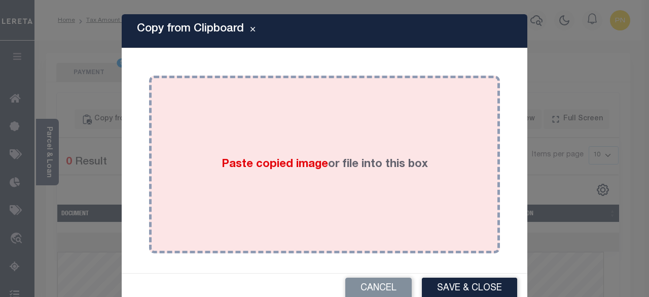
click at [285, 125] on div "Paste copied image or file into this box" at bounding box center [325, 164] width 336 height 162
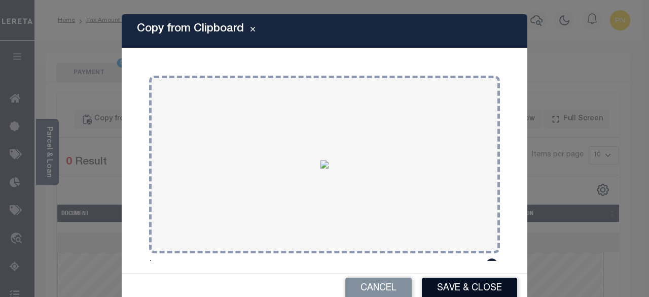
click at [446, 293] on button "Save & Close" at bounding box center [469, 288] width 95 height 22
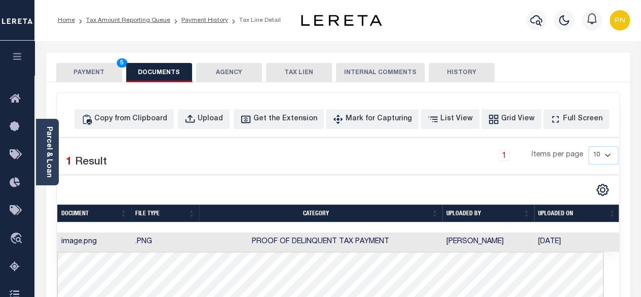
click at [96, 82] on button "PAYMENT 5" at bounding box center [89, 72] width 66 height 19
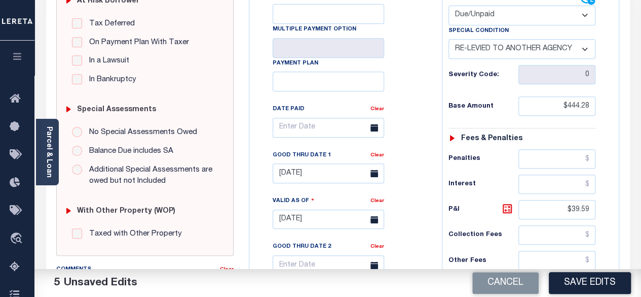
scroll to position [304, 0]
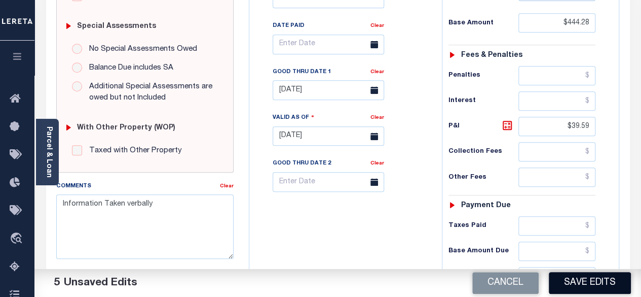
click at [588, 284] on button "Save Edits" at bounding box center [590, 283] width 82 height 22
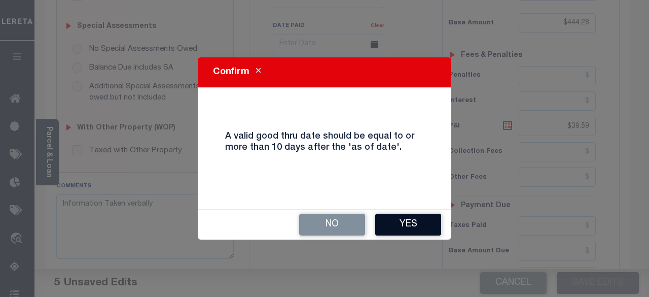
click at [399, 222] on button "Yes" at bounding box center [408, 224] width 66 height 22
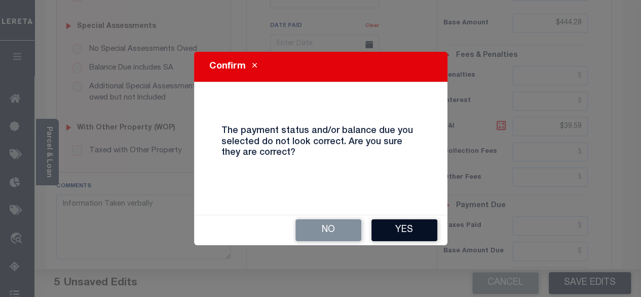
click at [411, 234] on button "Yes" at bounding box center [405, 230] width 66 height 22
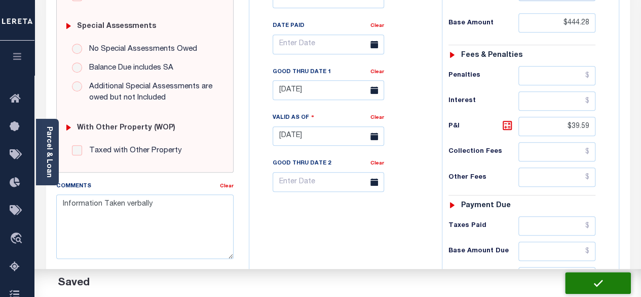
checkbox input "false"
type input "$444.28"
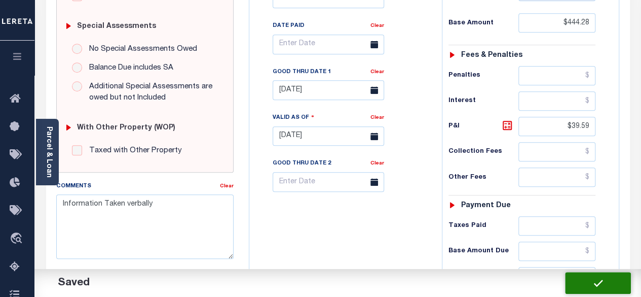
type input "$39.59"
type input "$483.87"
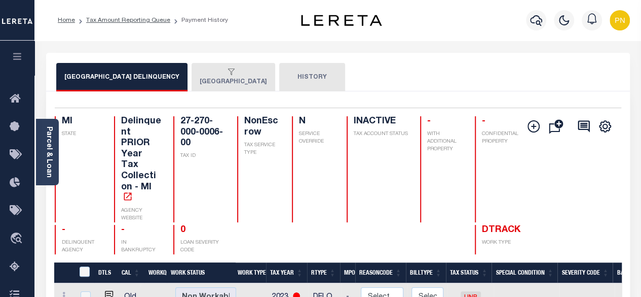
click at [220, 75] on div "button" at bounding box center [231, 72] width 63 height 9
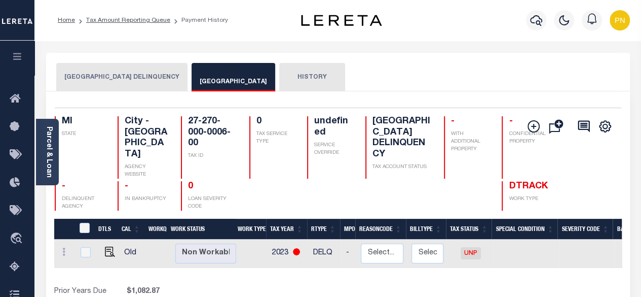
click at [306, 80] on button "HISTORY" at bounding box center [312, 77] width 66 height 28
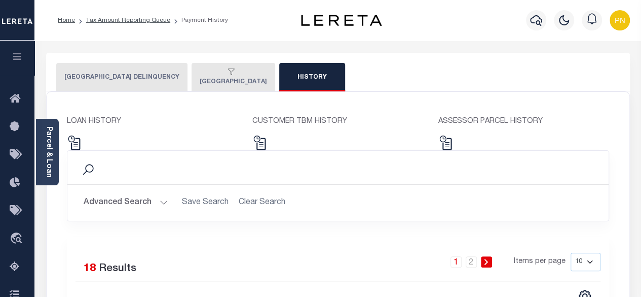
click at [245, 86] on button "NORTON SHORES CITY" at bounding box center [234, 77] width 84 height 28
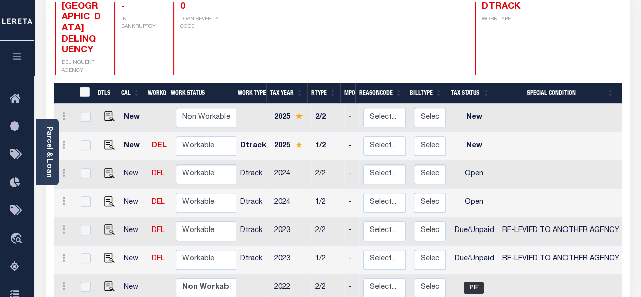
scroll to position [253, 0]
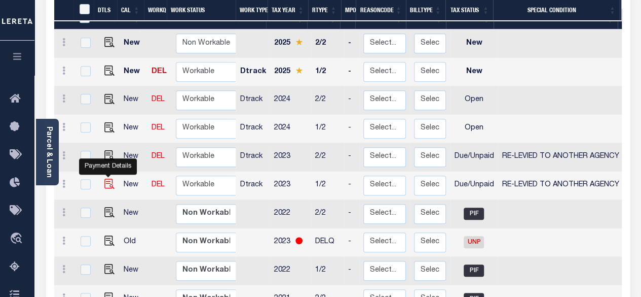
click at [105, 178] on img "" at bounding box center [109, 183] width 10 height 10
checkbox input "true"
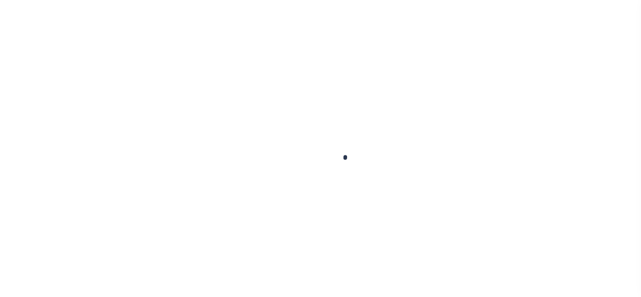
checkbox input "false"
type textarea "Information Taken verbally"
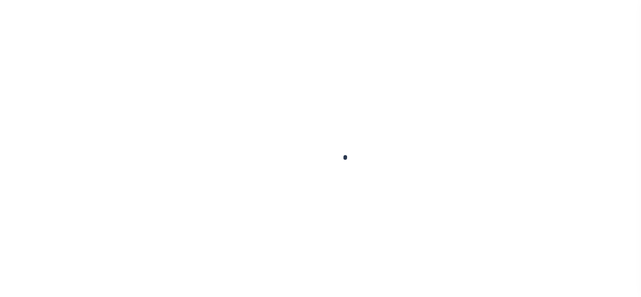
type input "[DATE]"
select select "DUE"
select select "31"
type input "0"
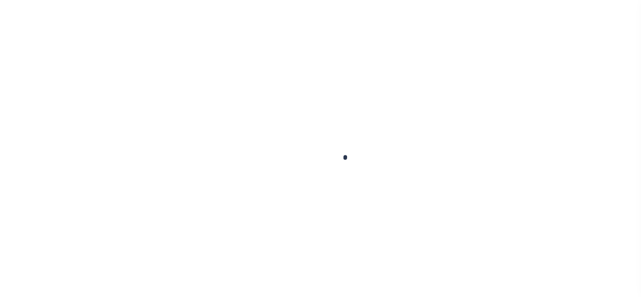
type input "$444.28"
type input "$39.59"
type input "$483.87"
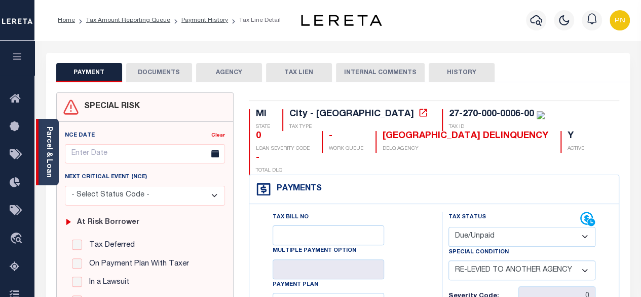
click at [51, 146] on link "Parcel & Loan" at bounding box center [48, 151] width 7 height 51
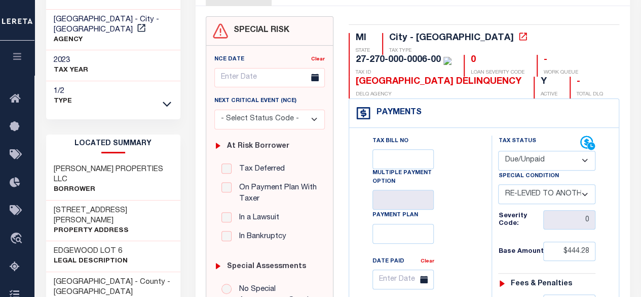
scroll to position [101, 0]
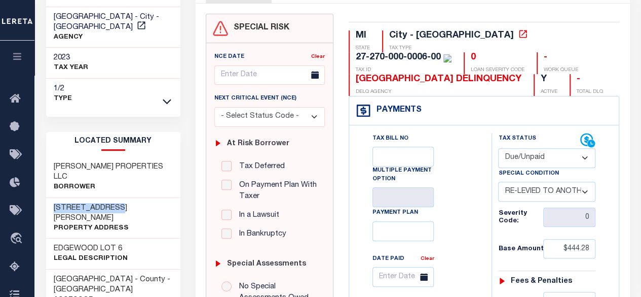
drag, startPoint x: 56, startPoint y: 197, endPoint x: 126, endPoint y: 197, distance: 69.4
click at [126, 198] on div "2741 ROBERTS ST Property Address" at bounding box center [113, 218] width 135 height 41
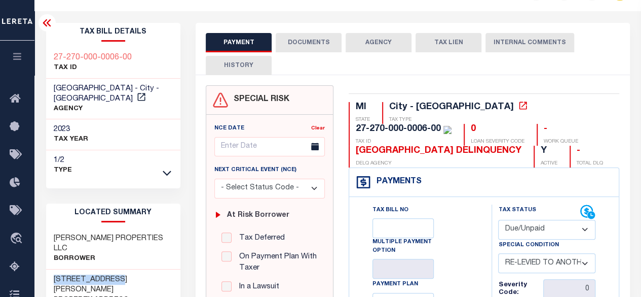
scroll to position [0, 0]
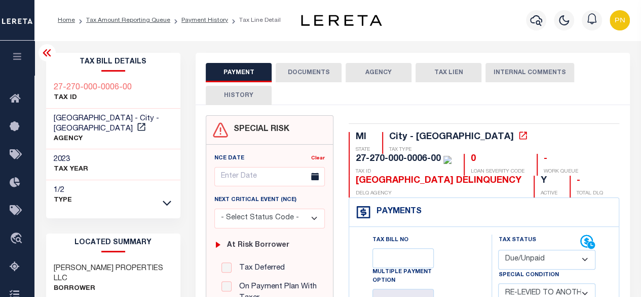
click at [48, 57] on icon at bounding box center [47, 53] width 12 height 12
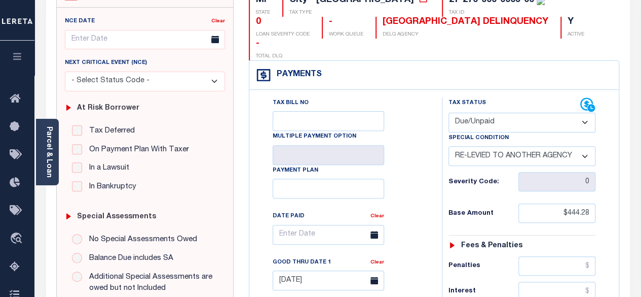
scroll to position [152, 0]
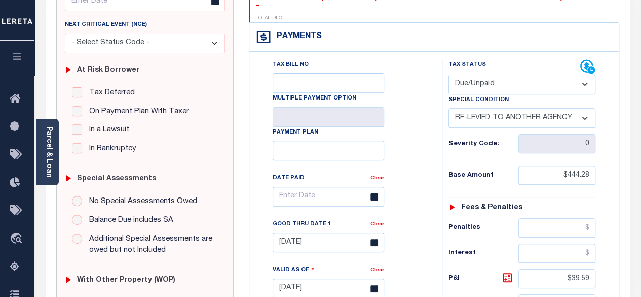
click at [541, 75] on select "- Select Status Code - Open Due/Unpaid Paid Incomplete No Tax Due Internal Refu…" at bounding box center [523, 85] width 148 height 20
select select "PYD"
click at [449, 75] on select "- Select Status Code - Open Due/Unpaid Paid Incomplete No Tax Due Internal Refu…" at bounding box center [523, 85] width 148 height 20
select select "0"
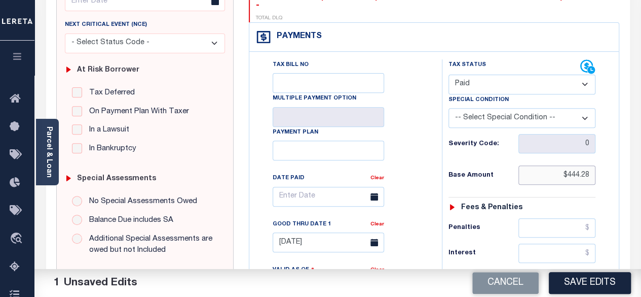
drag, startPoint x: 591, startPoint y: 151, endPoint x: 569, endPoint y: 151, distance: 21.8
click at [569, 165] on input "$444.28" at bounding box center [557, 174] width 77 height 19
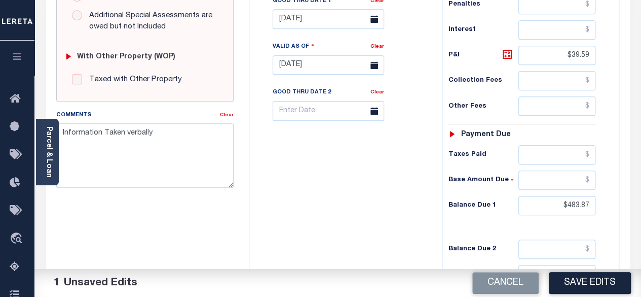
scroll to position [406, 0]
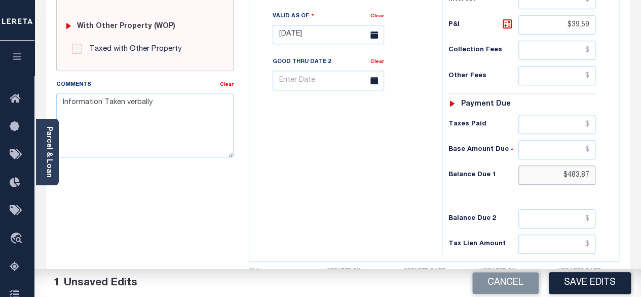
type input "$0.00"
drag, startPoint x: 568, startPoint y: 152, endPoint x: 598, endPoint y: 151, distance: 30.4
click at [598, 151] on div "Tax Status Status - Select Status Code -" at bounding box center [525, 30] width 167 height 448
type input "$0"
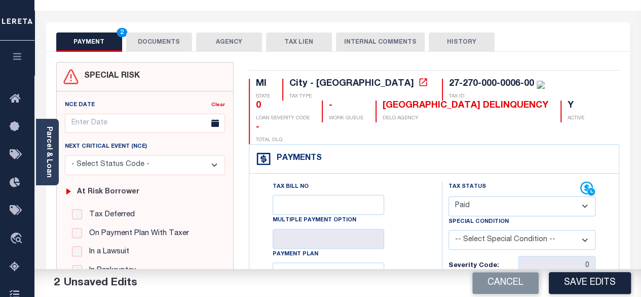
scroll to position [0, 0]
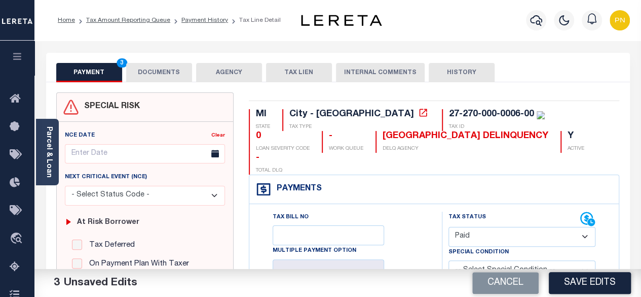
click at [153, 67] on button "DOCUMENTS" at bounding box center [159, 72] width 66 height 19
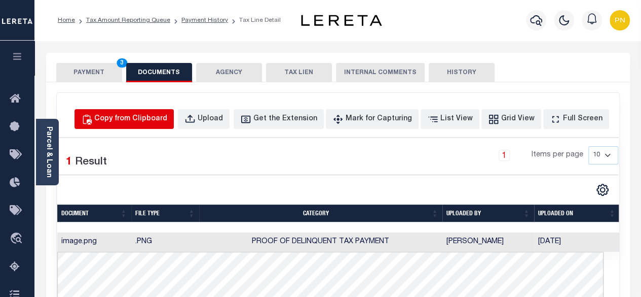
click at [145, 117] on div "Copy from Clipboard" at bounding box center [130, 119] width 73 height 11
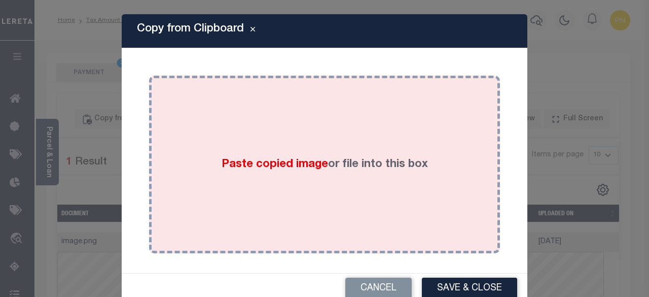
click at [276, 126] on div "Paste copied image or file into this box" at bounding box center [325, 164] width 336 height 162
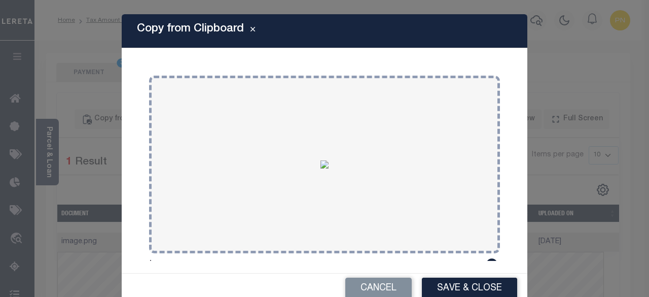
click at [460, 287] on button "Save & Close" at bounding box center [469, 288] width 95 height 22
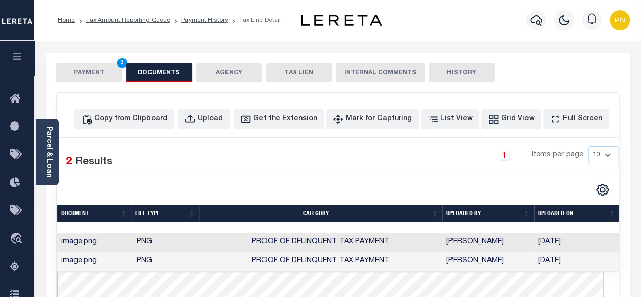
click at [106, 81] on button "PAYMENT 3" at bounding box center [89, 72] width 66 height 19
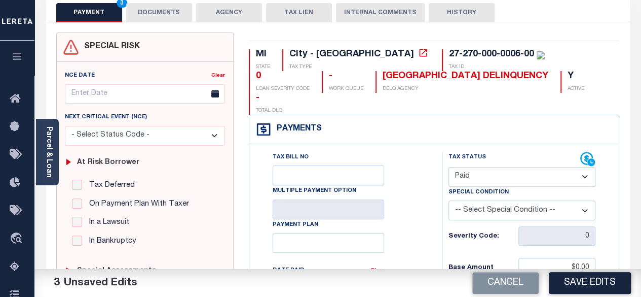
scroll to position [101, 0]
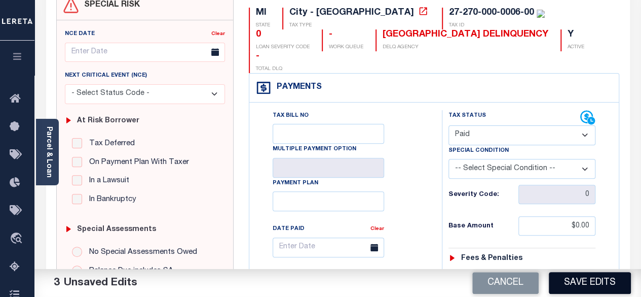
click at [589, 282] on button "Save Edits" at bounding box center [590, 283] width 82 height 22
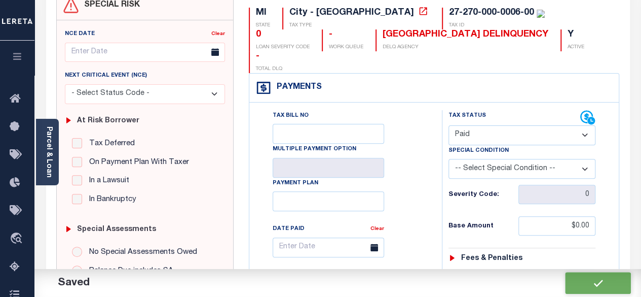
checkbox input "false"
type input "$0"
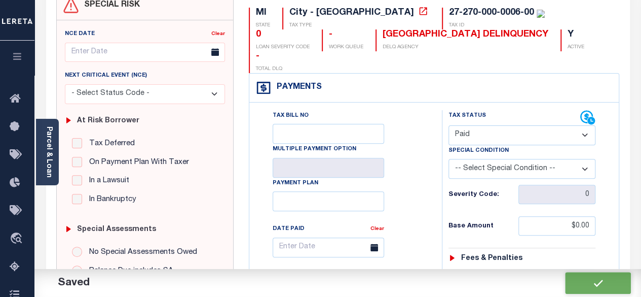
type input "$39.59"
type input "$0"
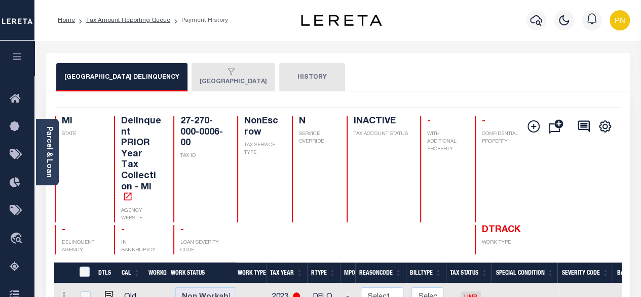
click at [243, 86] on button "NORTON SHORES CITY" at bounding box center [234, 77] width 84 height 28
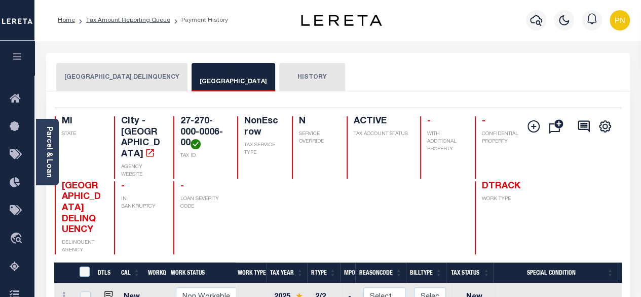
scroll to position [152, 0]
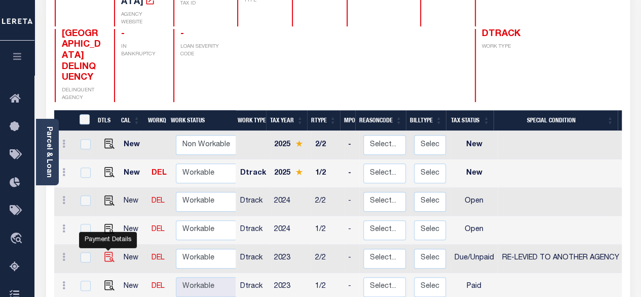
click at [109, 251] on img "" at bounding box center [109, 256] width 10 height 10
checkbox input "true"
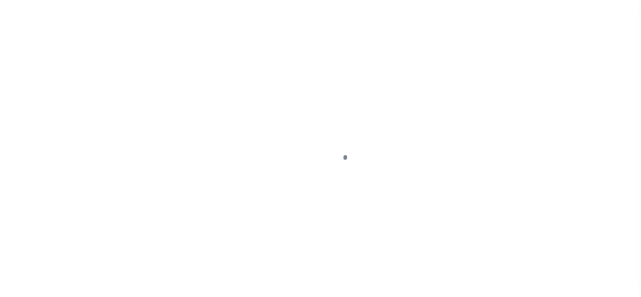
select select "DUE"
select select "31"
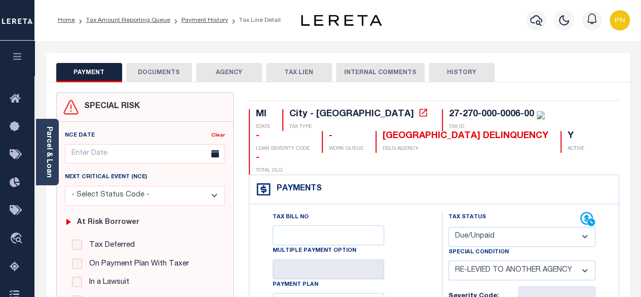
click at [157, 69] on button "DOCUMENTS" at bounding box center [159, 72] width 66 height 19
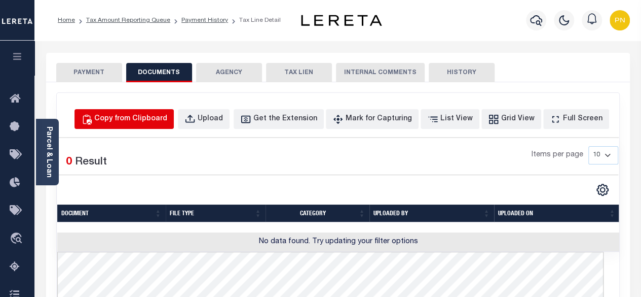
click at [162, 120] on div "Copy from Clipboard" at bounding box center [130, 119] width 73 height 11
select select "POP"
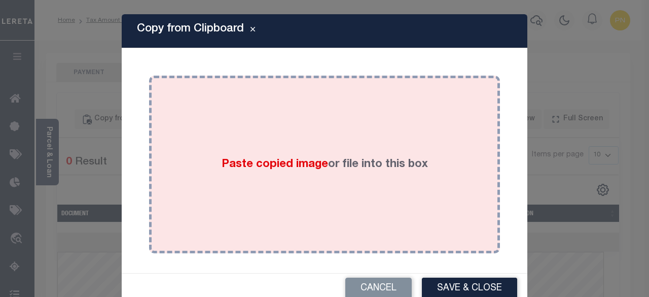
click at [271, 154] on div "Paste copied image or file into this box" at bounding box center [325, 164] width 336 height 162
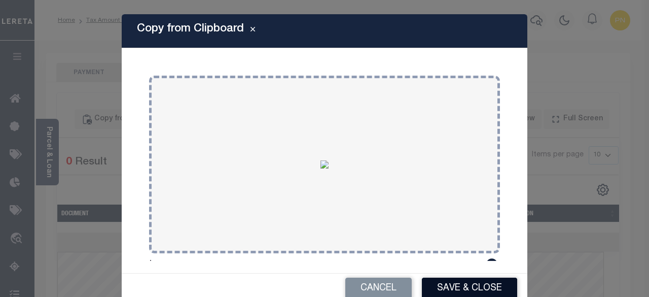
click at [486, 285] on button "Save & Close" at bounding box center [469, 288] width 95 height 22
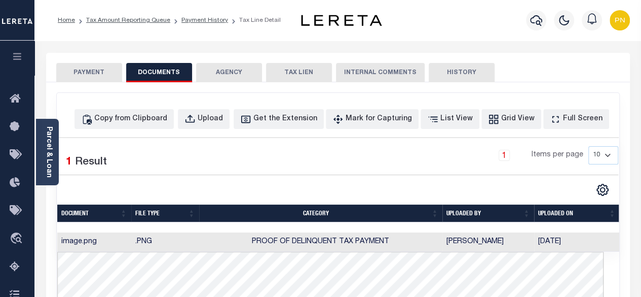
click at [93, 76] on button "PAYMENT" at bounding box center [89, 72] width 66 height 19
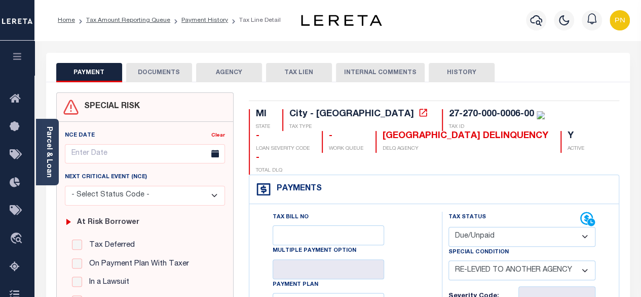
click at [540, 227] on select "- Select Status Code - Open Due/Unpaid Paid Incomplete No Tax Due Internal Refu…" at bounding box center [523, 237] width 148 height 20
select select "PYD"
click at [449, 227] on select "- Select Status Code - Open Due/Unpaid Paid Incomplete No Tax Due Internal Refu…" at bounding box center [523, 237] width 148 height 20
select select "0"
type input "[DATE]"
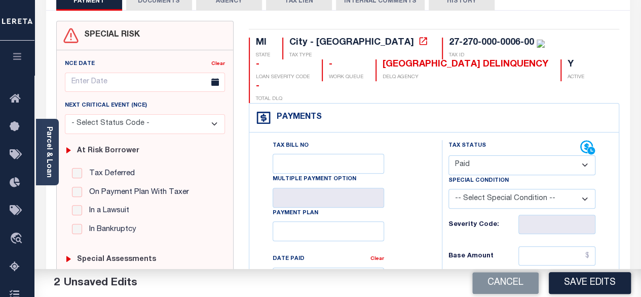
scroll to position [101, 0]
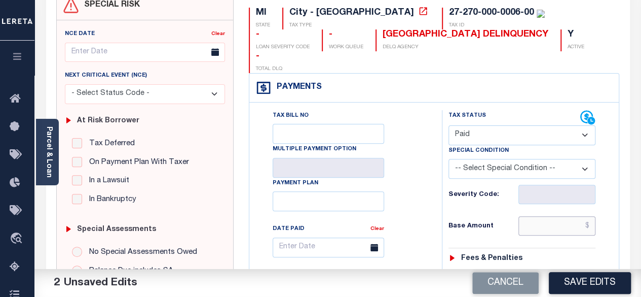
click at [594, 216] on input "text" at bounding box center [557, 225] width 77 height 19
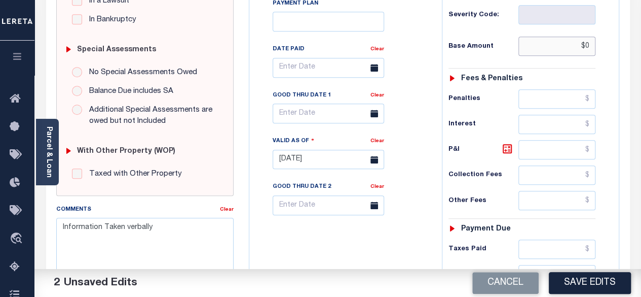
scroll to position [304, 0]
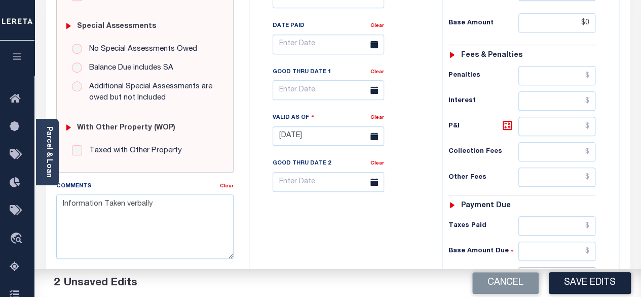
type input "$0.00"
click at [590, 267] on input "text" at bounding box center [557, 276] width 77 height 19
type input "$0.00"
click at [508, 122] on icon at bounding box center [507, 125] width 6 height 6
type input "$0.00"
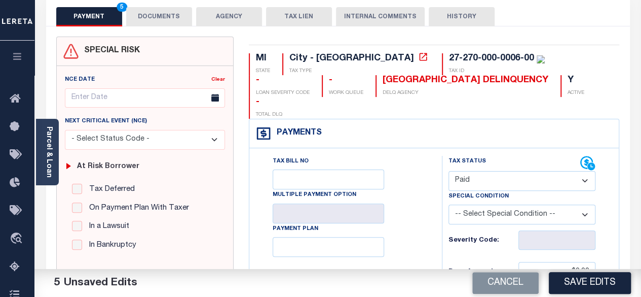
scroll to position [0, 0]
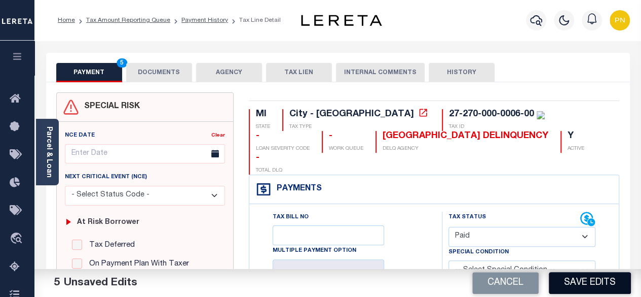
click at [585, 278] on button "Save Edits" at bounding box center [590, 283] width 82 height 22
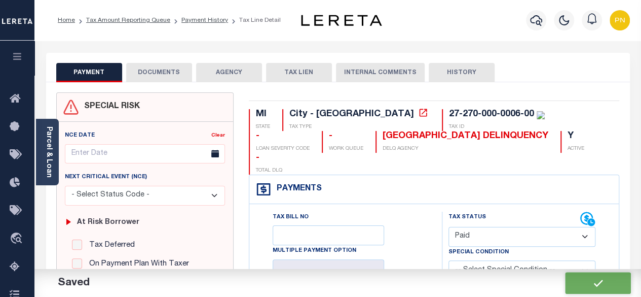
checkbox input "false"
type input "$0"
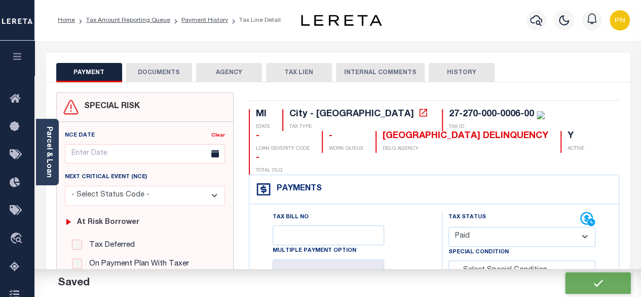
type input "$0"
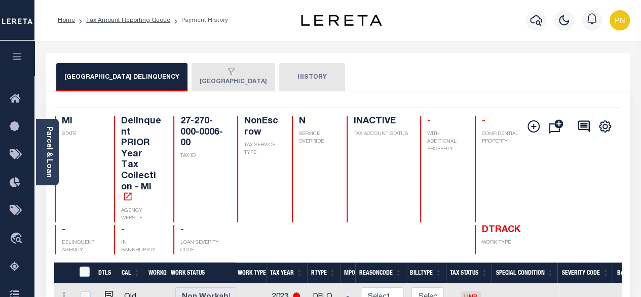
click at [245, 82] on button "[GEOGRAPHIC_DATA]" at bounding box center [234, 77] width 84 height 28
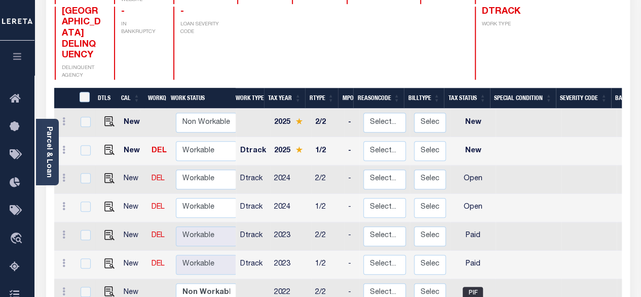
scroll to position [203, 0]
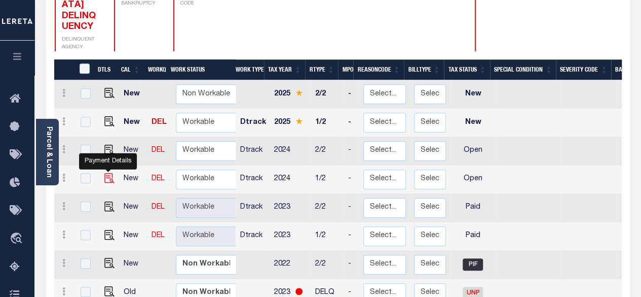
click at [109, 173] on img "" at bounding box center [109, 178] width 10 height 10
checkbox input "true"
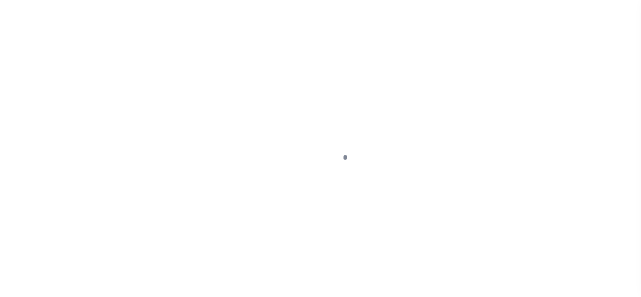
select select "OP2"
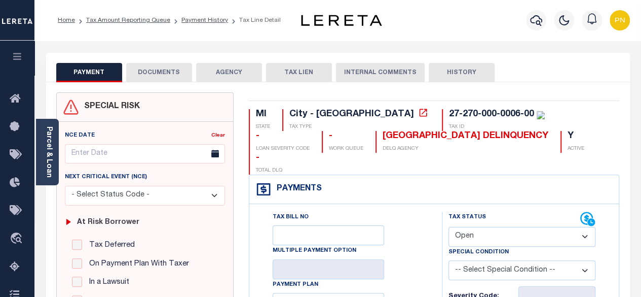
click at [157, 78] on button "DOCUMENTS" at bounding box center [159, 72] width 66 height 19
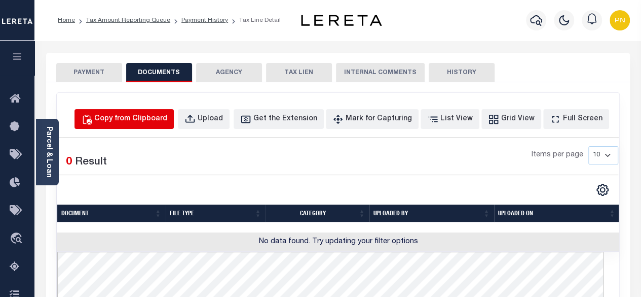
click at [151, 125] on button "Copy from Clipboard" at bounding box center [124, 119] width 99 height 20
select select "POP"
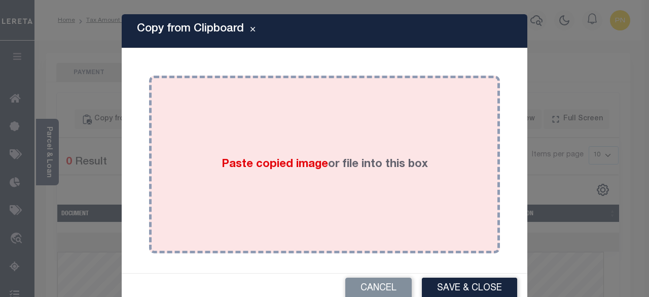
click at [222, 150] on div "Paste copied image or file into this box" at bounding box center [325, 164] width 336 height 162
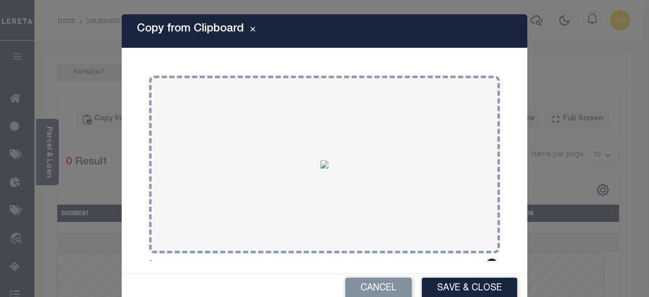
click at [452, 286] on button "Save & Close" at bounding box center [469, 288] width 95 height 22
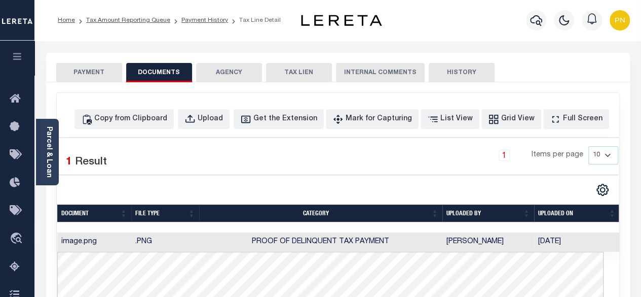
click at [92, 74] on button "PAYMENT" at bounding box center [89, 72] width 66 height 19
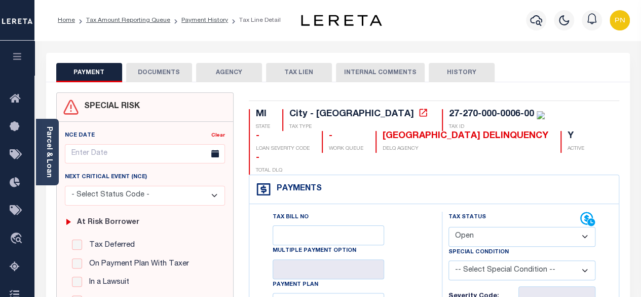
click at [497, 227] on select "- Select Status Code - Open Due/Unpaid Paid Incomplete No Tax Due Internal Refu…" at bounding box center [523, 237] width 148 height 20
select select "PYD"
click at [449, 227] on select "- Select Status Code - Open Due/Unpaid Paid Incomplete No Tax Due Internal Refu…" at bounding box center [523, 237] width 148 height 20
type input "[DATE]"
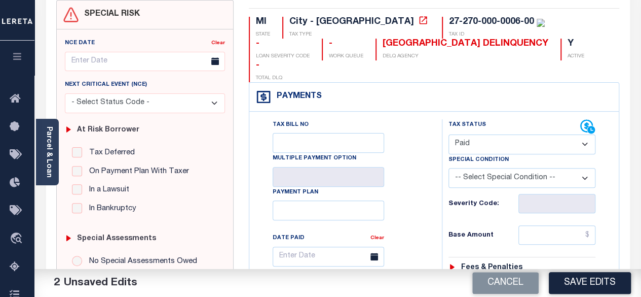
scroll to position [152, 0]
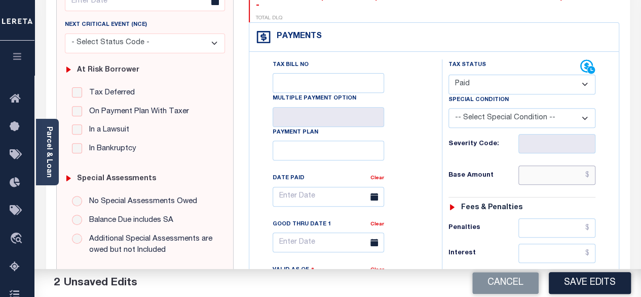
click at [590, 165] on input "text" at bounding box center [557, 174] width 77 height 19
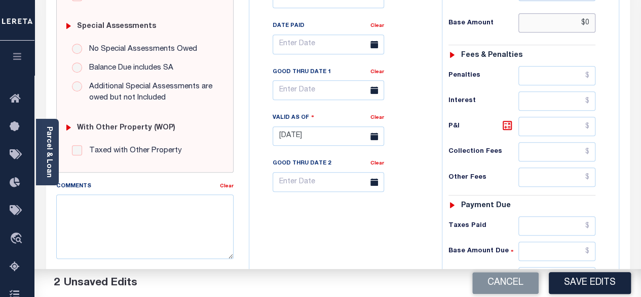
scroll to position [355, 0]
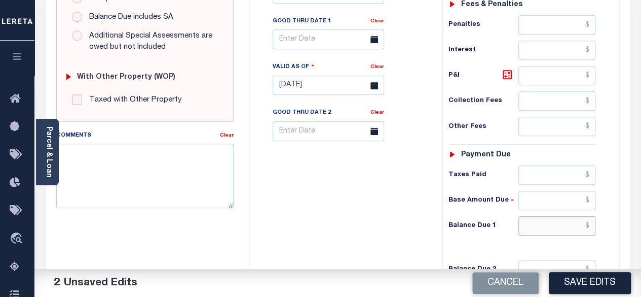
type input "$0.00"
click at [590, 216] on input "text" at bounding box center [557, 225] width 77 height 19
type input "$0.00"
click at [507, 71] on icon at bounding box center [507, 74] width 6 height 6
type input "$0.00"
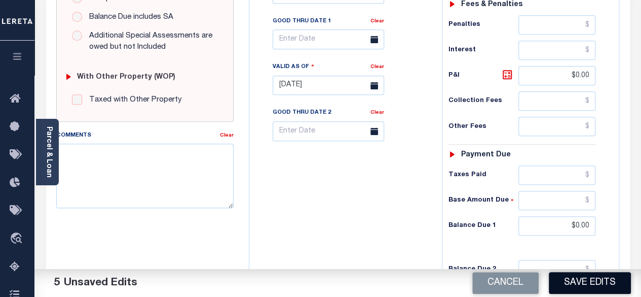
click at [571, 280] on button "Save Edits" at bounding box center [590, 283] width 82 height 22
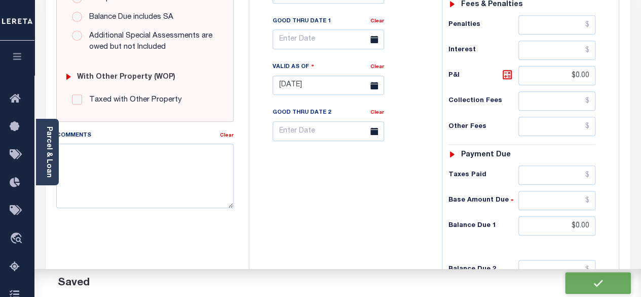
checkbox input "false"
type input "$0"
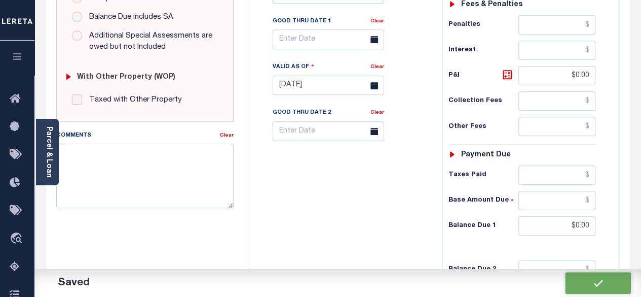
type input "$0"
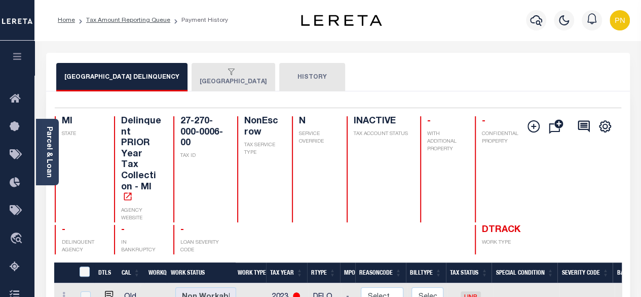
click at [241, 80] on button "[GEOGRAPHIC_DATA]" at bounding box center [234, 77] width 84 height 28
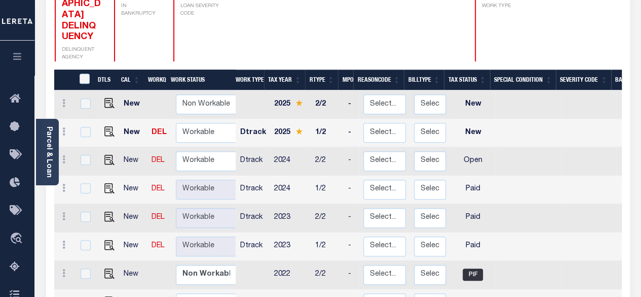
scroll to position [203, 0]
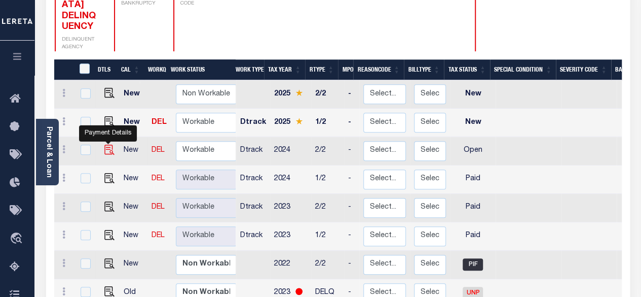
click at [107, 144] on img "" at bounding box center [109, 149] width 10 height 10
checkbox input "true"
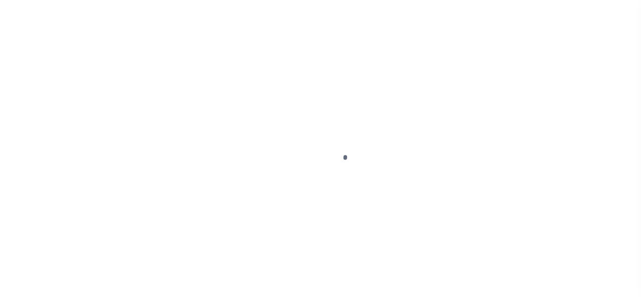
select select "OP2"
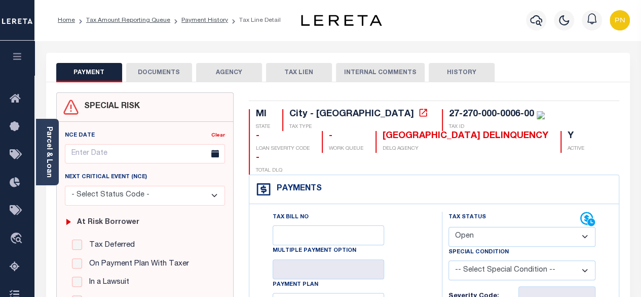
click at [168, 77] on button "DOCUMENTS" at bounding box center [159, 72] width 66 height 19
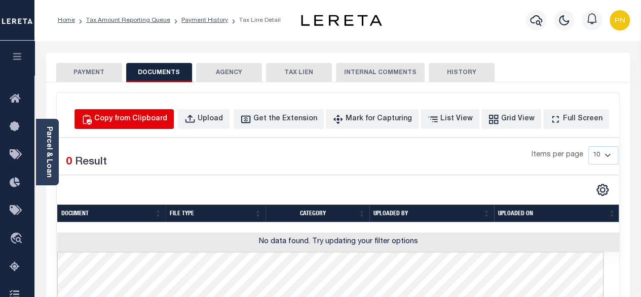
click at [167, 116] on div "Copy from Clipboard" at bounding box center [130, 119] width 73 height 11
select select "POP"
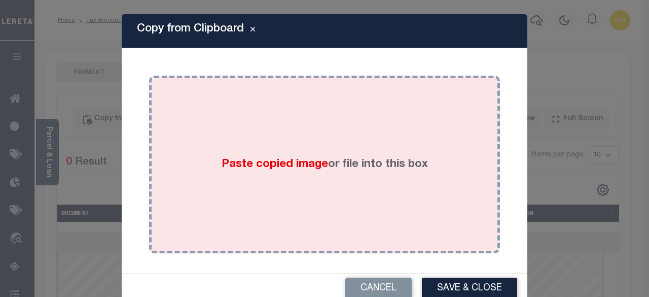
click at [240, 130] on div "Paste copied image or file into this box" at bounding box center [325, 164] width 336 height 162
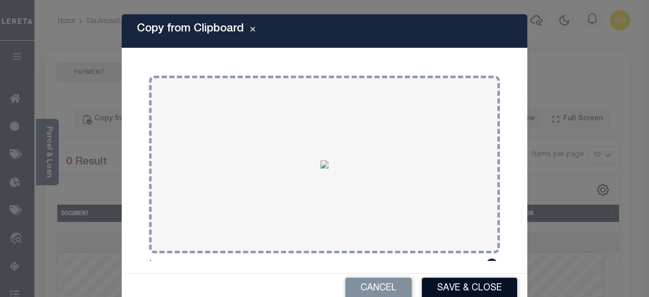
click at [476, 284] on button "Save & Close" at bounding box center [469, 288] width 95 height 22
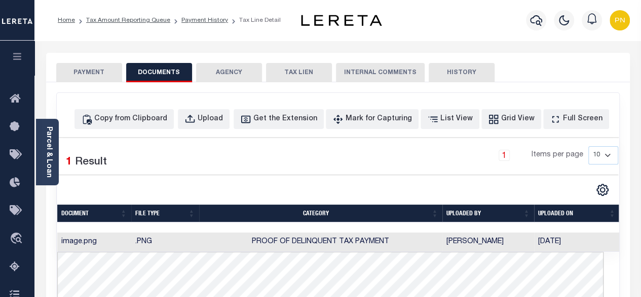
click at [91, 71] on button "PAYMENT" at bounding box center [89, 72] width 66 height 19
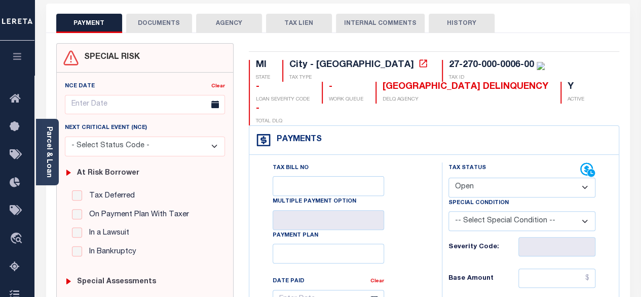
scroll to position [51, 0]
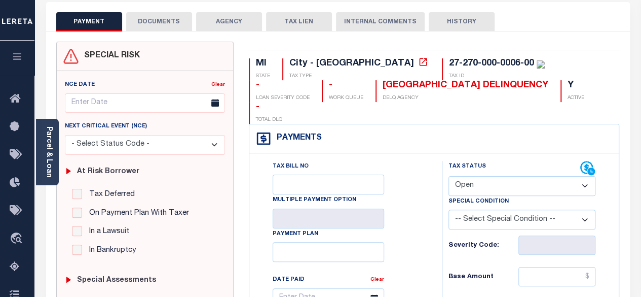
click at [485, 176] on select "- Select Status Code - Open Due/Unpaid Paid Incomplete No Tax Due Internal Refu…" at bounding box center [523, 186] width 148 height 20
select select "PYD"
click at [449, 176] on select "- Select Status Code - Open Due/Unpaid Paid Incomplete No Tax Due Internal Refu…" at bounding box center [523, 186] width 148 height 20
type input "[DATE]"
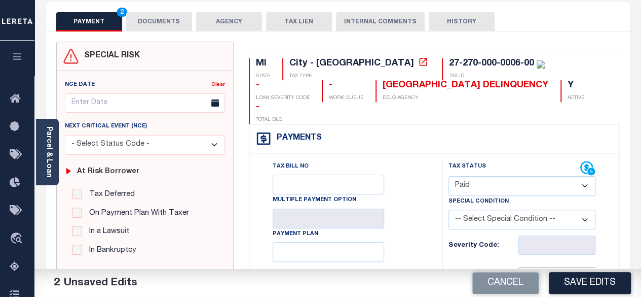
click at [594, 267] on input "text" at bounding box center [557, 276] width 77 height 19
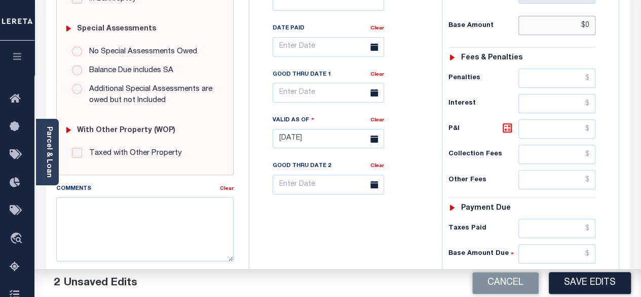
scroll to position [355, 0]
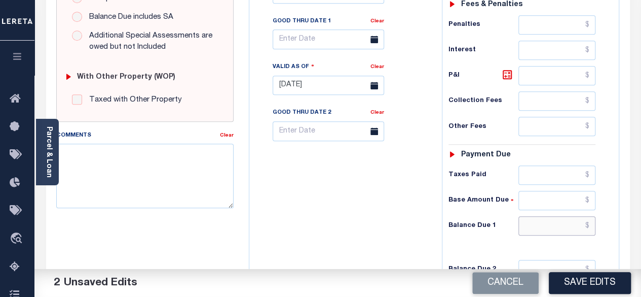
type input "$0.00"
click at [590, 216] on input "text" at bounding box center [557, 225] width 77 height 19
type input "$0.00"
click at [507, 68] on link at bounding box center [509, 75] width 17 height 14
type input "$0.00"
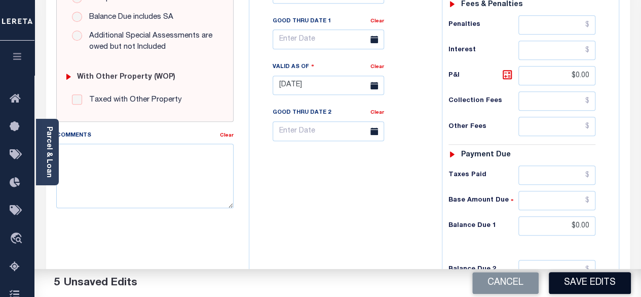
click at [586, 287] on button "Save Edits" at bounding box center [590, 283] width 82 height 22
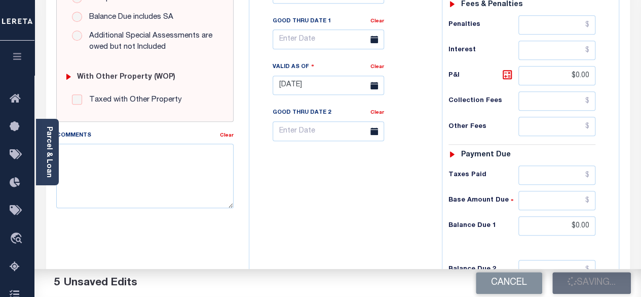
checkbox input "false"
type input "$0"
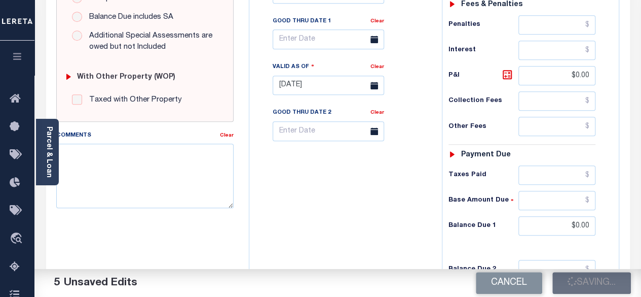
type input "$0"
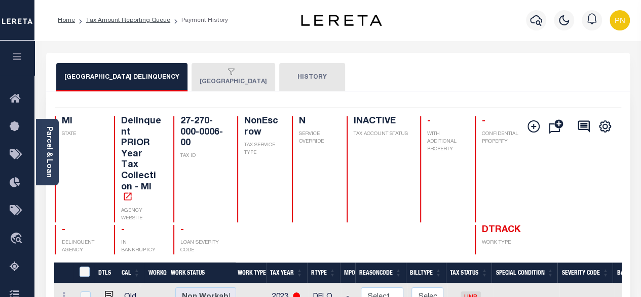
click at [250, 85] on button "[GEOGRAPHIC_DATA]" at bounding box center [234, 77] width 84 height 28
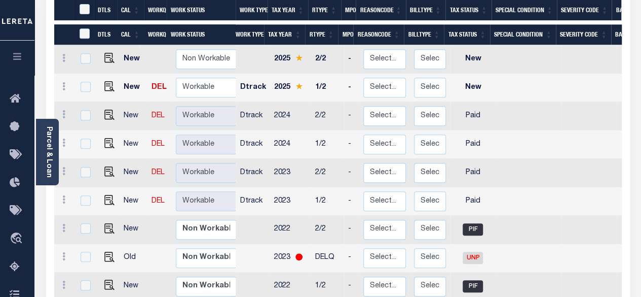
scroll to position [203, 0]
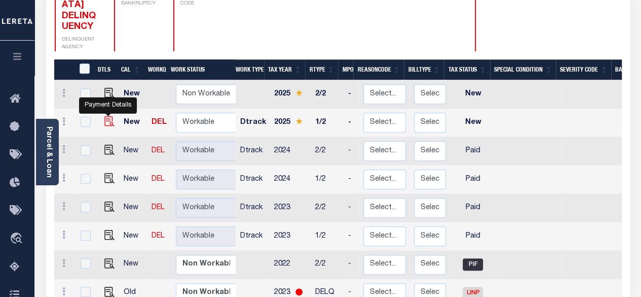
click at [106, 116] on img "" at bounding box center [109, 121] width 10 height 10
checkbox input "true"
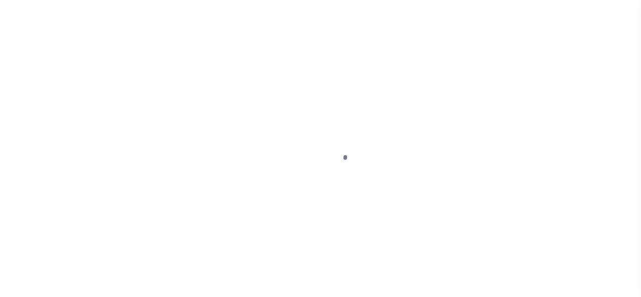
select select "NW2"
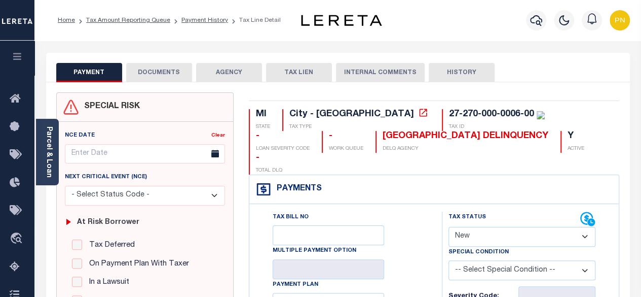
click at [169, 73] on button "DOCUMENTS" at bounding box center [159, 72] width 66 height 19
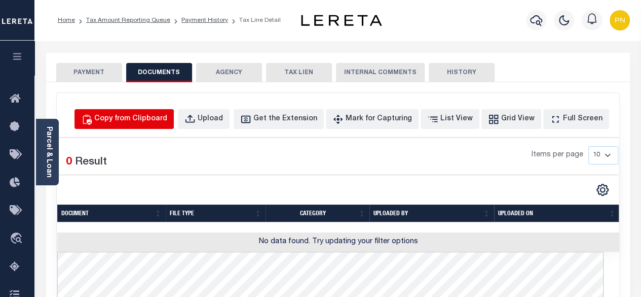
click at [166, 117] on div "Copy from Clipboard" at bounding box center [130, 119] width 73 height 11
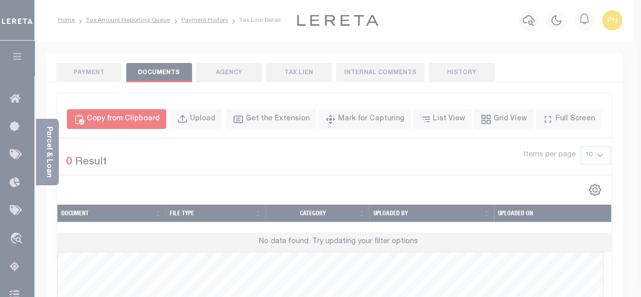
select select "POP"
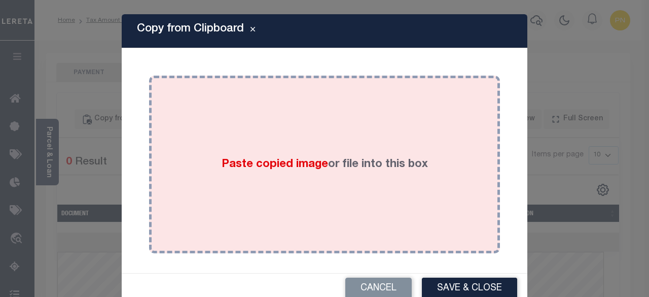
click at [291, 125] on div "Paste copied image or file into this box" at bounding box center [325, 164] width 336 height 162
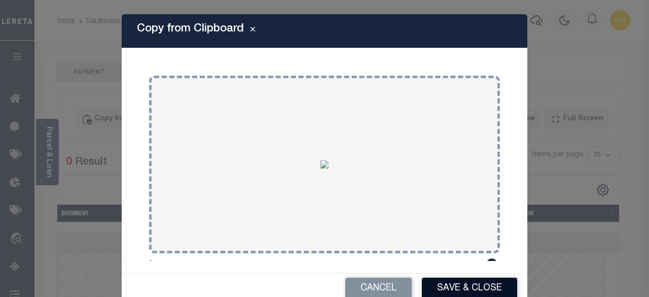
click at [435, 287] on button "Save & Close" at bounding box center [469, 288] width 95 height 22
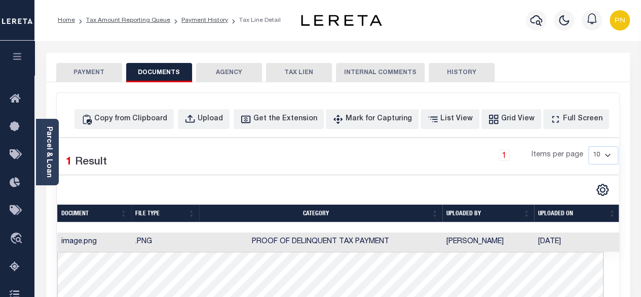
click at [93, 70] on button "PAYMENT" at bounding box center [89, 72] width 66 height 19
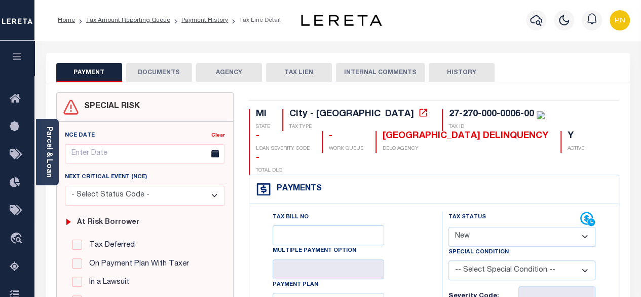
click at [511, 227] on select "- Select Status Code - Open Due/Unpaid Paid Incomplete No Tax Due Internal Refu…" at bounding box center [523, 237] width 148 height 20
select select "DUE"
click at [449, 227] on select "- Select Status Code - Open Due/Unpaid Paid Incomplete No Tax Due Internal Refu…" at bounding box center [523, 237] width 148 height 20
type input "[DATE]"
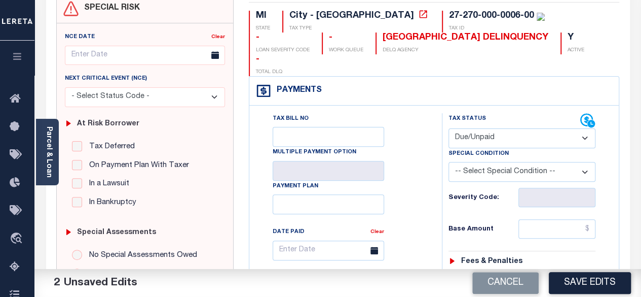
scroll to position [101, 0]
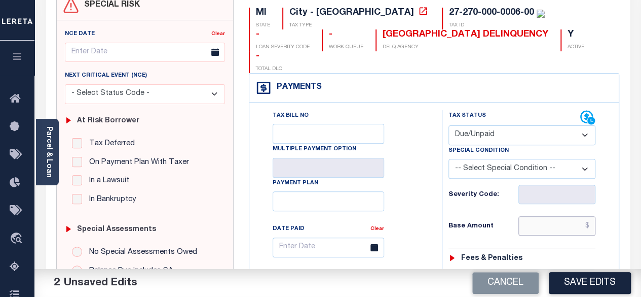
click at [592, 216] on input "text" at bounding box center [557, 225] width 77 height 19
paste input "1,149.22"
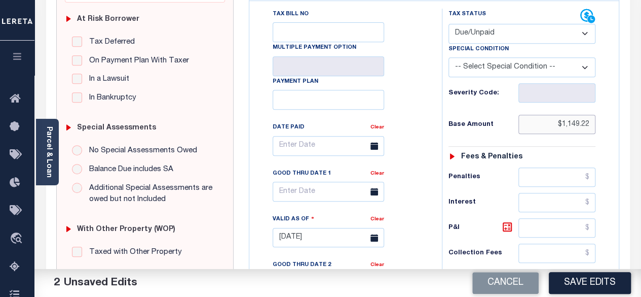
type input "$1,149.22"
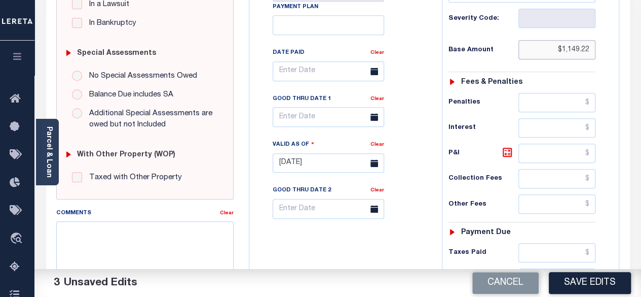
scroll to position [304, 0]
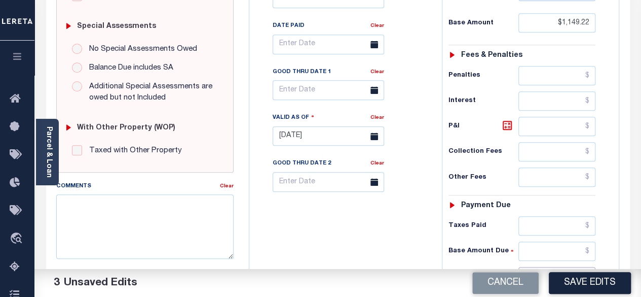
click at [590, 267] on input "text" at bounding box center [557, 276] width 77 height 19
paste input "1,194.74"
type input "$1,194.74"
click at [507, 119] on icon at bounding box center [507, 125] width 12 height 12
type input "$45.52"
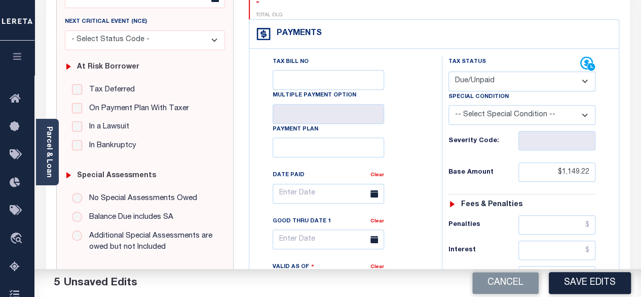
scroll to position [101, 0]
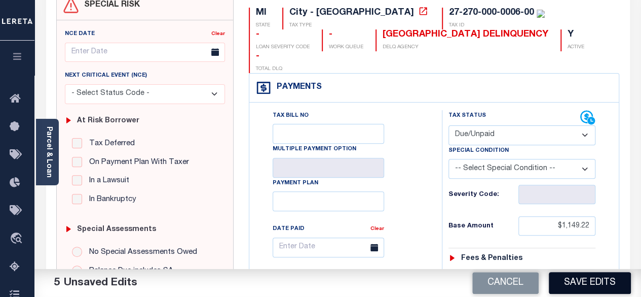
click at [585, 285] on button "Save Edits" at bounding box center [590, 283] width 82 height 22
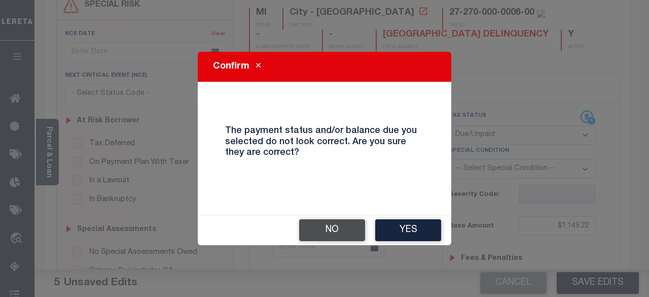
click at [319, 234] on button "No" at bounding box center [332, 230] width 66 height 22
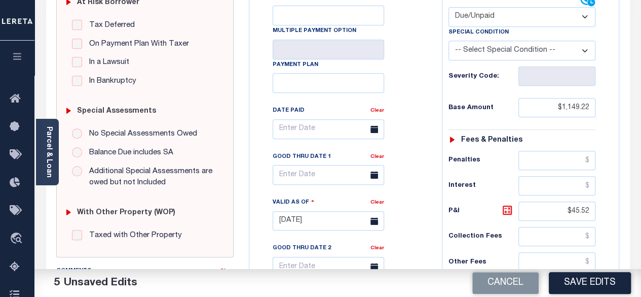
scroll to position [253, 0]
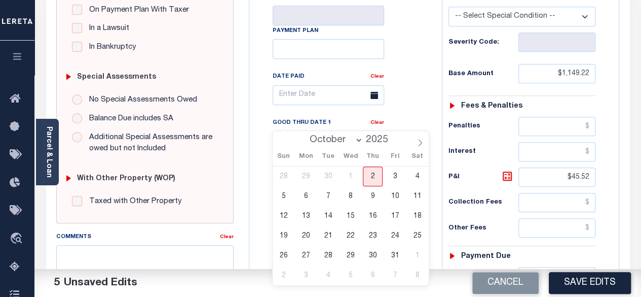
click at [345, 131] on input "text" at bounding box center [329, 141] width 112 height 20
click at [378, 177] on span "2" at bounding box center [373, 176] width 20 height 20
type input "[DATE]"
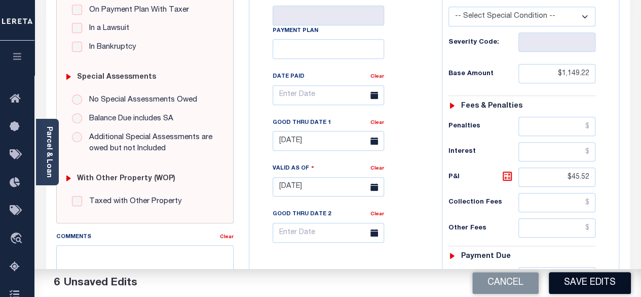
click at [606, 285] on button "Save Edits" at bounding box center [590, 283] width 82 height 22
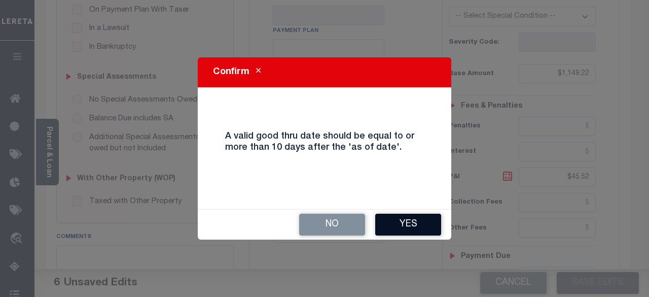
click at [411, 228] on button "Yes" at bounding box center [408, 224] width 66 height 22
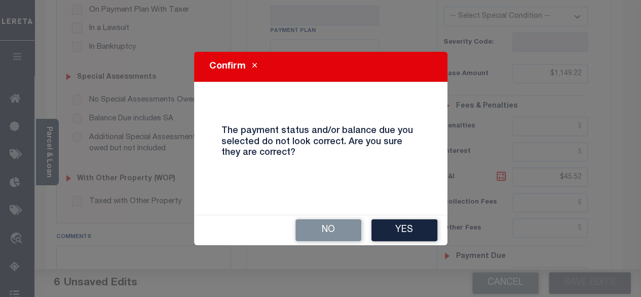
click at [411, 226] on button "Yes" at bounding box center [405, 230] width 66 height 22
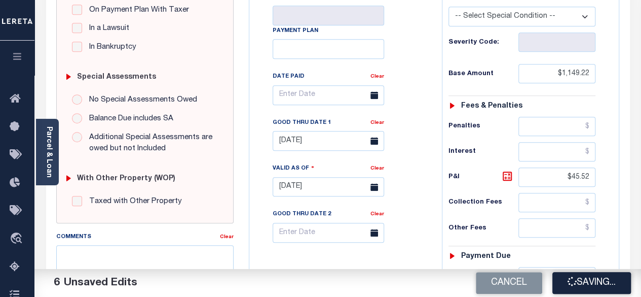
checkbox input "false"
type input "$1,149.22"
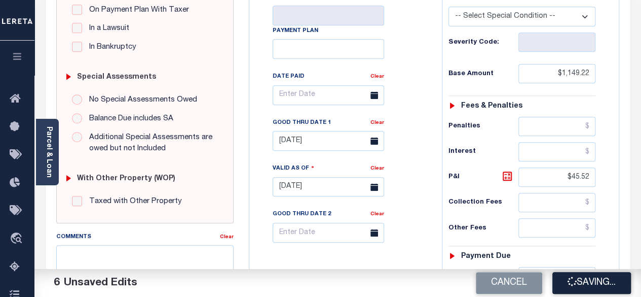
type input "$45.52"
type input "$1,194.74"
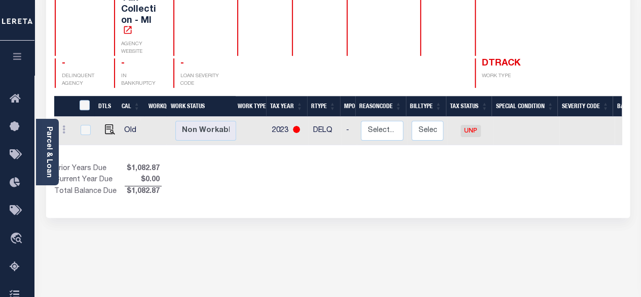
scroll to position [203, 0]
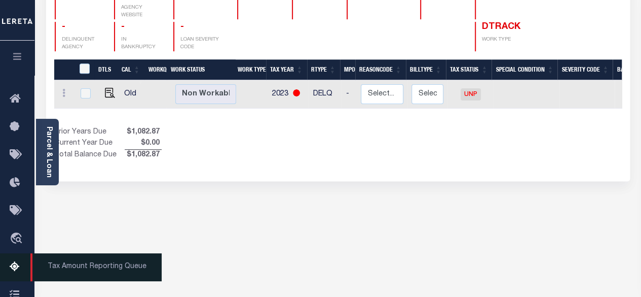
click at [14, 273] on icon at bounding box center [18, 267] width 16 height 13
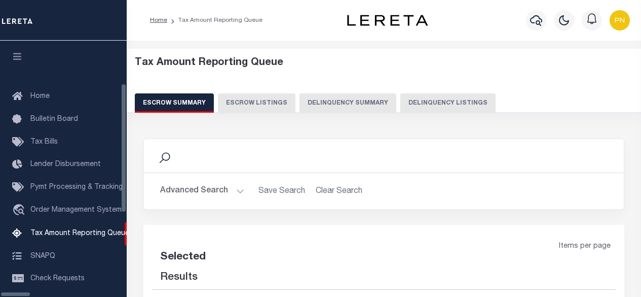
select select "100"
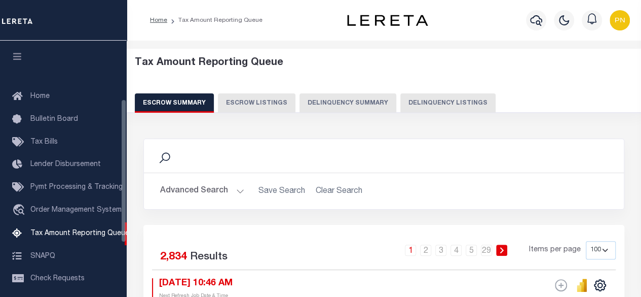
scroll to position [103, 0]
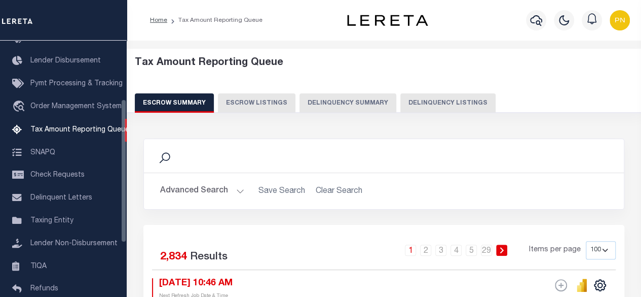
click at [389, 103] on div "Escrow Summary Escrow Listings Delinquency Summary Delinquency Listings" at bounding box center [384, 102] width 499 height 19
click at [433, 105] on button "Delinquency Listings" at bounding box center [447, 102] width 95 height 19
select select "100"
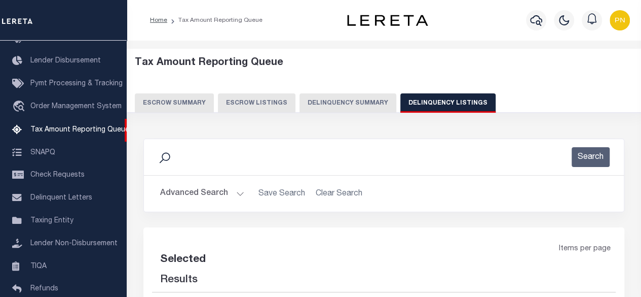
select select "100"
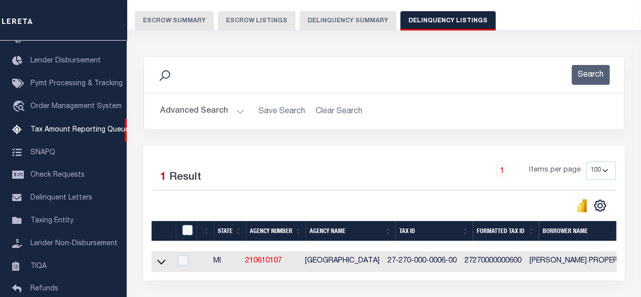
scroll to position [152, 0]
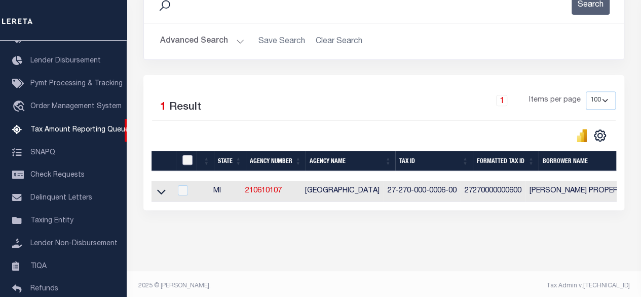
click at [190, 159] on input "checkbox" at bounding box center [187, 160] width 10 height 10
checkbox input "true"
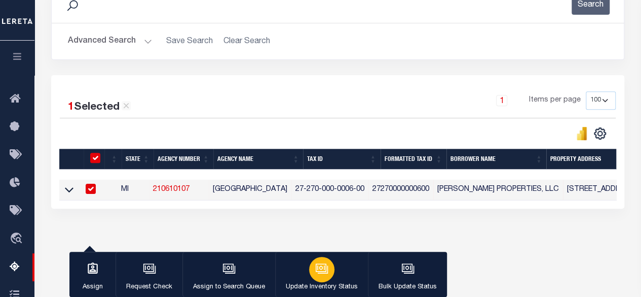
click at [331, 275] on button "Update Inventory Status" at bounding box center [321, 274] width 93 height 46
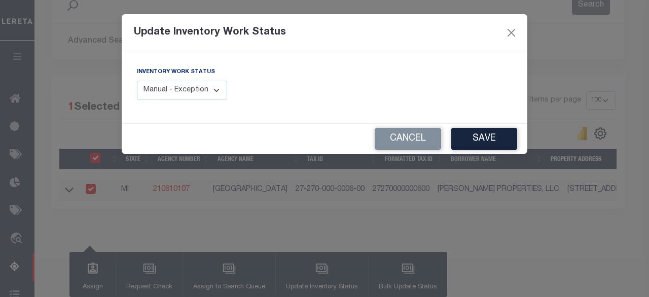
click at [197, 90] on select "Manual - Exception Pended - Awaiting Search Late Add Exception Completed" at bounding box center [182, 91] width 90 height 20
select select "4"
click at [137, 81] on select "Manual - Exception Pended - Awaiting Search Late Add Exception Completed" at bounding box center [182, 91] width 90 height 20
click at [495, 142] on button "Save" at bounding box center [484, 139] width 66 height 22
